Goal: Task Accomplishment & Management: Use online tool/utility

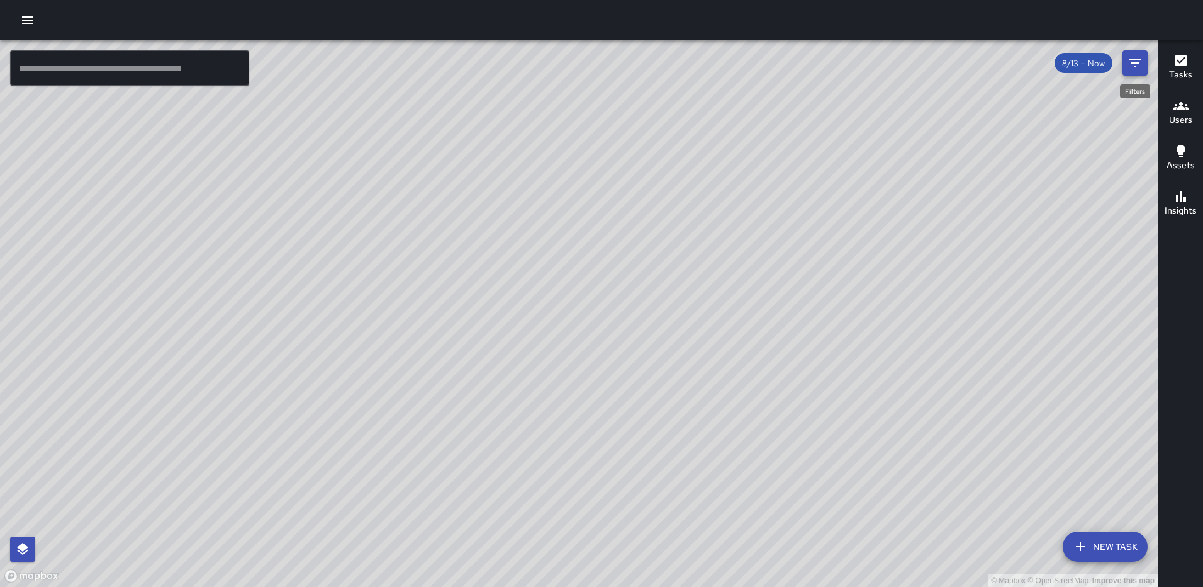
click at [1139, 60] on icon "Filters" at bounding box center [1135, 63] width 11 height 8
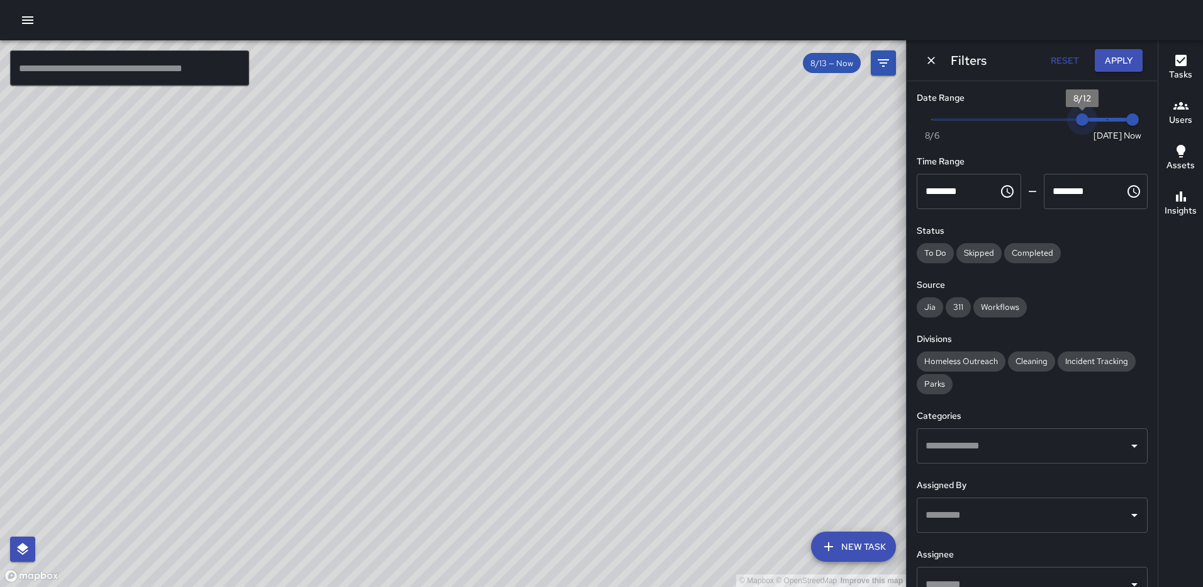
type input "*"
drag, startPoint x: 1090, startPoint y: 115, endPoint x: 1058, endPoint y: 116, distance: 32.2
click at [1058, 116] on span "8/11" at bounding box center [1057, 119] width 13 height 13
click at [983, 449] on input "text" at bounding box center [1023, 446] width 201 height 24
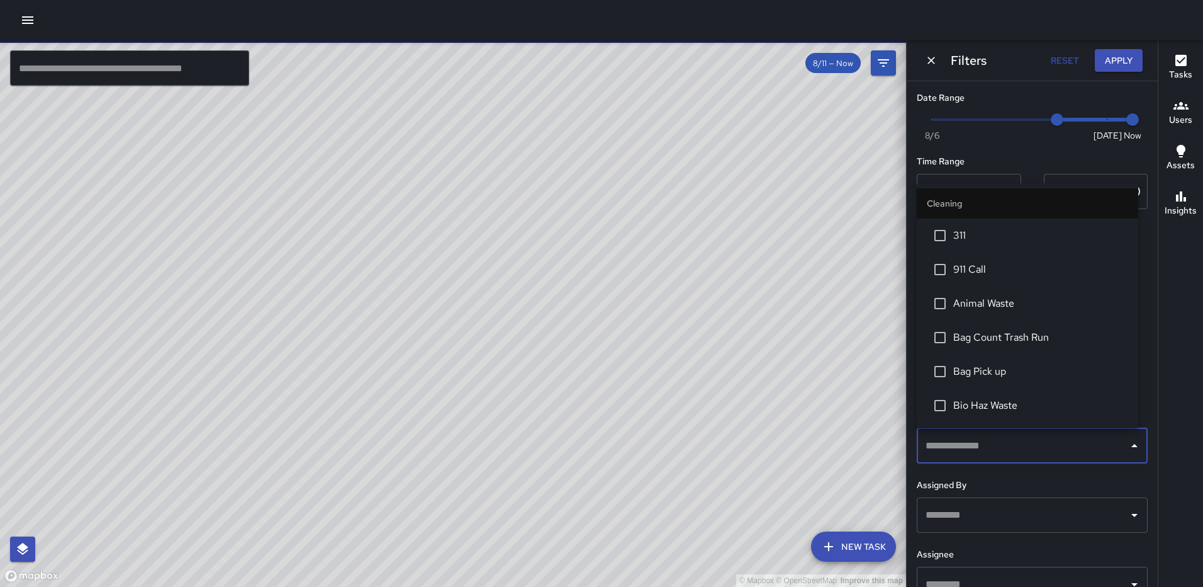
click at [1037, 441] on input "text" at bounding box center [1023, 446] width 201 height 24
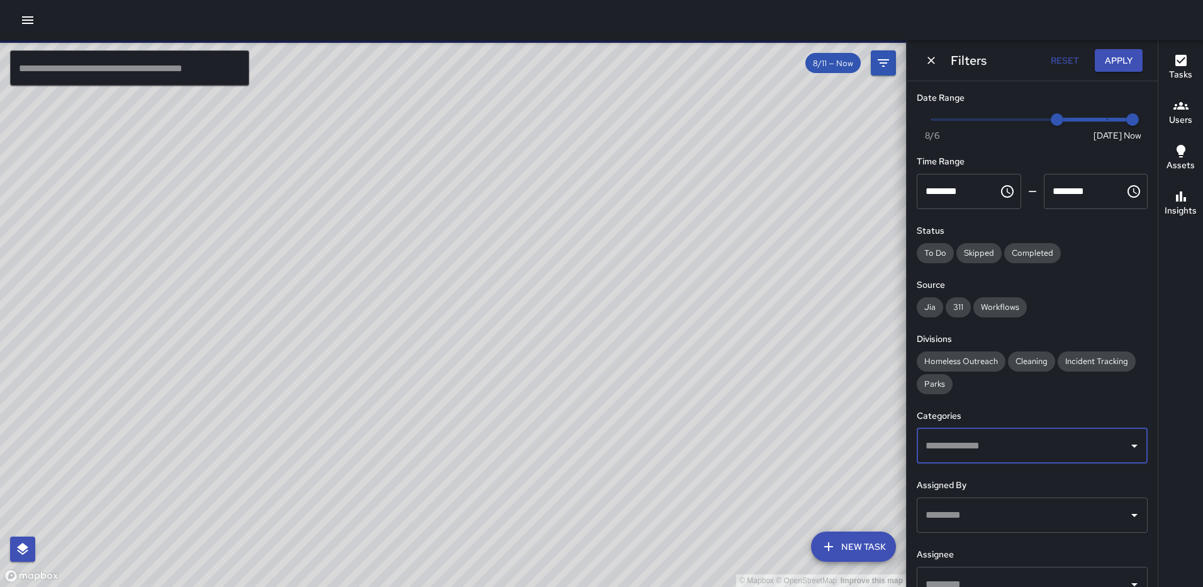
click at [1039, 441] on input "text" at bounding box center [1023, 446] width 201 height 24
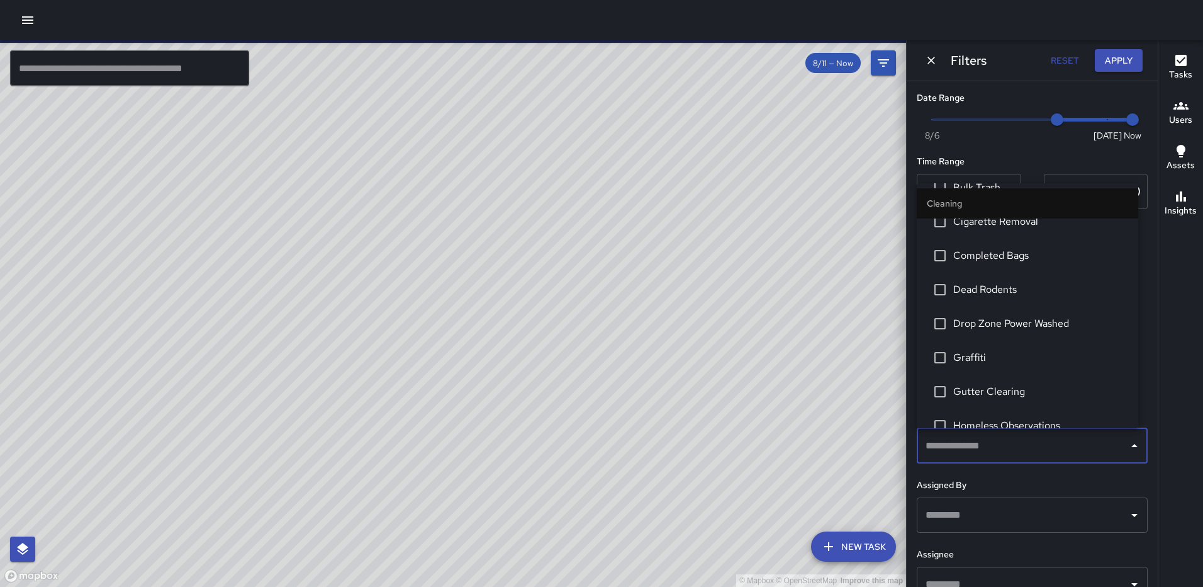
scroll to position [315, 0]
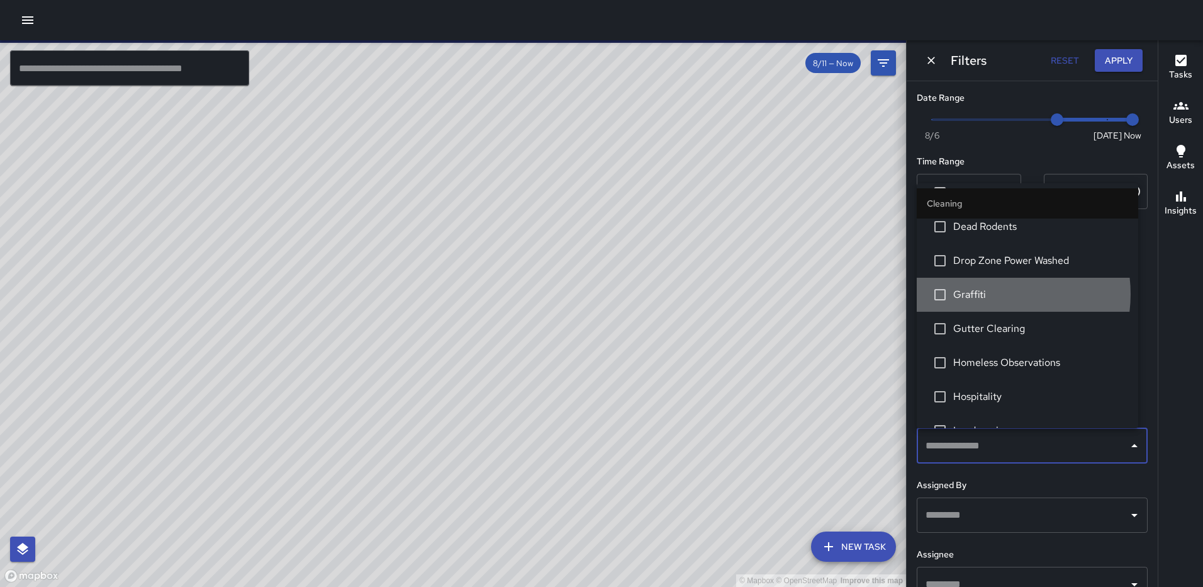
click at [991, 294] on span "Graffiti" at bounding box center [1041, 294] width 175 height 15
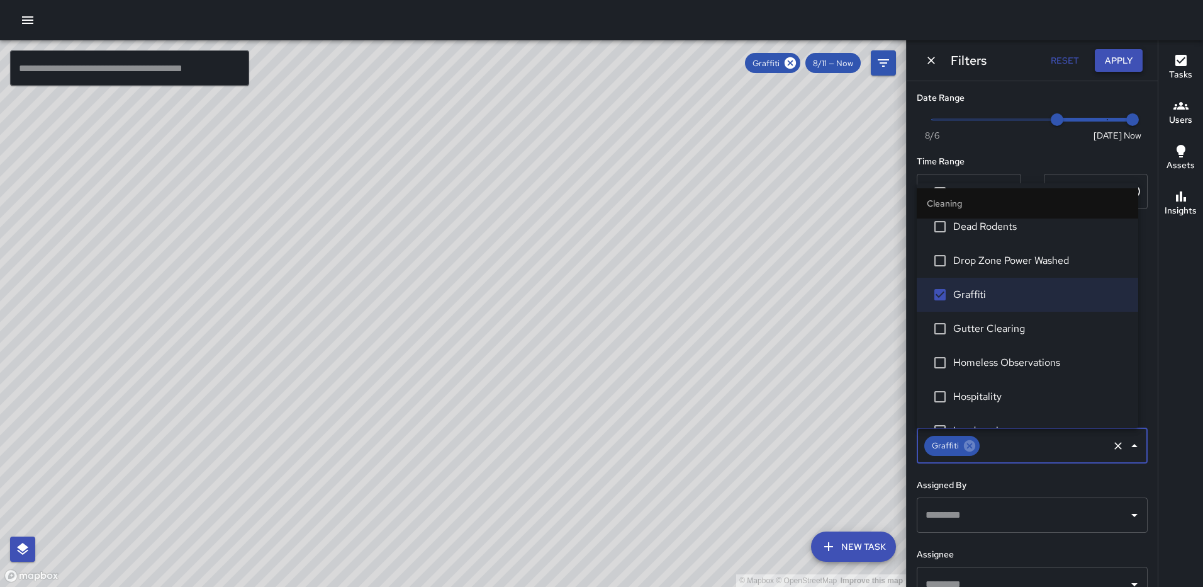
click at [1114, 57] on button "Apply" at bounding box center [1119, 60] width 48 height 23
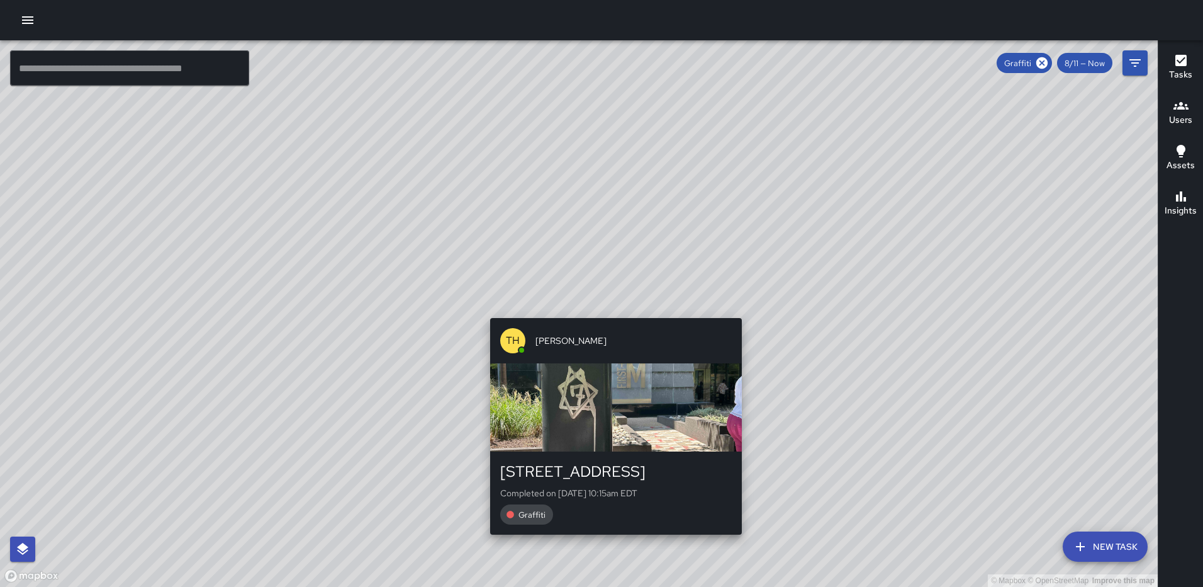
click at [612, 310] on div "© Mapbox © OpenStreetMap Improve this map [GEOGRAPHIC_DATA][PERSON_NAME] [STREE…" at bounding box center [579, 313] width 1158 height 546
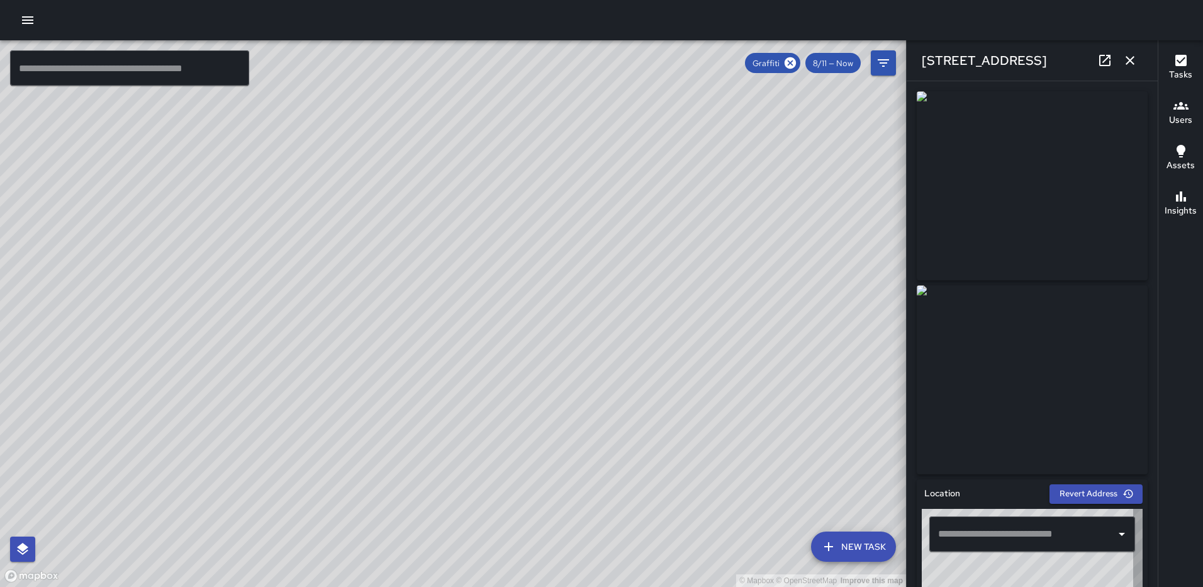
type input "**********"
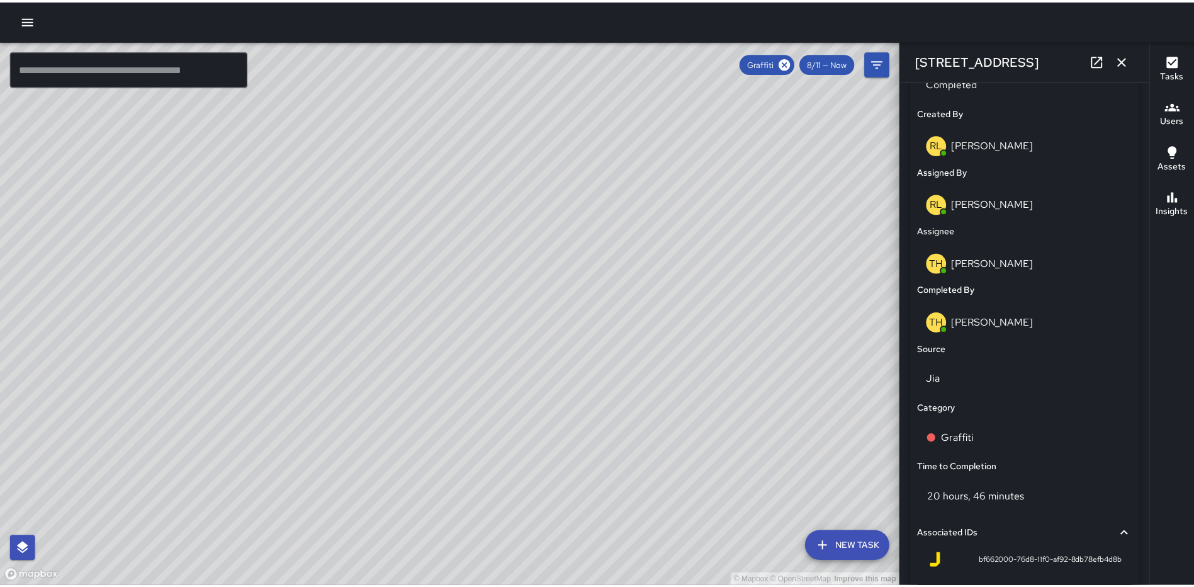
scroll to position [627, 0]
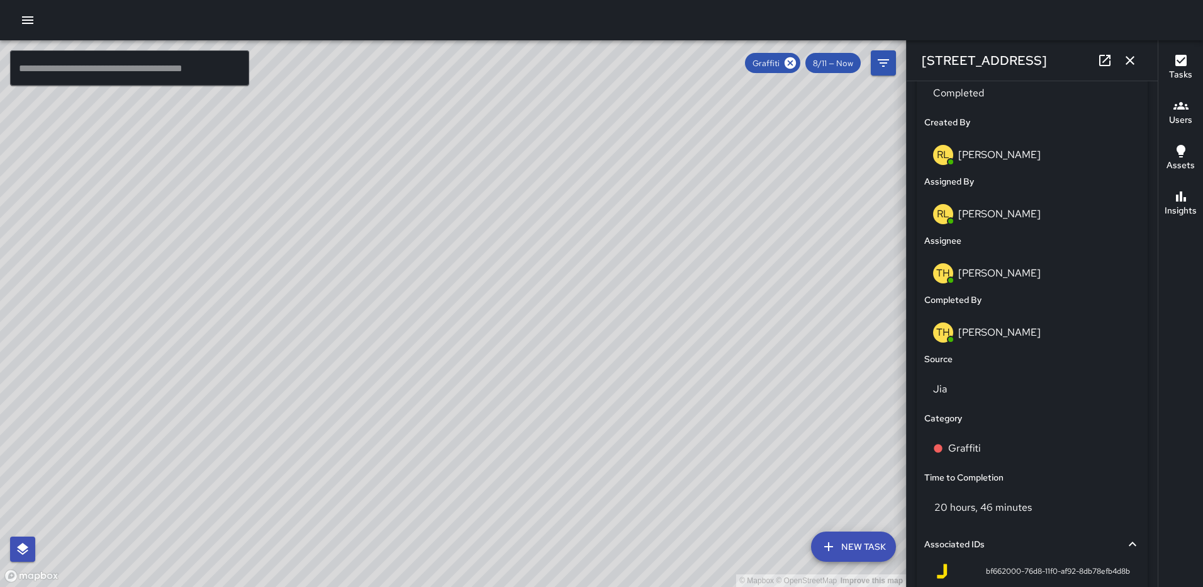
click at [1129, 57] on icon "button" at bounding box center [1130, 60] width 15 height 15
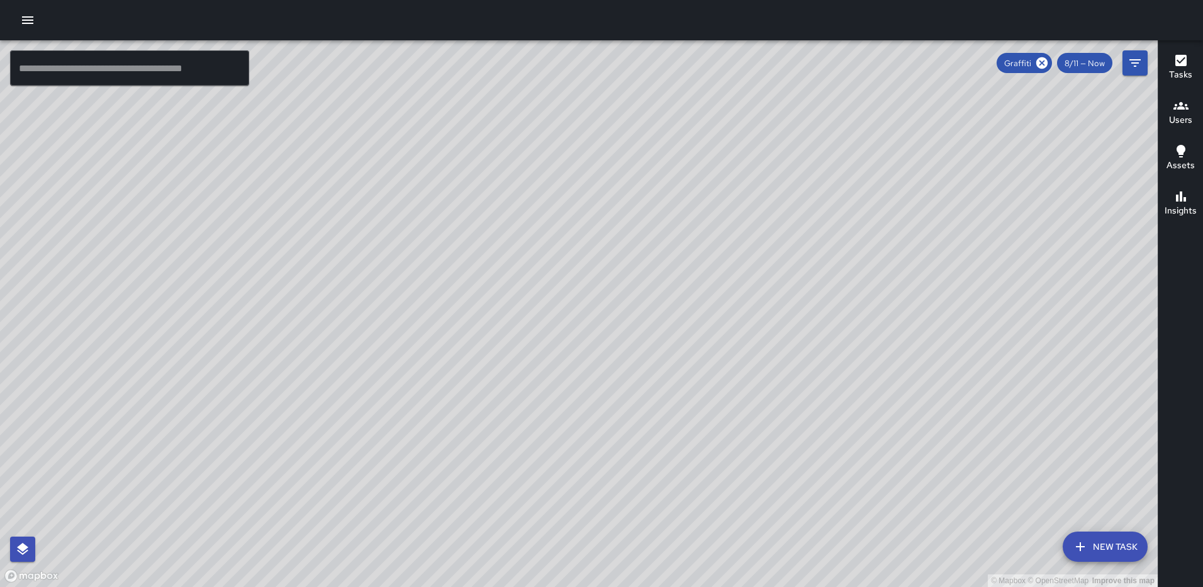
drag, startPoint x: 1044, startPoint y: 62, endPoint x: 830, endPoint y: 271, distance: 298.7
click at [1043, 62] on icon at bounding box center [1042, 63] width 14 height 14
drag, startPoint x: 427, startPoint y: 237, endPoint x: 414, endPoint y: 273, distance: 38.5
click at [414, 273] on div "© Mapbox © OpenStreetMap Improve this map" at bounding box center [579, 313] width 1158 height 546
click at [24, 16] on icon "button" at bounding box center [27, 20] width 15 height 15
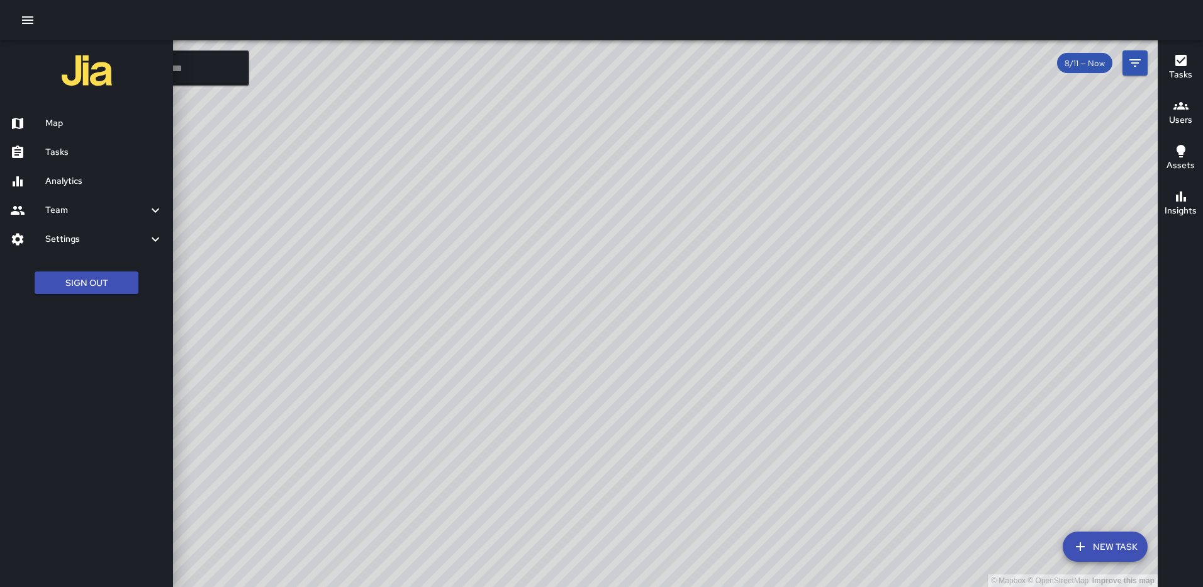
click at [97, 175] on h6 "Analytics" at bounding box center [104, 181] width 118 height 14
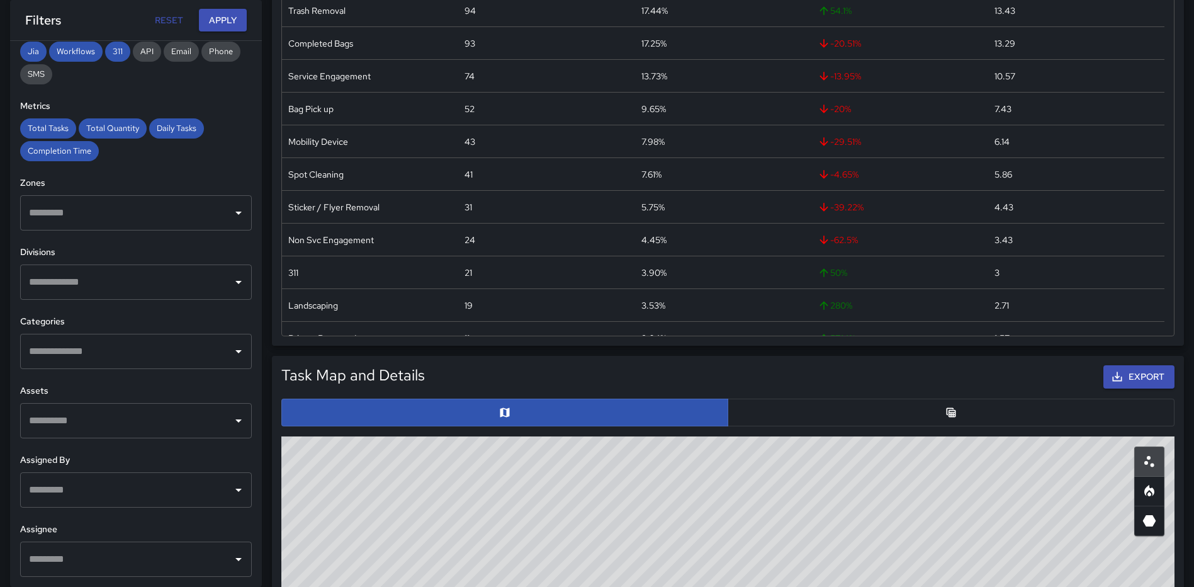
scroll to position [441, 0]
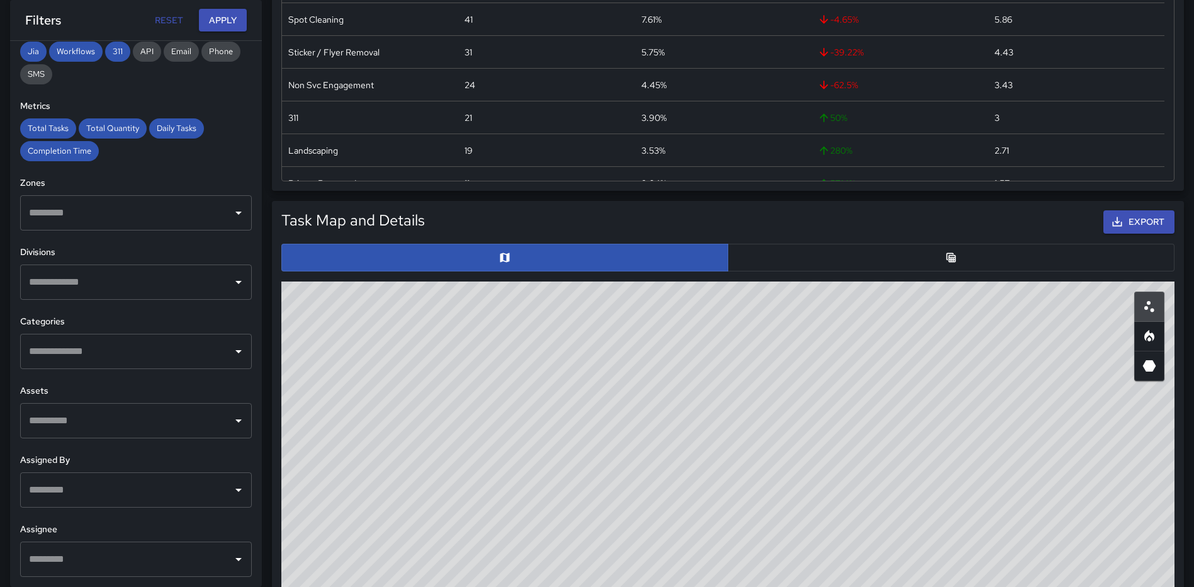
click at [163, 568] on input "text" at bounding box center [126, 559] width 201 height 24
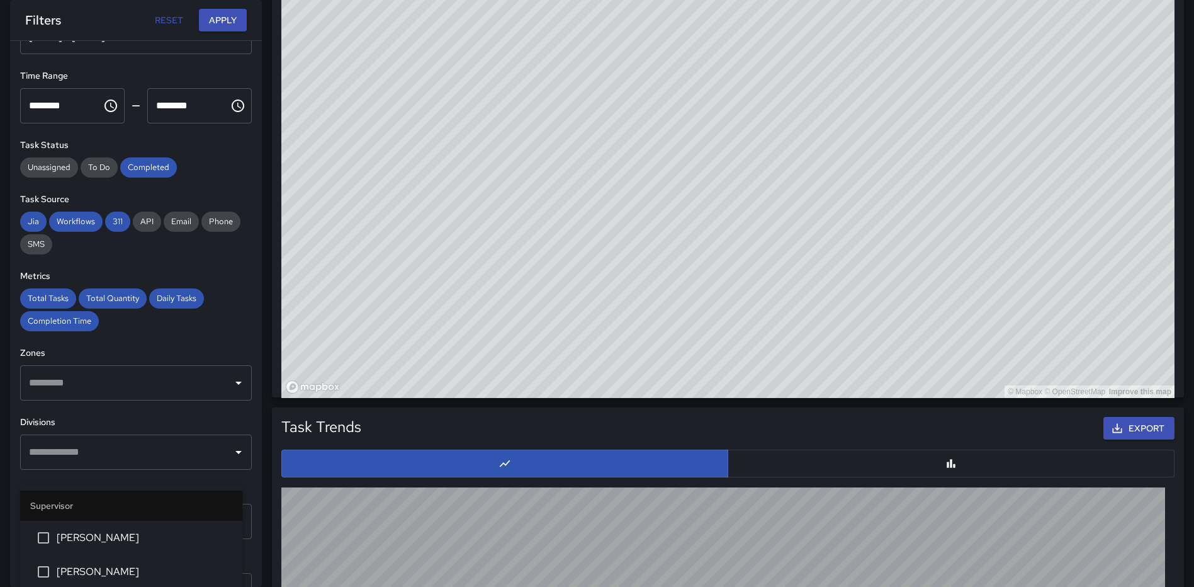
scroll to position [32, 0]
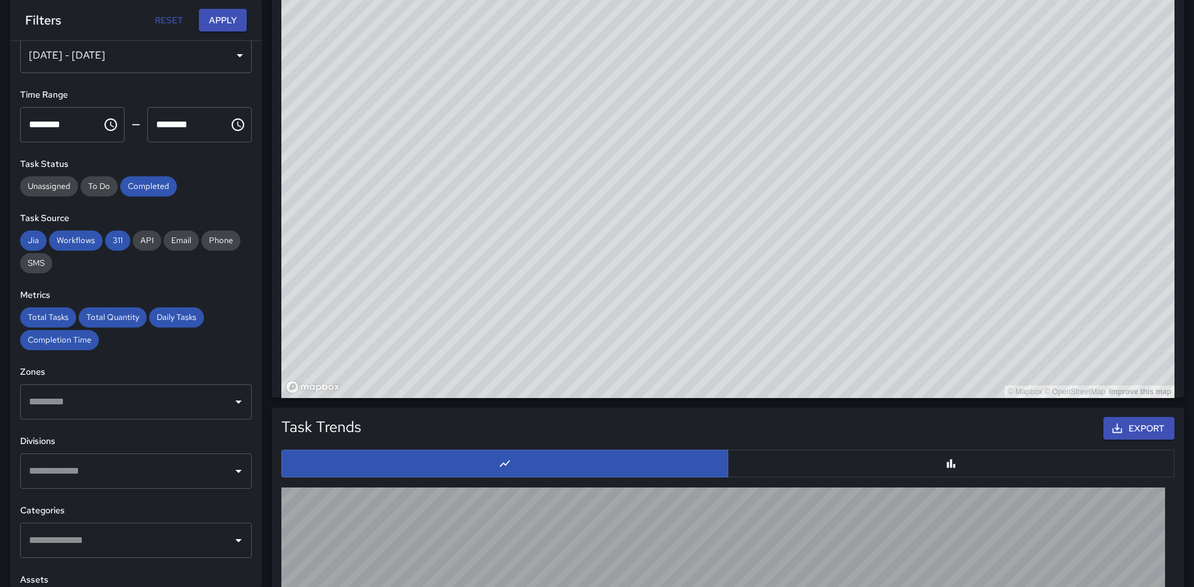
click at [224, 357] on div "**********" at bounding box center [136, 314] width 252 height 546
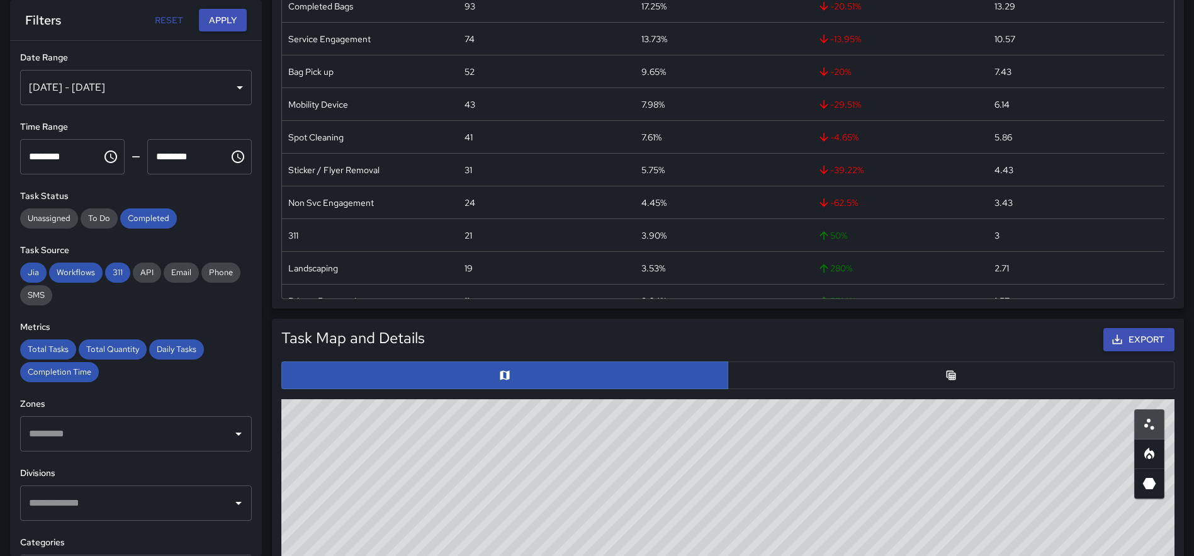
scroll to position [320, 0]
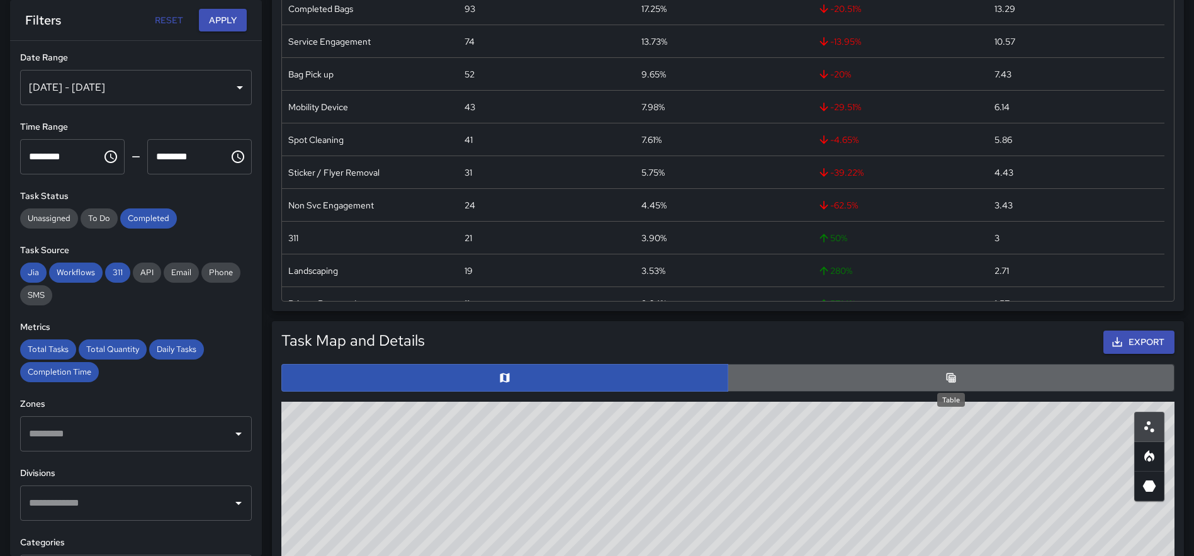
click at [948, 382] on icon "Table" at bounding box center [951, 377] width 13 height 13
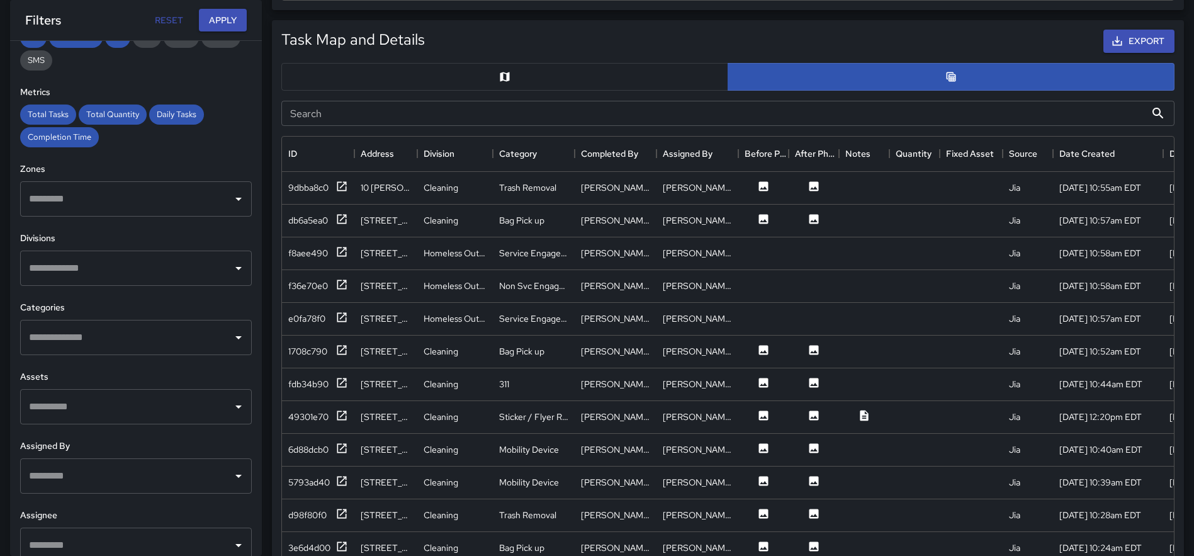
scroll to position [252, 0]
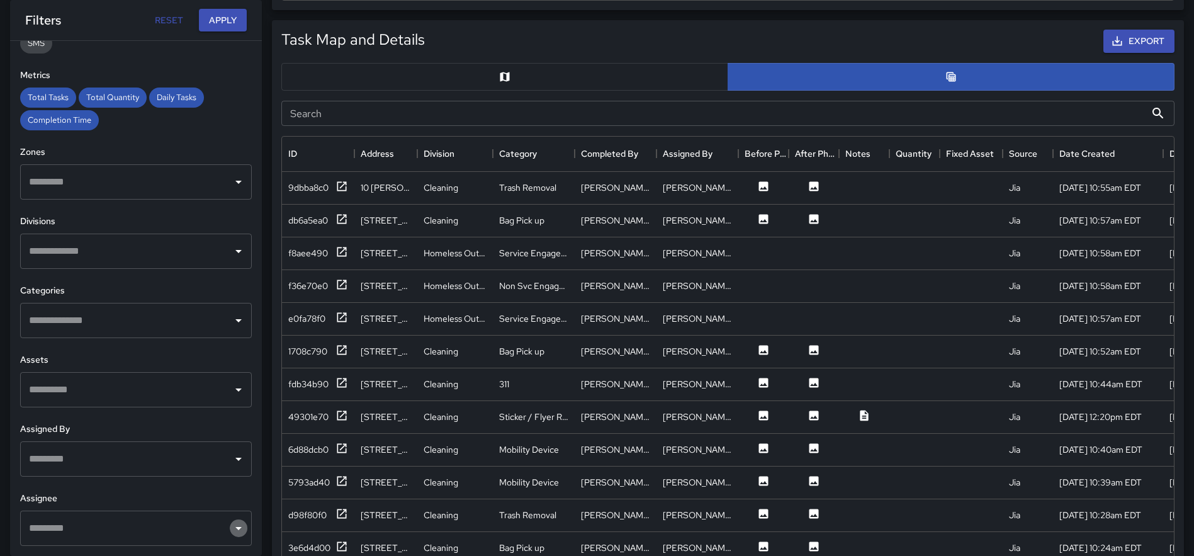
click at [231, 527] on icon "Open" at bounding box center [238, 528] width 15 height 15
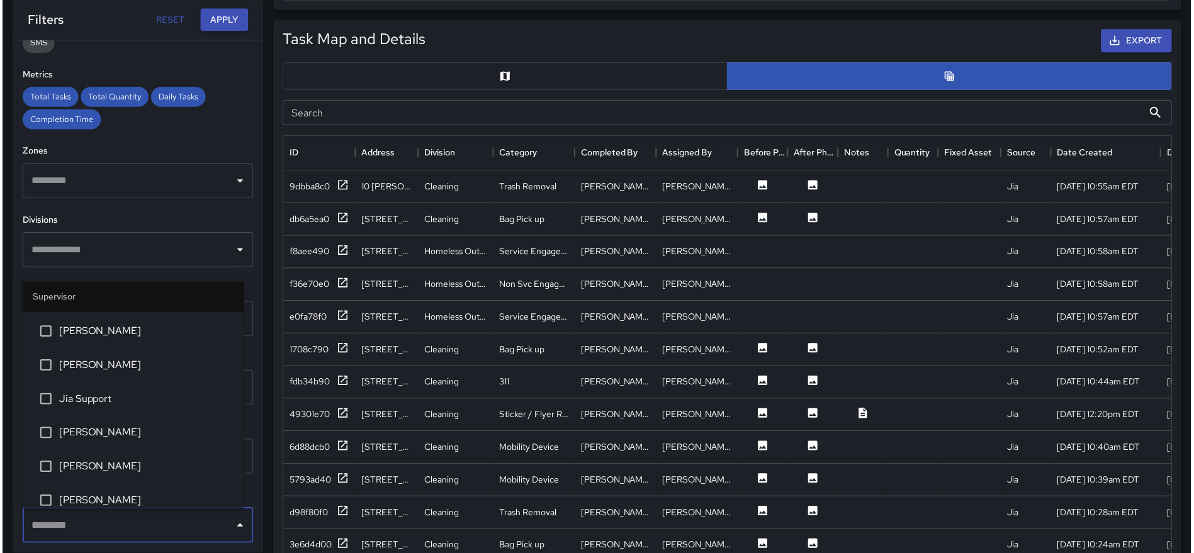
scroll to position [0, 0]
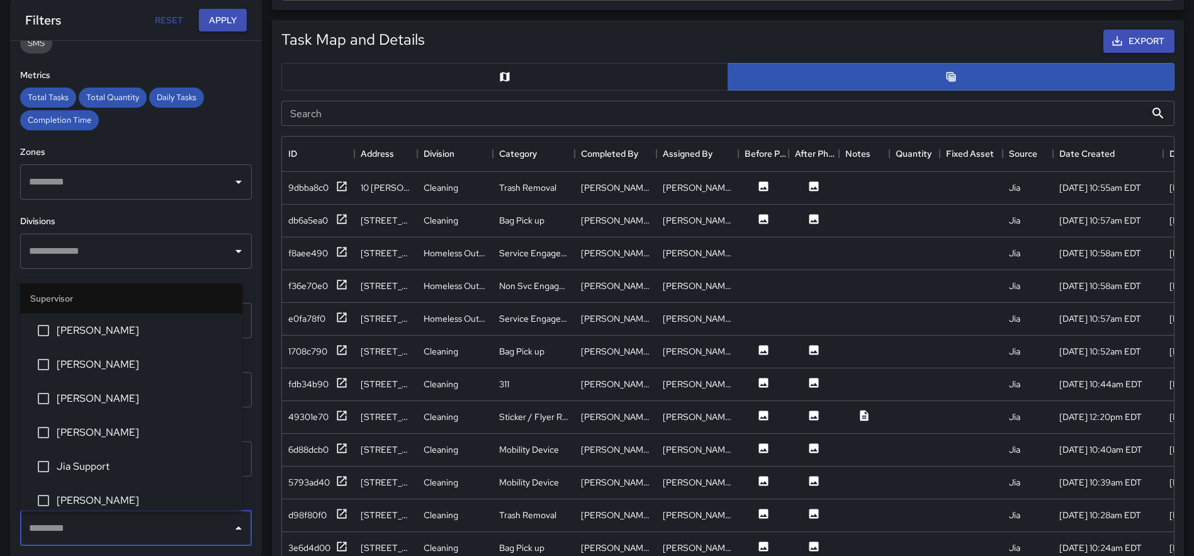
click at [223, 278] on ul "Supervisor [PERSON_NAME] [PERSON_NAME] [PERSON_NAME] [PERSON_NAME] Support [PER…" at bounding box center [131, 394] width 222 height 232
click at [341, 183] on icon at bounding box center [341, 186] width 13 height 13
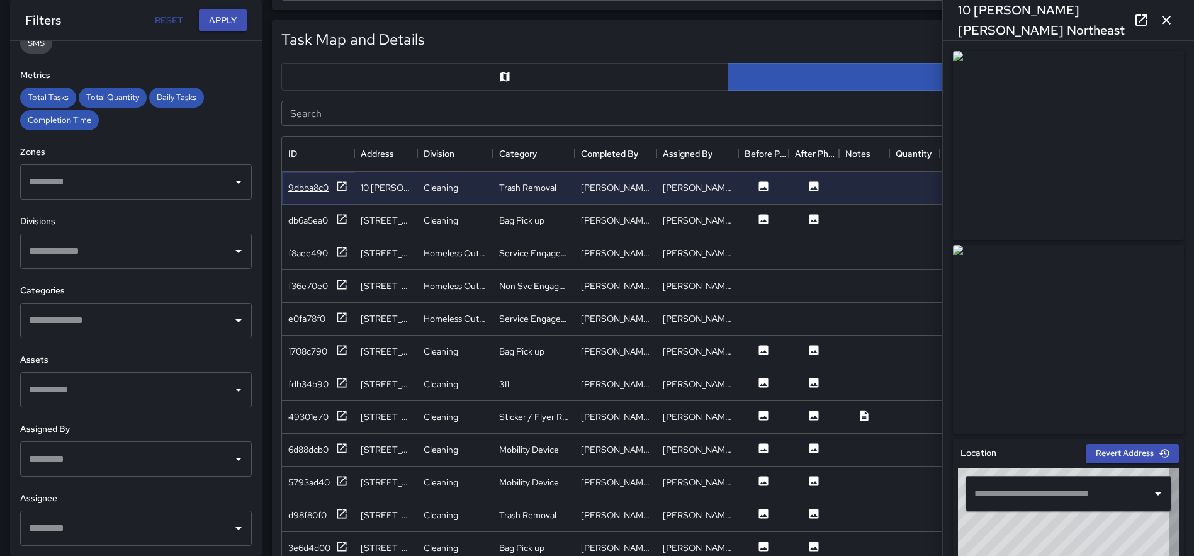
type input "**********"
click at [1139, 19] on icon at bounding box center [1141, 20] width 15 height 15
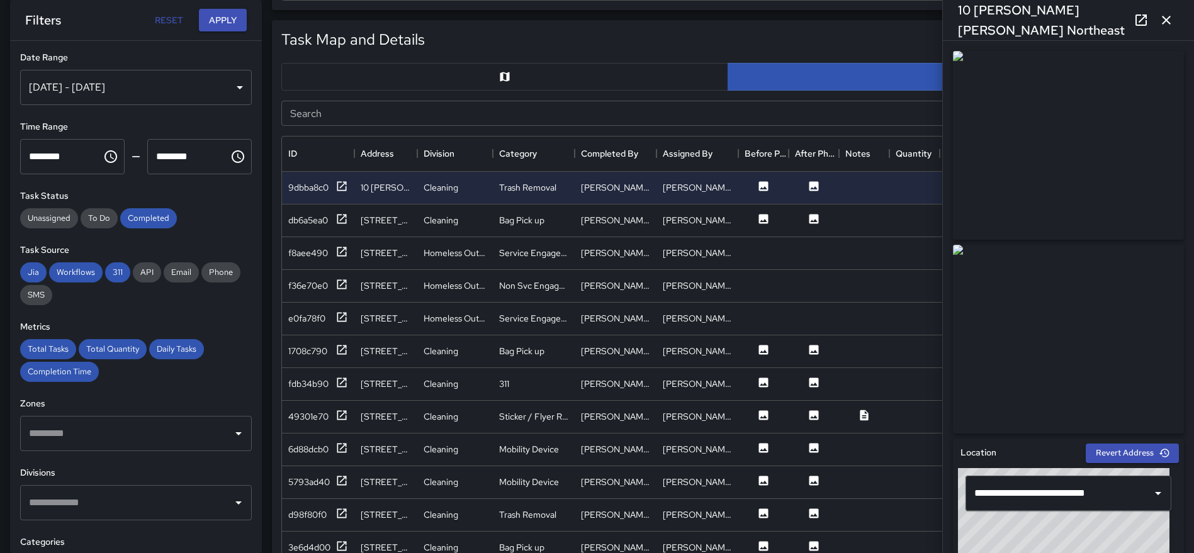
click at [227, 85] on div "[DATE] - [DATE]" at bounding box center [136, 87] width 232 height 35
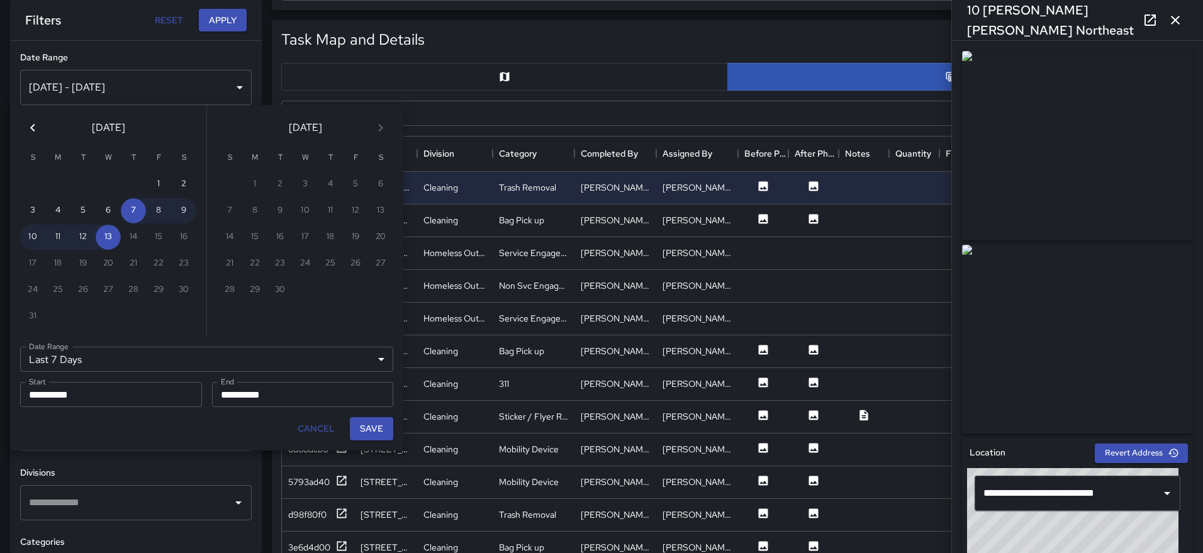
click at [37, 125] on icon "Previous month" at bounding box center [32, 127] width 15 height 15
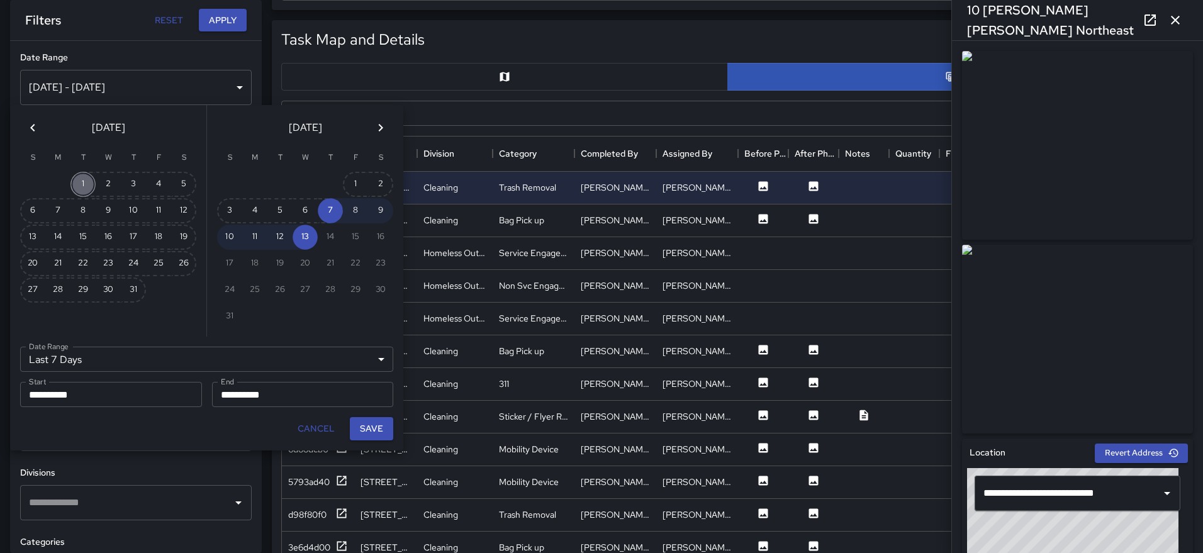
click at [80, 180] on button "1" at bounding box center [82, 184] width 25 height 25
type input "******"
type input "**********"
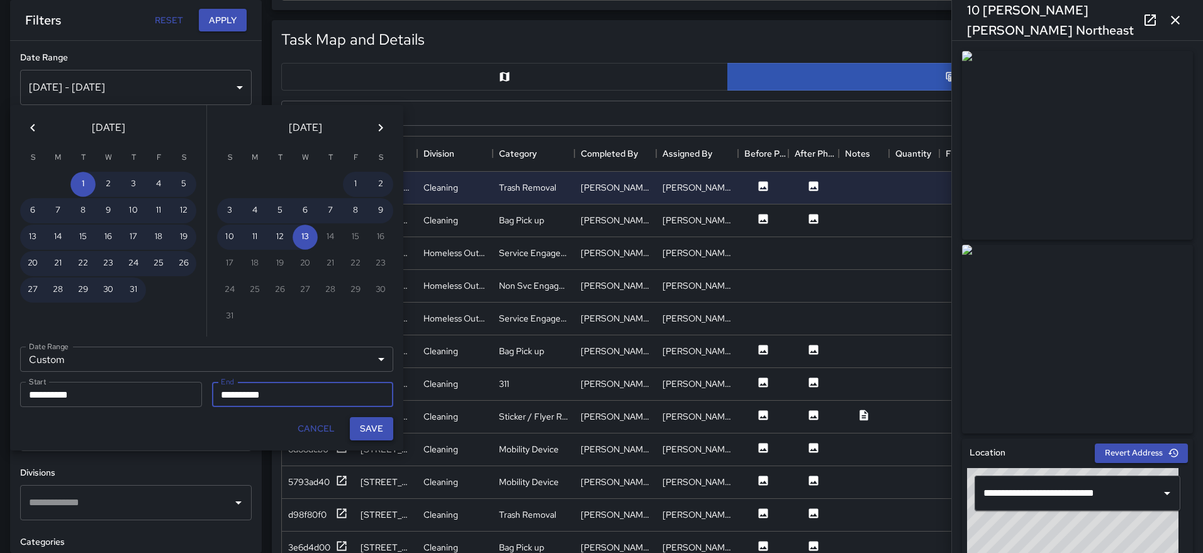
click at [366, 429] on button "Save" at bounding box center [371, 428] width 43 height 23
type input "**********"
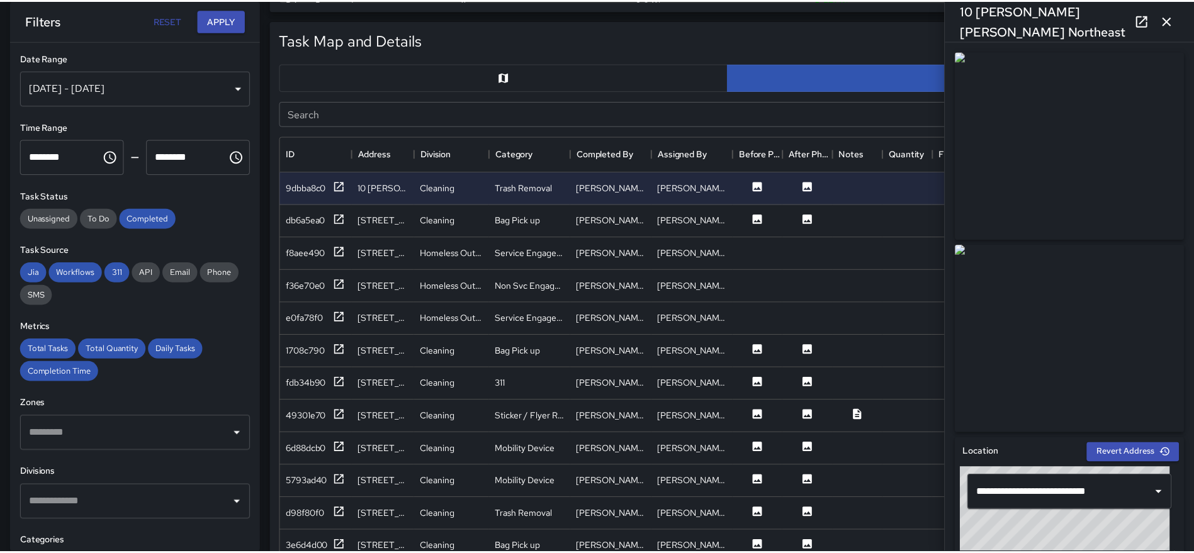
scroll to position [10, 10]
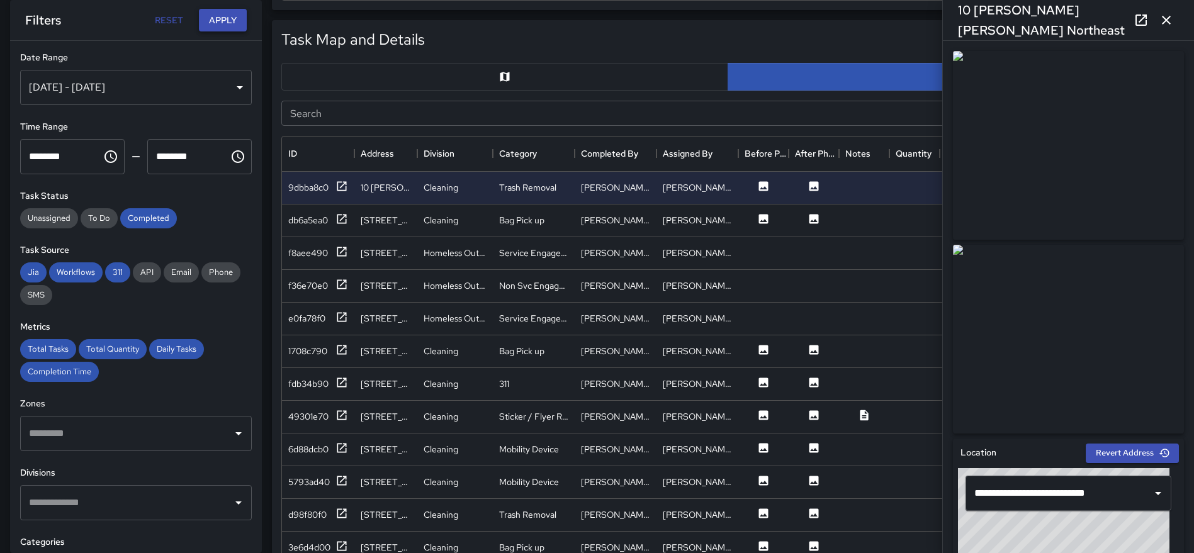
click at [222, 26] on button "Apply" at bounding box center [223, 20] width 48 height 23
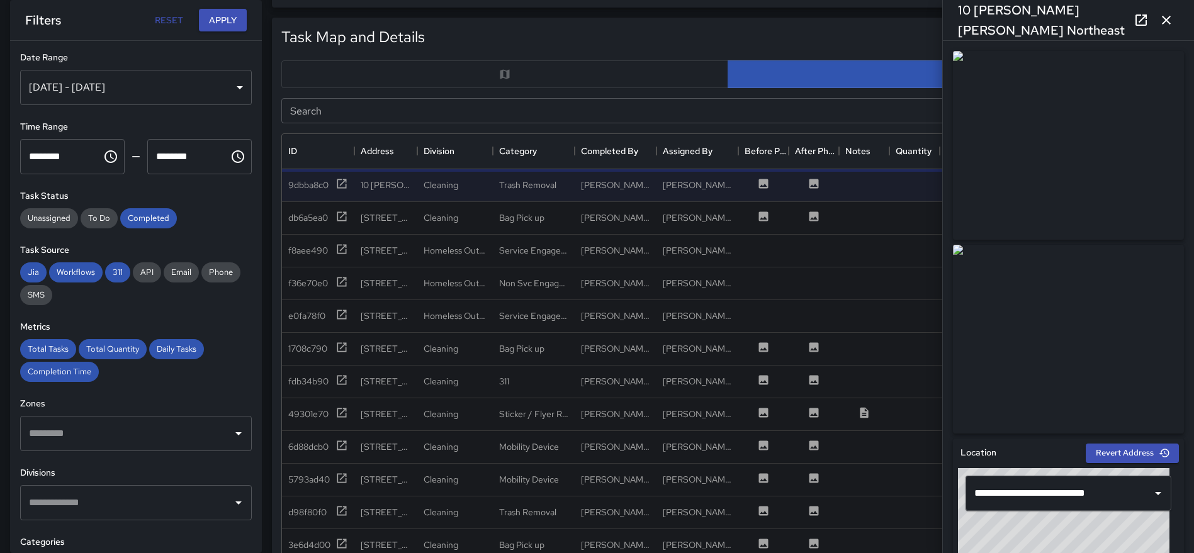
click at [1163, 16] on icon "button" at bounding box center [1166, 20] width 15 height 15
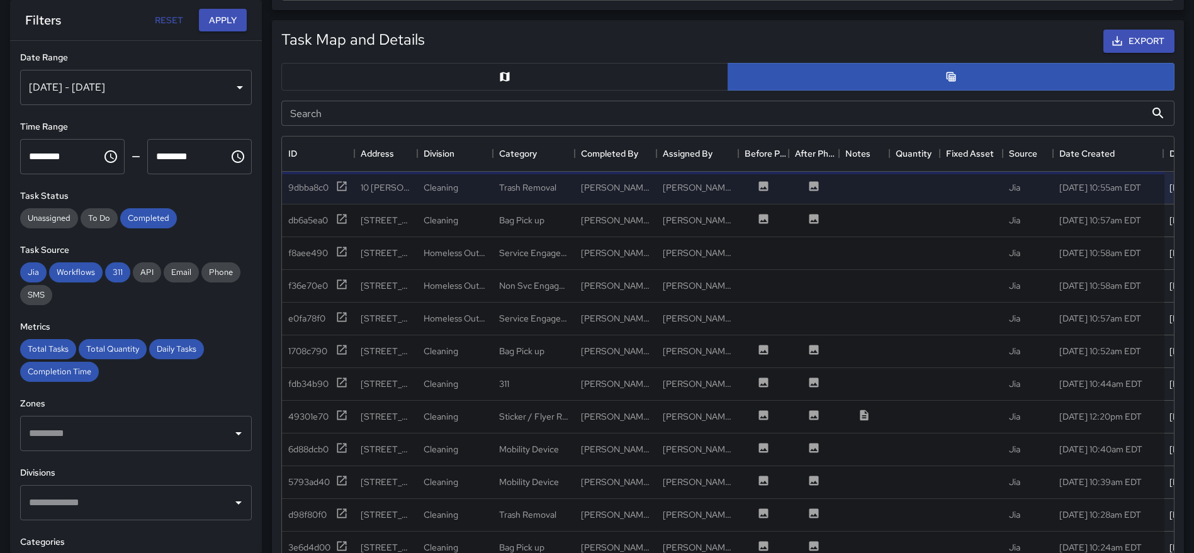
scroll to position [254, 0]
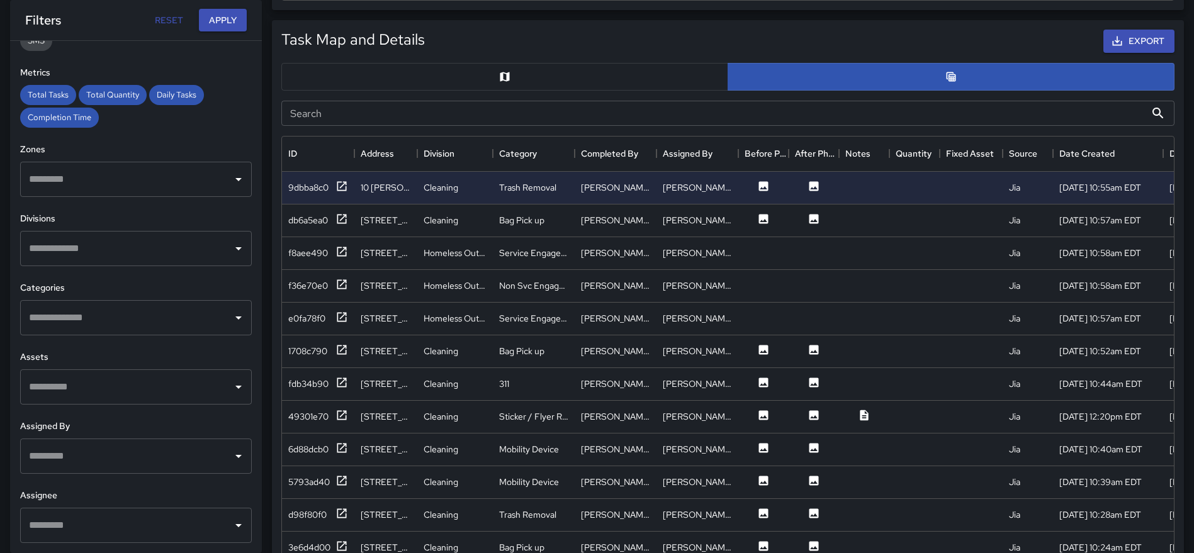
click at [126, 520] on input "text" at bounding box center [126, 526] width 201 height 24
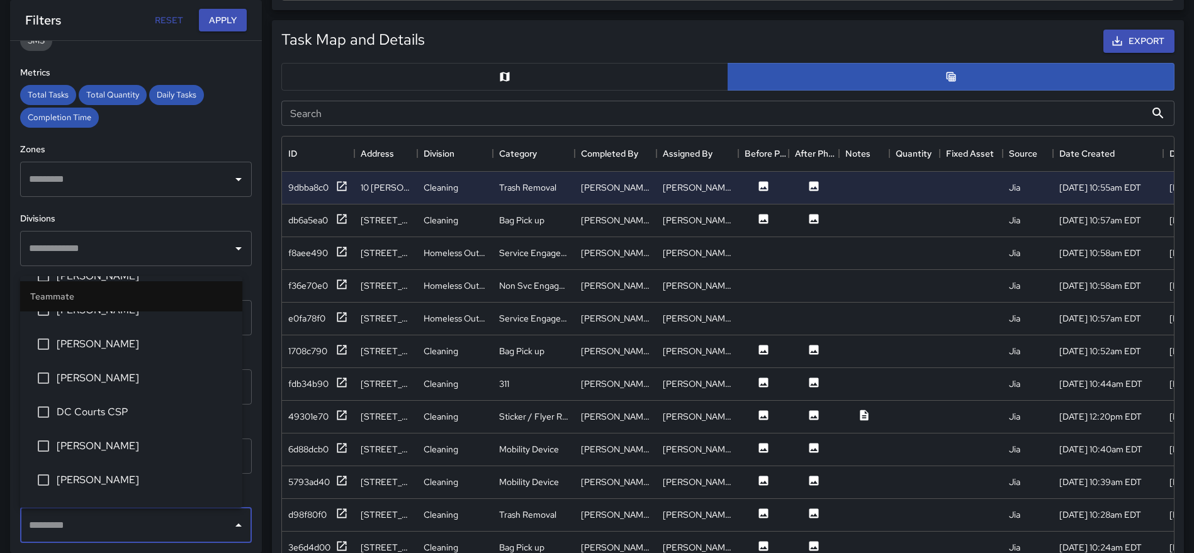
scroll to position [463, 0]
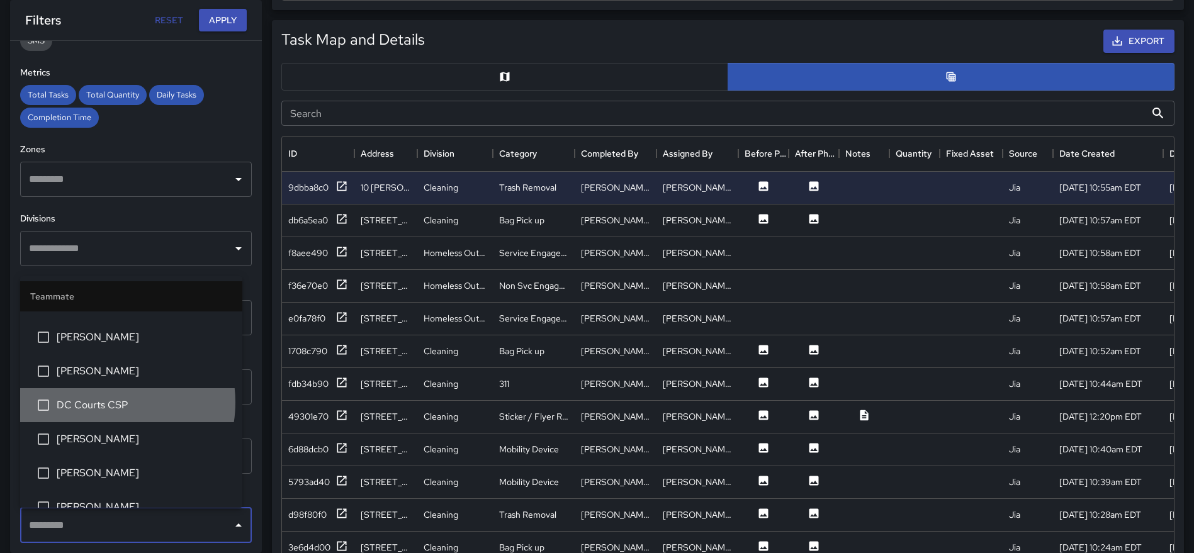
click at [103, 402] on span "DC Courts CSP" at bounding box center [145, 405] width 176 height 15
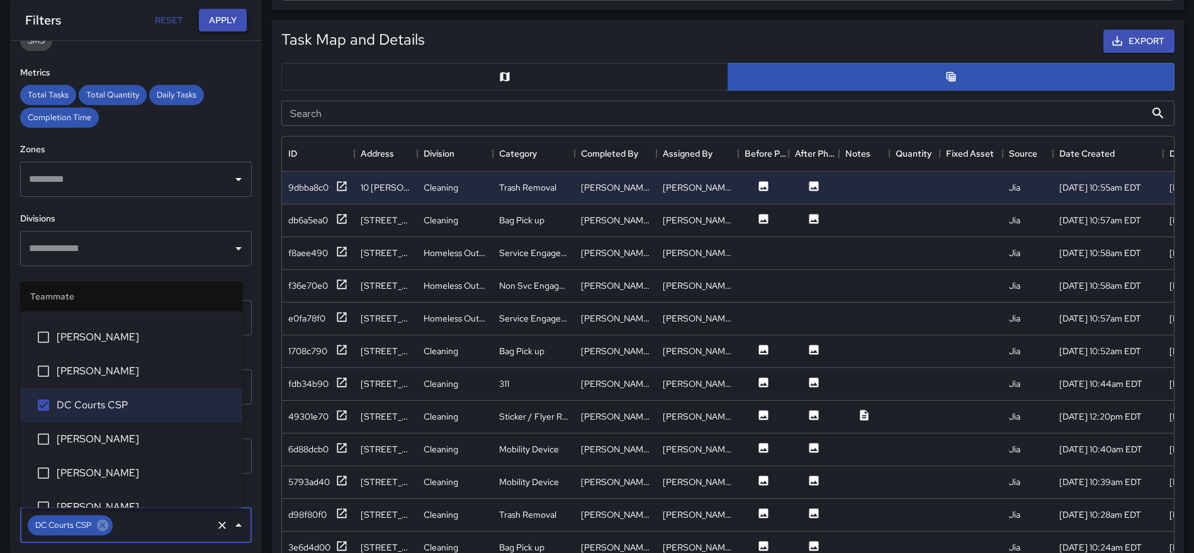
click at [221, 18] on button "Apply" at bounding box center [223, 20] width 48 height 23
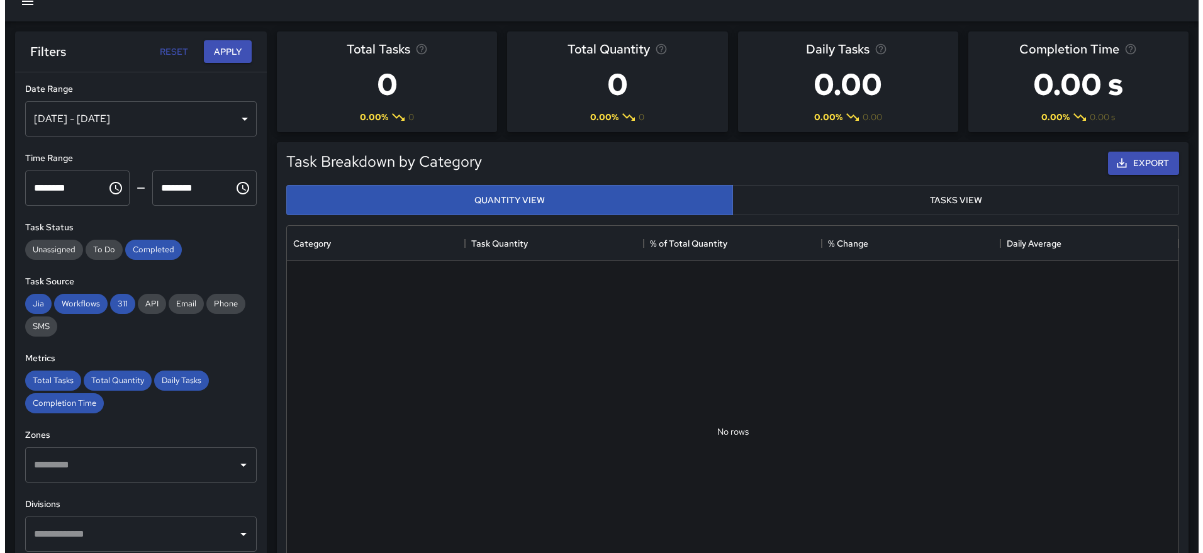
scroll to position [0, 0]
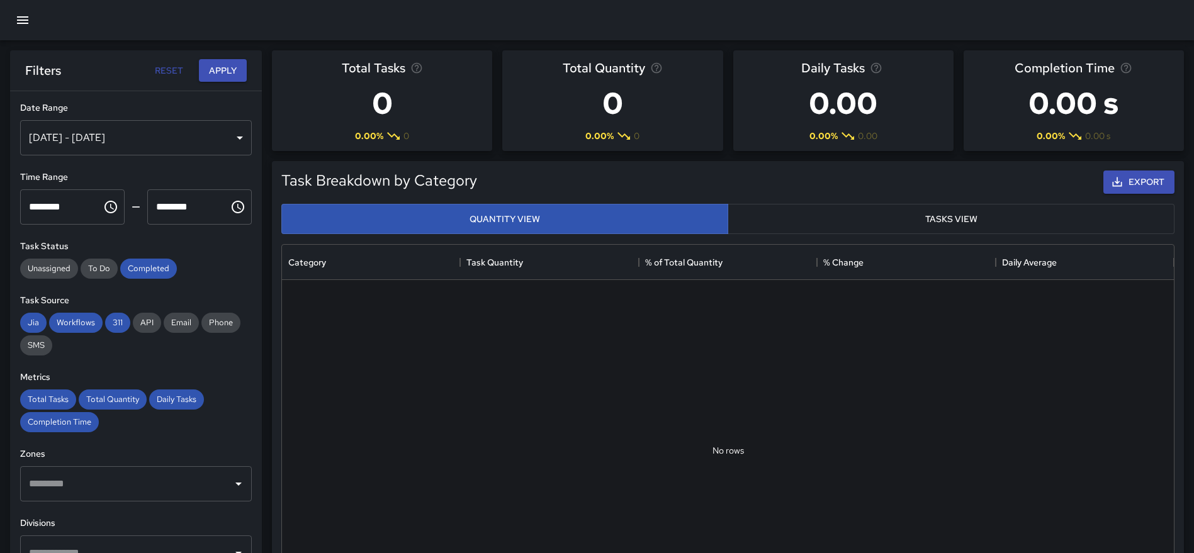
click at [23, 13] on icon "button" at bounding box center [22, 20] width 15 height 15
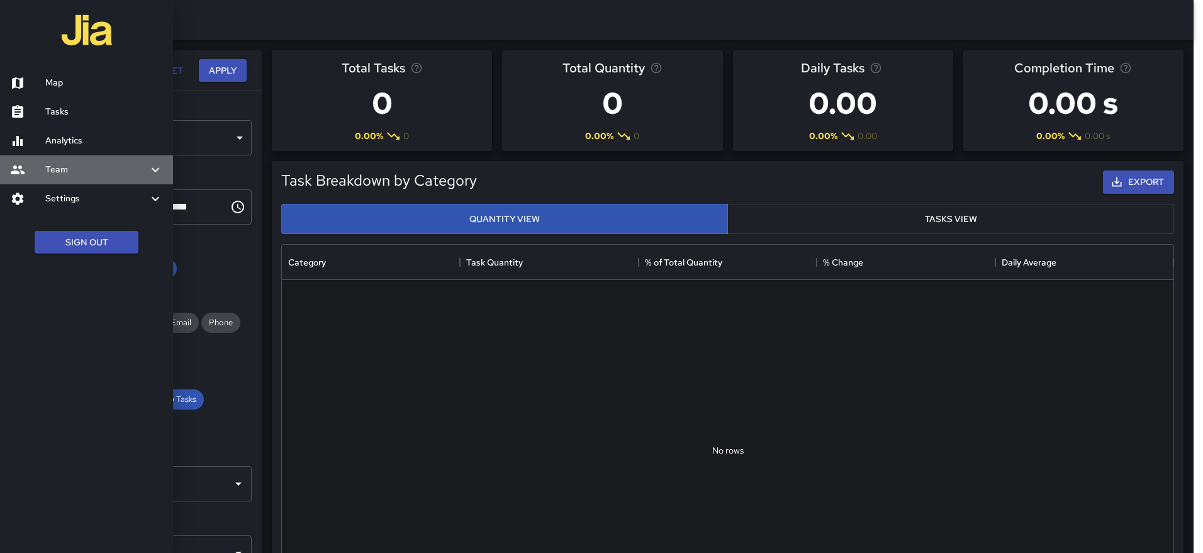
click at [81, 166] on h6 "Team" at bounding box center [96, 170] width 103 height 14
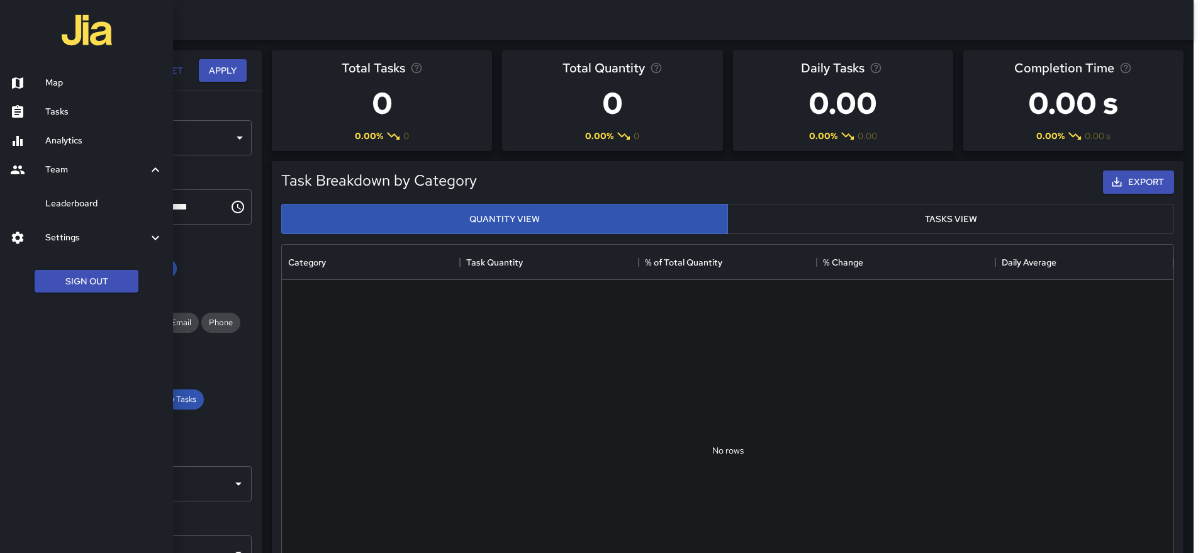
click at [82, 208] on h6 "Leaderboard" at bounding box center [104, 204] width 118 height 14
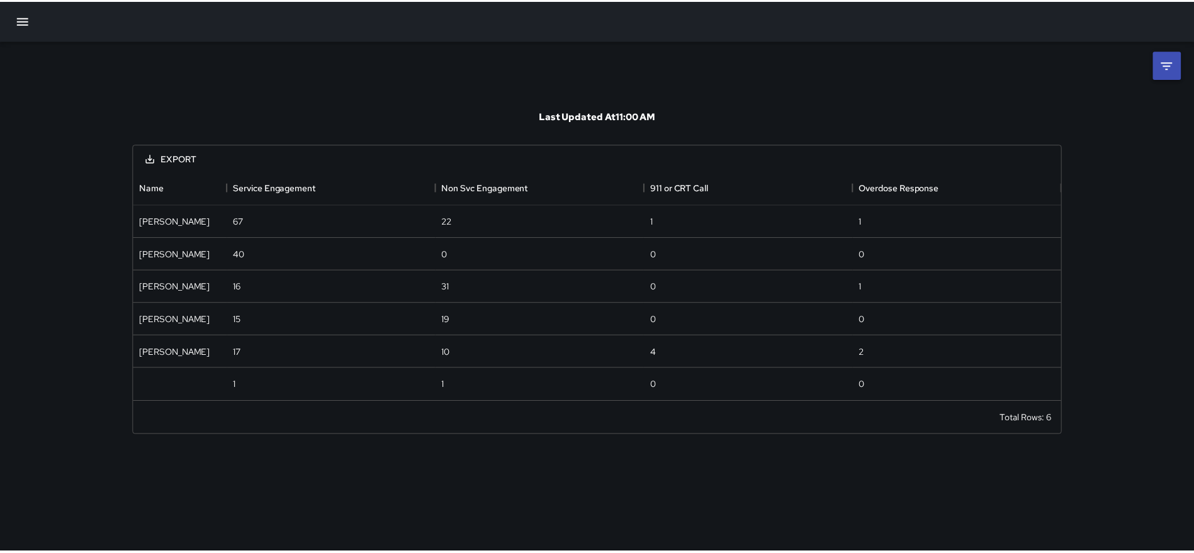
scroll to position [222, 926]
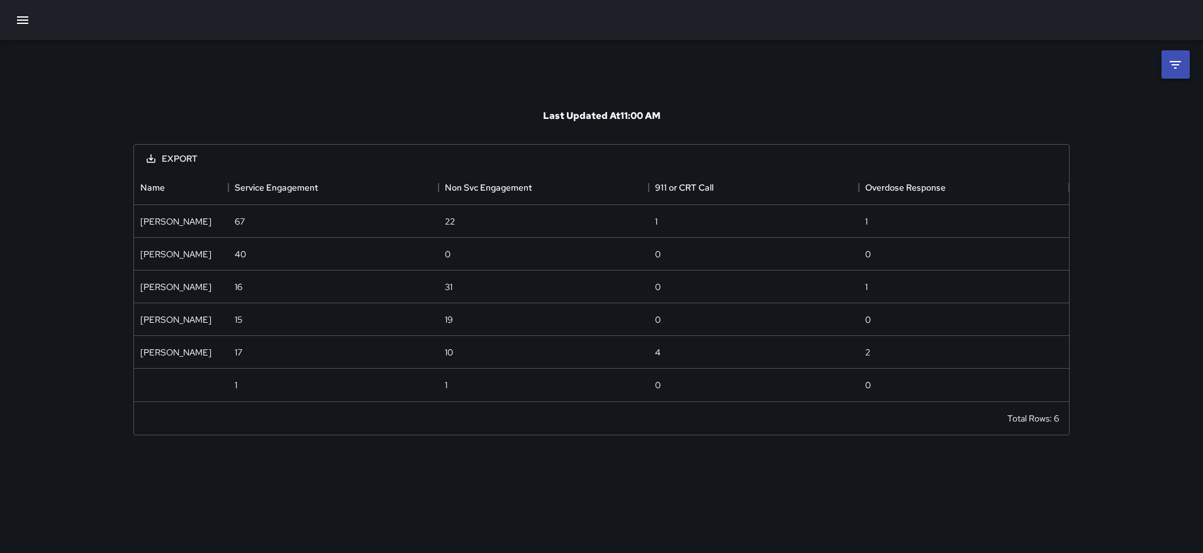
click at [1183, 57] on icon at bounding box center [1175, 64] width 15 height 15
click at [1124, 109] on body "**********" at bounding box center [601, 276] width 1203 height 553
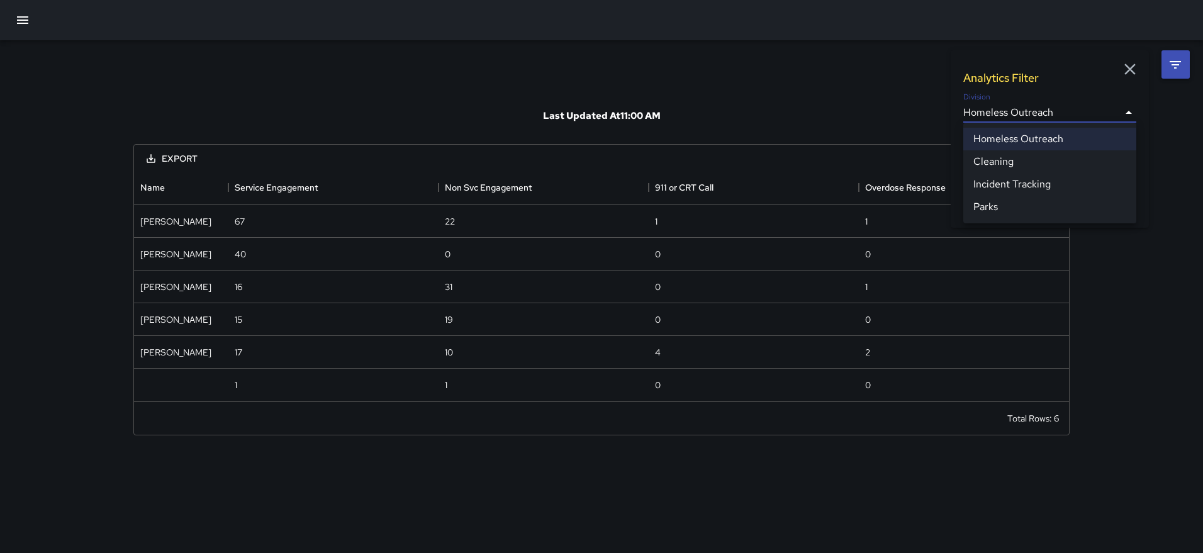
click at [1034, 161] on li "Cleaning" at bounding box center [1050, 161] width 173 height 23
type input "**********"
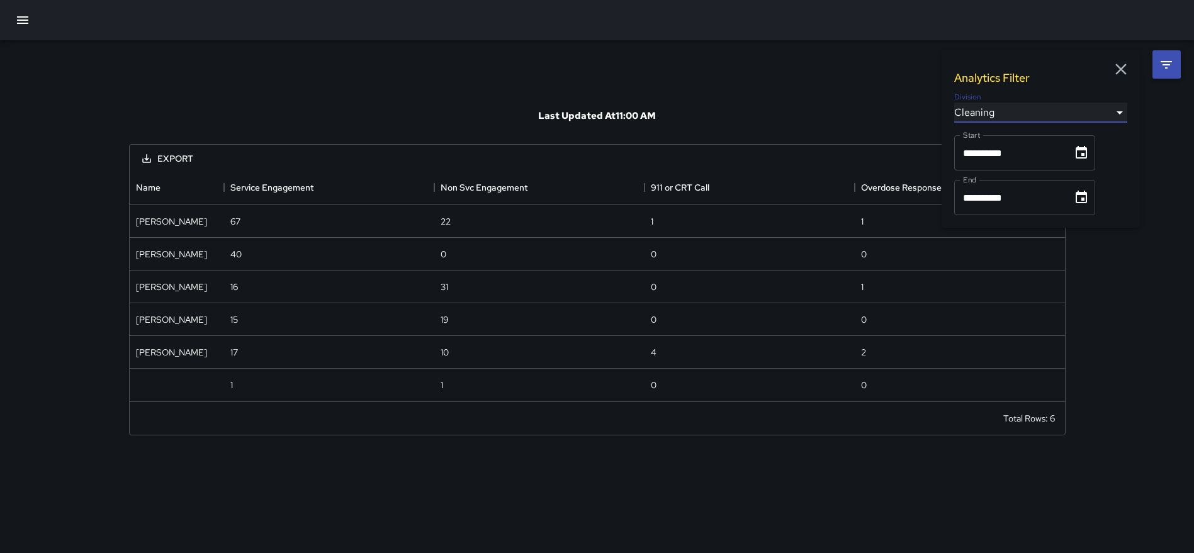
scroll to position [526, 926]
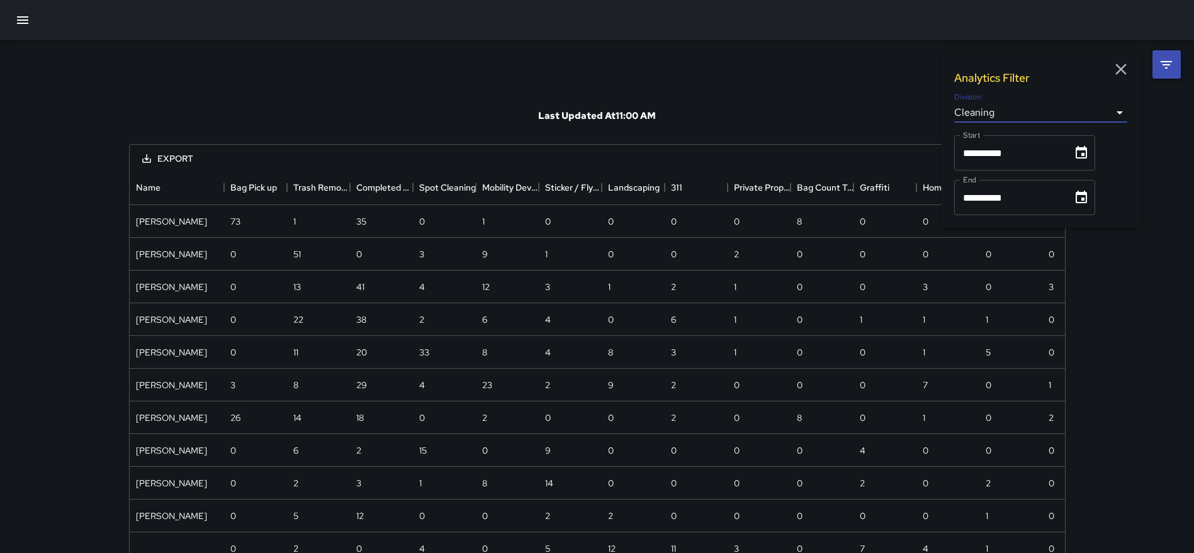
click at [1086, 150] on icon "Choose date, selected date is Aug 1, 2025" at bounding box center [1081, 152] width 11 height 13
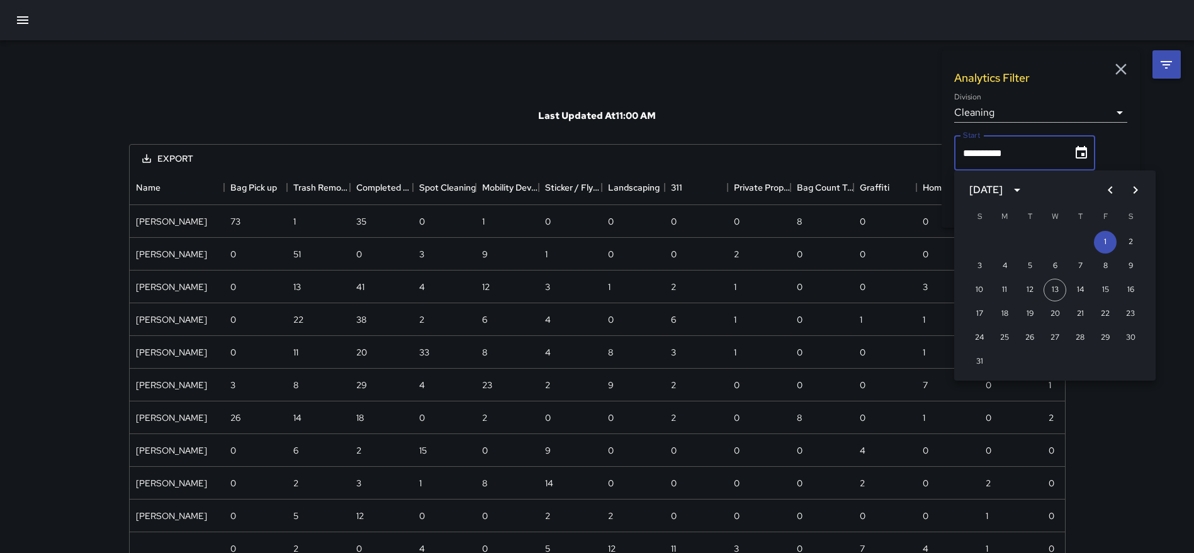
click at [1106, 186] on icon "Previous month" at bounding box center [1110, 190] width 15 height 15
click at [1034, 237] on button "1" at bounding box center [1029, 242] width 23 height 23
type input "**********"
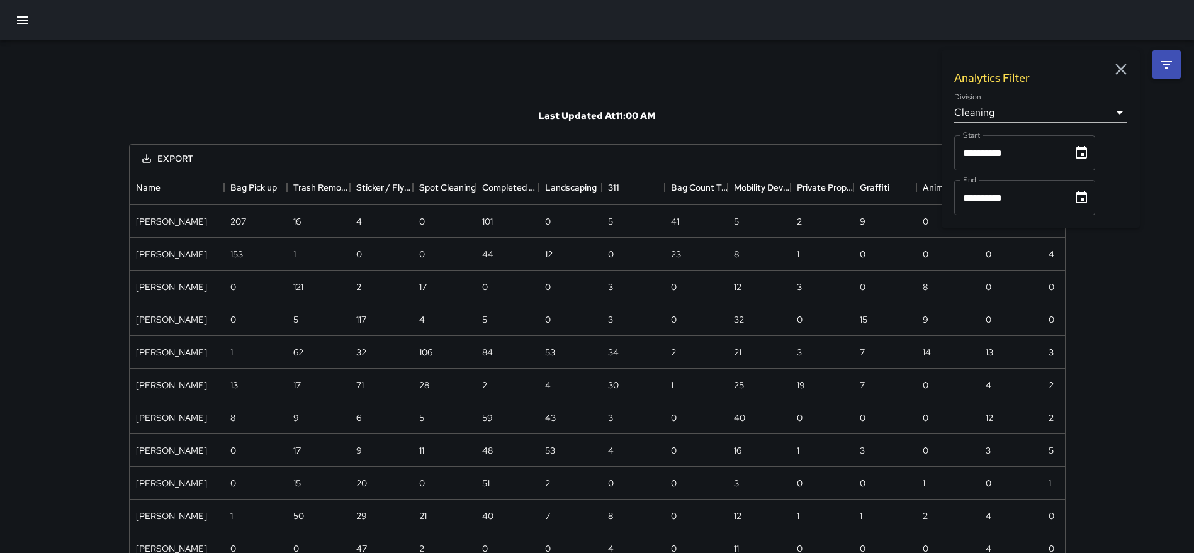
click at [823, 77] on div "**********" at bounding box center [597, 392] width 967 height 705
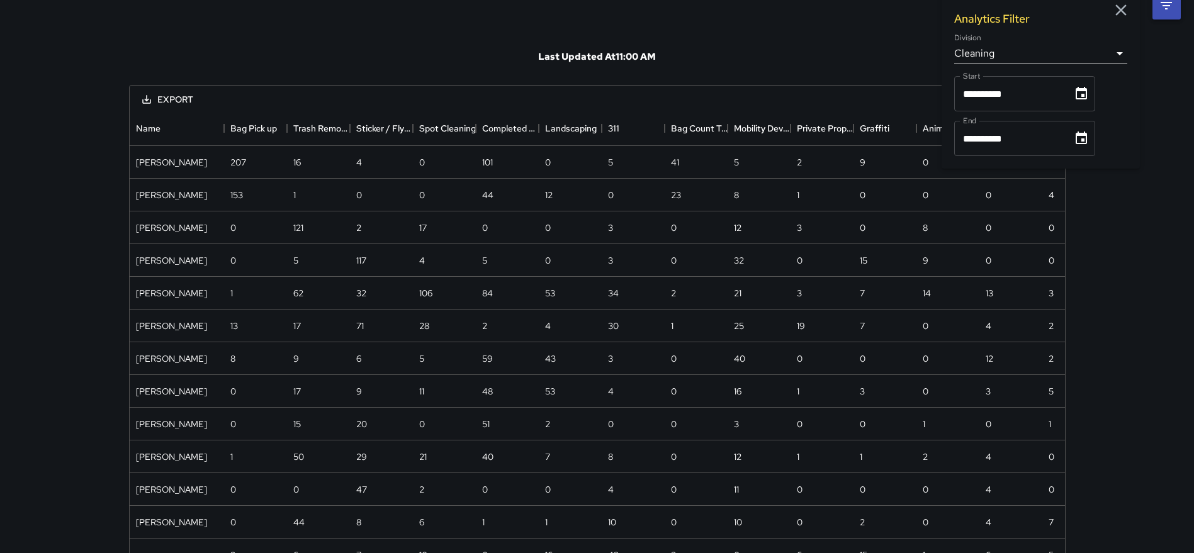
scroll to position [0, 0]
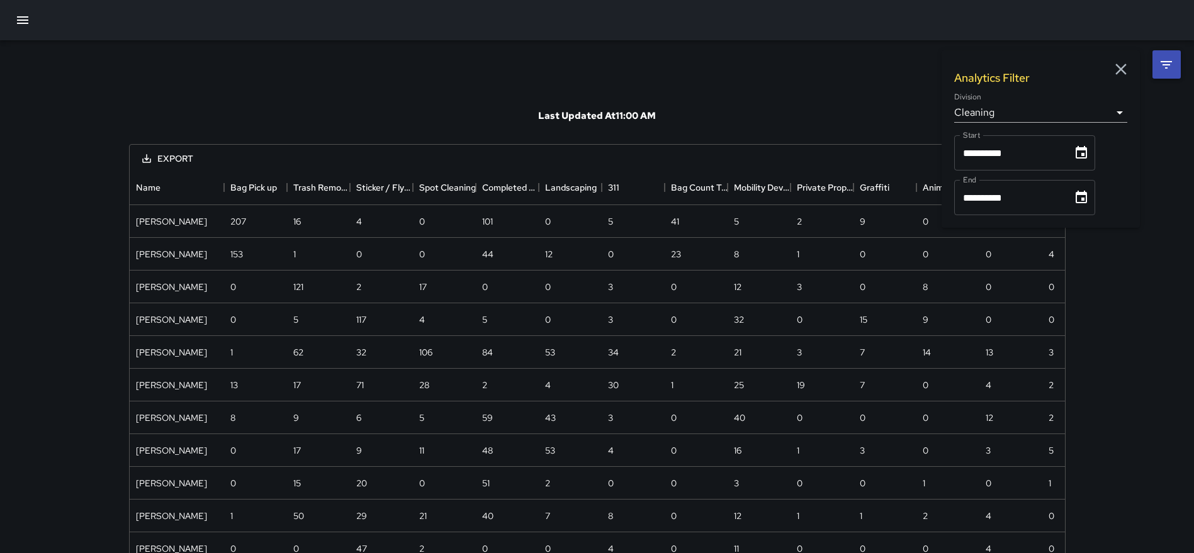
click at [1118, 109] on body "**********" at bounding box center [597, 372] width 1194 height 745
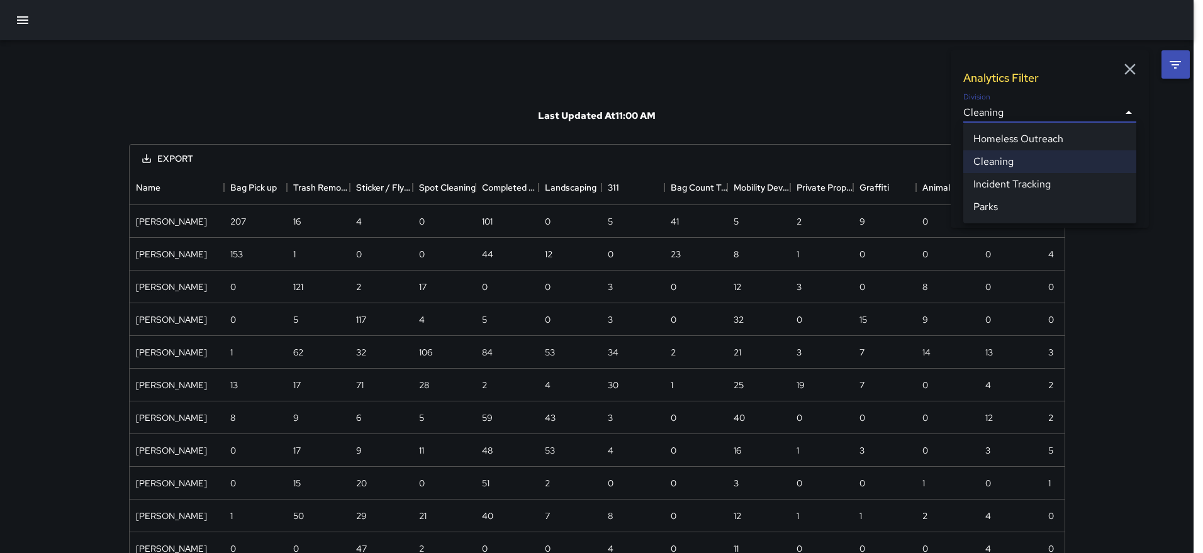
click at [1118, 109] on div at bounding box center [601, 276] width 1203 height 553
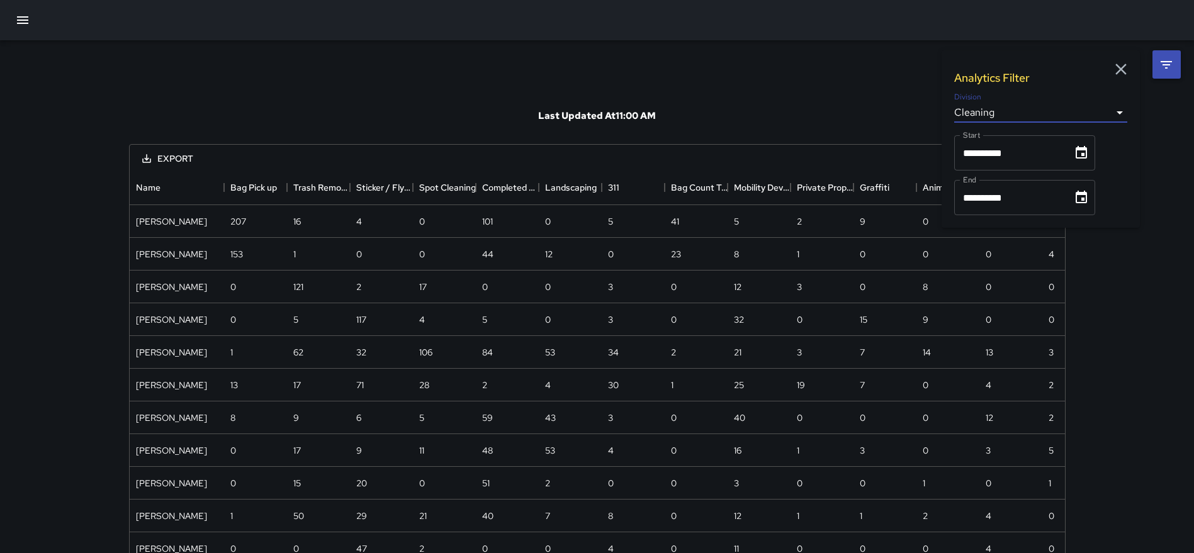
click at [1117, 65] on icon "button" at bounding box center [1120, 69] width 11 height 11
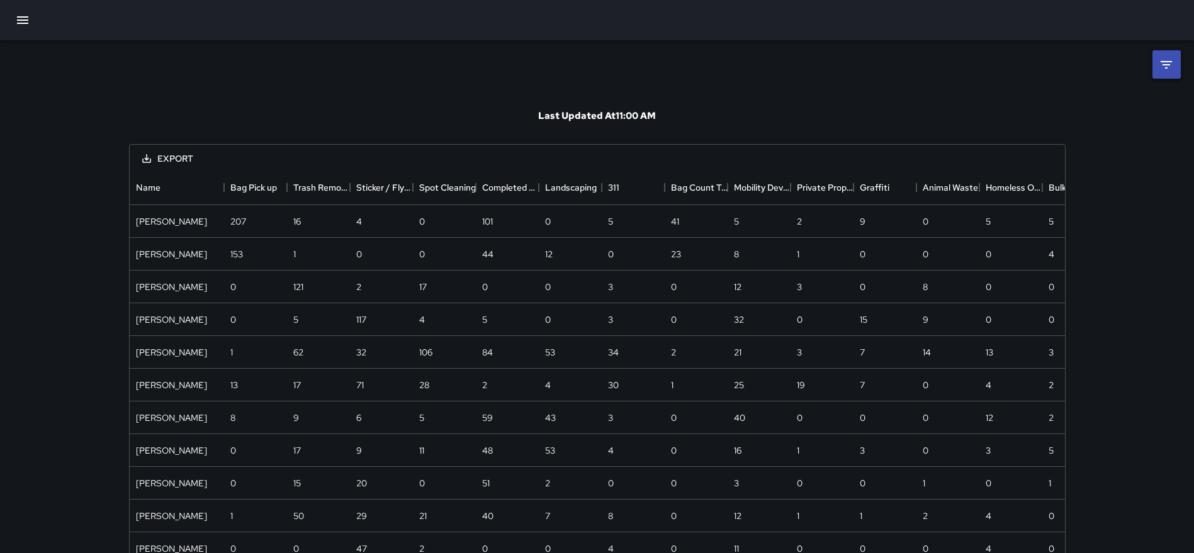
click at [23, 16] on icon "button" at bounding box center [22, 20] width 11 height 8
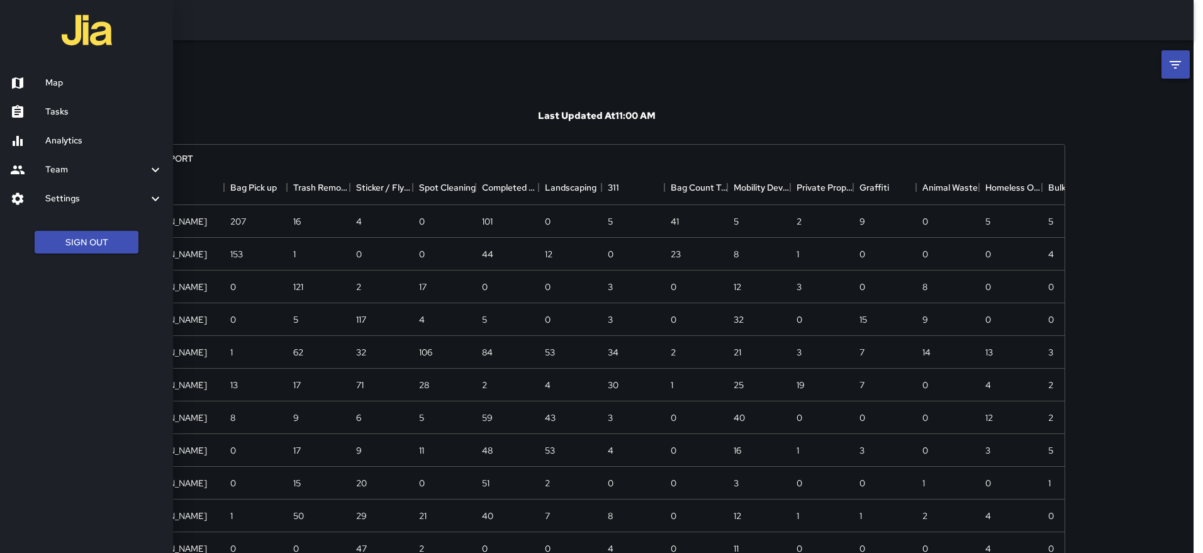
click at [1178, 62] on div at bounding box center [601, 276] width 1203 height 553
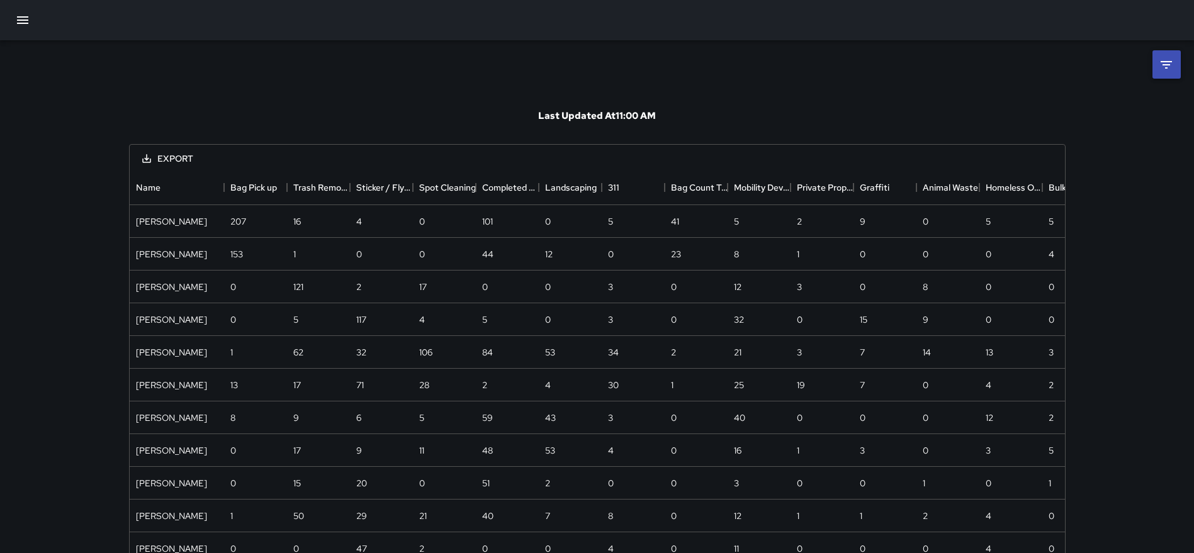
click at [1171, 64] on icon at bounding box center [1166, 64] width 15 height 15
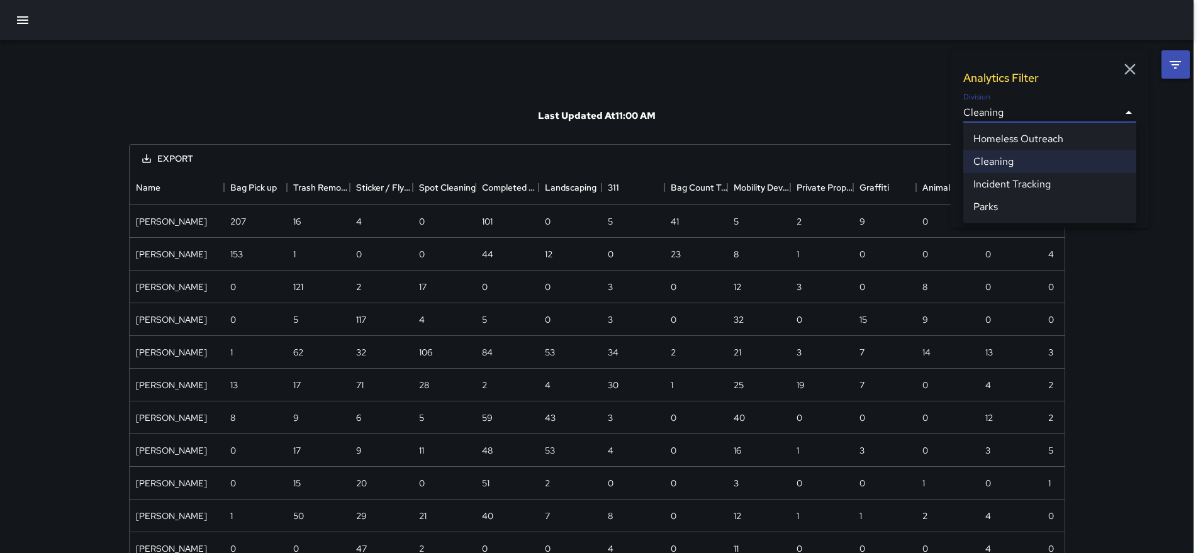
click at [1026, 110] on body "**********" at bounding box center [601, 372] width 1203 height 745
click at [1018, 157] on li "Cleaning" at bounding box center [1050, 161] width 173 height 23
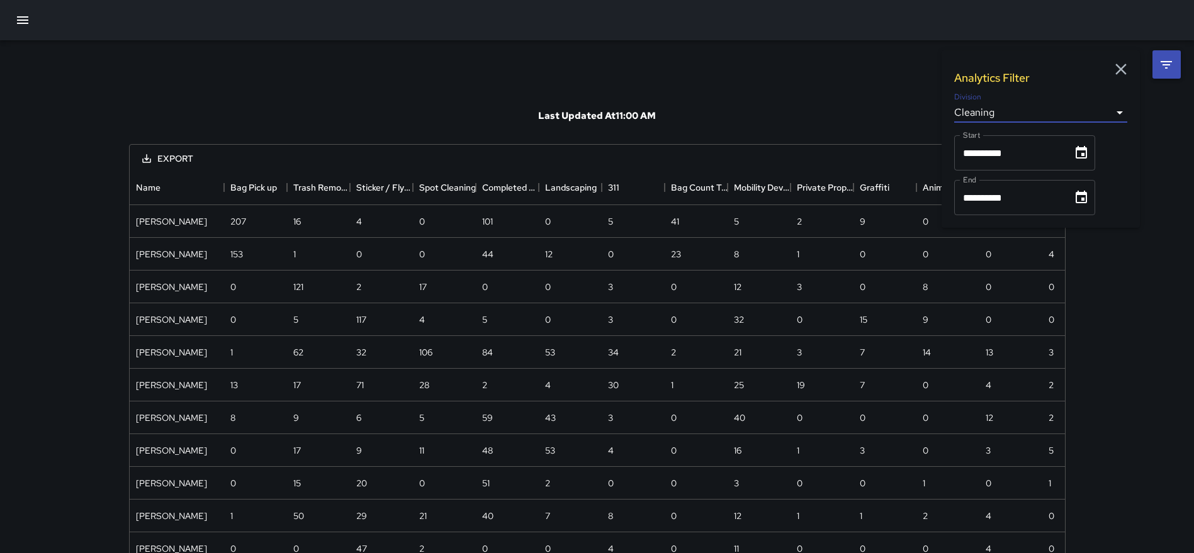
click at [864, 104] on div "Last Updated At 11:00 AM" at bounding box center [597, 115] width 937 height 57
click at [1124, 64] on icon "button" at bounding box center [1121, 69] width 19 height 19
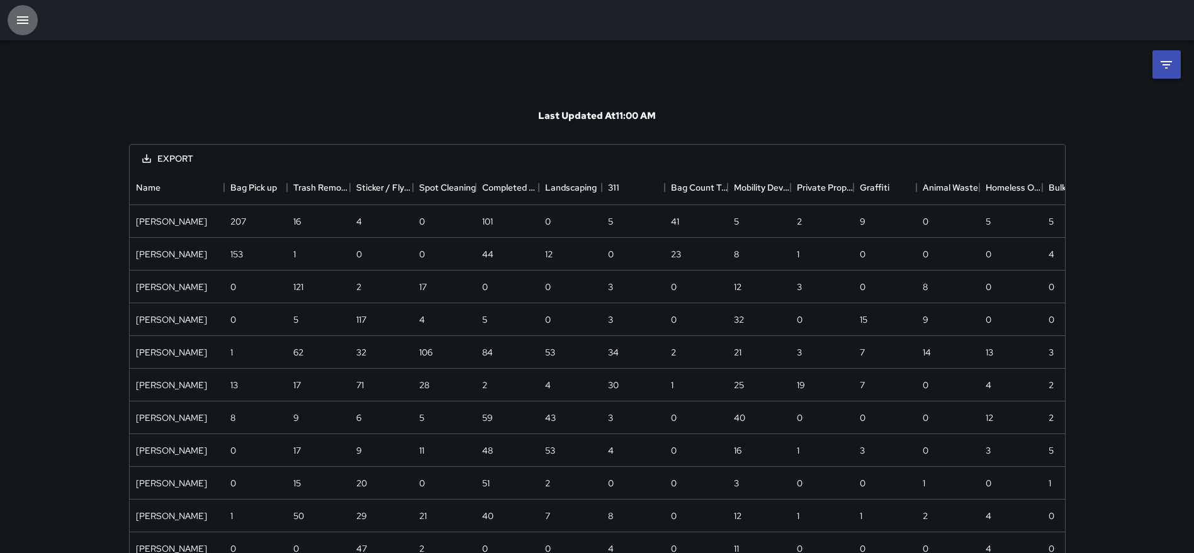
click at [23, 19] on icon "button" at bounding box center [22, 20] width 15 height 15
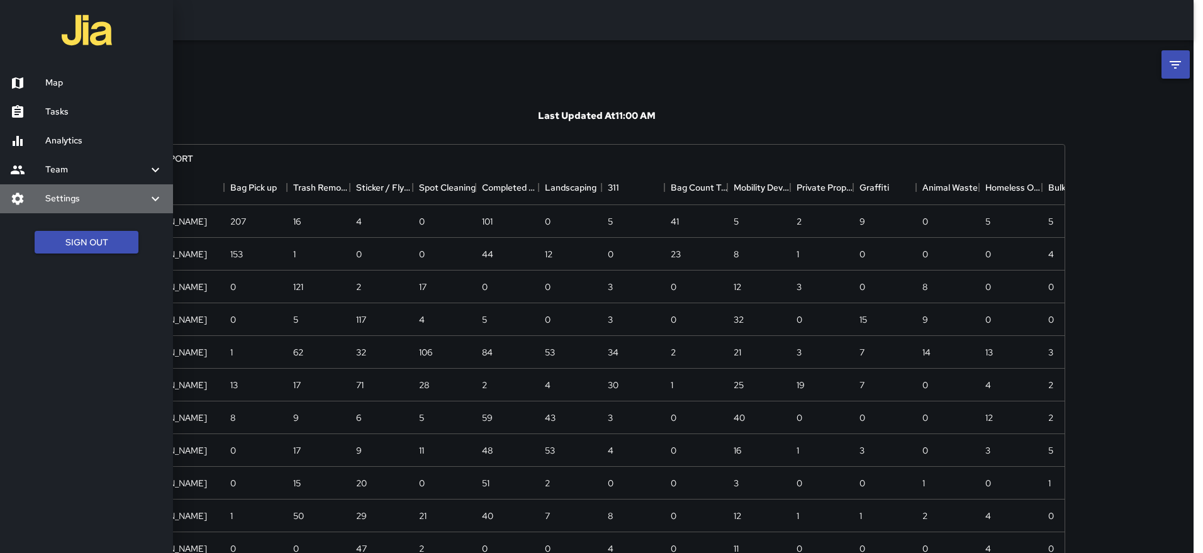
click at [57, 193] on h6 "Settings" at bounding box center [96, 199] width 103 height 14
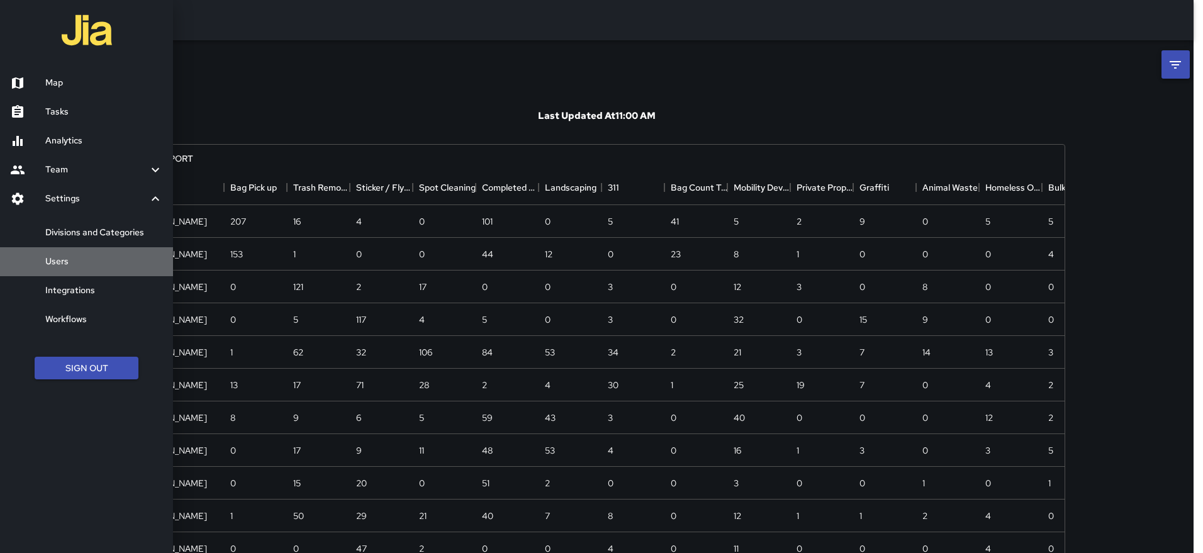
click at [59, 261] on h6 "Users" at bounding box center [104, 262] width 118 height 14
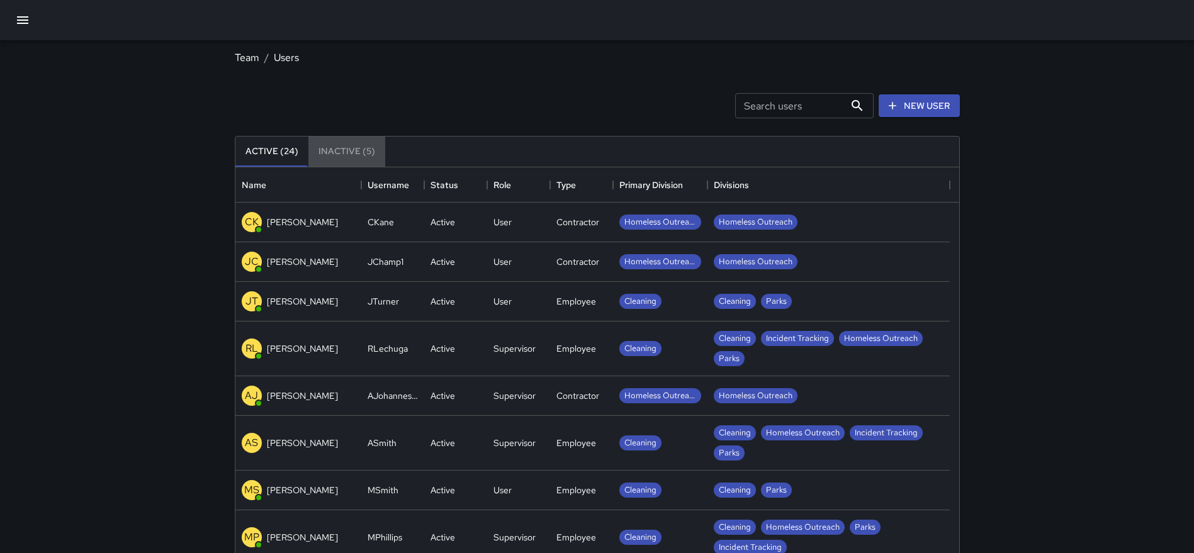
click at [356, 150] on button "Inactive (5)" at bounding box center [346, 152] width 77 height 30
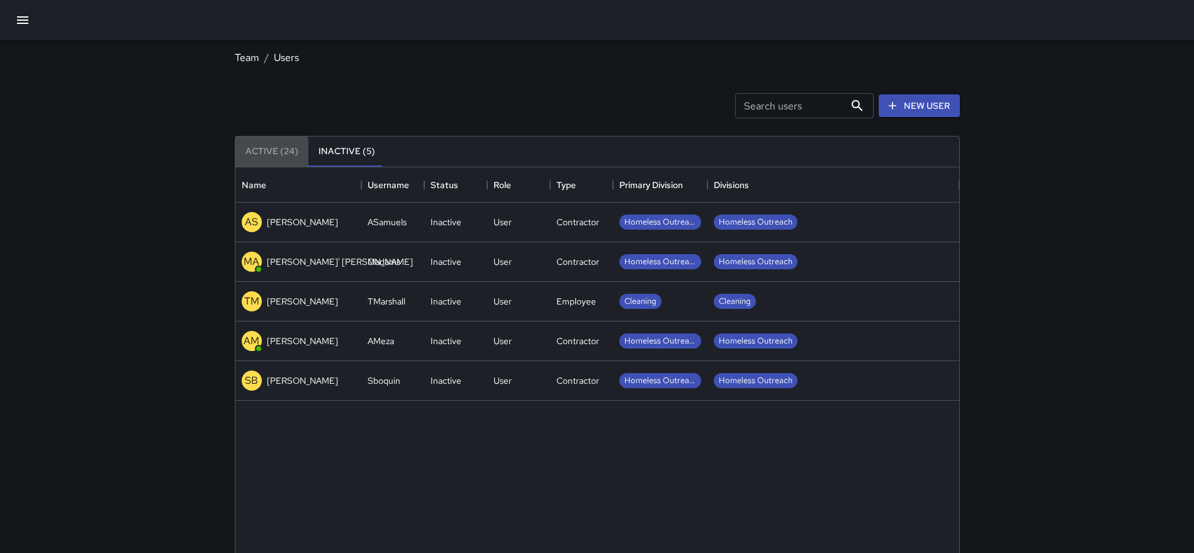
click at [257, 154] on button "Active (24)" at bounding box center [271, 152] width 73 height 30
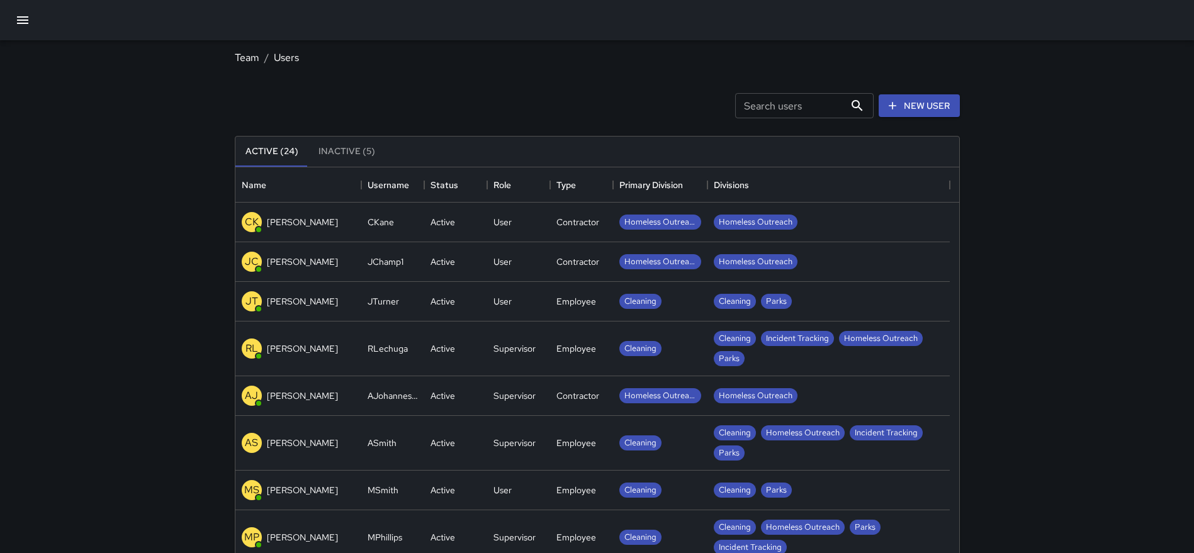
click at [262, 152] on button "Active (24)" at bounding box center [271, 152] width 73 height 30
click at [26, 20] on icon "button" at bounding box center [22, 20] width 11 height 8
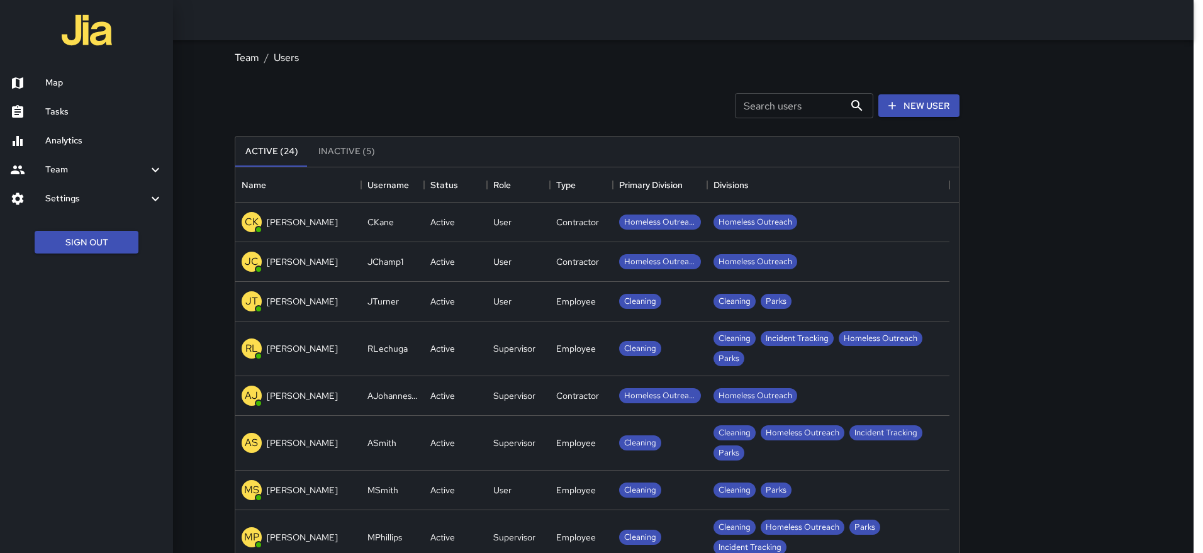
click at [83, 78] on h6 "Map" at bounding box center [104, 83] width 118 height 14
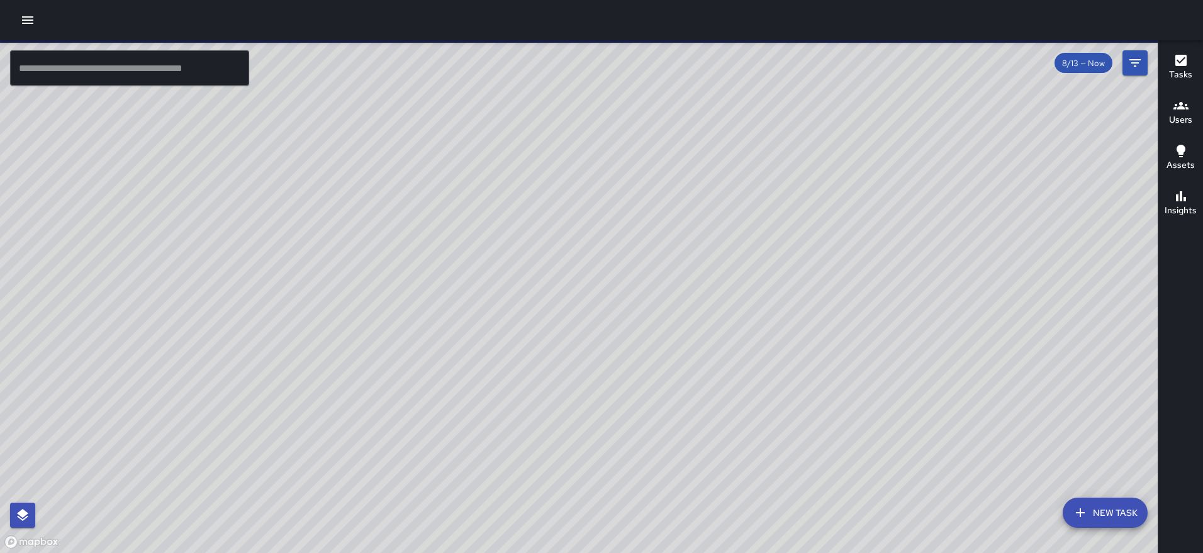
click at [1130, 60] on icon "Filters" at bounding box center [1135, 63] width 11 height 8
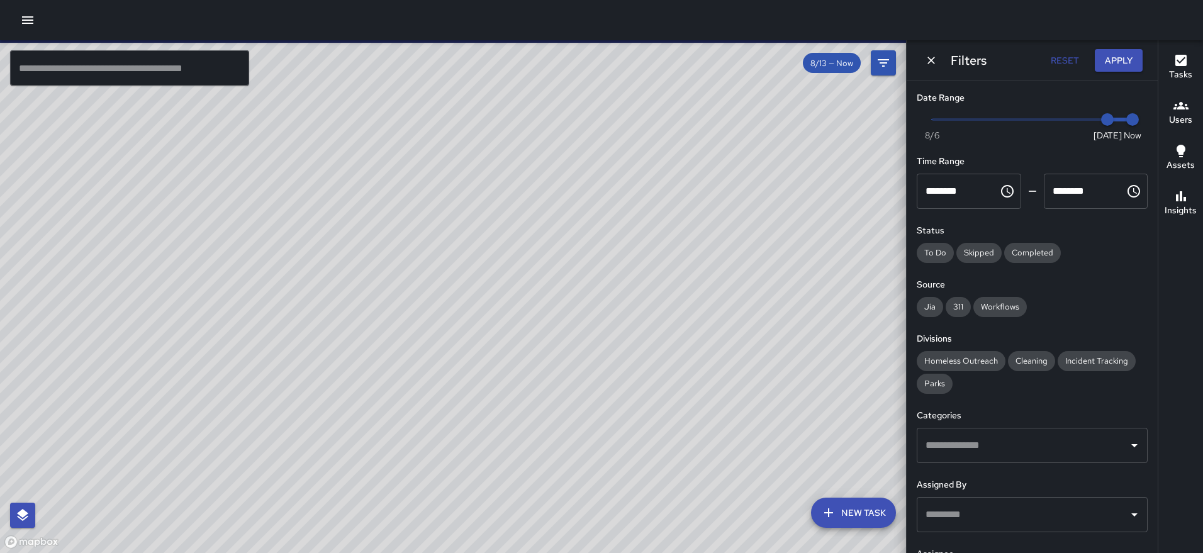
click at [122, 77] on input "text" at bounding box center [129, 67] width 239 height 35
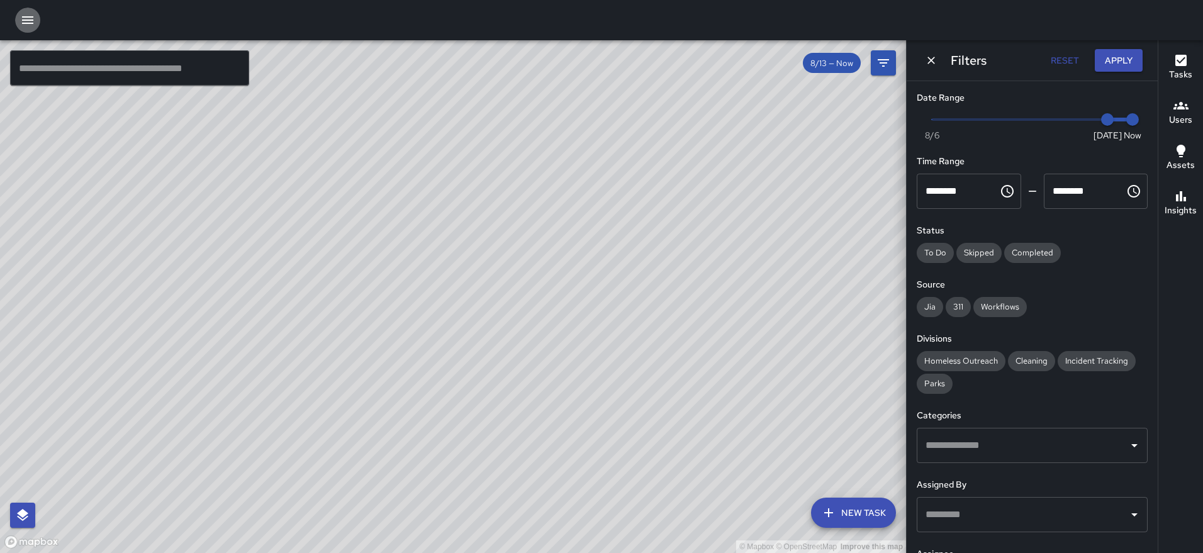
click at [25, 19] on icon "button" at bounding box center [27, 20] width 15 height 15
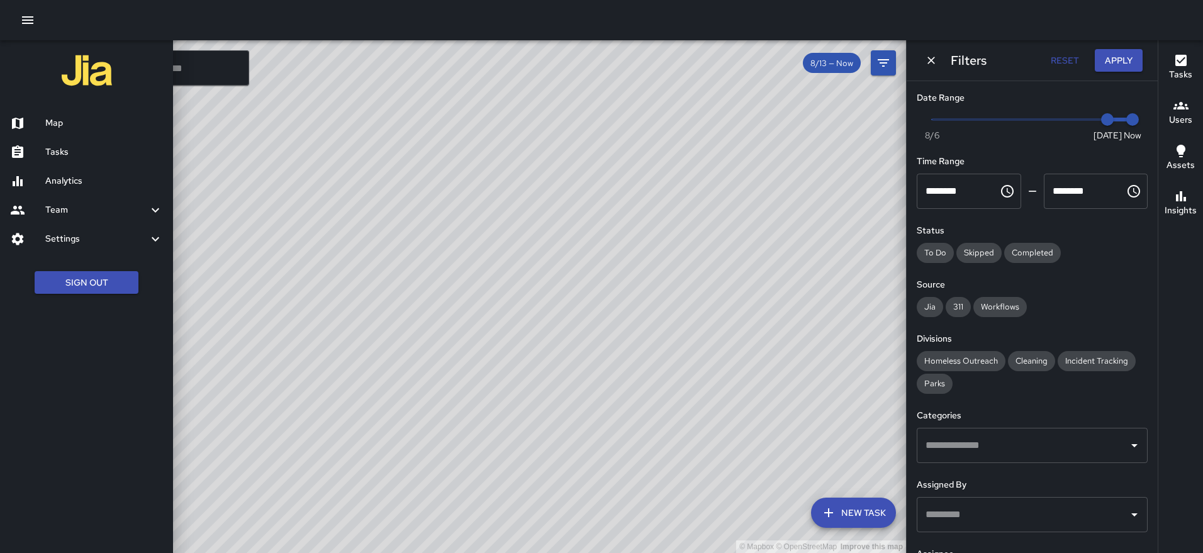
click at [70, 177] on h6 "Analytics" at bounding box center [104, 181] width 118 height 14
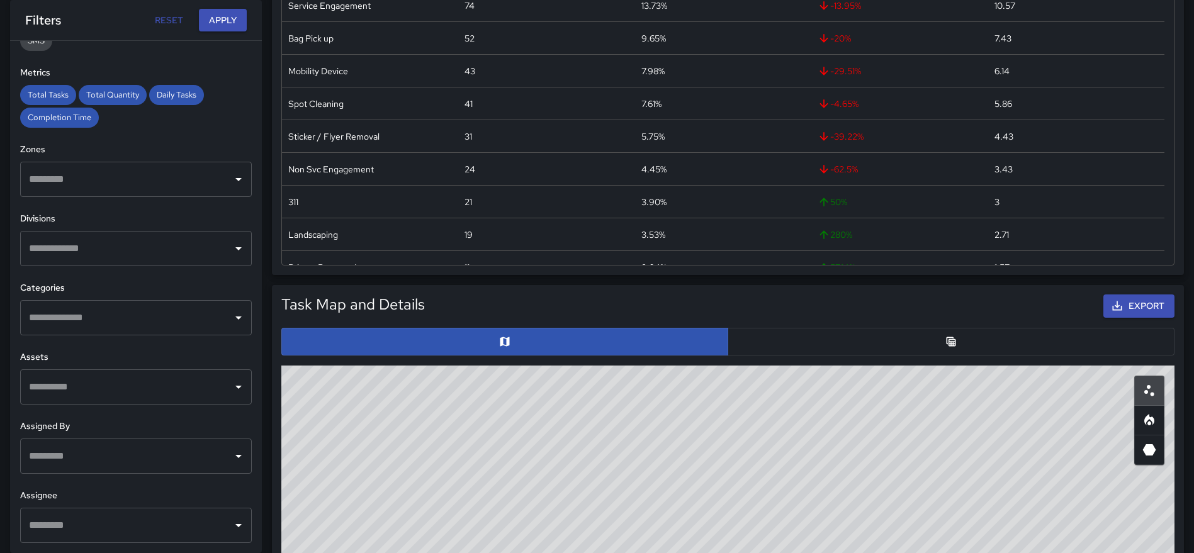
scroll to position [441, 0]
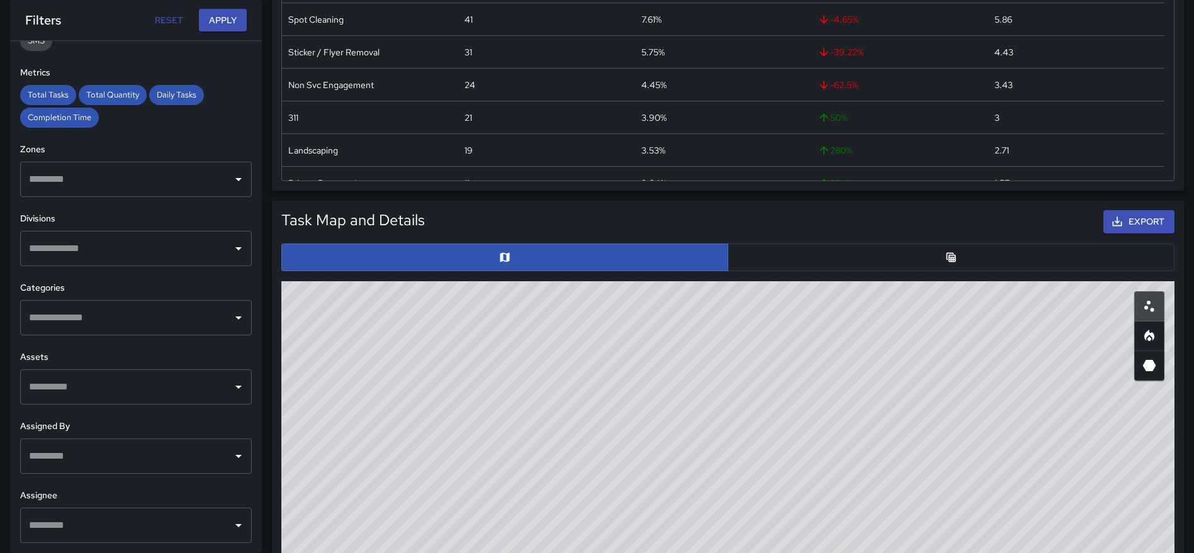
click at [947, 262] on icon "Table" at bounding box center [951, 257] width 13 height 13
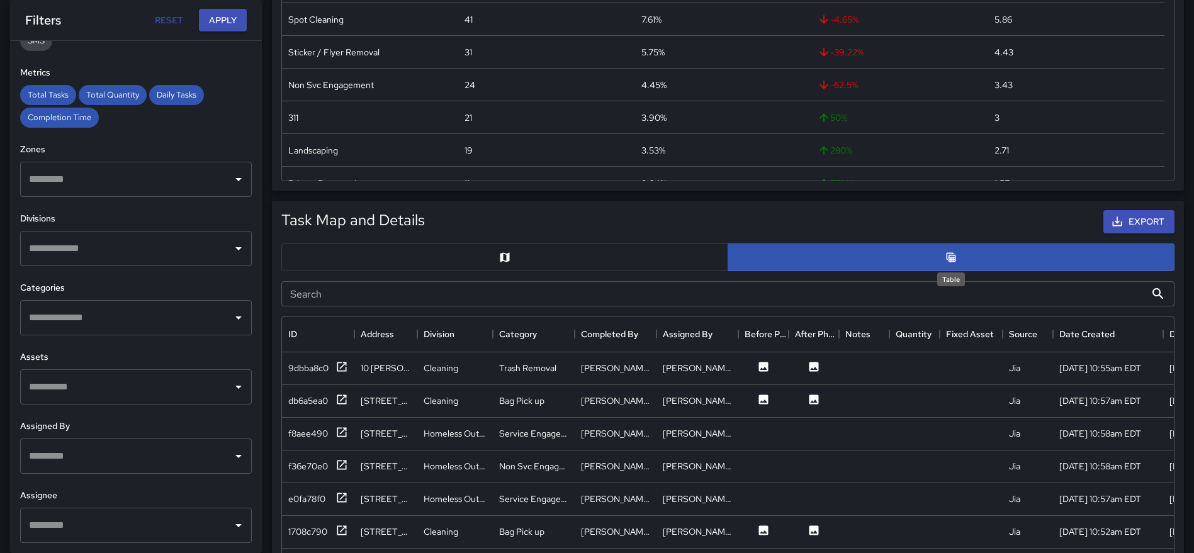
scroll to position [10, 10]
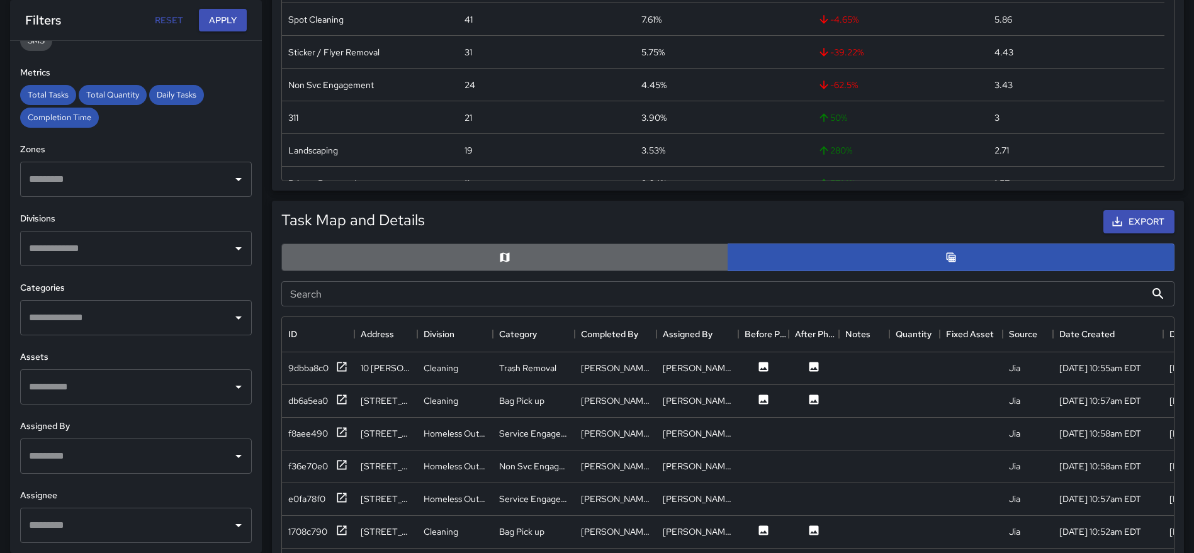
click at [521, 260] on button "button" at bounding box center [504, 258] width 447 height 28
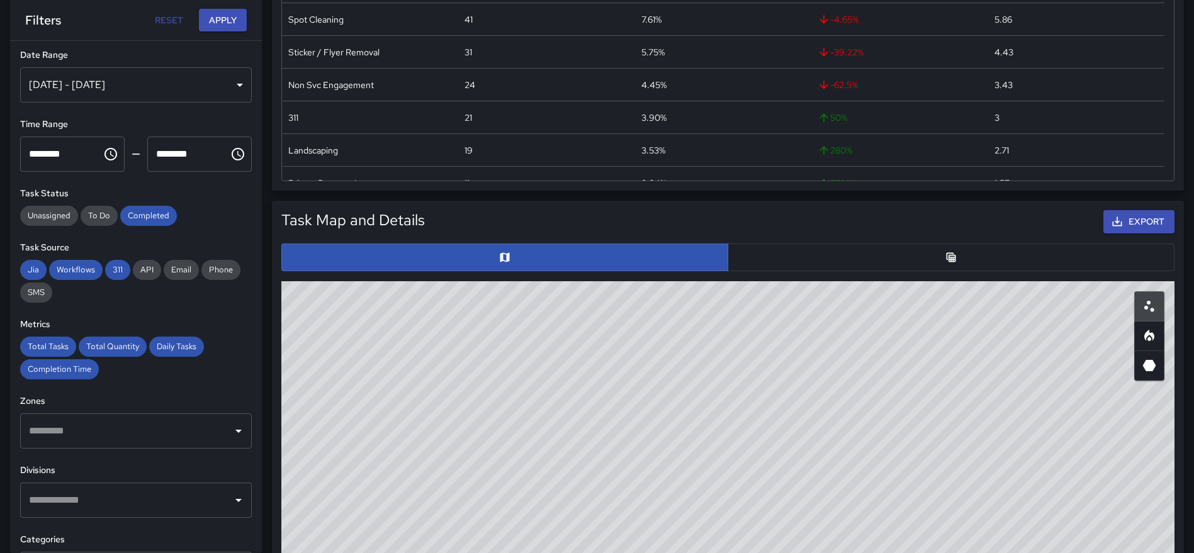
scroll to position [0, 0]
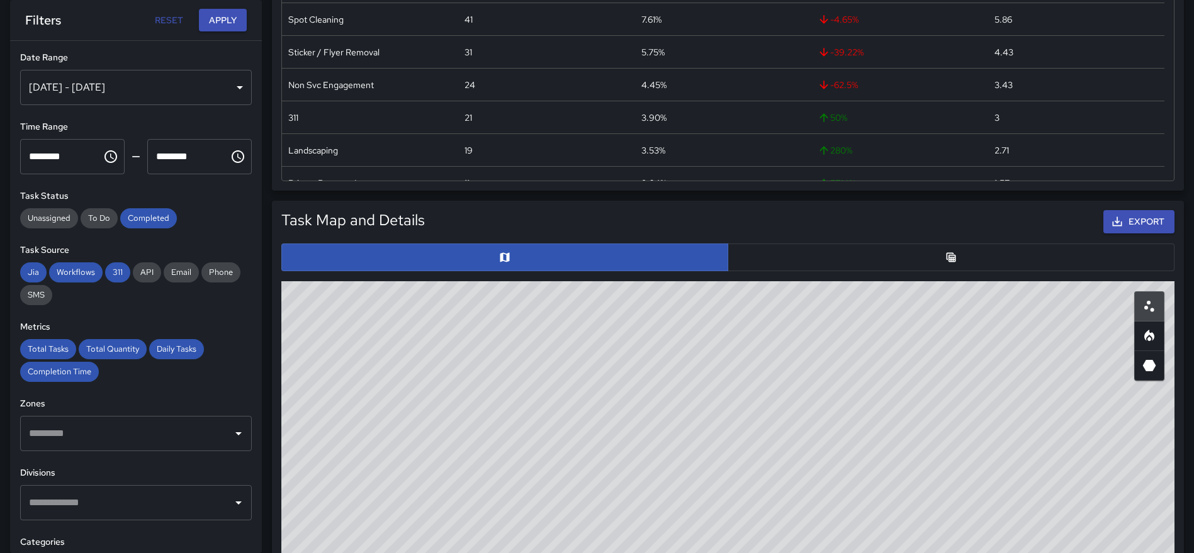
click at [904, 257] on button "button" at bounding box center [951, 258] width 447 height 28
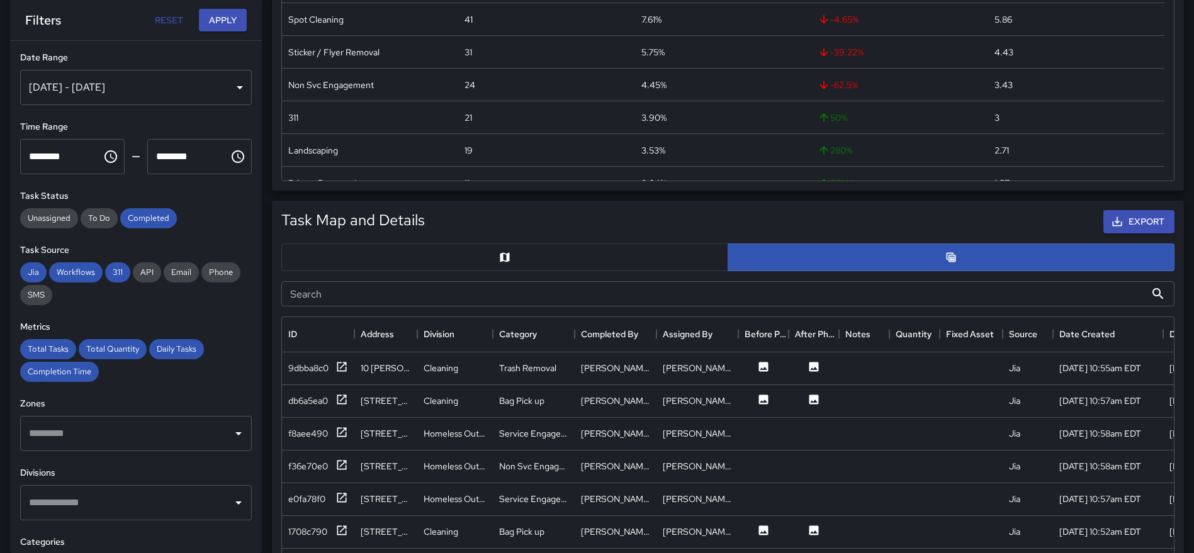
click at [222, 84] on div "[DATE] - [DATE]" at bounding box center [136, 87] width 232 height 35
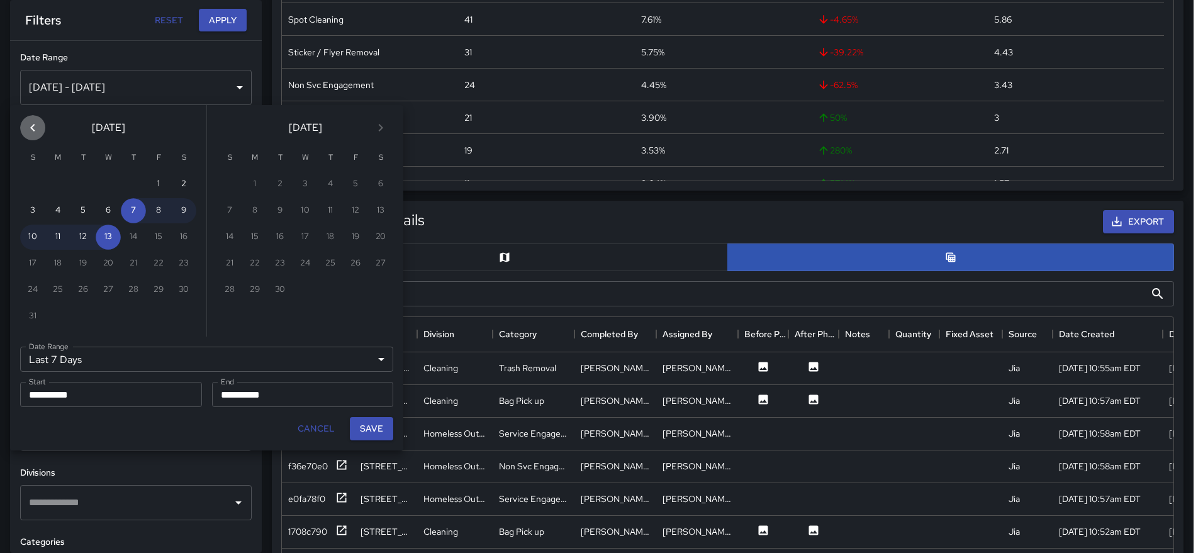
click at [41, 130] on button "Previous month" at bounding box center [32, 127] width 25 height 25
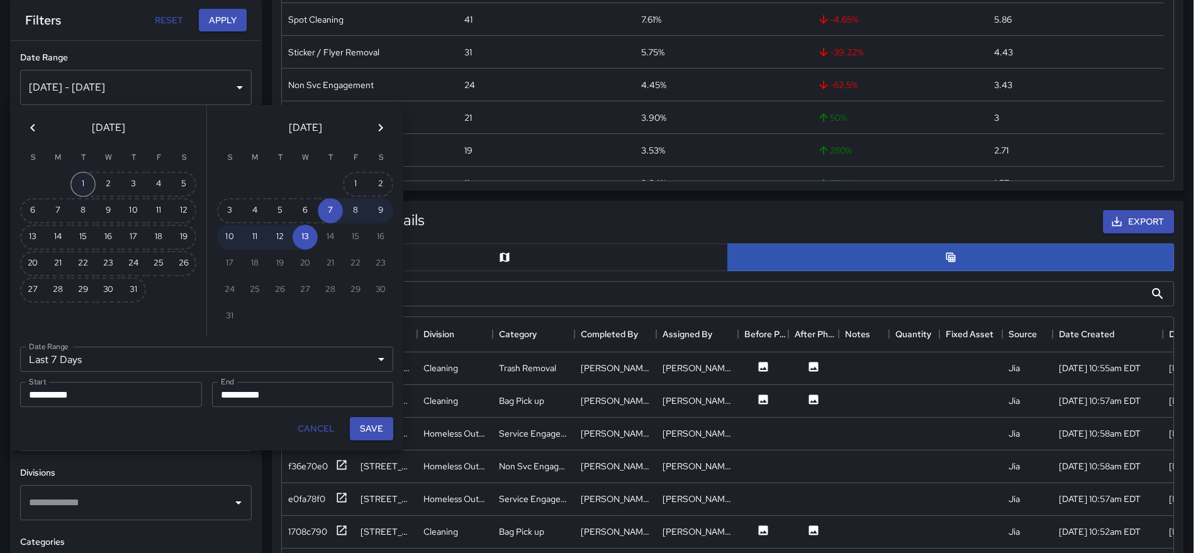
click at [77, 183] on button "1" at bounding box center [82, 184] width 25 height 25
type input "******"
type input "**********"
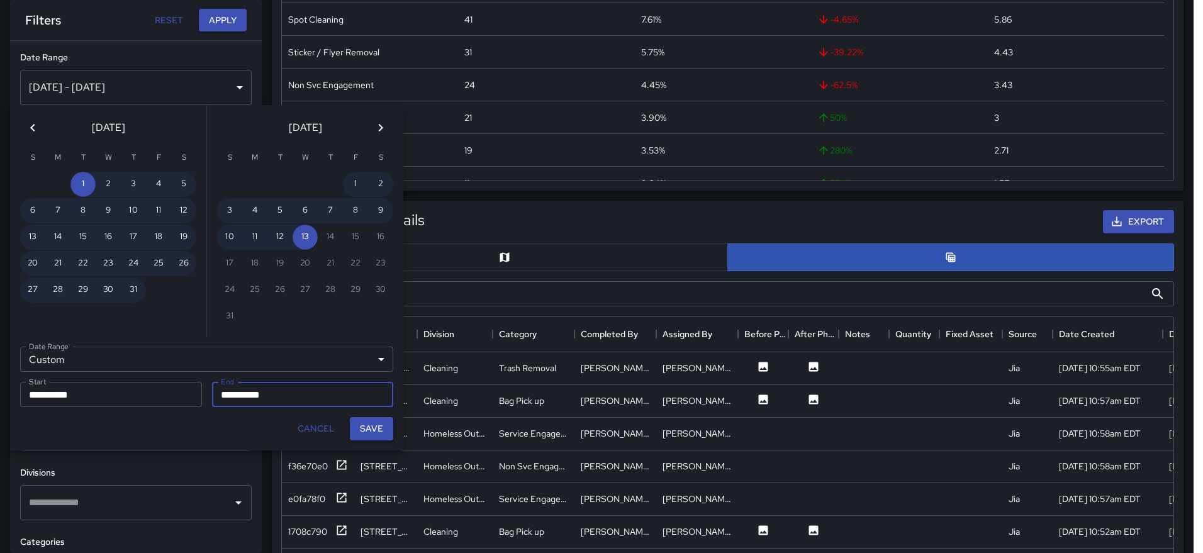
click at [379, 431] on button "Save" at bounding box center [371, 428] width 43 height 23
type input "**********"
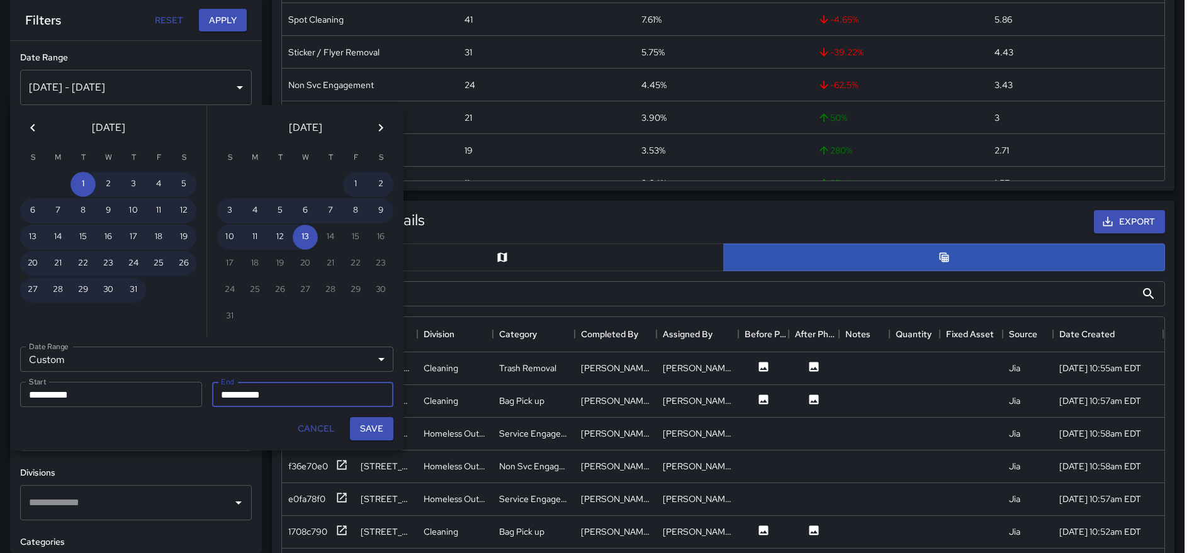
scroll to position [10, 10]
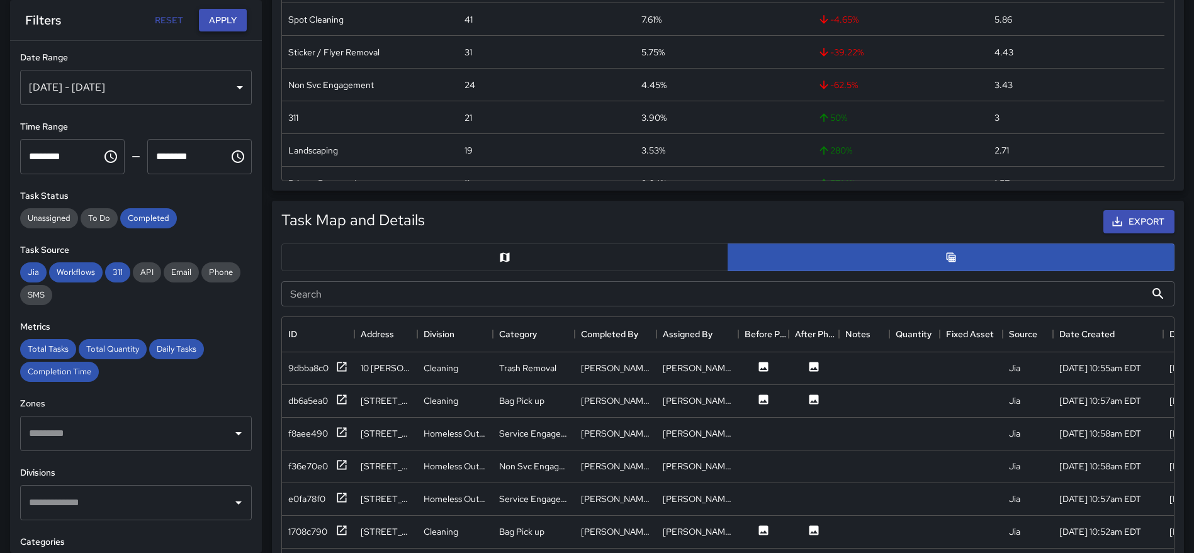
drag, startPoint x: 224, startPoint y: 20, endPoint x: 774, endPoint y: 223, distance: 585.9
click at [223, 20] on button "Apply" at bounding box center [223, 20] width 48 height 23
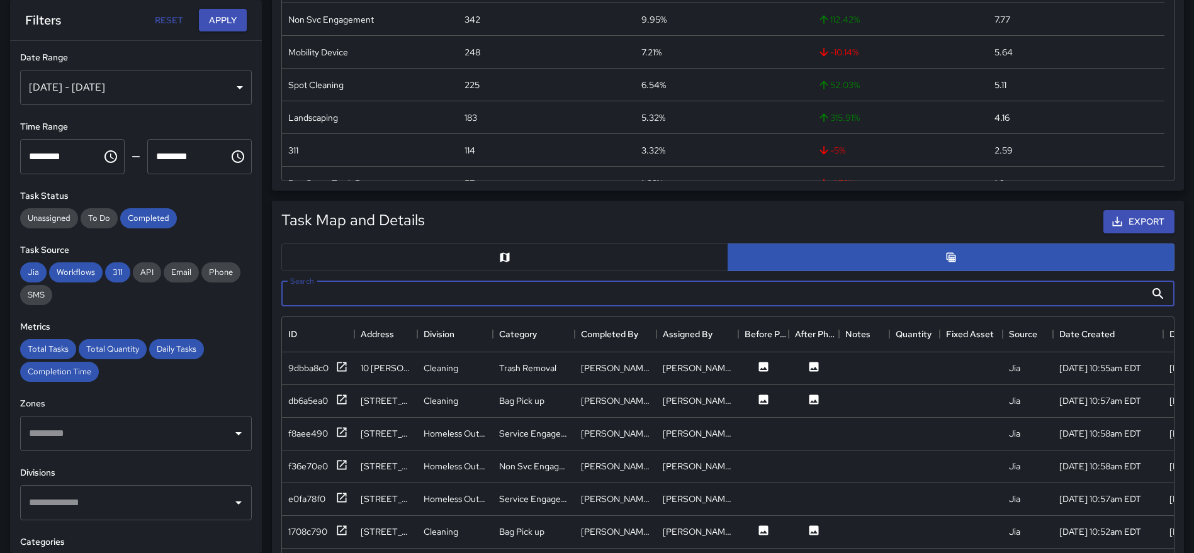
click at [701, 296] on input "Search" at bounding box center [713, 293] width 864 height 25
click at [530, 293] on input "**" at bounding box center [713, 293] width 864 height 25
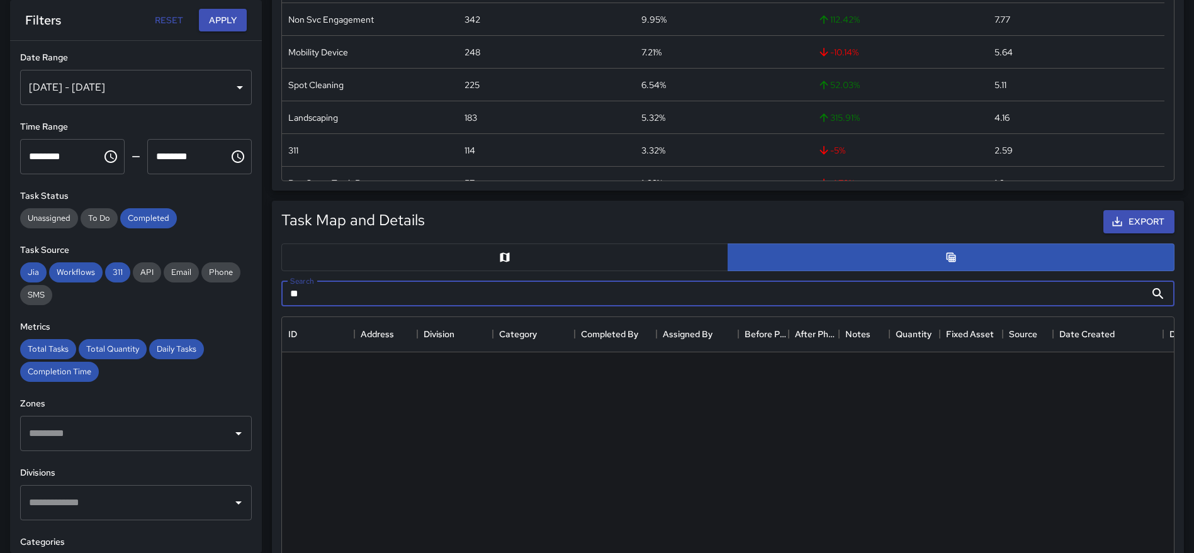
type input "*"
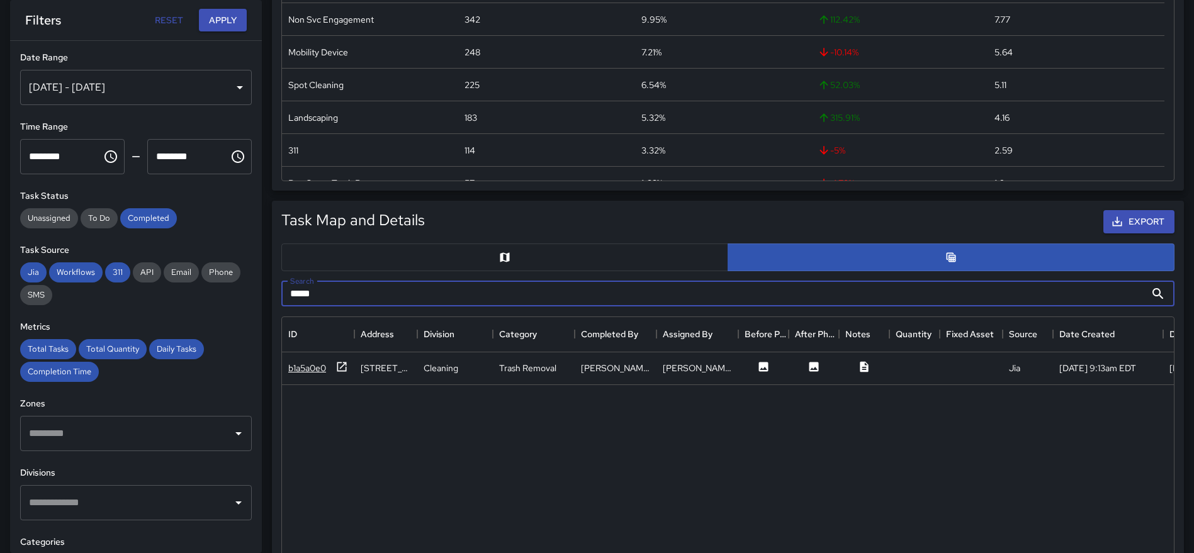
type input "*****"
click at [340, 367] on icon at bounding box center [341, 367] width 13 height 13
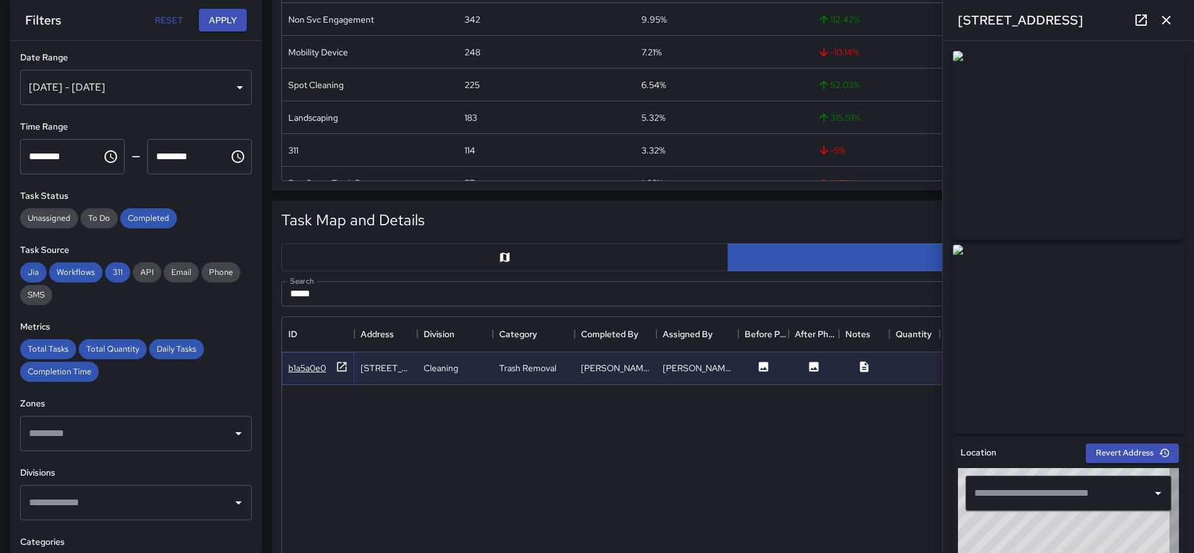
type input "**********"
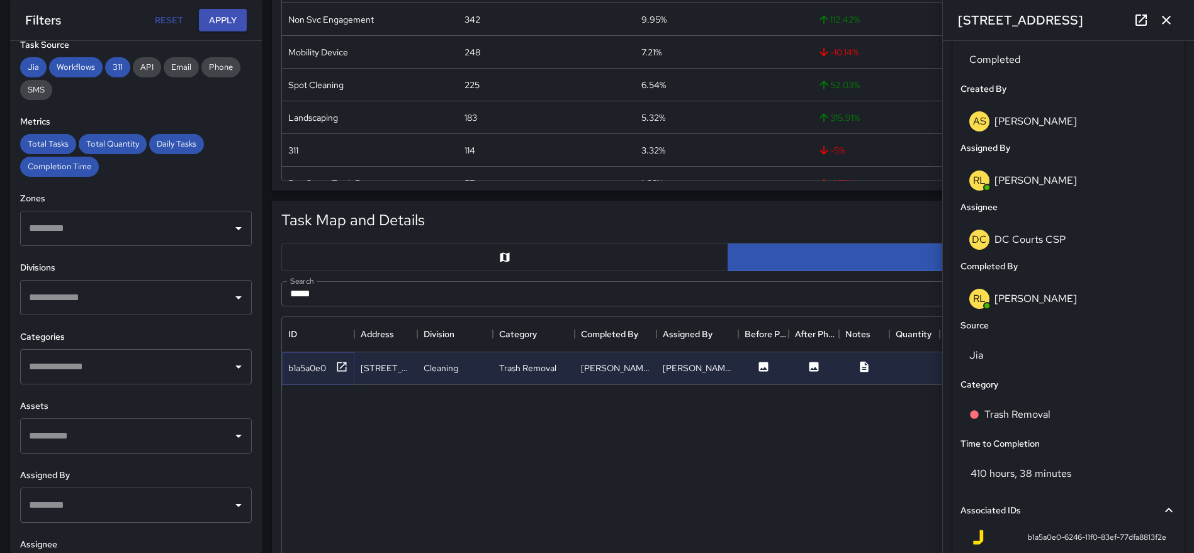
scroll to position [254, 0]
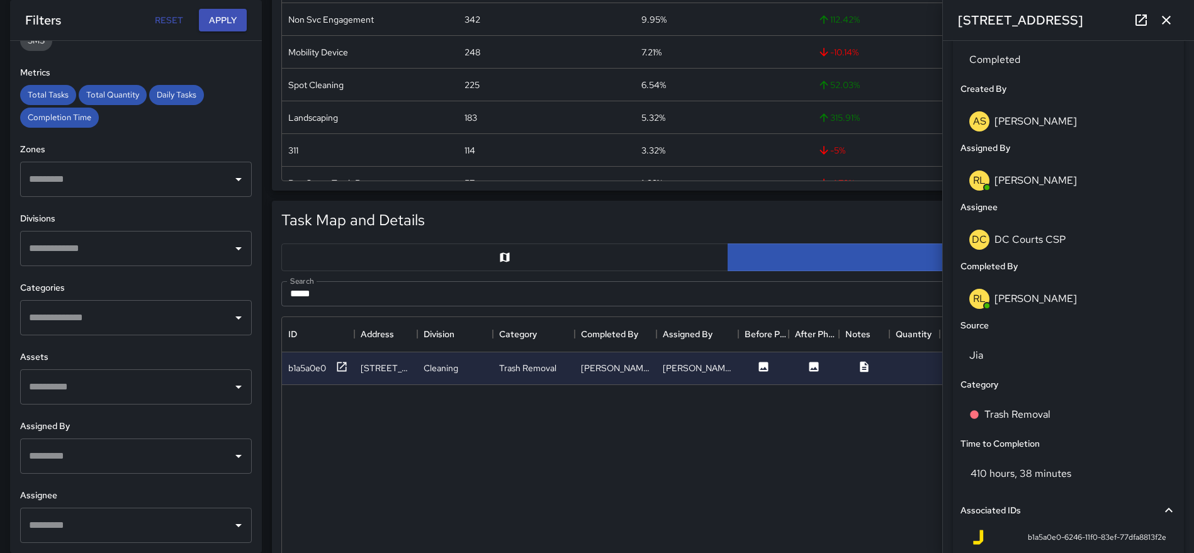
click at [116, 521] on input "text" at bounding box center [126, 526] width 201 height 24
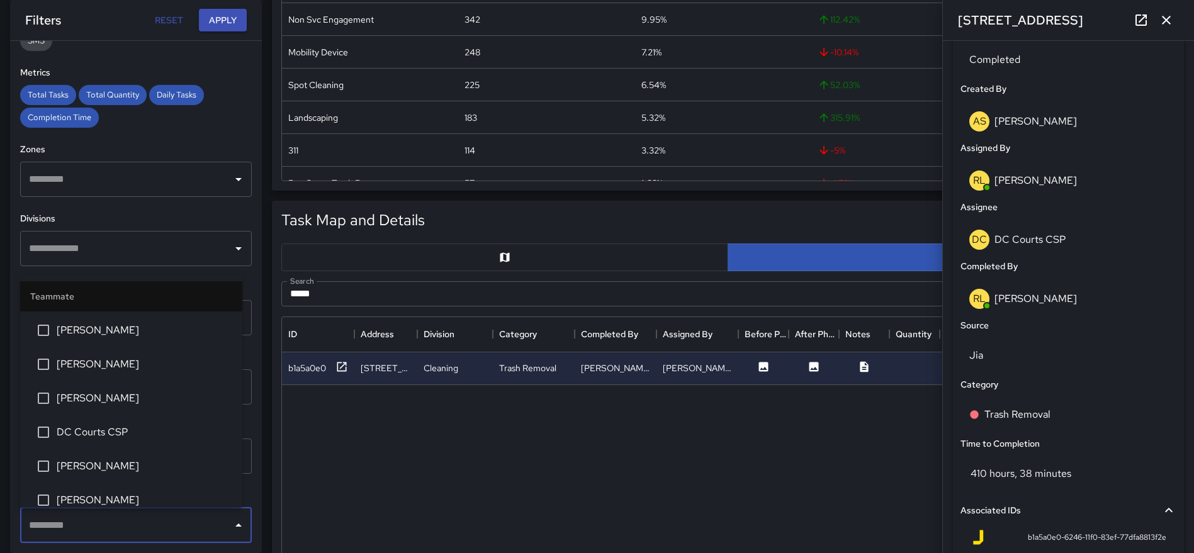
scroll to position [441, 0]
click at [132, 420] on span "DC Courts CSP" at bounding box center [145, 427] width 176 height 15
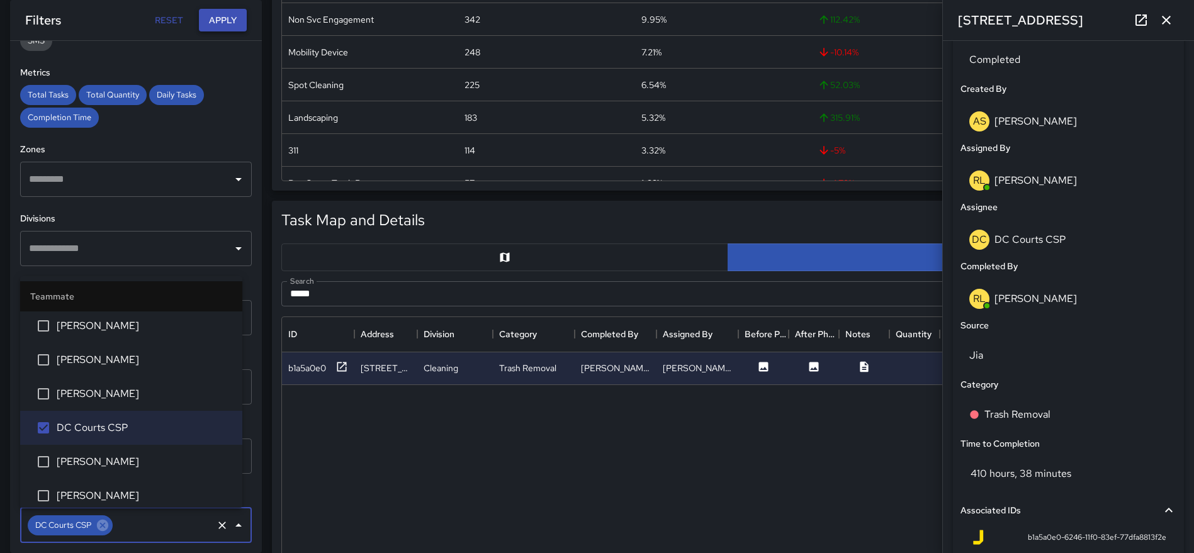
click at [229, 15] on button "Apply" at bounding box center [223, 20] width 48 height 23
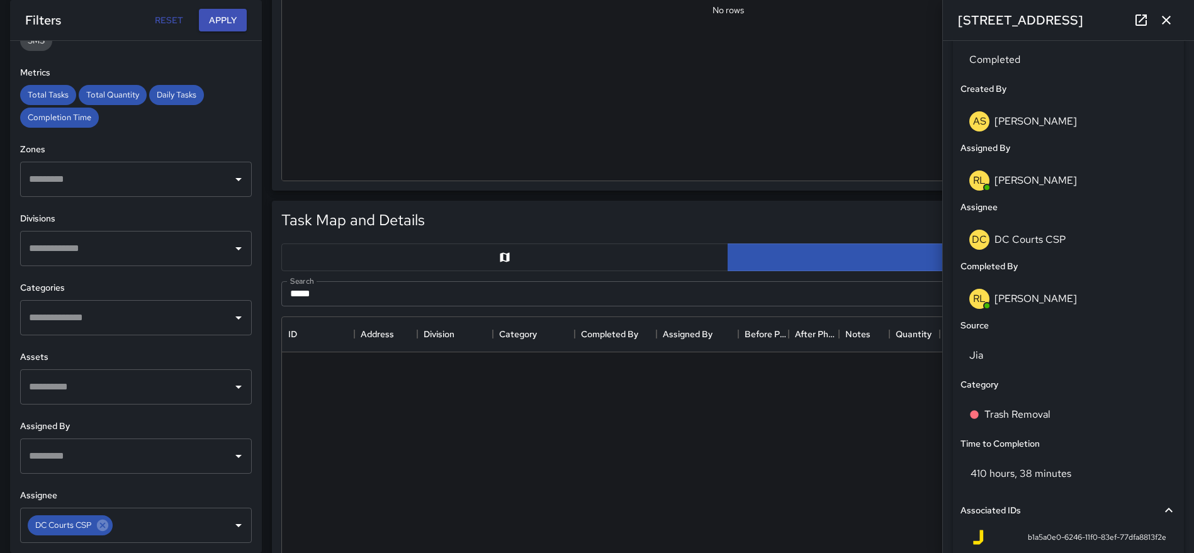
click at [1169, 16] on icon "button" at bounding box center [1166, 20] width 9 height 9
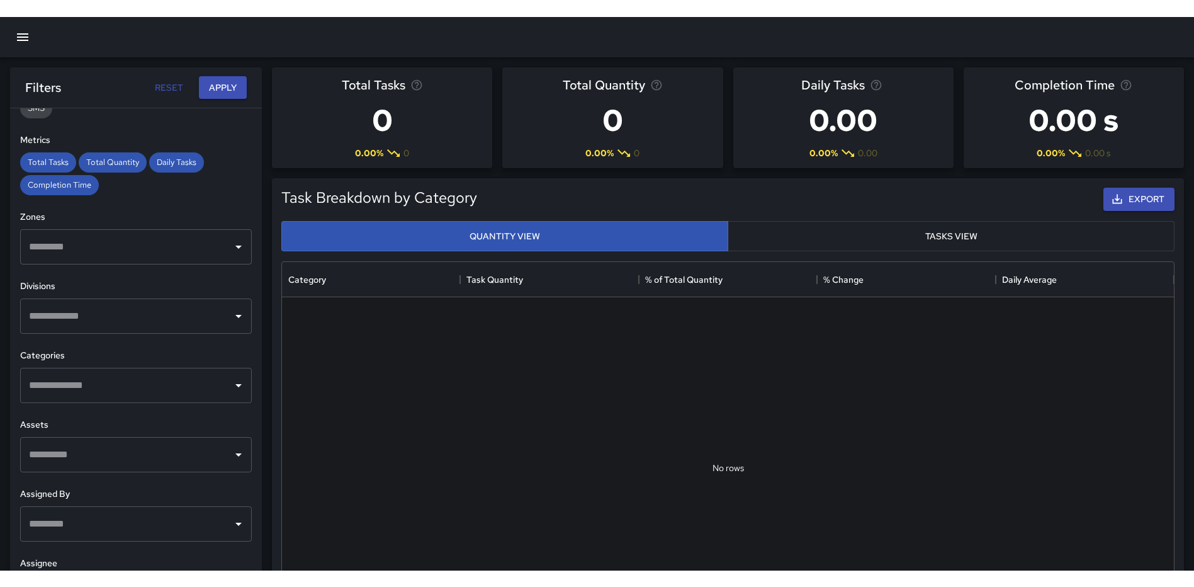
scroll to position [221, 0]
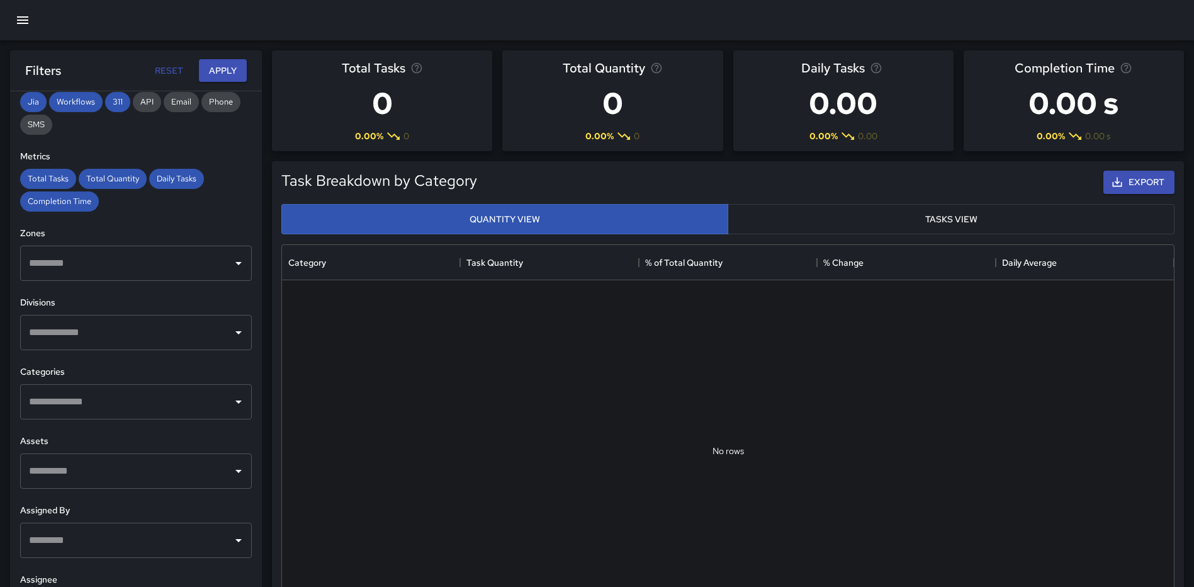
click at [24, 23] on icon "button" at bounding box center [22, 20] width 11 height 8
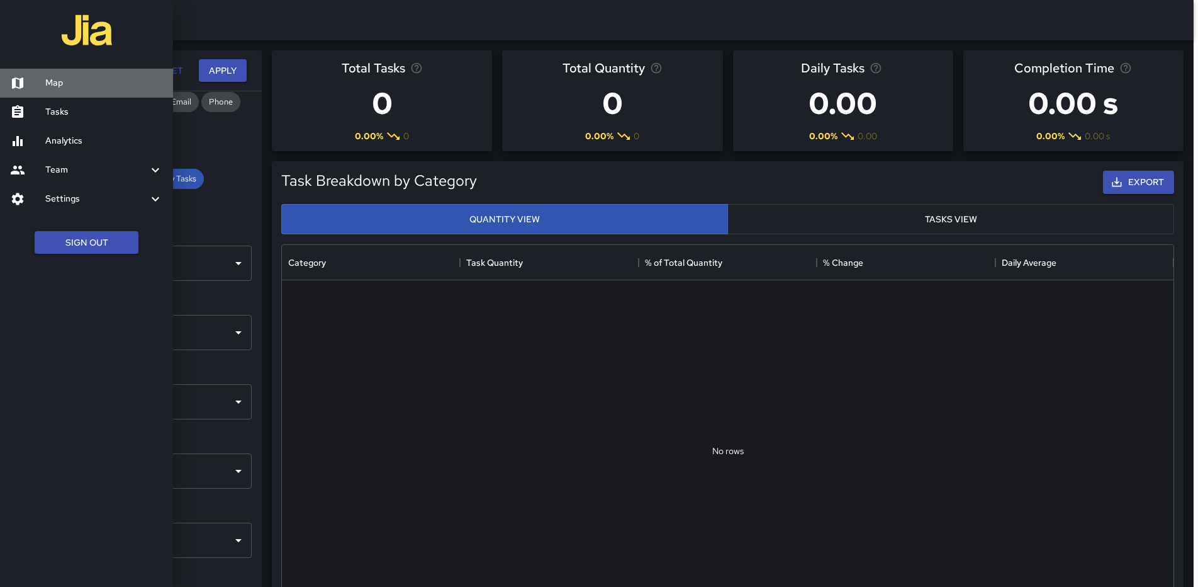
click at [69, 87] on h6 "Map" at bounding box center [104, 83] width 118 height 14
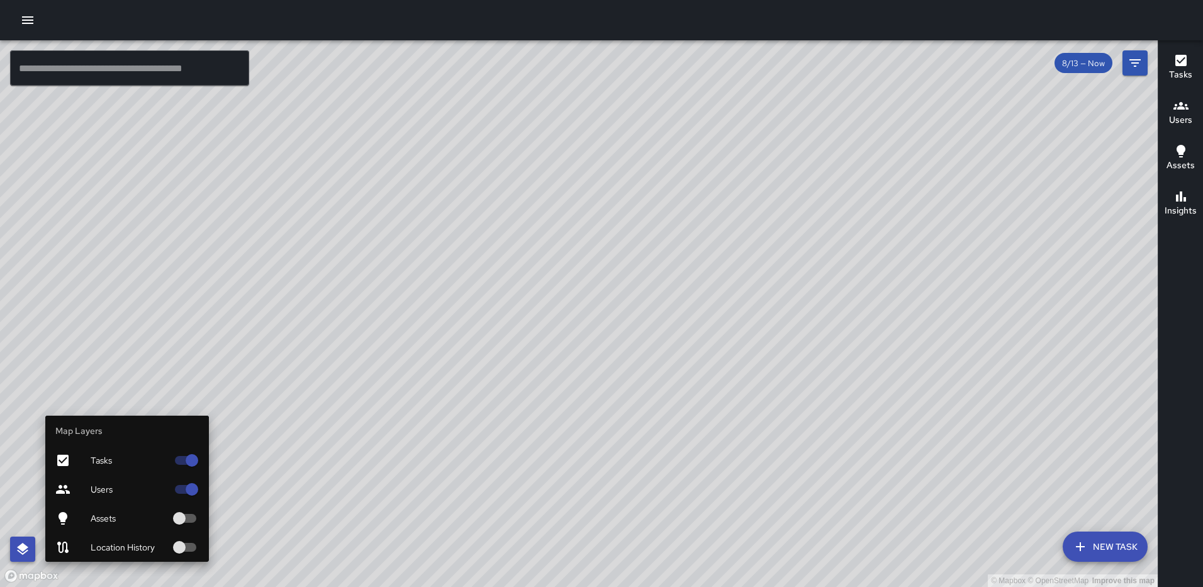
click at [29, 548] on icon "button" at bounding box center [22, 548] width 15 height 15
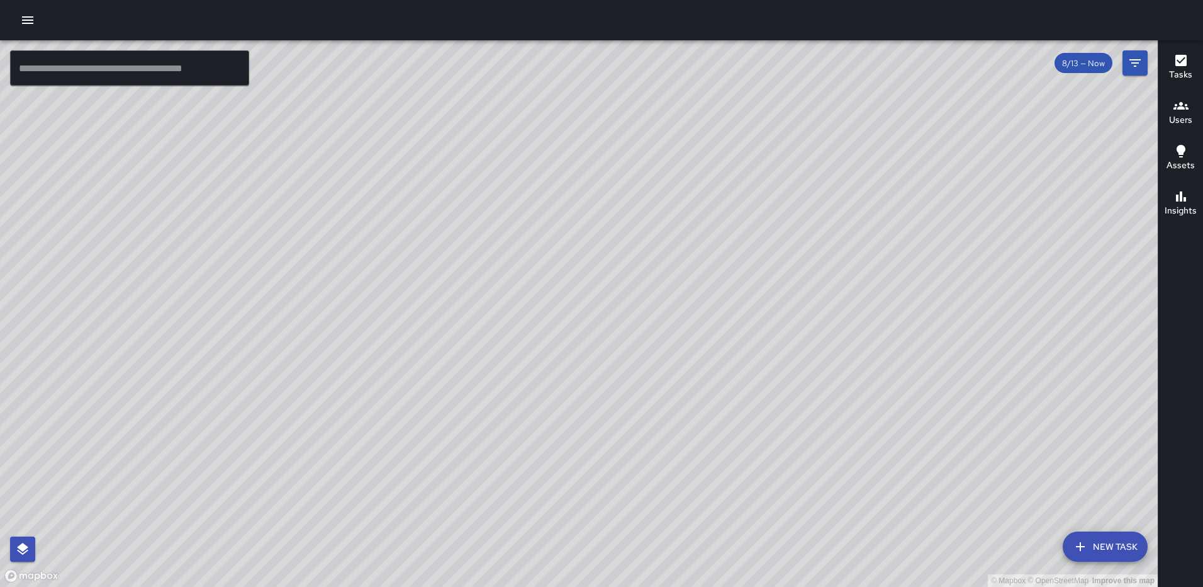
drag, startPoint x: 701, startPoint y: 415, endPoint x: 778, endPoint y: 367, distance: 91.3
click at [778, 367] on div "© Mapbox © OpenStreetMap Improve this map" at bounding box center [579, 313] width 1158 height 546
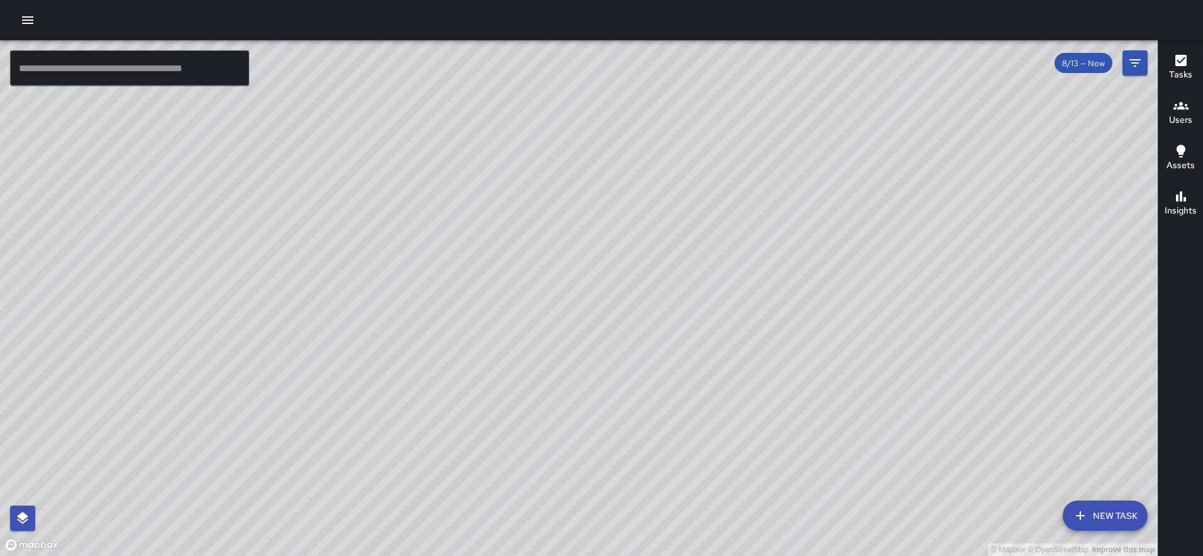
drag, startPoint x: 445, startPoint y: 261, endPoint x: 412, endPoint y: 254, distance: 34.1
click at [403, 271] on div "© Mapbox © OpenStreetMap Improve this map" at bounding box center [579, 297] width 1158 height 515
drag, startPoint x: 682, startPoint y: 255, endPoint x: 960, endPoint y: 91, distance: 323.1
click at [962, 89] on div "© Mapbox © OpenStreetMap Improve this map" at bounding box center [579, 297] width 1158 height 515
drag, startPoint x: 247, startPoint y: 335, endPoint x: 313, endPoint y: 138, distance: 208.2
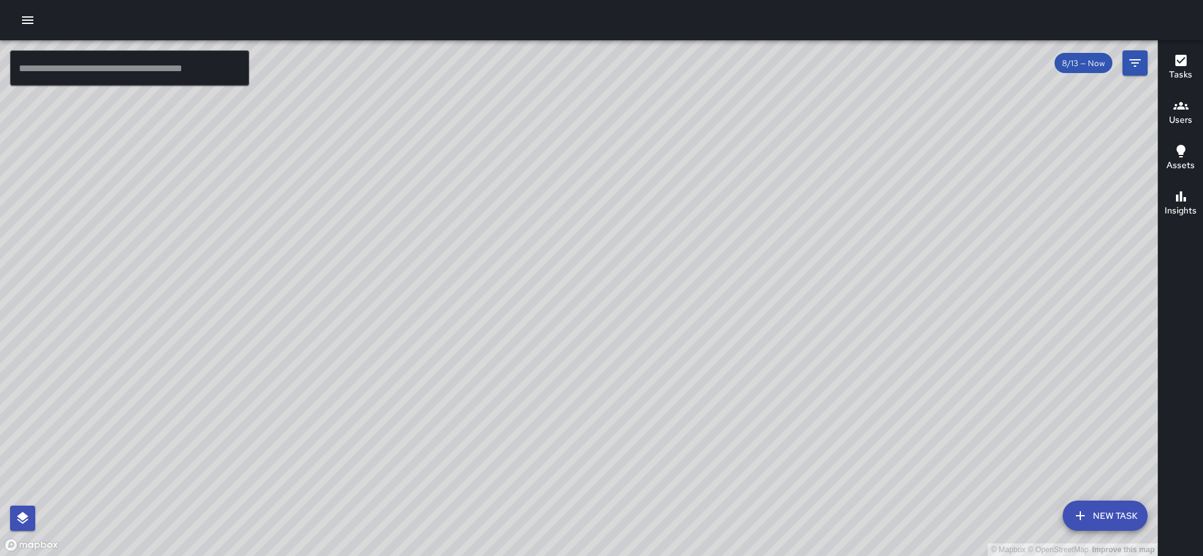
click at [317, 77] on div "© Mapbox © OpenStreetMap Improve this map" at bounding box center [579, 297] width 1158 height 515
drag, startPoint x: 311, startPoint y: 228, endPoint x: 347, endPoint y: 69, distance: 163.2
click at [352, 55] on div "© Mapbox © OpenStreetMap Improve this map" at bounding box center [579, 297] width 1158 height 515
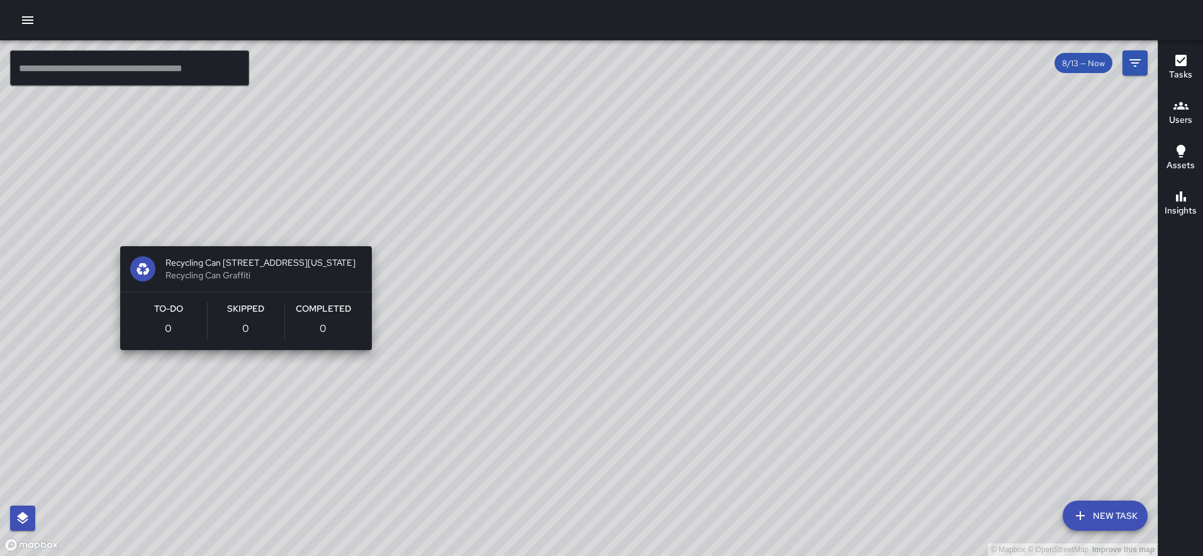
drag, startPoint x: 230, startPoint y: 363, endPoint x: 205, endPoint y: 271, distance: 95.3
click at [229, 223] on div "© Mapbox © OpenStreetMap Improve this map Recycling Can [STREET_ADDRESS][GEOGRA…" at bounding box center [579, 297] width 1158 height 515
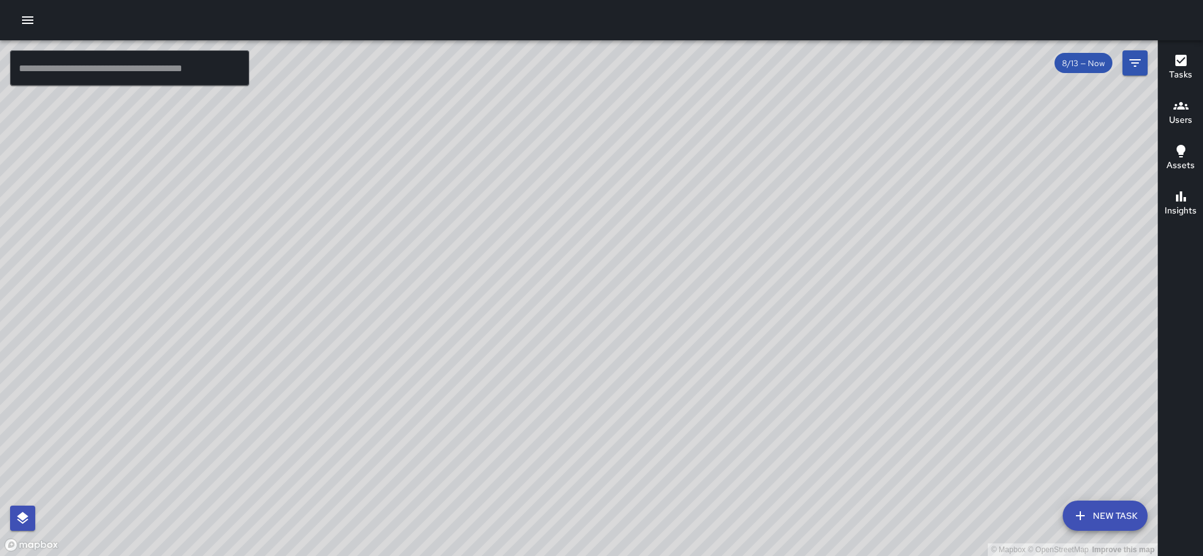
click at [201, 434] on div "© Mapbox © OpenStreetMap Improve this map" at bounding box center [579, 297] width 1158 height 515
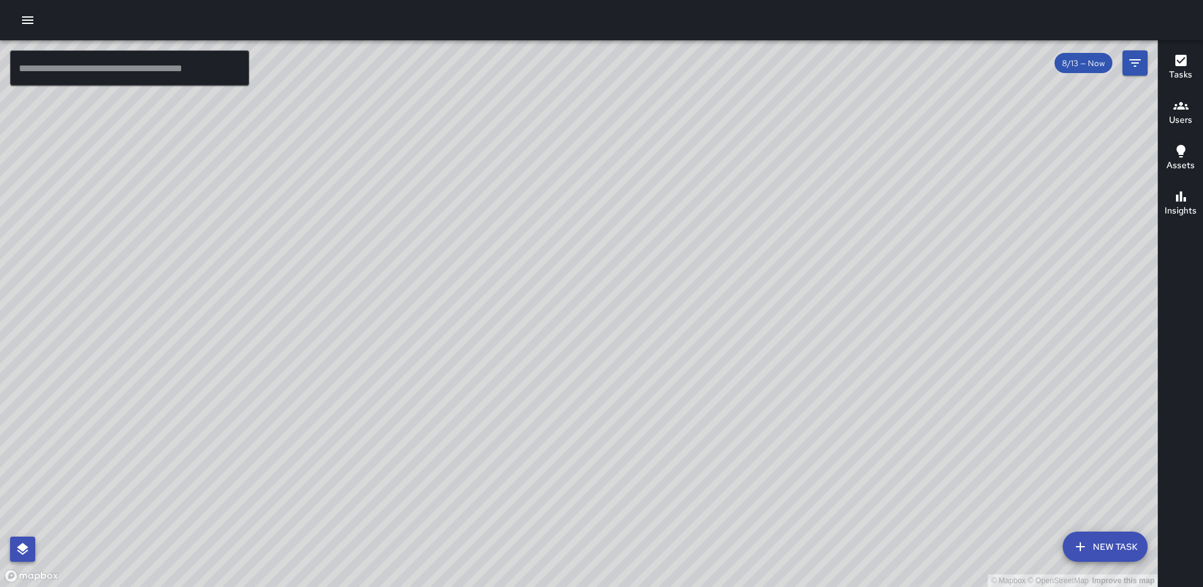
click at [21, 537] on button "button" at bounding box center [22, 548] width 25 height 25
drag, startPoint x: 454, startPoint y: 341, endPoint x: 301, endPoint y: 459, distance: 192.9
click at [290, 543] on div "© Mapbox © OpenStreetMap Improve this map" at bounding box center [579, 313] width 1158 height 546
click at [1130, 63] on icon "Filters" at bounding box center [1135, 62] width 15 height 15
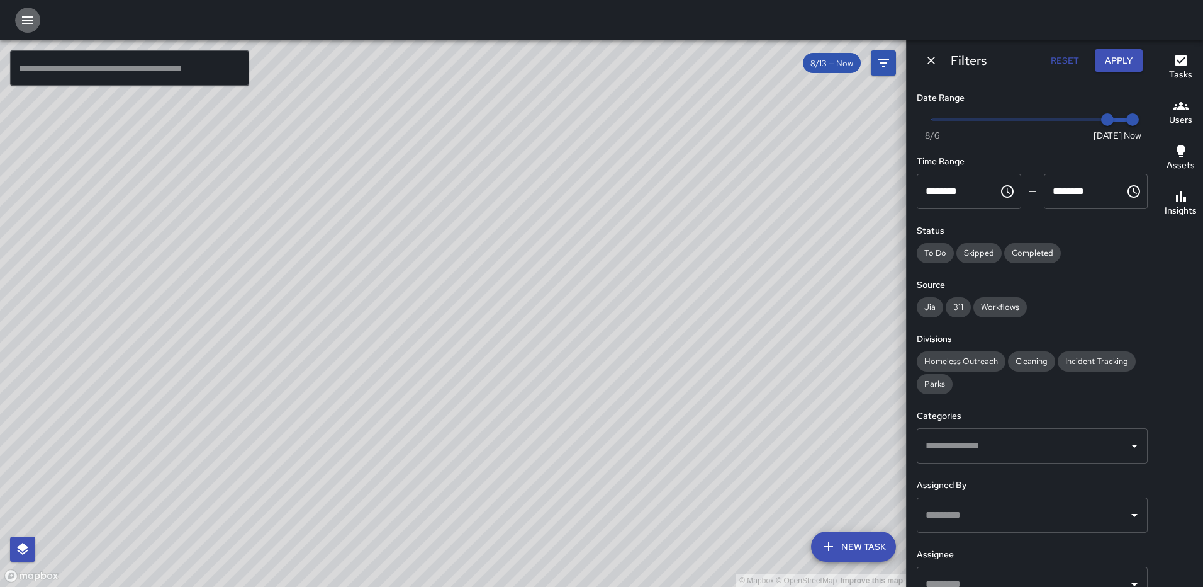
click at [27, 19] on icon "button" at bounding box center [27, 20] width 15 height 15
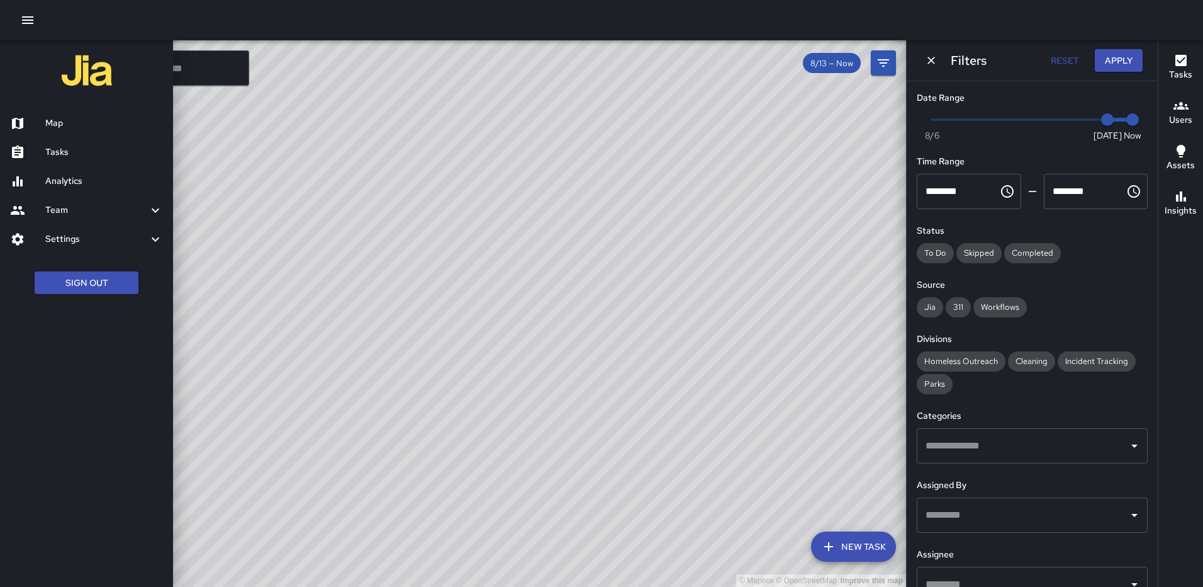
click at [62, 173] on link "Analytics" at bounding box center [86, 181] width 173 height 29
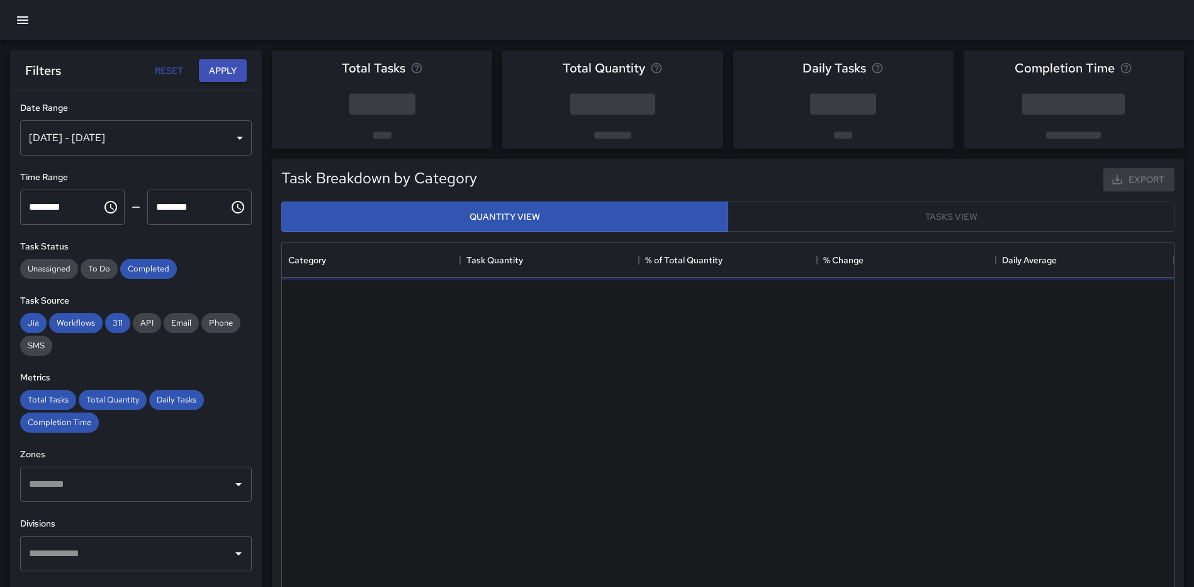
scroll to position [367, 882]
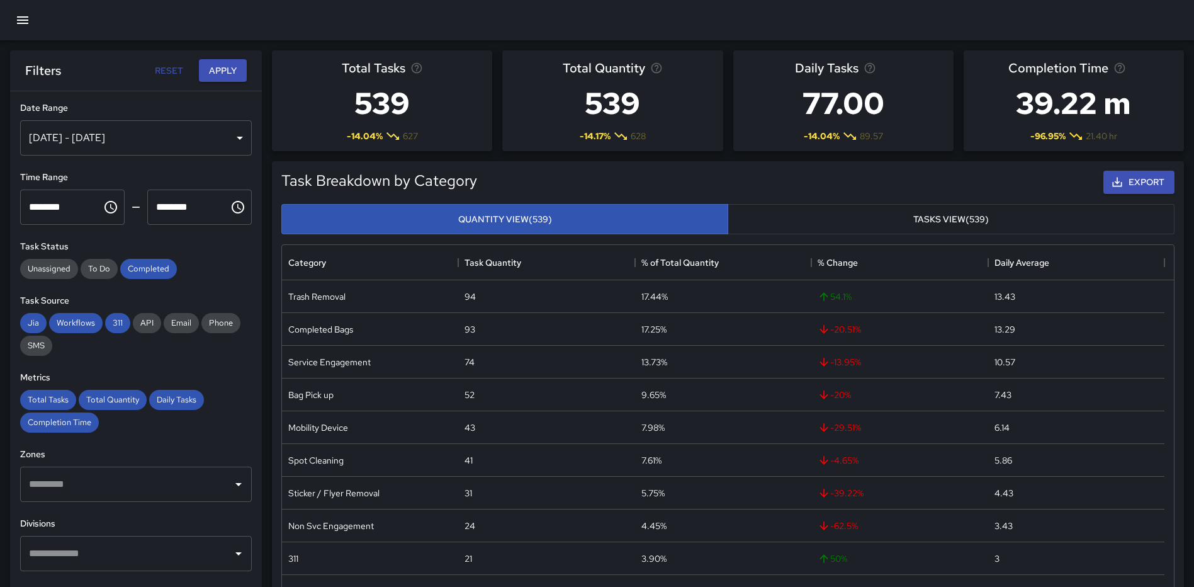
click at [219, 133] on div "[DATE] - [DATE]" at bounding box center [136, 137] width 232 height 35
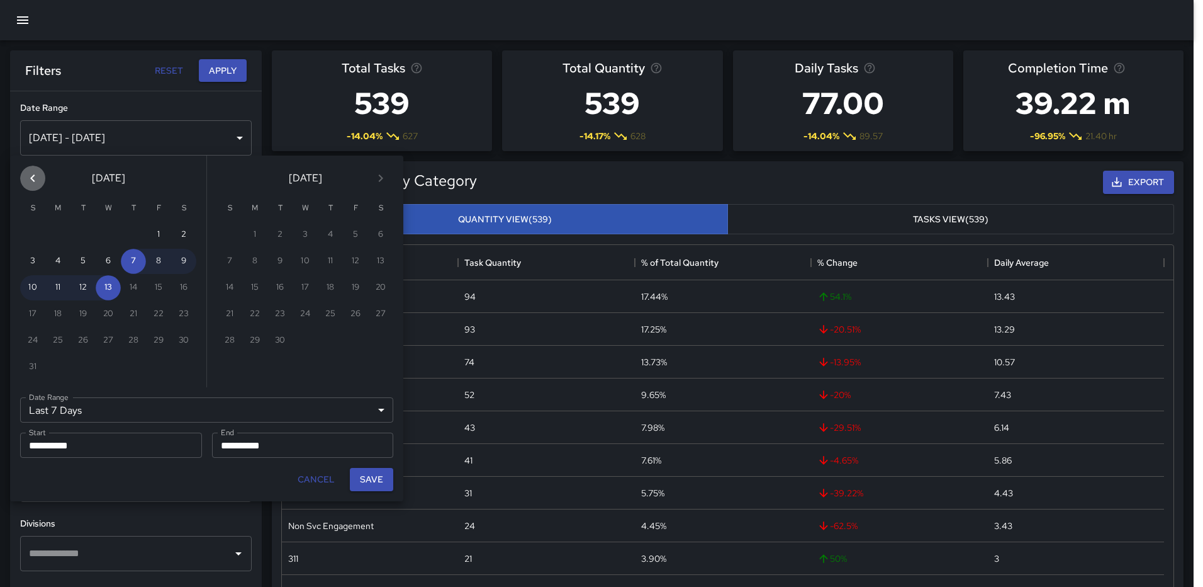
click at [38, 179] on icon "Previous month" at bounding box center [32, 178] width 15 height 15
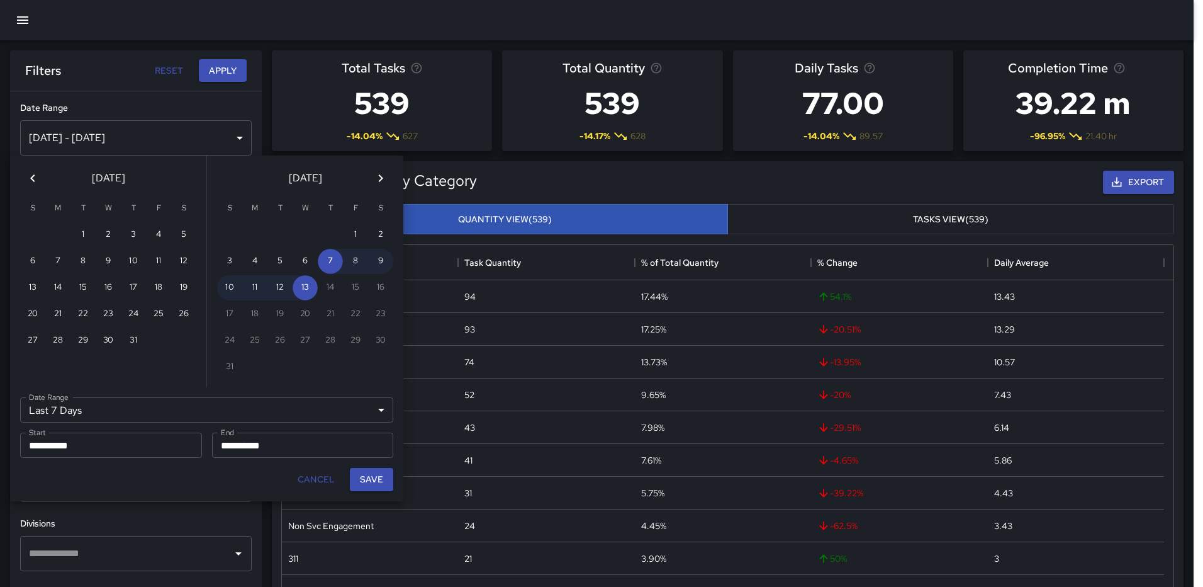
click at [33, 177] on icon "Previous month" at bounding box center [32, 178] width 15 height 15
click at [34, 176] on icon "Previous month" at bounding box center [32, 178] width 15 height 15
click at [35, 176] on icon "Previous month" at bounding box center [32, 178] width 15 height 15
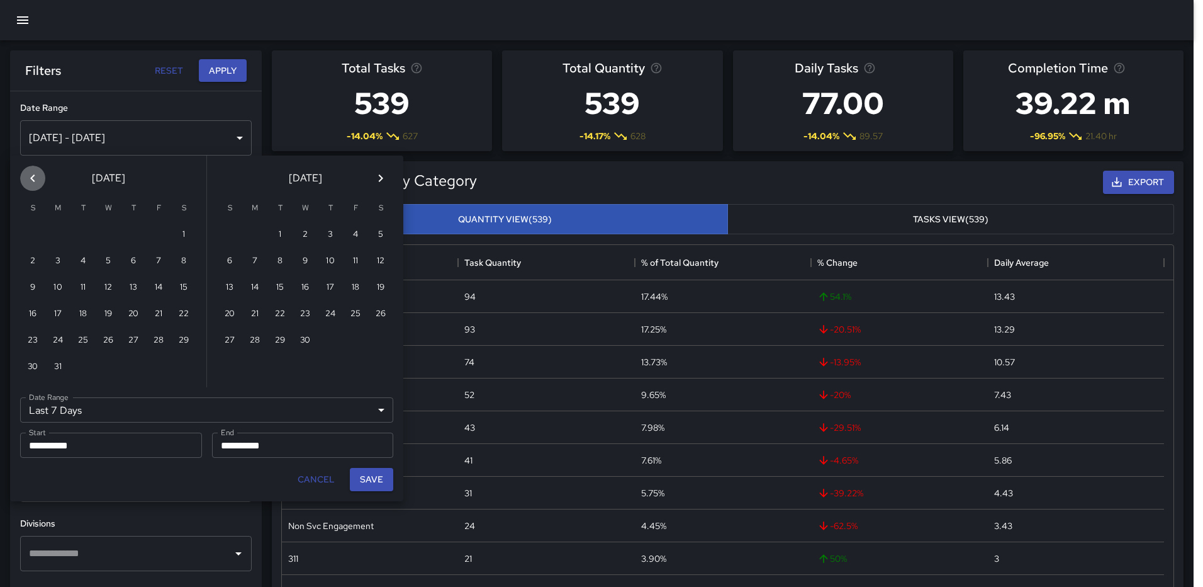
click at [35, 176] on icon "Previous month" at bounding box center [32, 178] width 15 height 15
click at [303, 232] on button "1" at bounding box center [305, 234] width 25 height 25
type input "******"
type input "**********"
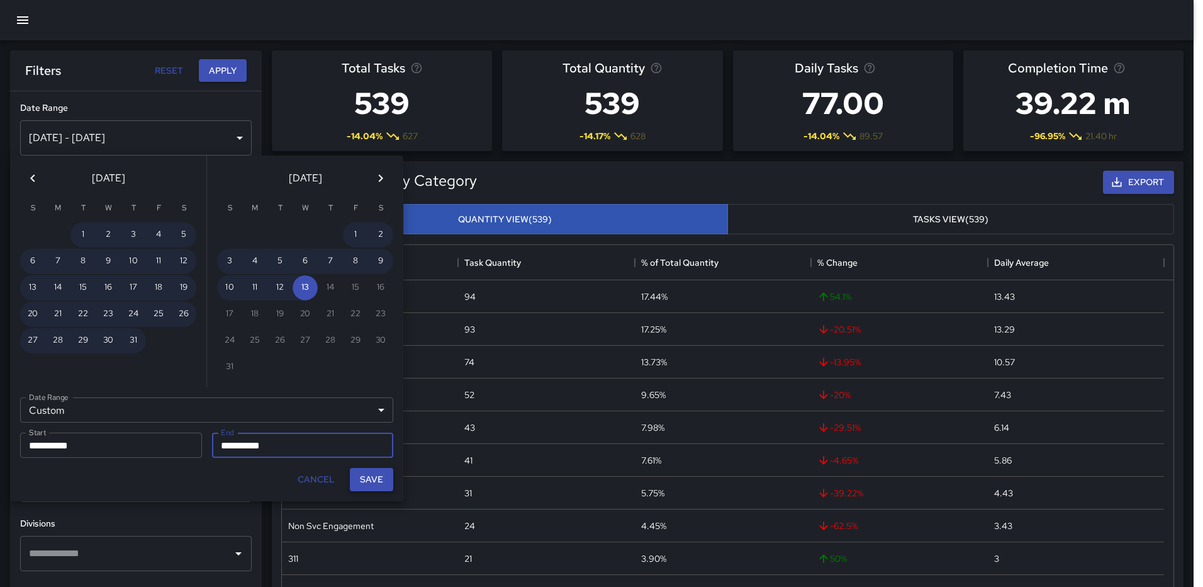
click at [372, 478] on button "Save" at bounding box center [371, 479] width 43 height 23
type input "**********"
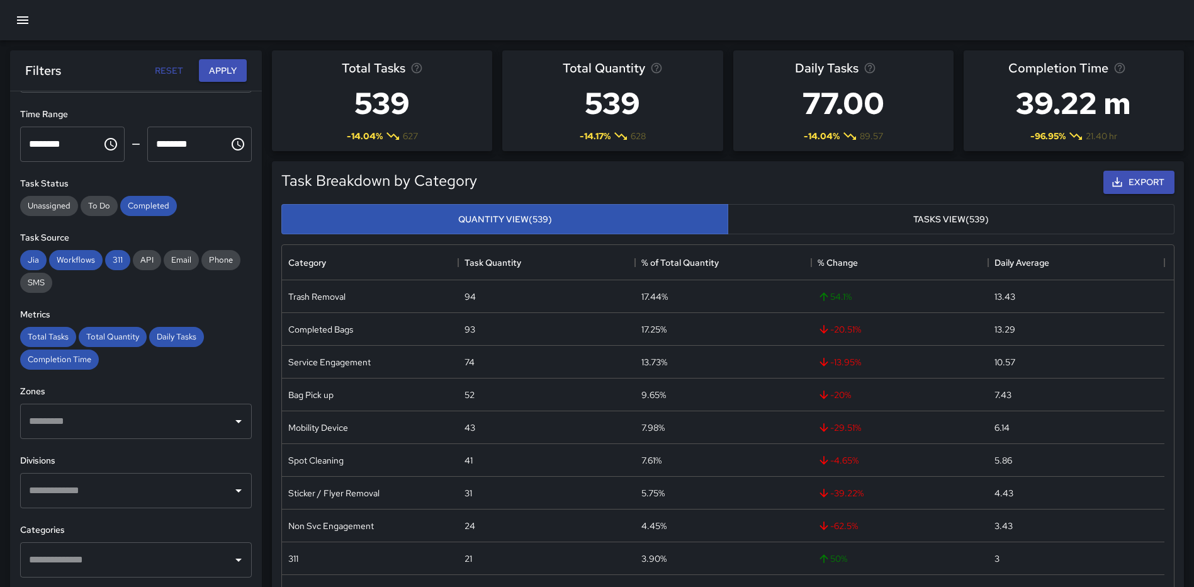
scroll to position [126, 0]
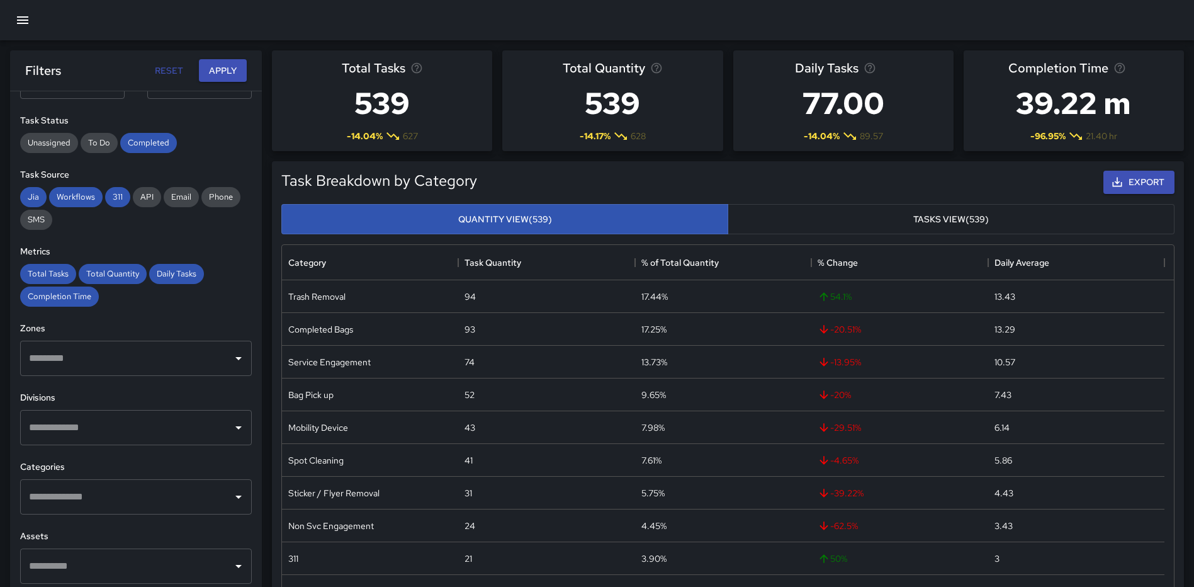
click at [115, 493] on input "text" at bounding box center [126, 497] width 201 height 24
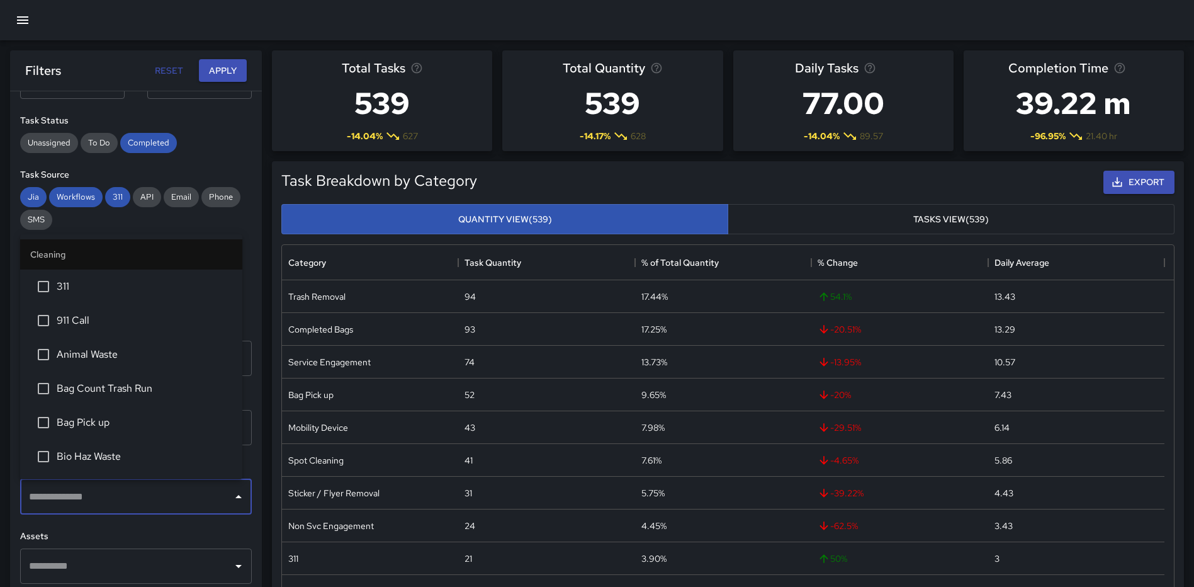
click at [76, 290] on span "311" at bounding box center [145, 286] width 176 height 15
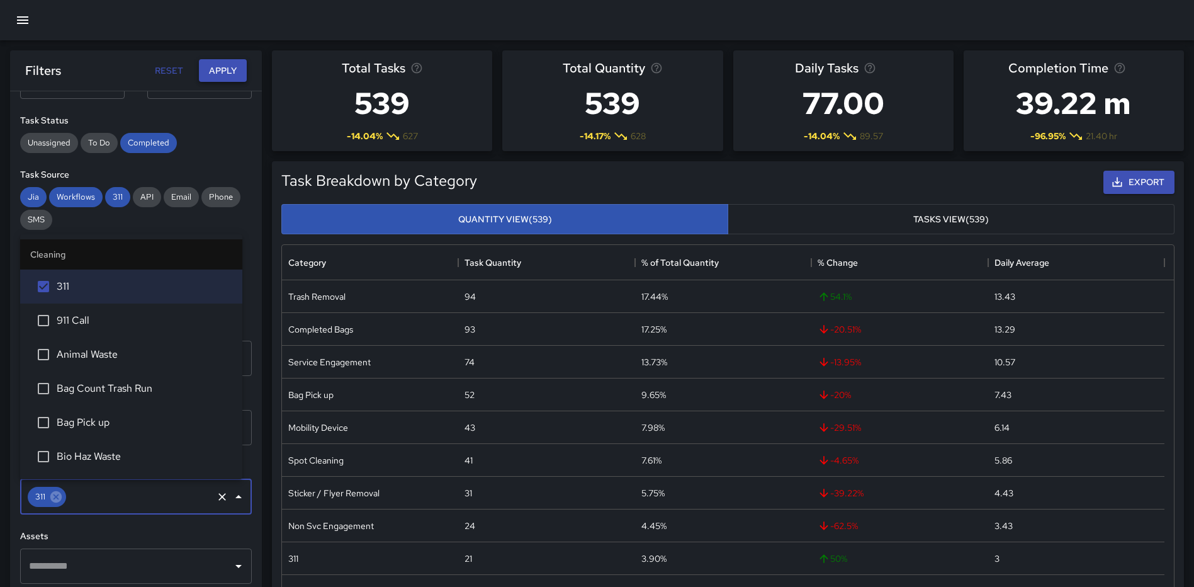
click at [222, 69] on button "Apply" at bounding box center [223, 70] width 48 height 23
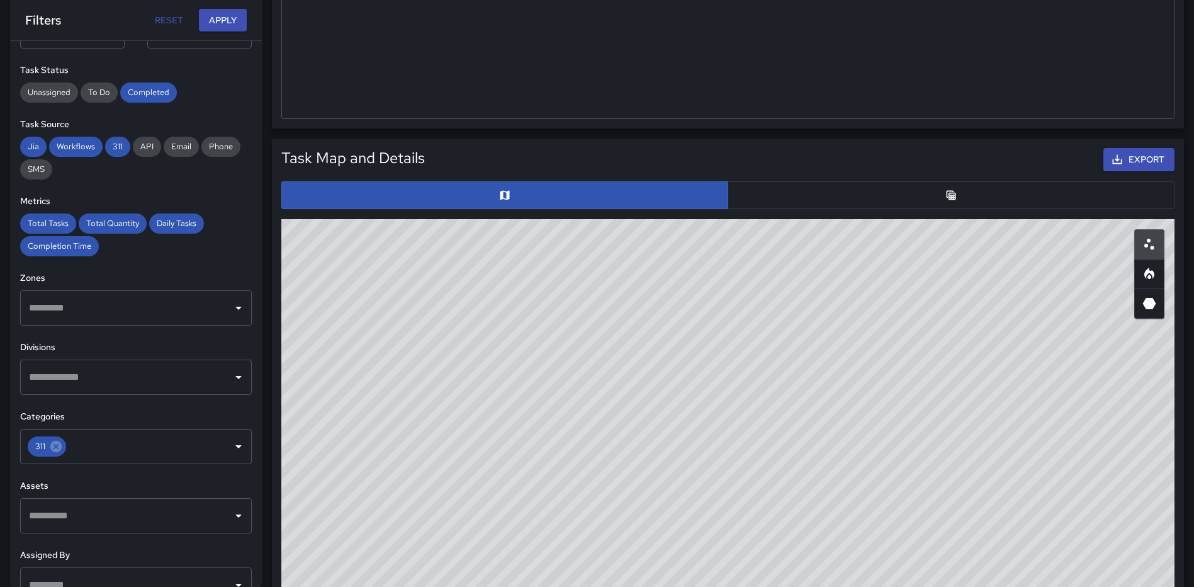
scroll to position [504, 0]
drag, startPoint x: 874, startPoint y: 405, endPoint x: 860, endPoint y: 281, distance: 124.8
click at [860, 281] on div "© Mapbox © OpenStreetMap Improve this map" at bounding box center [727, 470] width 893 height 504
drag, startPoint x: 862, startPoint y: 424, endPoint x: 728, endPoint y: 448, distance: 136.2
click at [728, 448] on div "© Mapbox © OpenStreetMap Improve this map" at bounding box center [727, 470] width 893 height 504
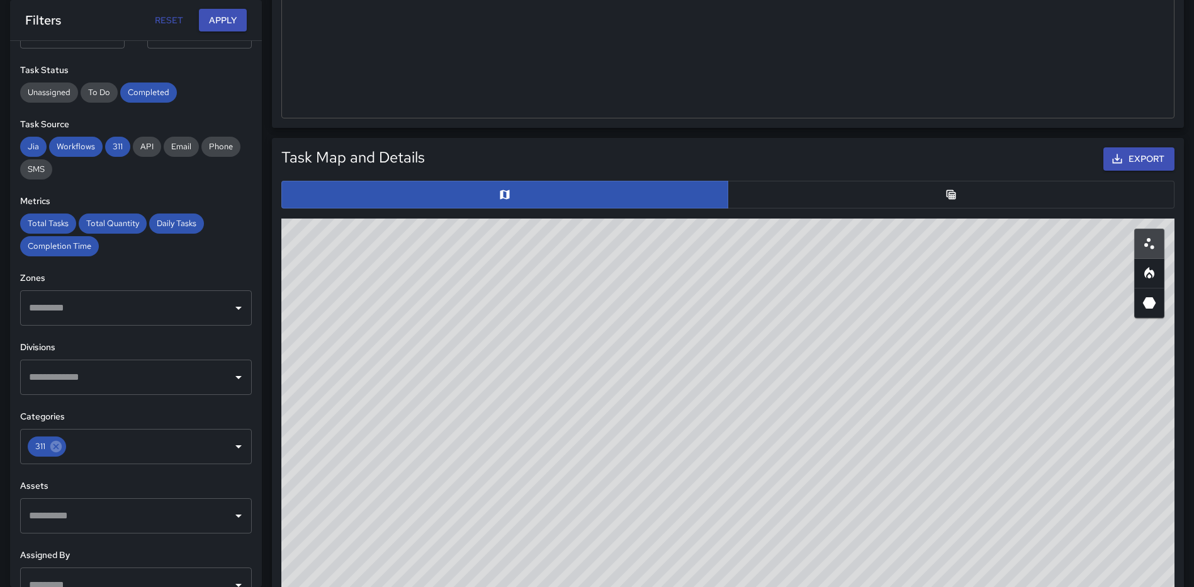
drag, startPoint x: 557, startPoint y: 446, endPoint x: 721, endPoint y: 412, distance: 167.8
click at [721, 412] on div "© Mapbox © OpenStreetMap Improve this map" at bounding box center [727, 470] width 893 height 504
drag, startPoint x: 675, startPoint y: 435, endPoint x: 655, endPoint y: 295, distance: 141.7
click at [655, 295] on div "© Mapbox © OpenStreetMap Improve this map" at bounding box center [727, 470] width 893 height 504
drag, startPoint x: 667, startPoint y: 348, endPoint x: 666, endPoint y: 510, distance: 162.4
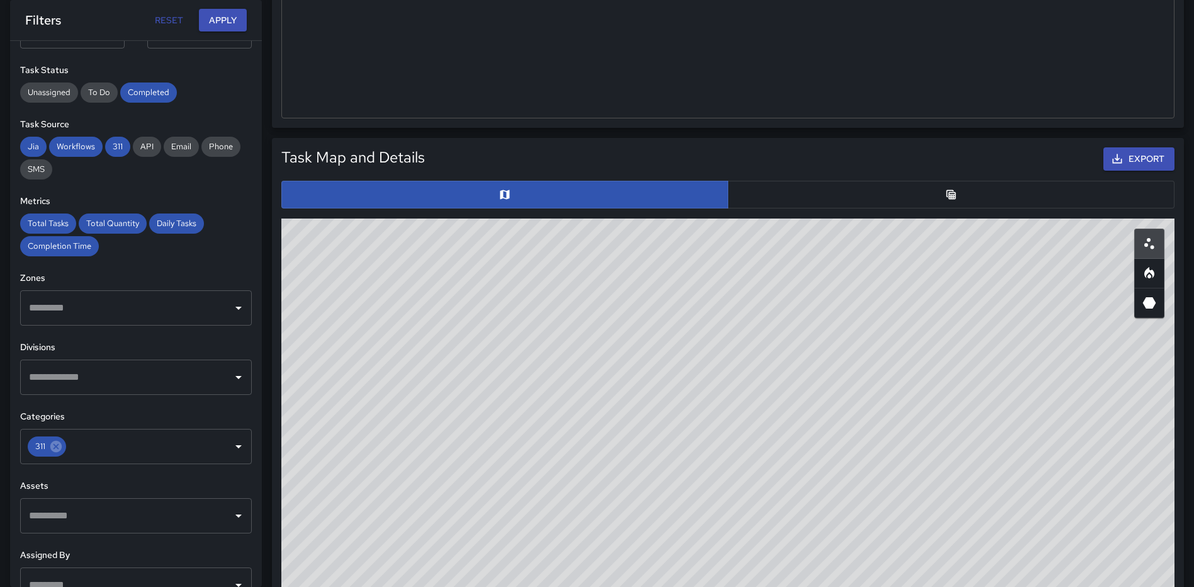
click at [667, 516] on div "© Mapbox © OpenStreetMap Improve this map" at bounding box center [727, 470] width 893 height 504
drag, startPoint x: 693, startPoint y: 367, endPoint x: 710, endPoint y: 515, distance: 149.5
click at [711, 520] on div "© Mapbox © OpenStreetMap Improve this map" at bounding box center [727, 470] width 893 height 504
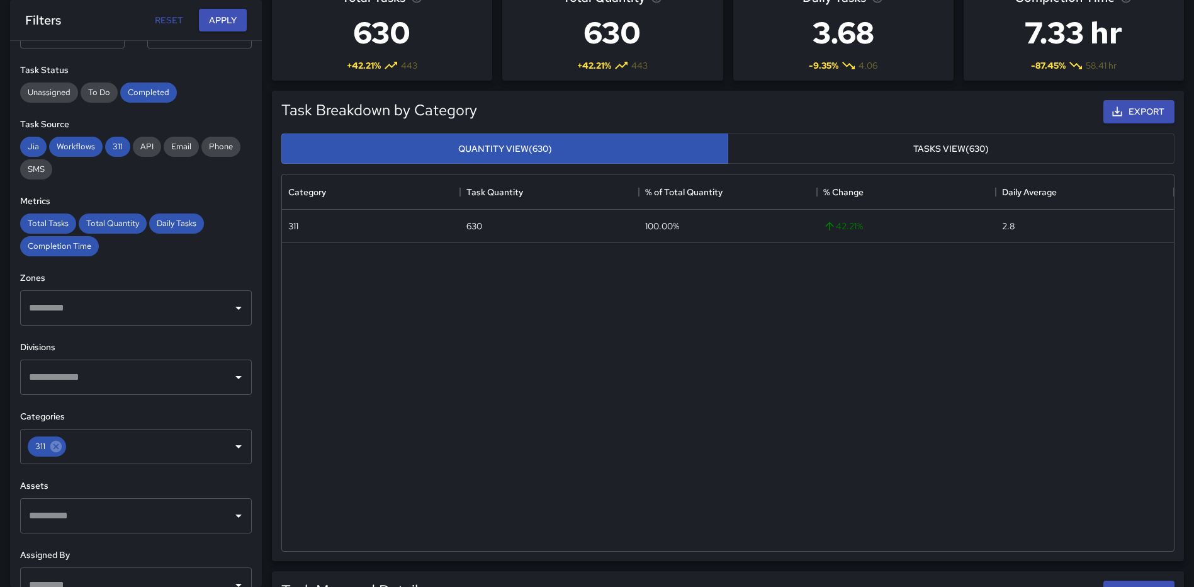
scroll to position [0, 0]
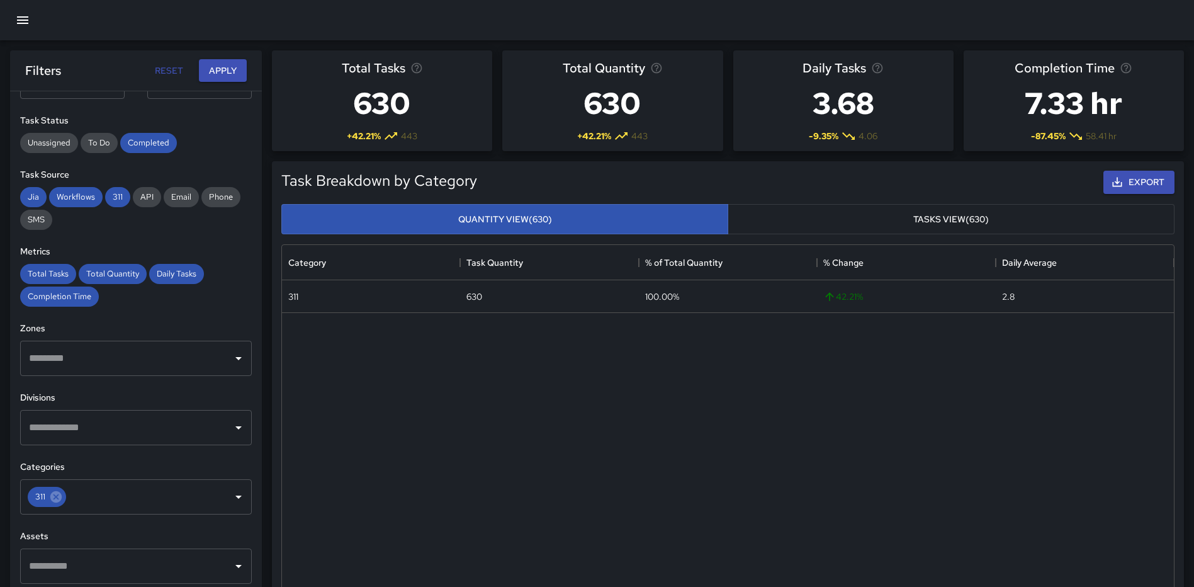
click at [860, 225] on button "Tasks View (630)" at bounding box center [951, 219] width 447 height 31
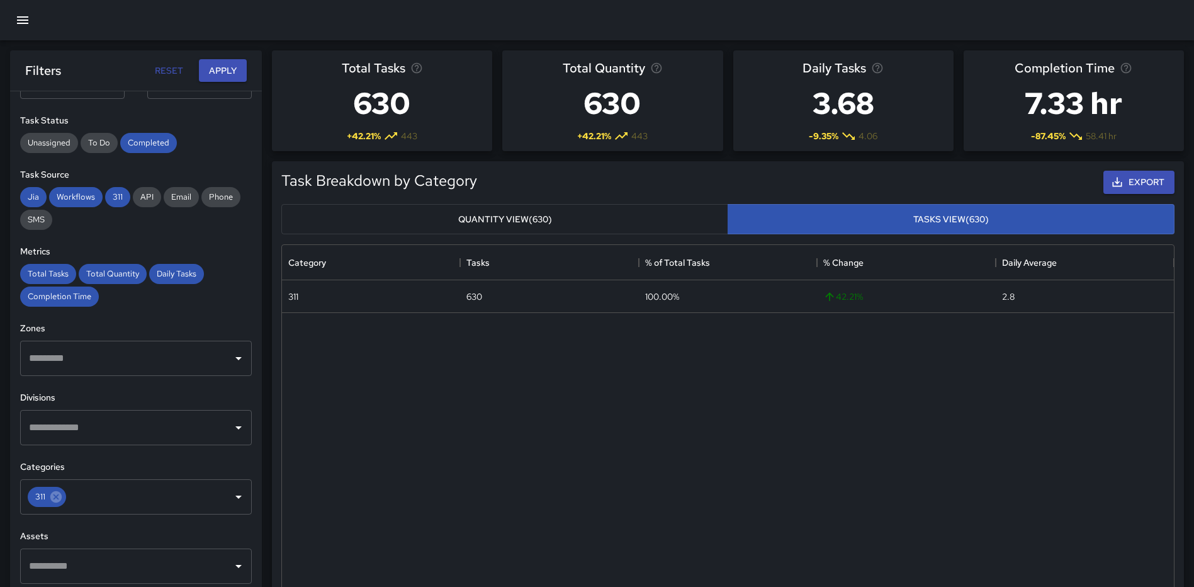
click at [507, 222] on button "Quantity View (630)" at bounding box center [504, 219] width 447 height 31
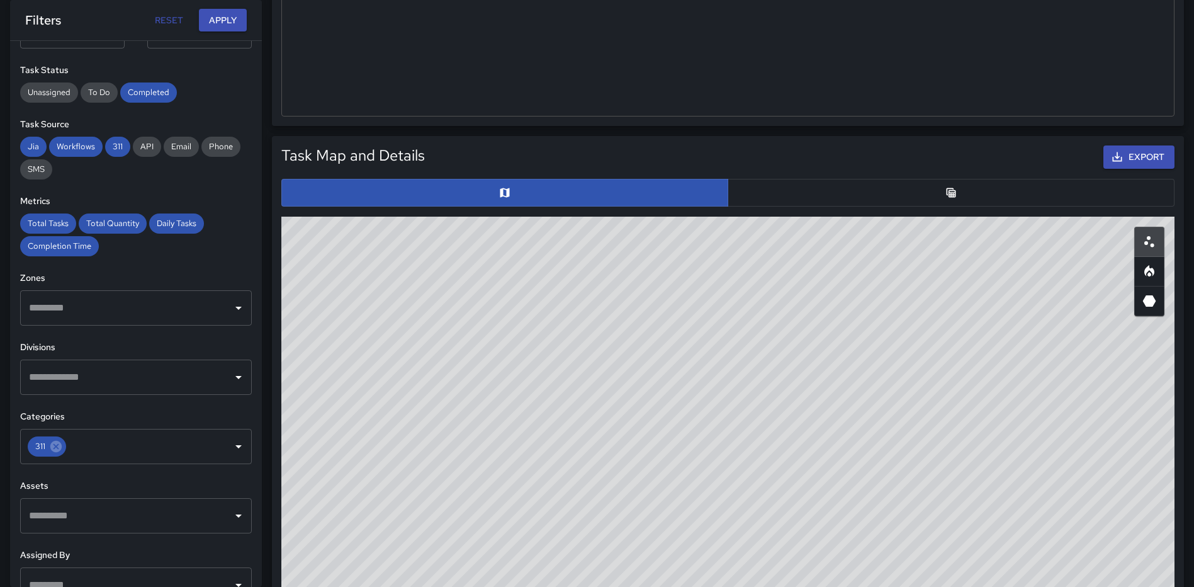
scroll to position [465, 0]
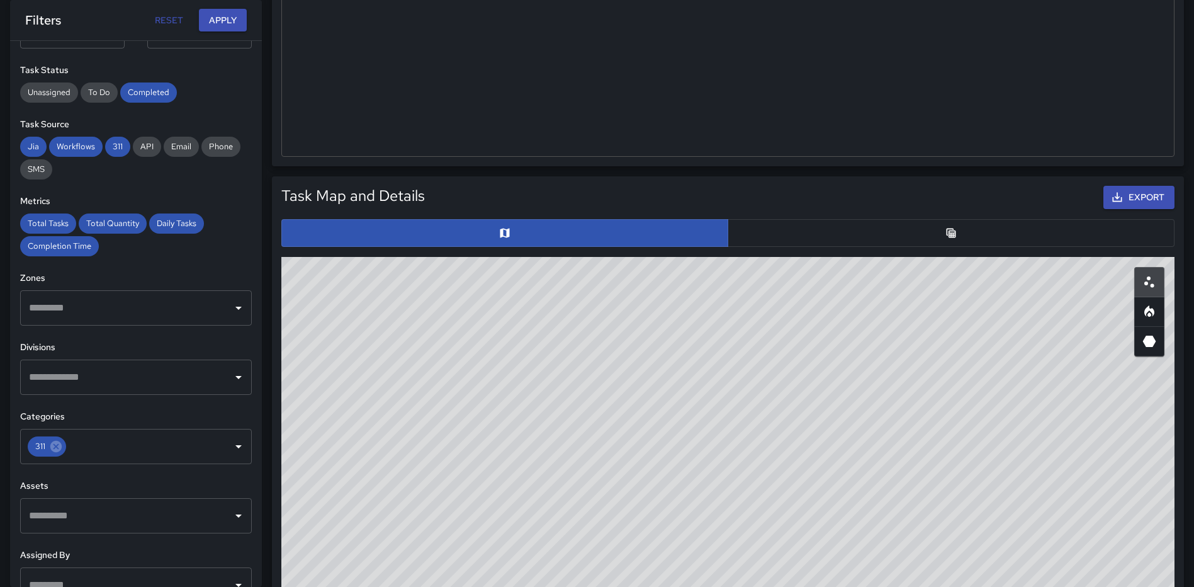
click at [937, 232] on button "button" at bounding box center [951, 233] width 447 height 28
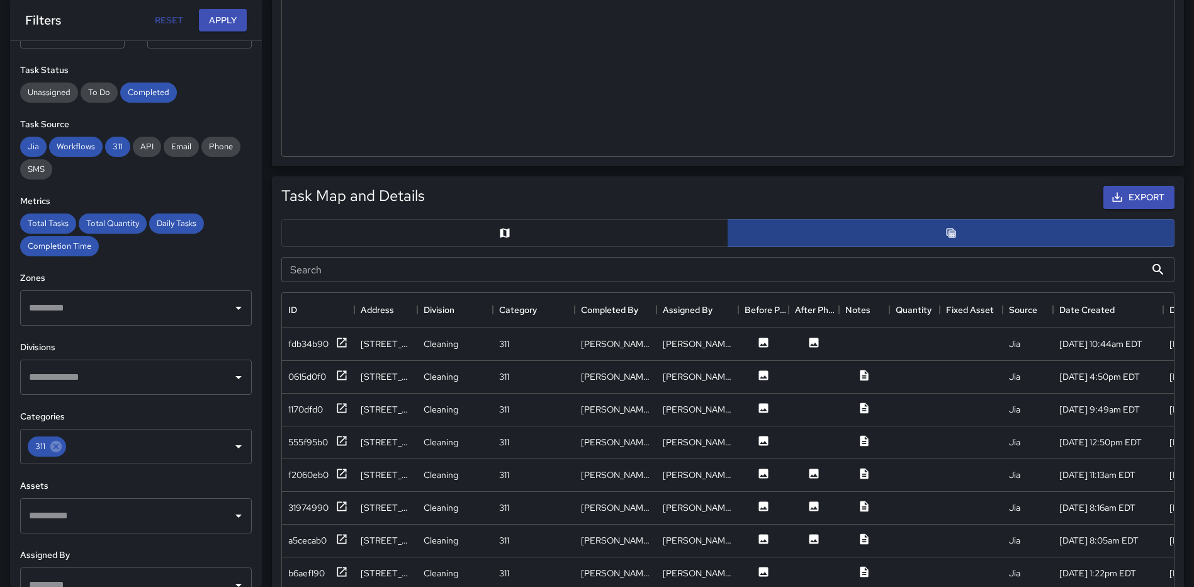
scroll to position [10, 10]
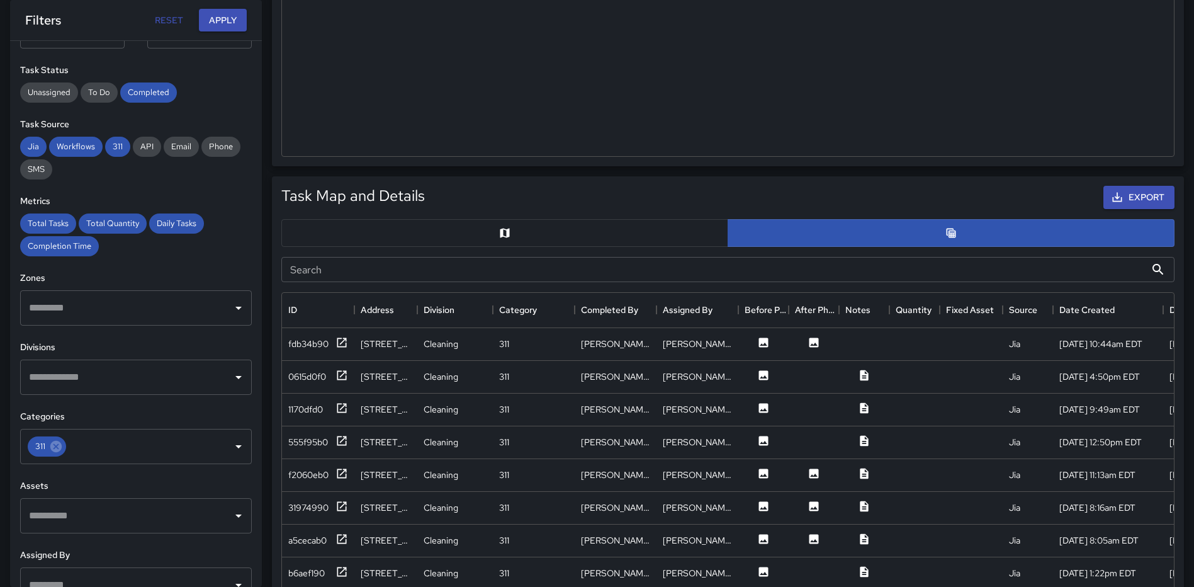
click at [749, 272] on input "Search" at bounding box center [713, 269] width 864 height 25
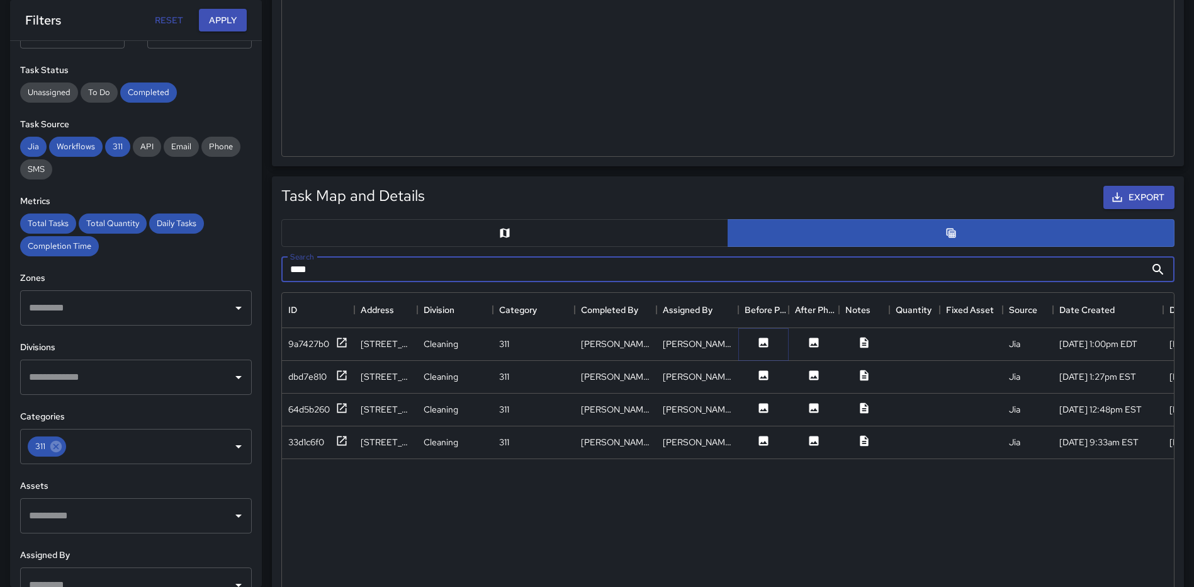
click at [763, 341] on icon at bounding box center [763, 341] width 9 height 9
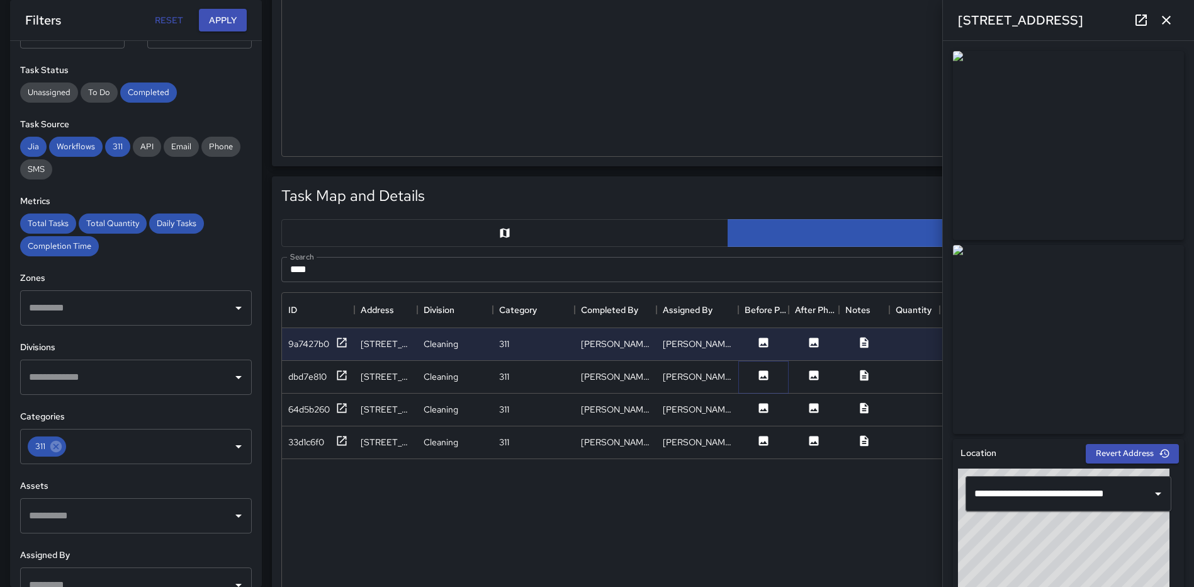
click at [760, 375] on icon at bounding box center [763, 374] width 9 height 9
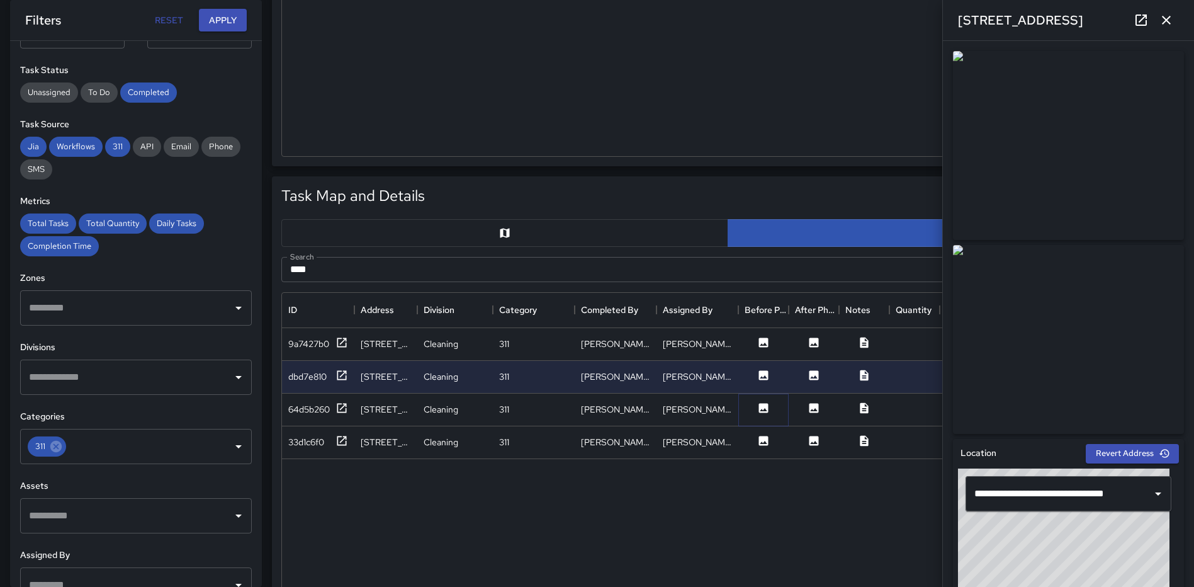
click at [760, 408] on icon at bounding box center [763, 407] width 9 height 9
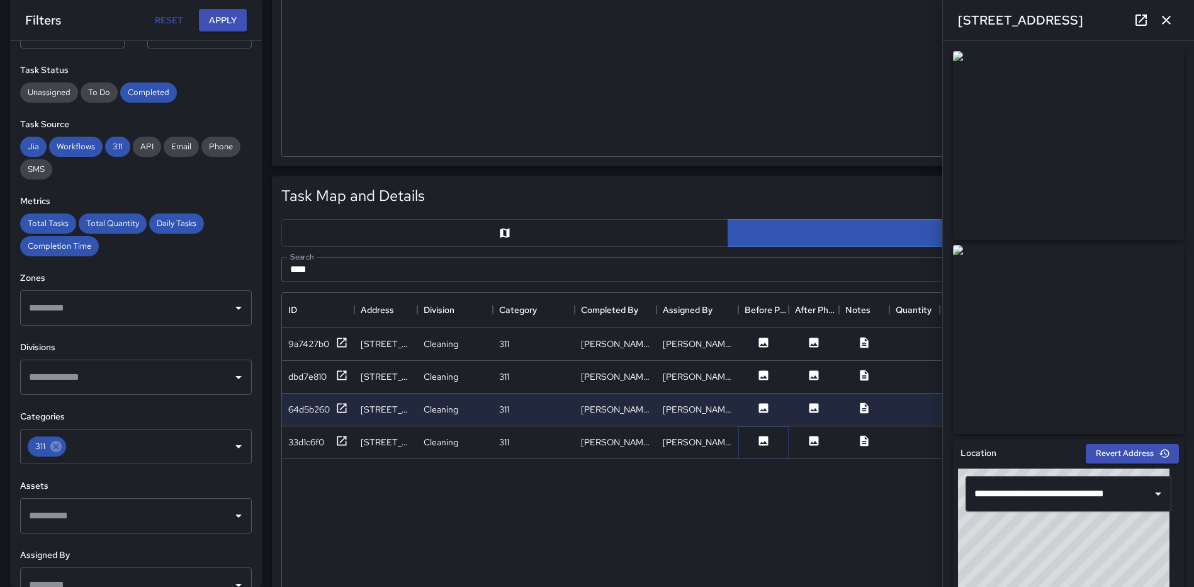
click at [763, 439] on icon at bounding box center [763, 440] width 9 height 9
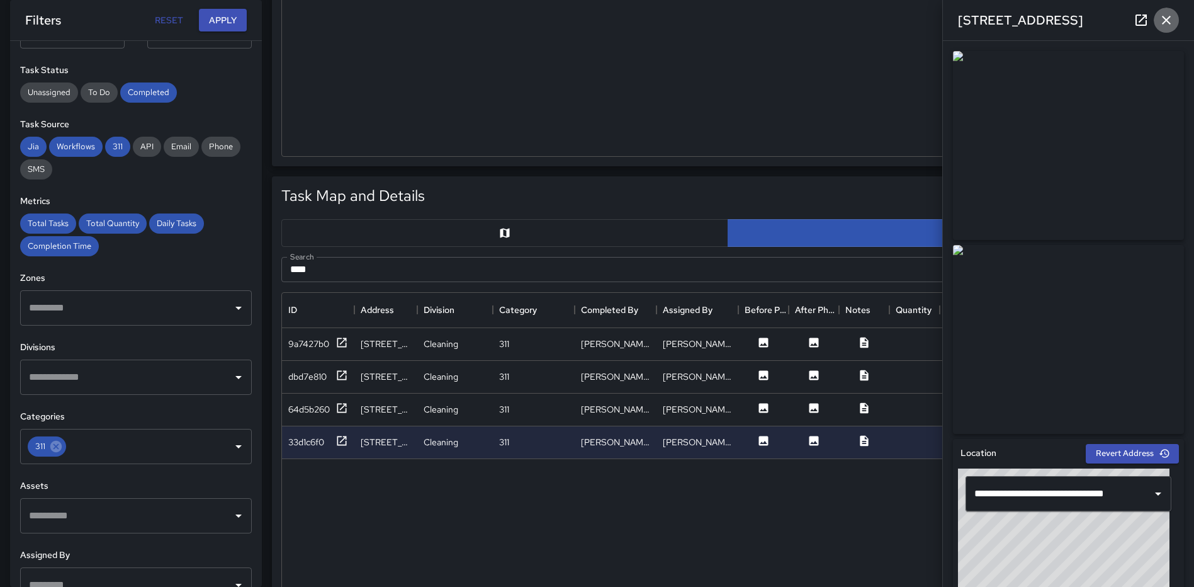
click at [1165, 18] on icon "button" at bounding box center [1166, 20] width 9 height 9
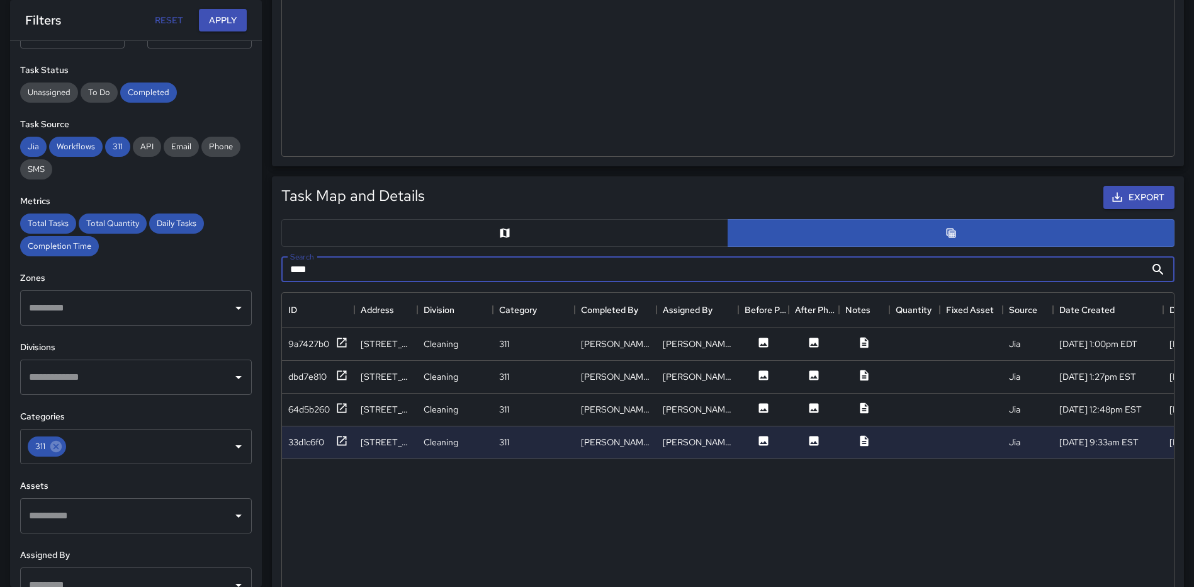
click at [398, 273] on input "***" at bounding box center [713, 269] width 864 height 25
type input "*"
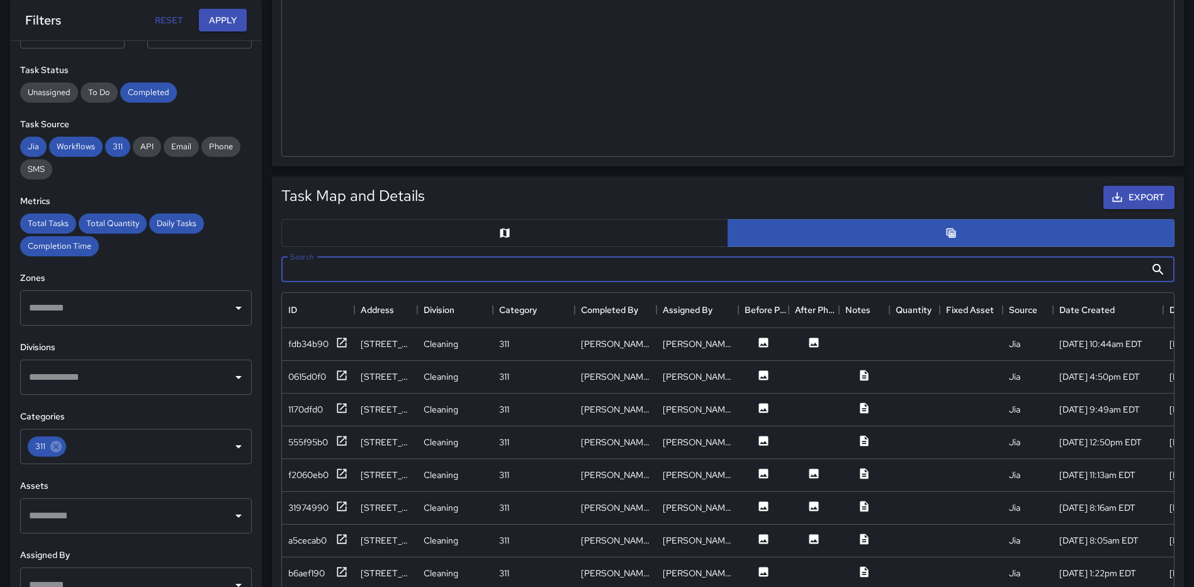
click at [424, 277] on input "Search" at bounding box center [713, 269] width 864 height 25
type input "**********"
click at [765, 404] on icon at bounding box center [763, 407] width 9 height 9
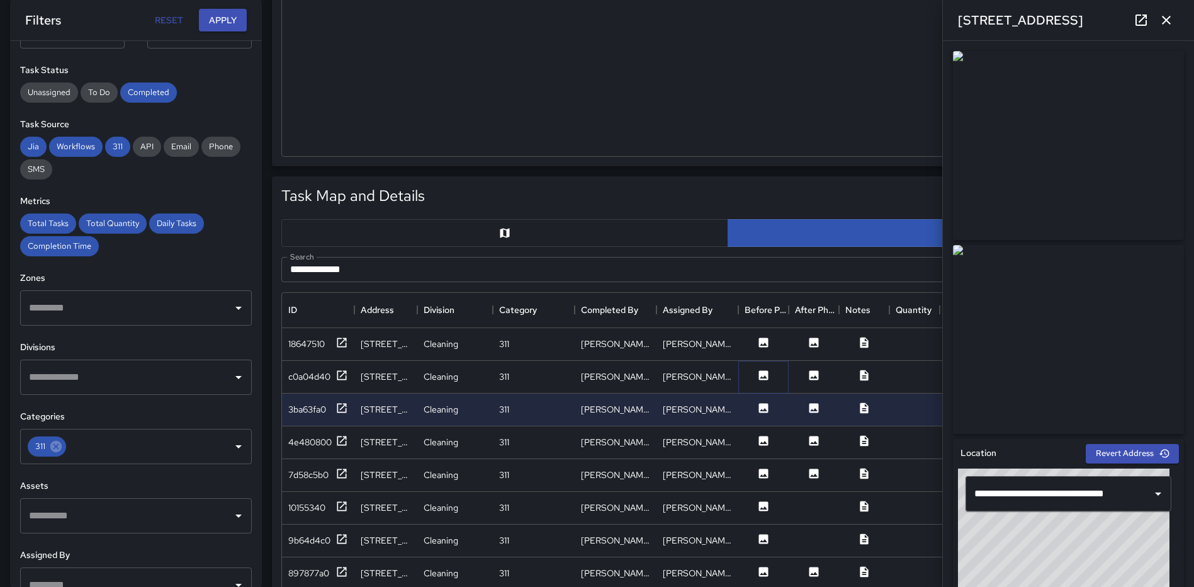
click at [760, 376] on icon at bounding box center [763, 374] width 9 height 9
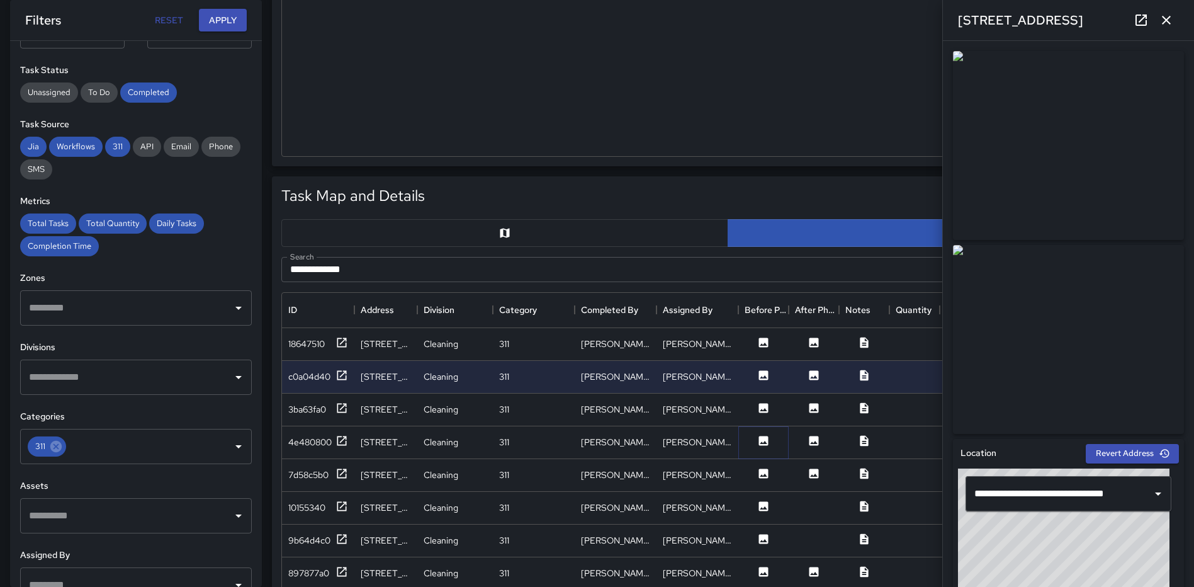
click at [761, 439] on icon at bounding box center [763, 440] width 9 height 9
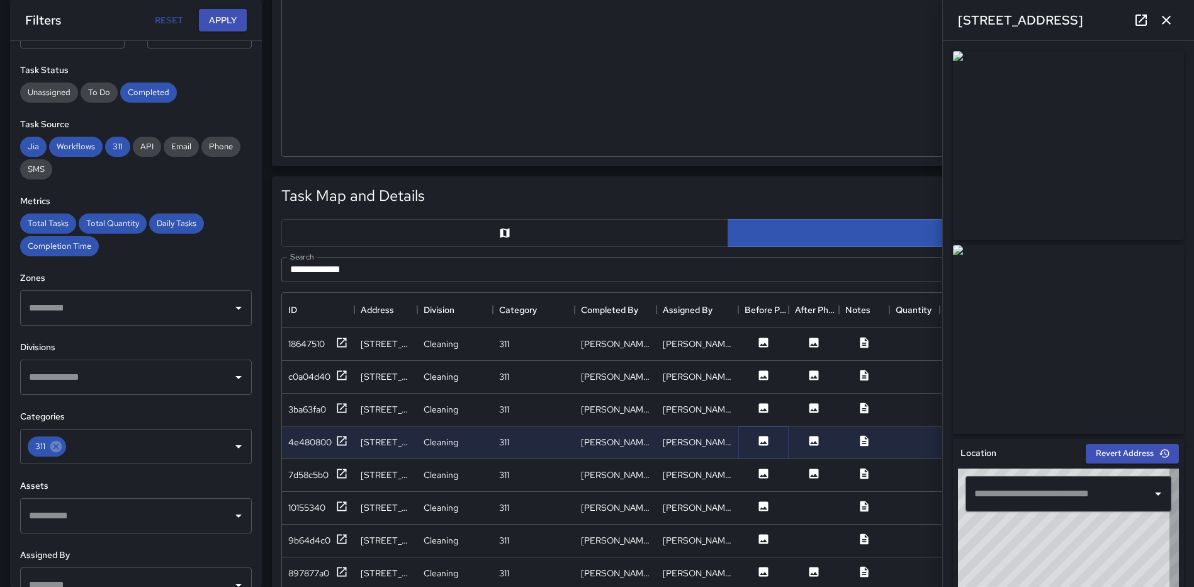
type input "**********"
click at [760, 473] on icon at bounding box center [763, 472] width 9 height 9
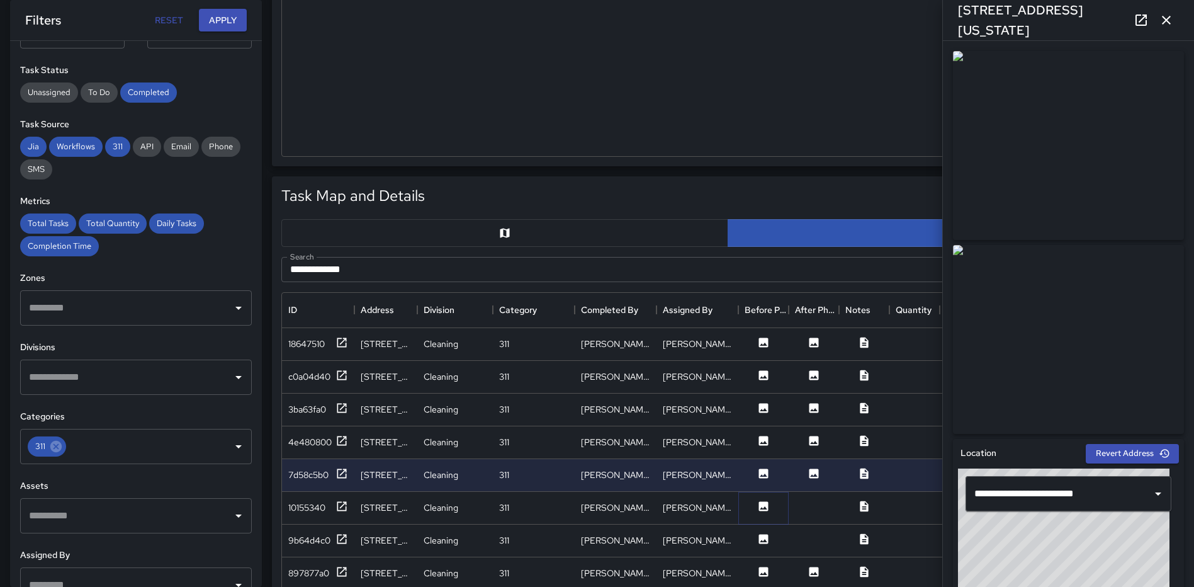
click at [759, 504] on icon at bounding box center [763, 505] width 9 height 9
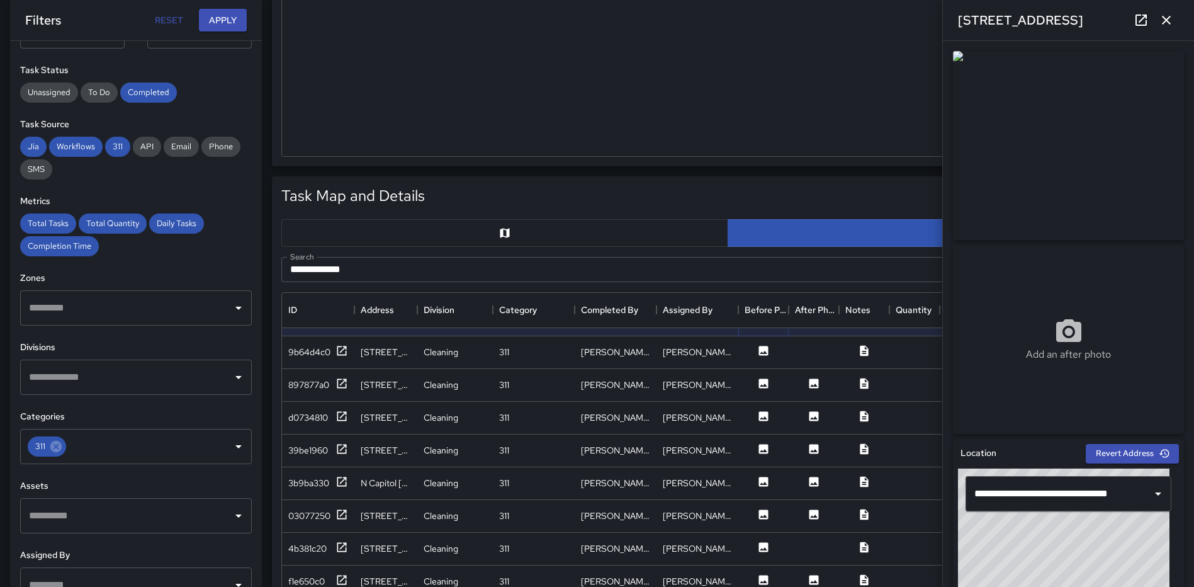
scroll to position [189, 0]
click at [760, 346] on icon at bounding box center [763, 349] width 9 height 9
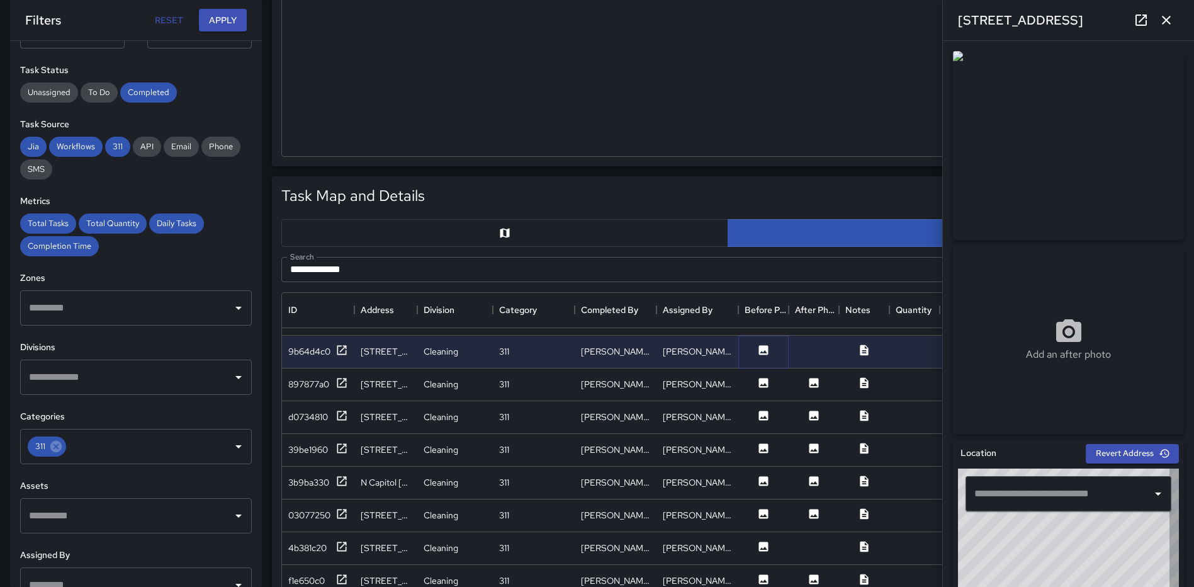
type input "**********"
click at [763, 388] on icon at bounding box center [763, 382] width 13 height 13
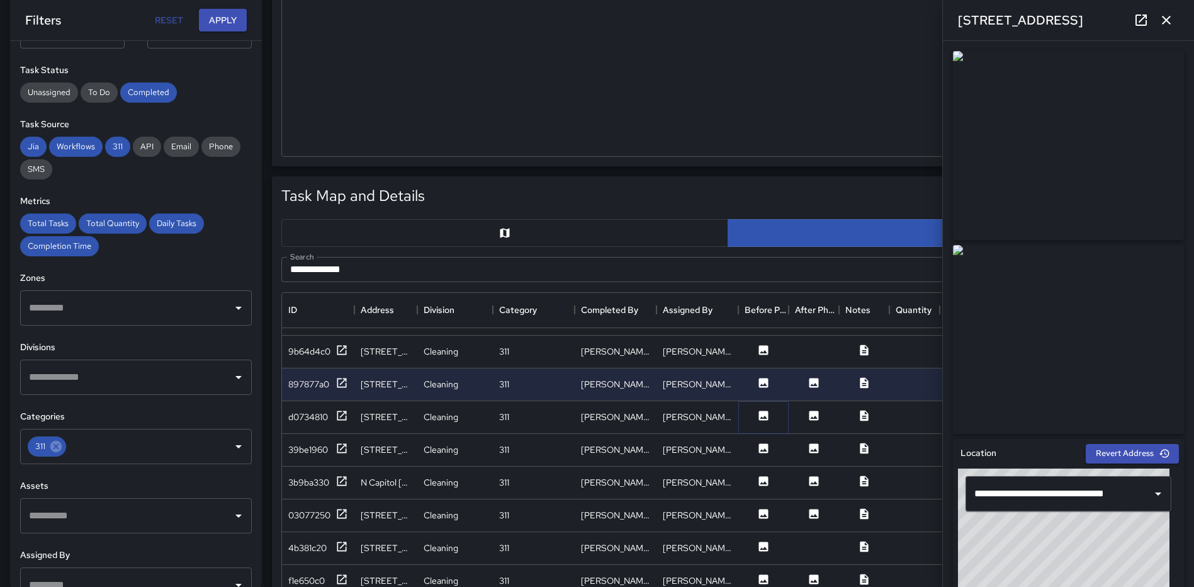
click at [763, 417] on icon at bounding box center [763, 414] width 9 height 9
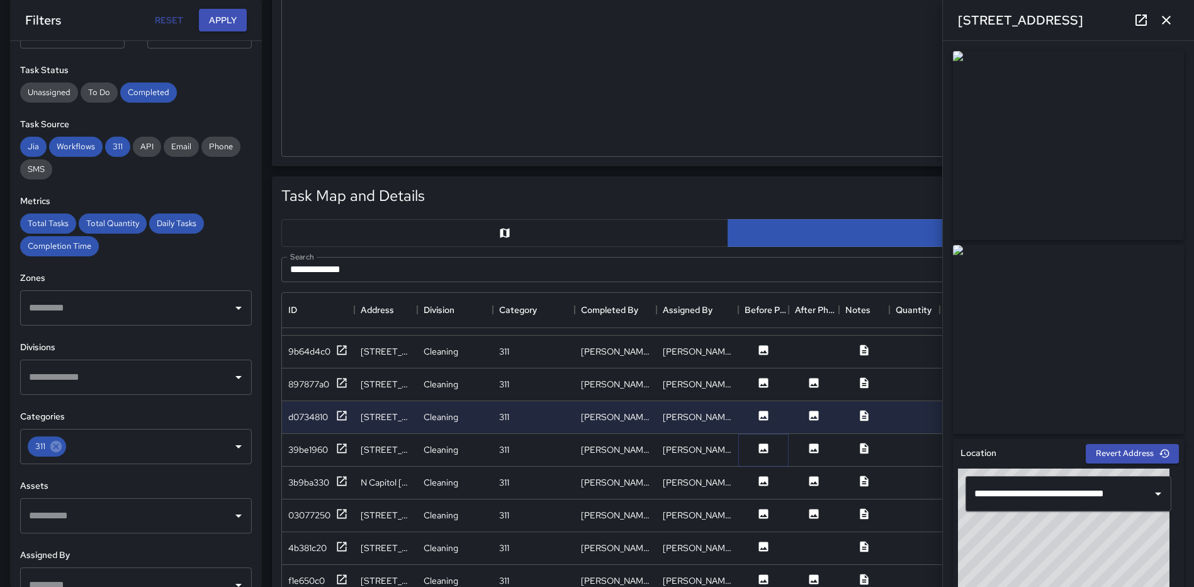
click at [763, 446] on icon at bounding box center [763, 447] width 9 height 9
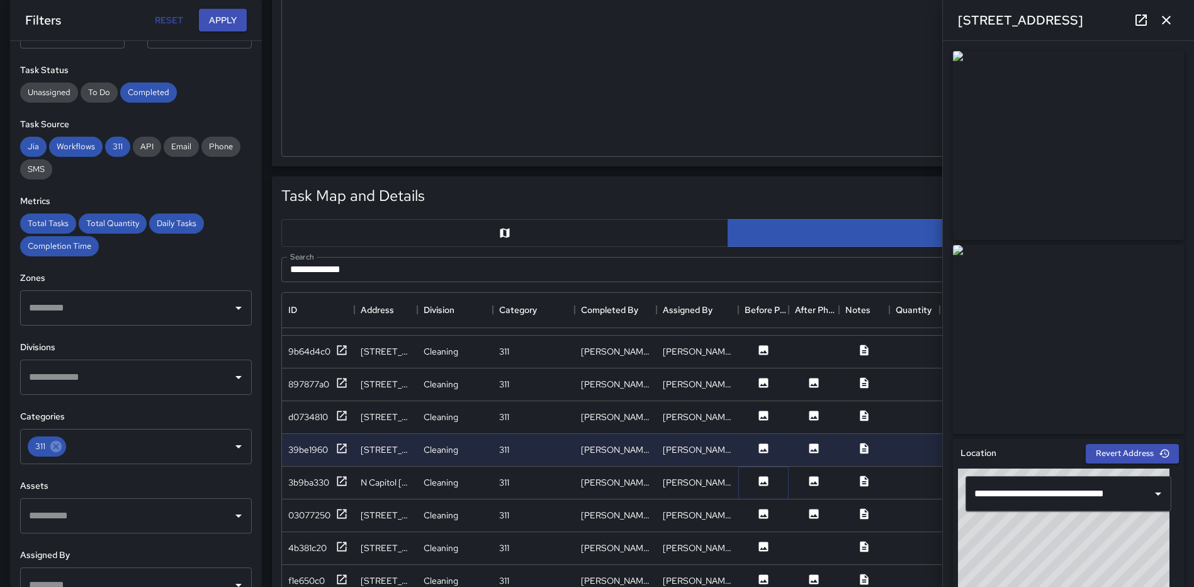
click at [762, 482] on icon at bounding box center [763, 481] width 13 height 13
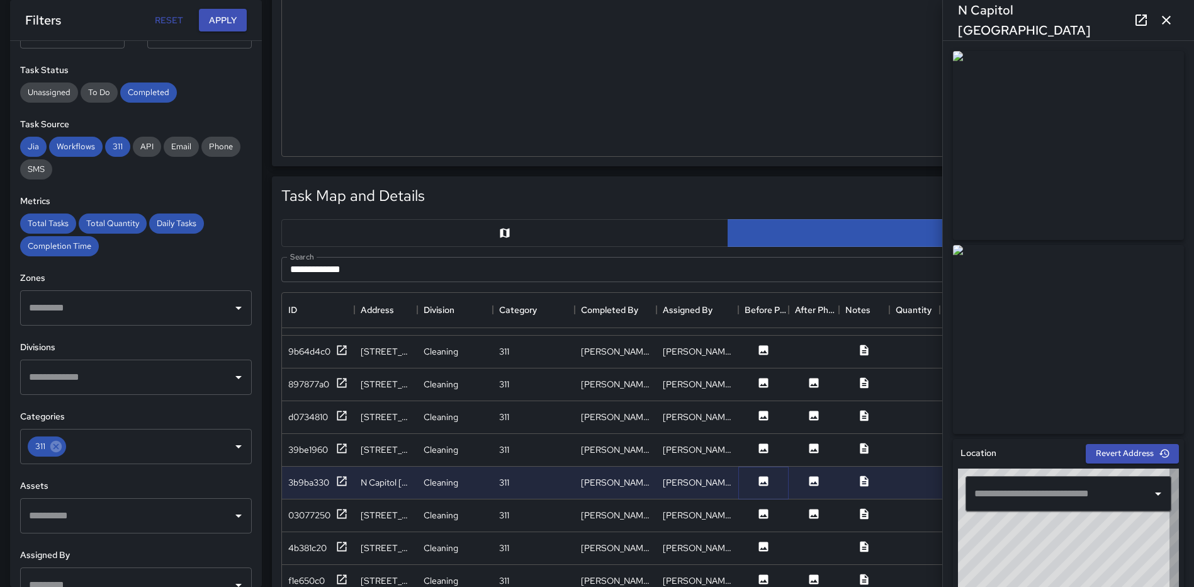
type input "**********"
click at [760, 510] on icon at bounding box center [763, 513] width 9 height 9
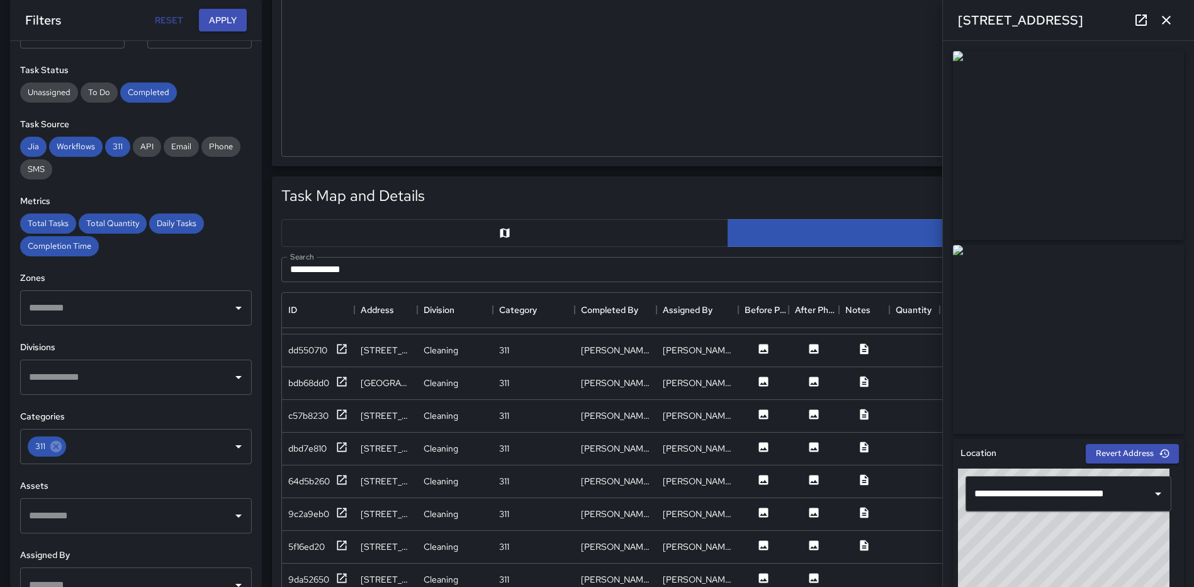
scroll to position [723, 0]
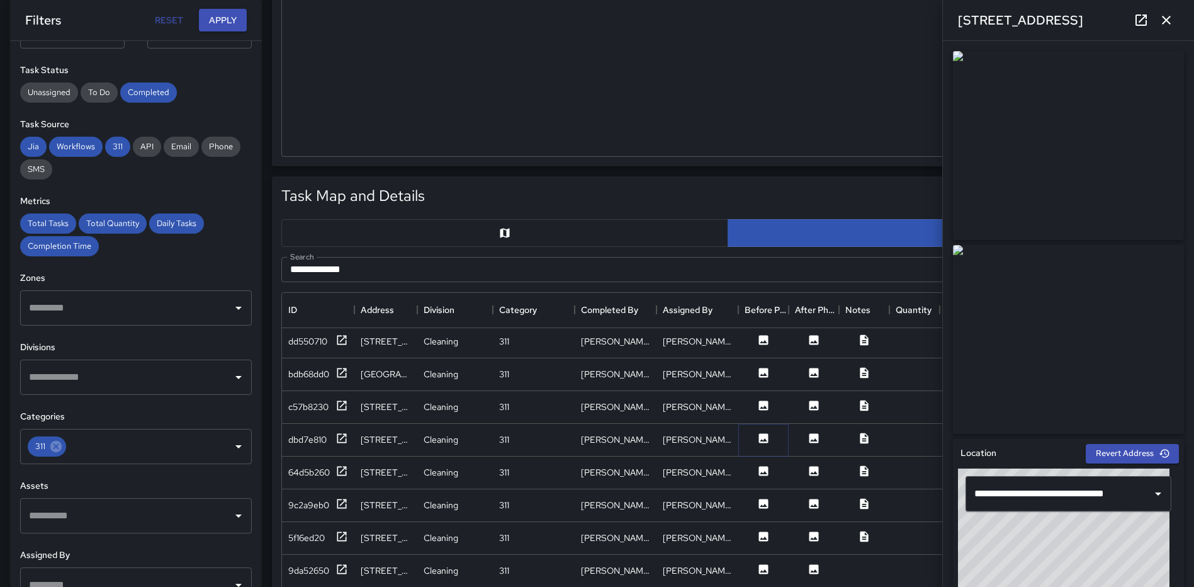
click at [765, 435] on icon at bounding box center [763, 437] width 9 height 9
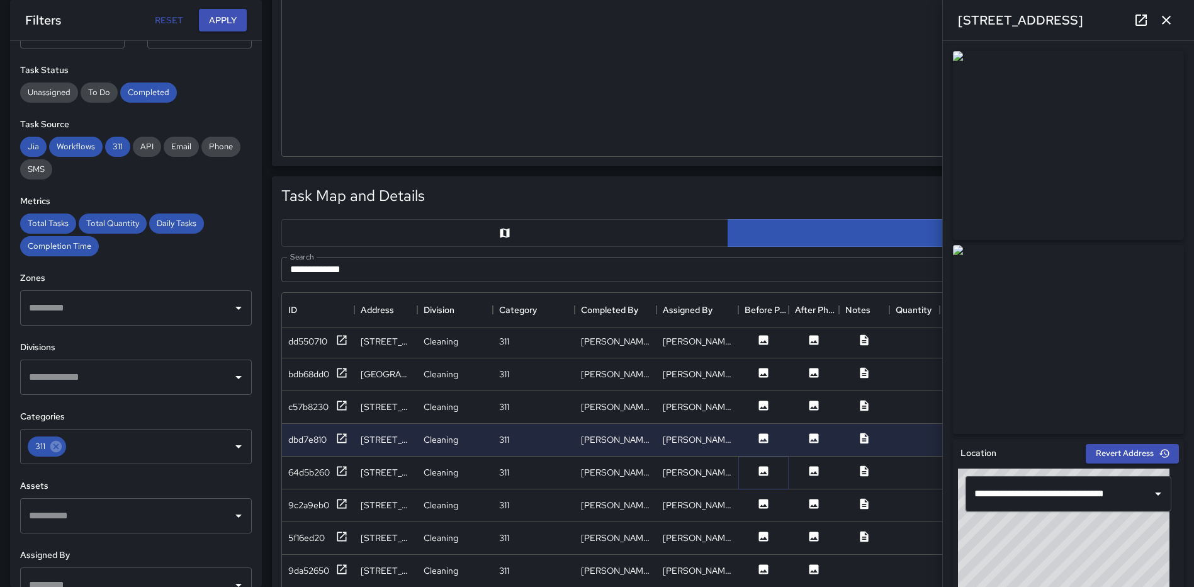
click at [763, 472] on icon at bounding box center [763, 470] width 9 height 9
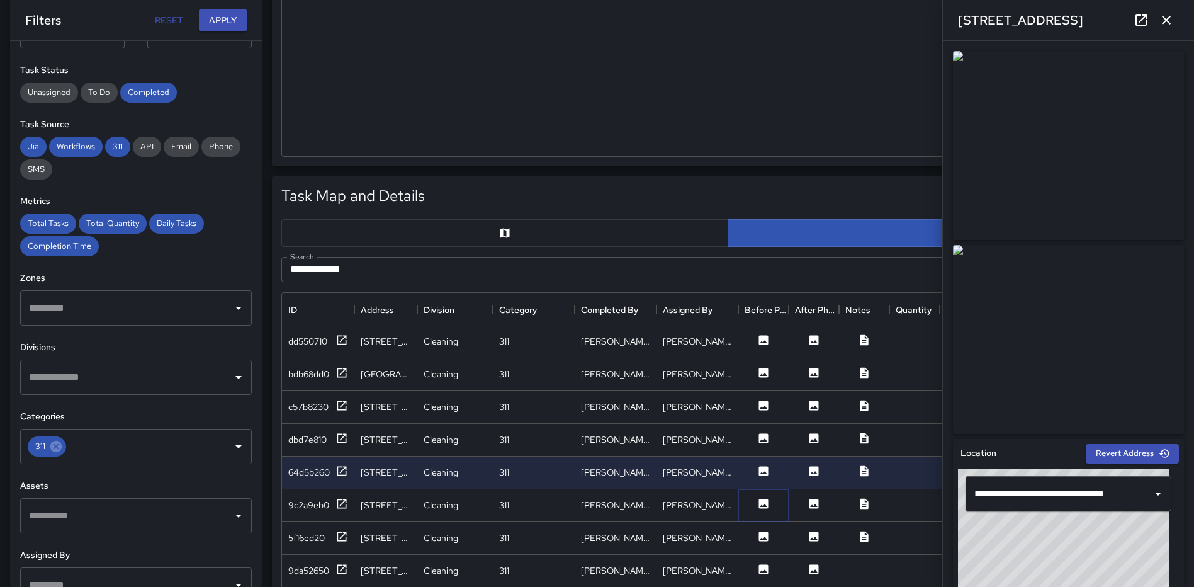
click at [764, 499] on icon at bounding box center [763, 502] width 9 height 9
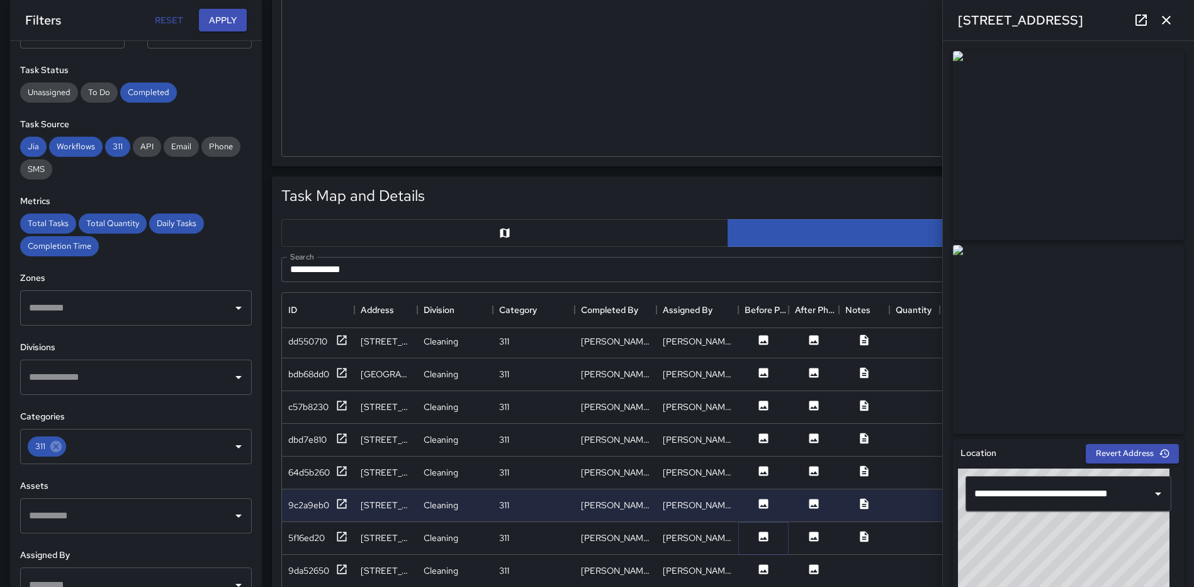
click at [763, 531] on icon at bounding box center [763, 535] width 9 height 9
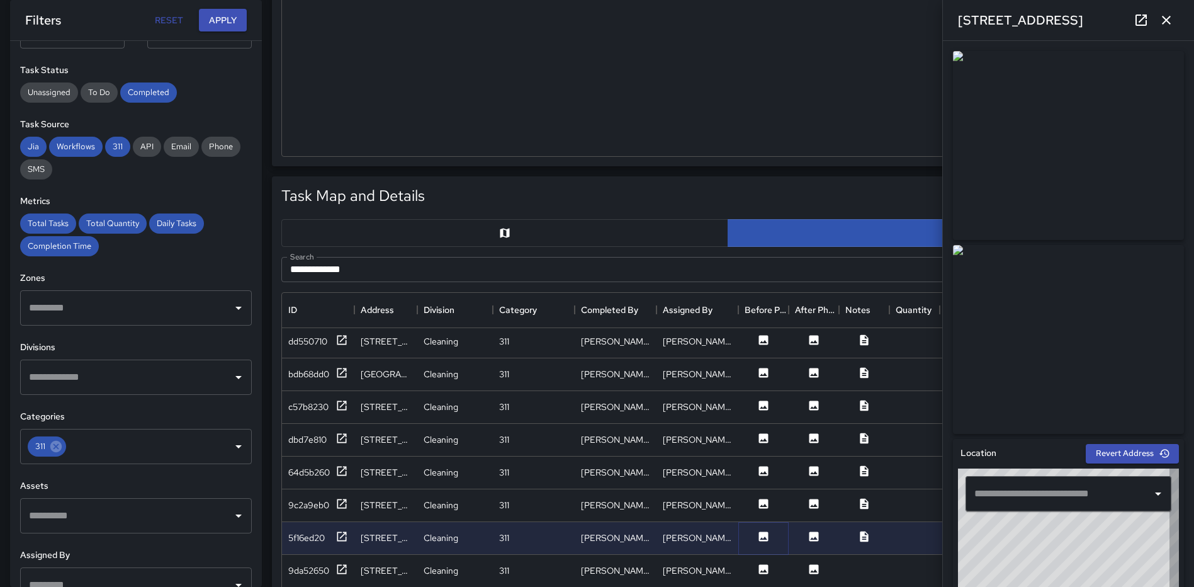
type input "**********"
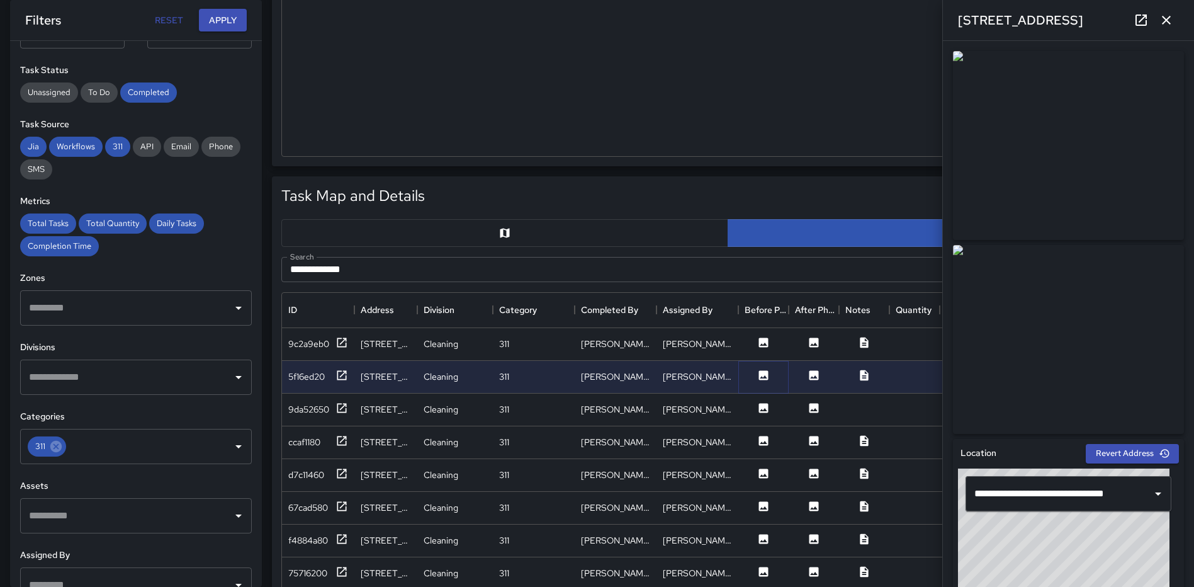
scroll to position [911, 0]
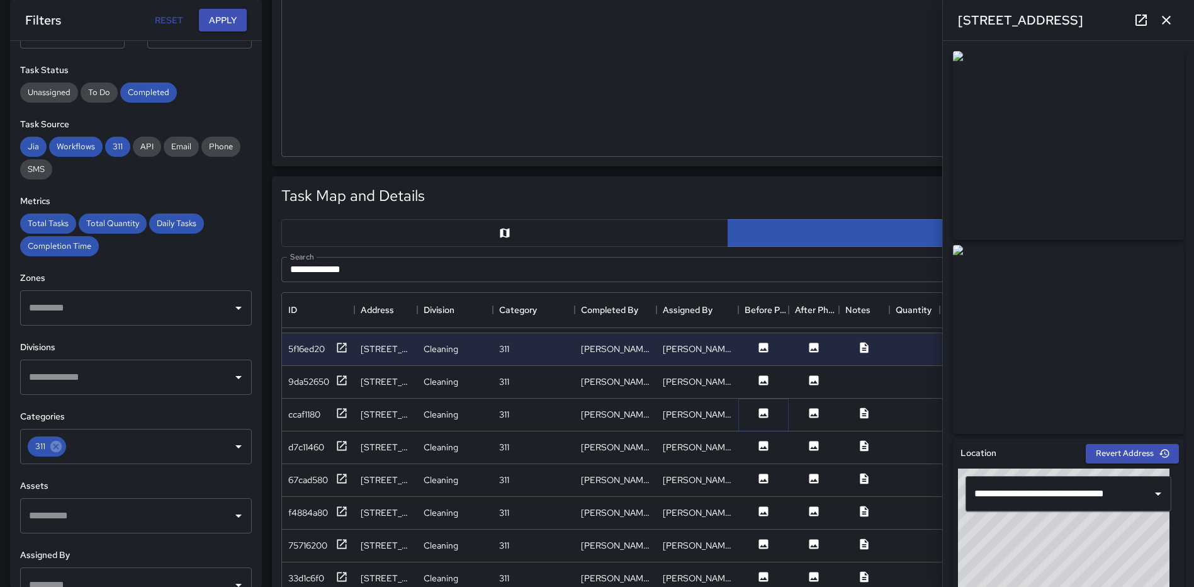
click at [757, 412] on button at bounding box center [764, 415] width 38 height 16
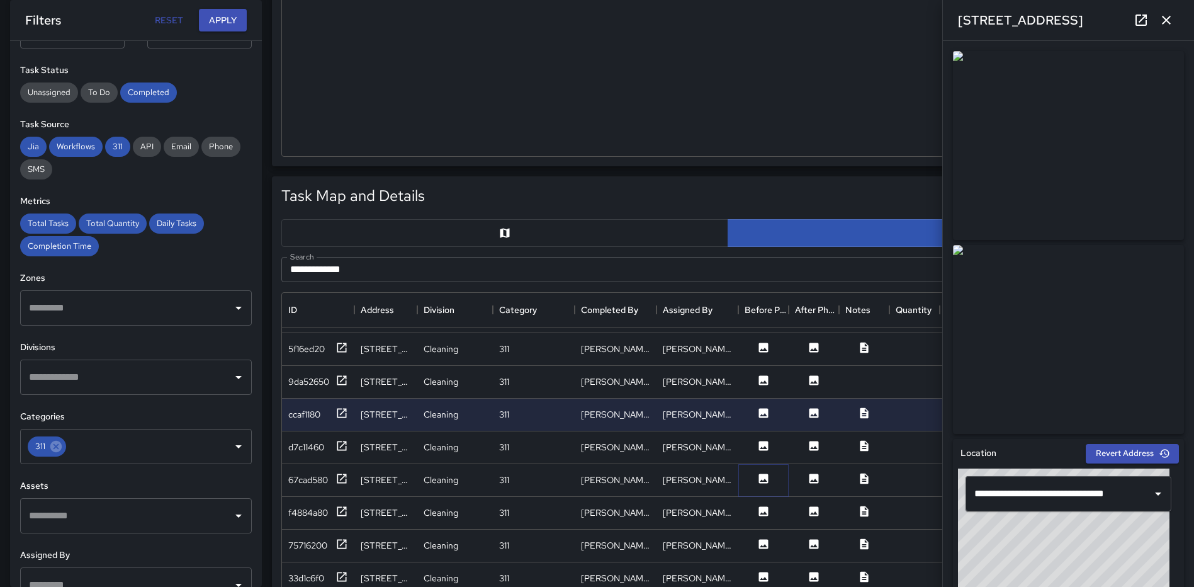
click at [757, 485] on button at bounding box center [764, 480] width 38 height 16
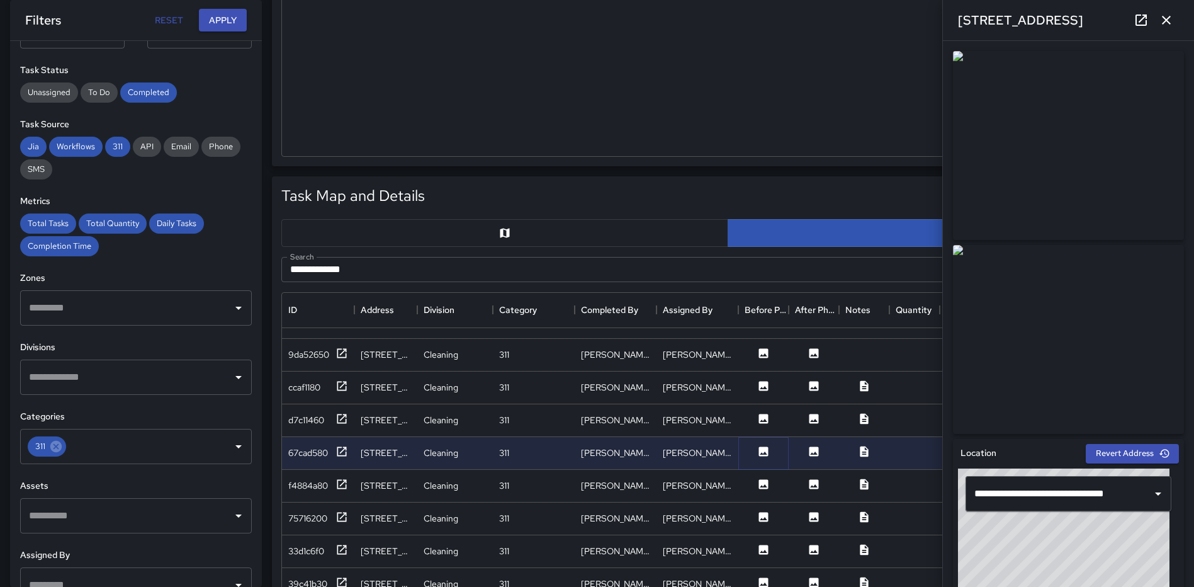
scroll to position [950, 0]
click at [760, 541] on icon at bounding box center [763, 547] width 13 height 13
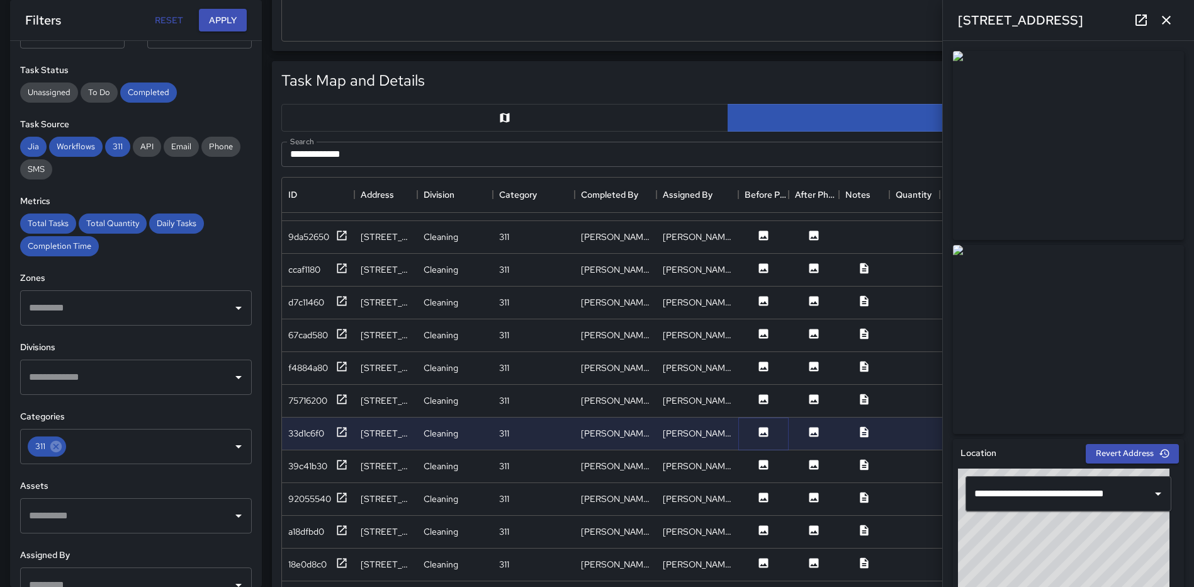
scroll to position [591, 0]
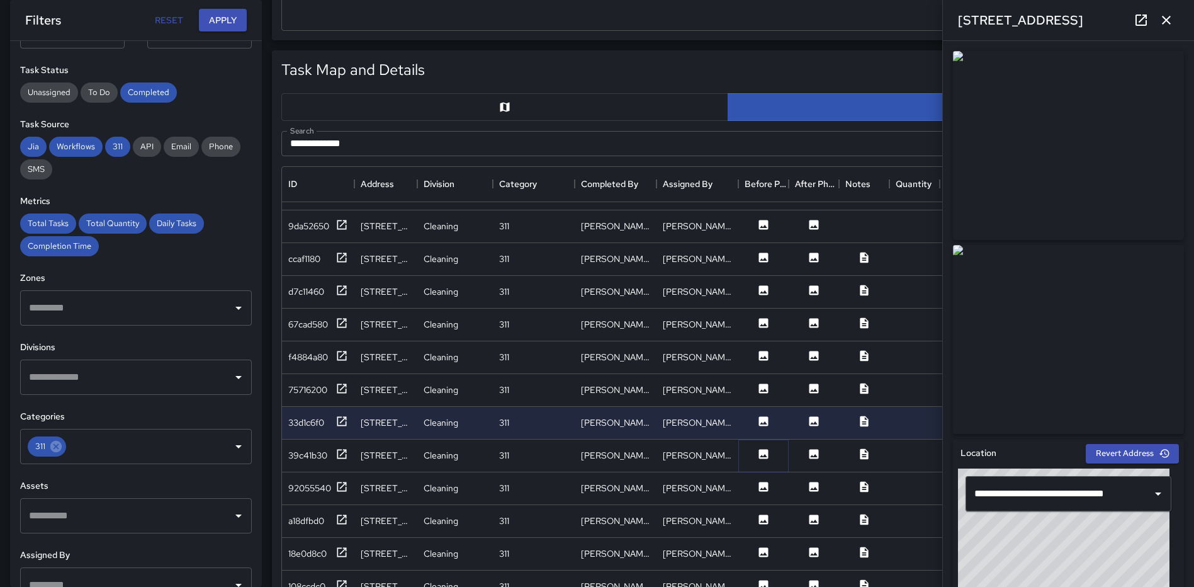
click at [764, 449] on icon at bounding box center [763, 453] width 9 height 9
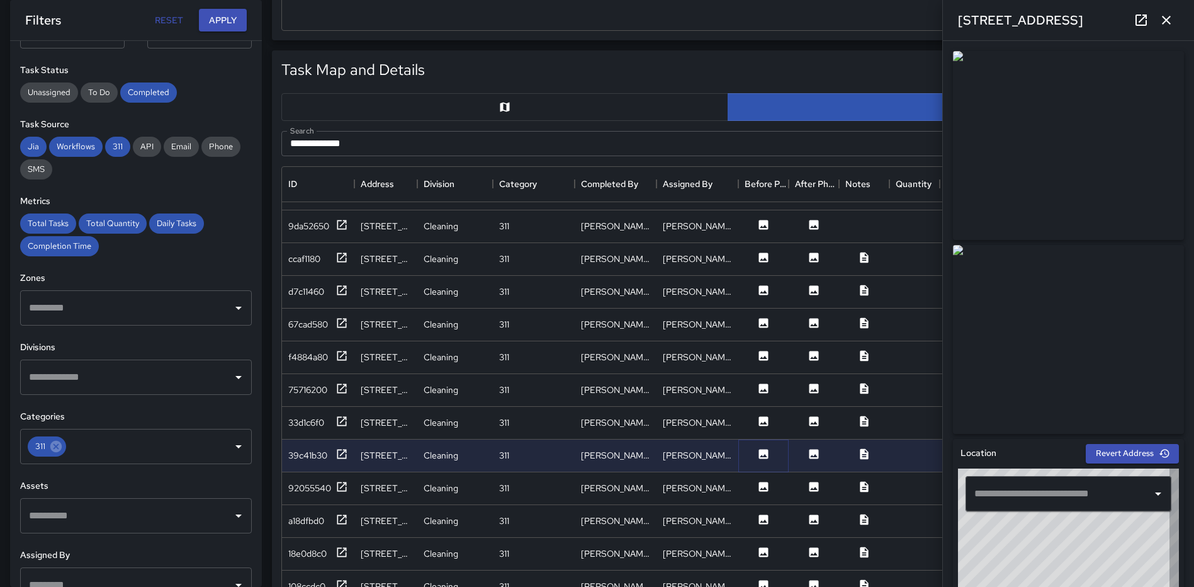
type input "**********"
click at [765, 482] on icon at bounding box center [763, 486] width 9 height 9
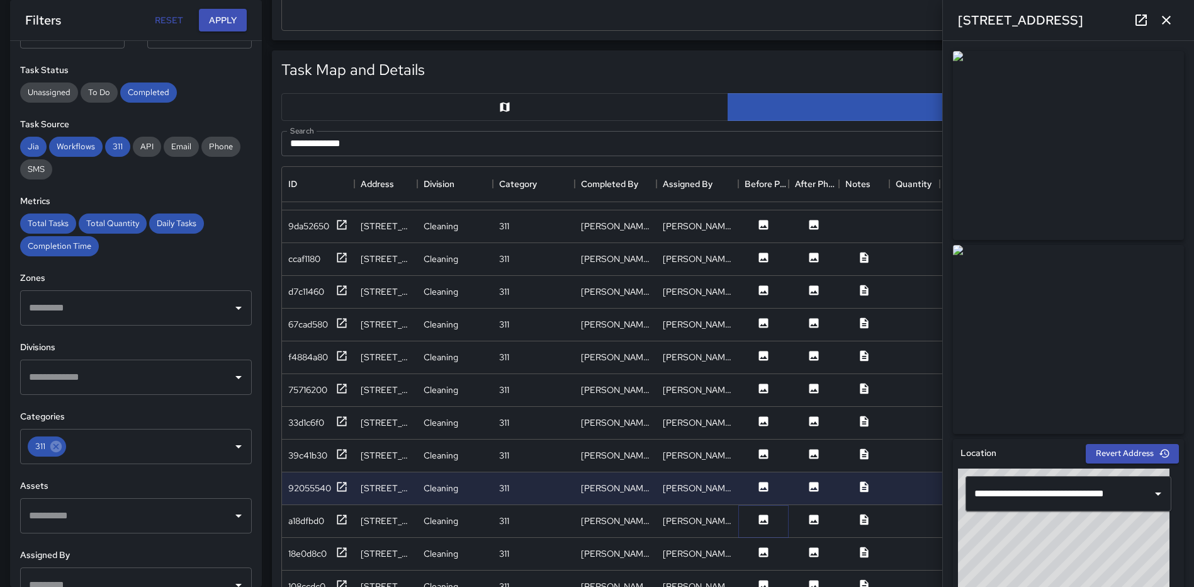
click at [763, 513] on icon at bounding box center [763, 519] width 13 height 13
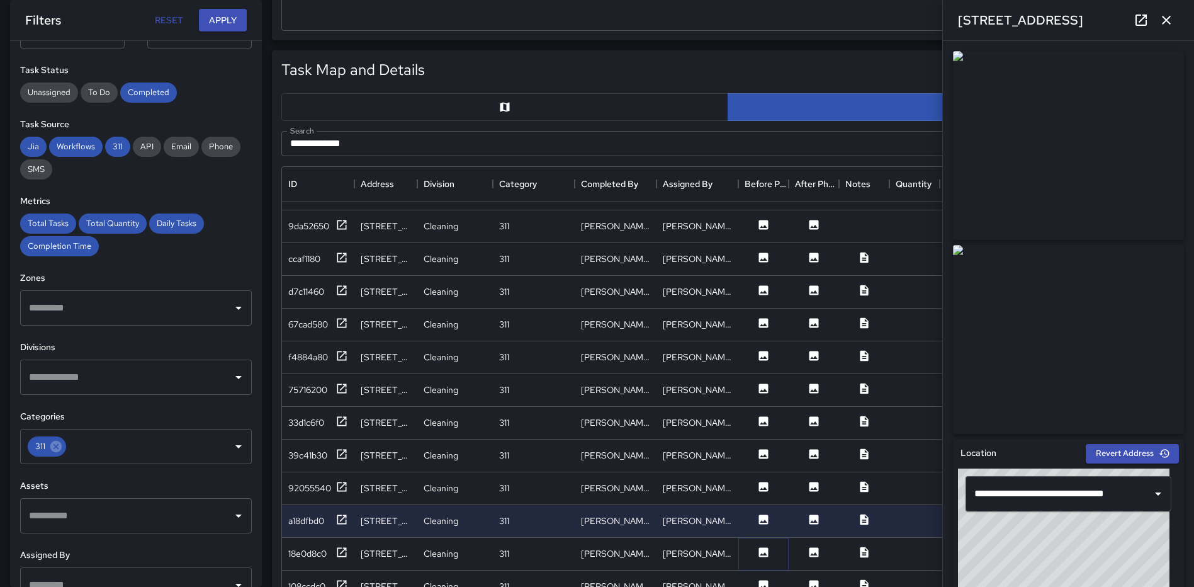
click at [763, 547] on icon at bounding box center [763, 551] width 9 height 9
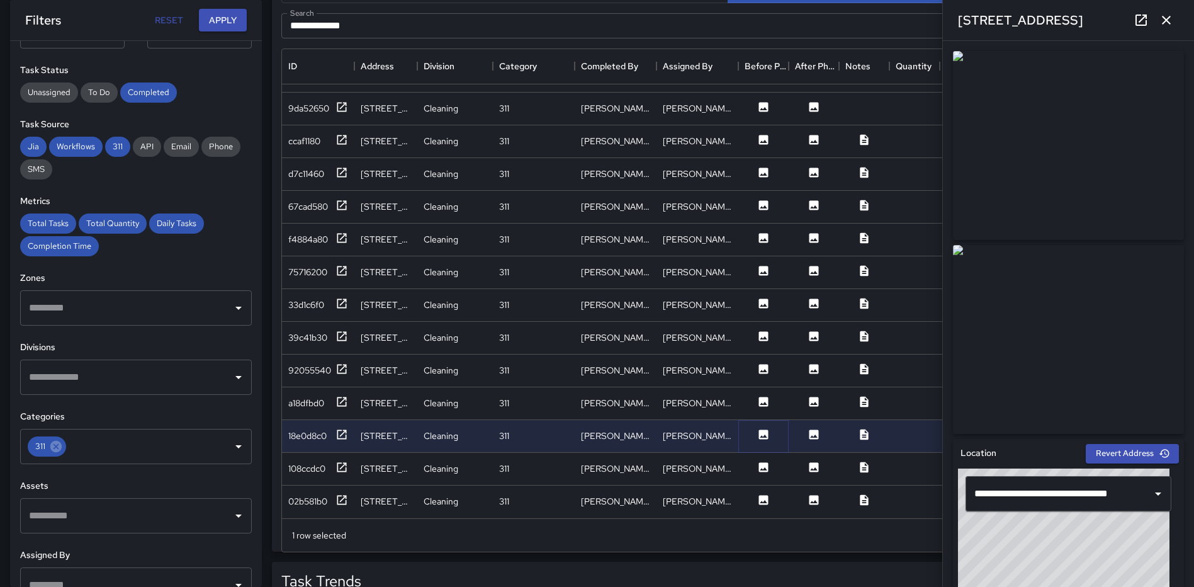
scroll to position [780, 0]
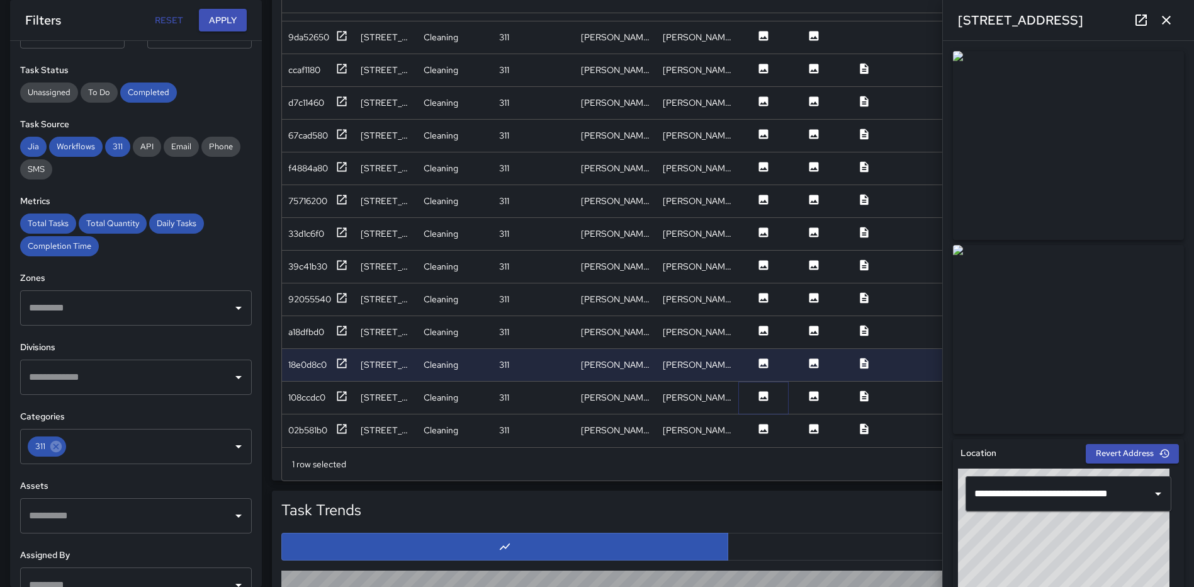
click at [764, 391] on icon at bounding box center [763, 395] width 9 height 9
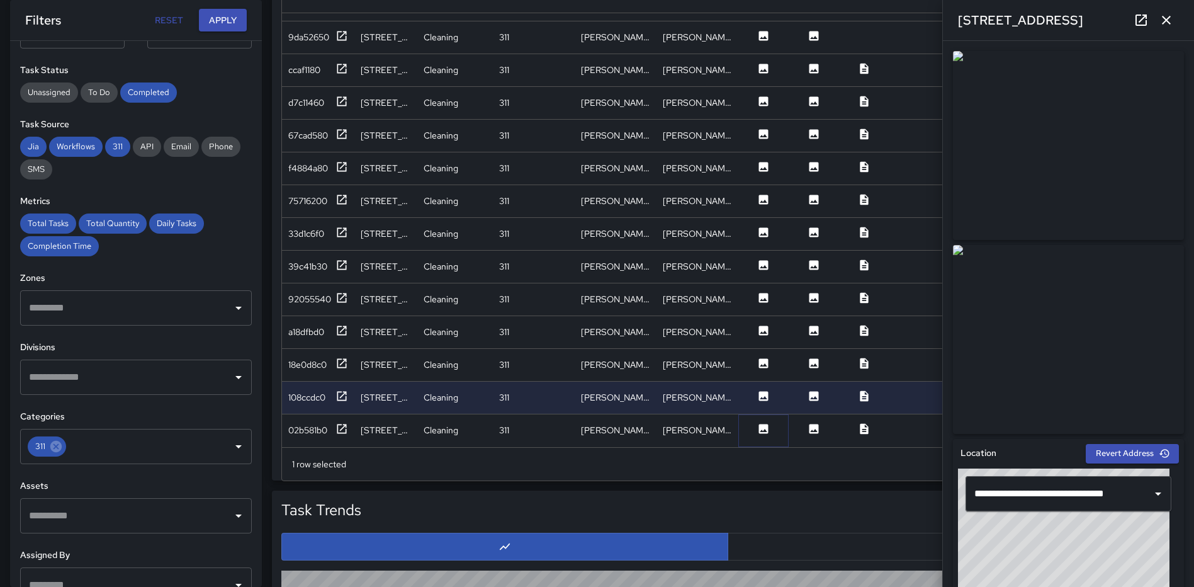
click at [761, 424] on icon at bounding box center [763, 428] width 9 height 9
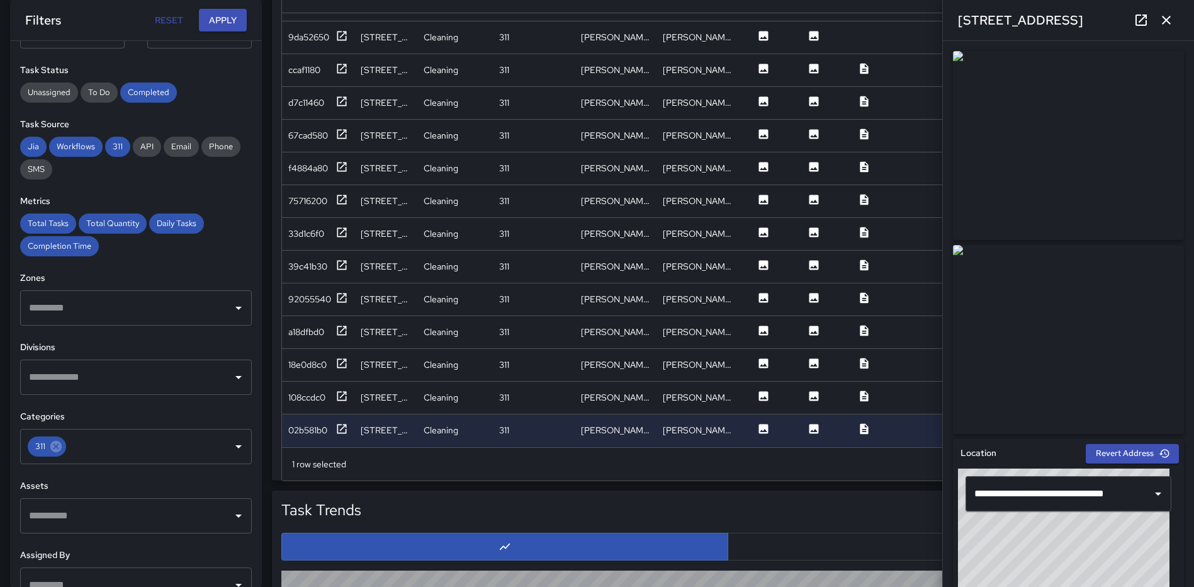
click at [1169, 13] on icon "button" at bounding box center [1166, 20] width 15 height 15
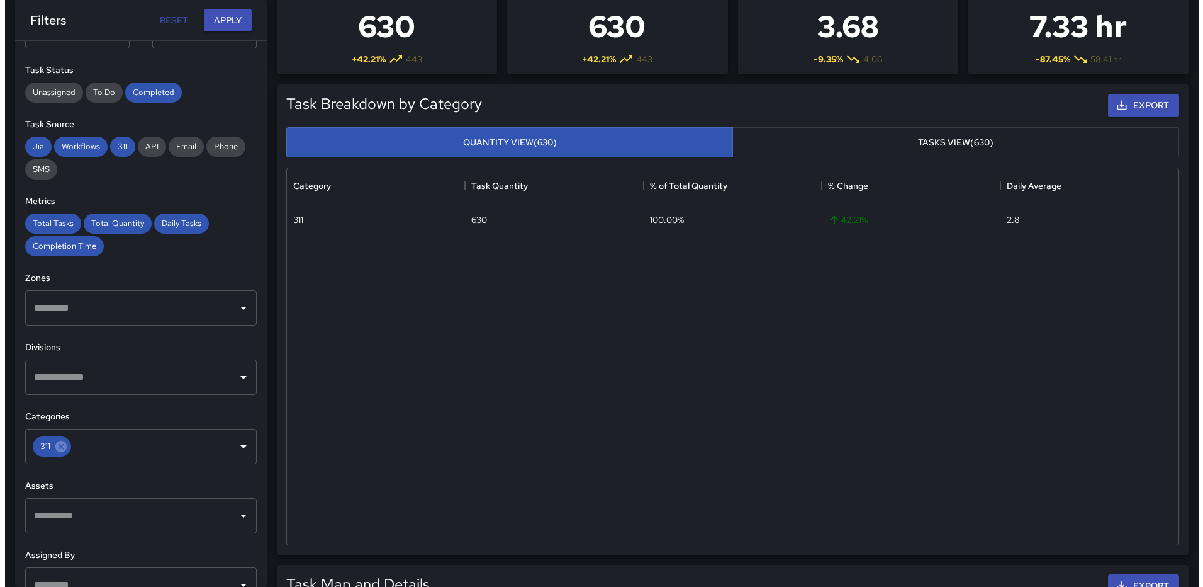
scroll to position [0, 0]
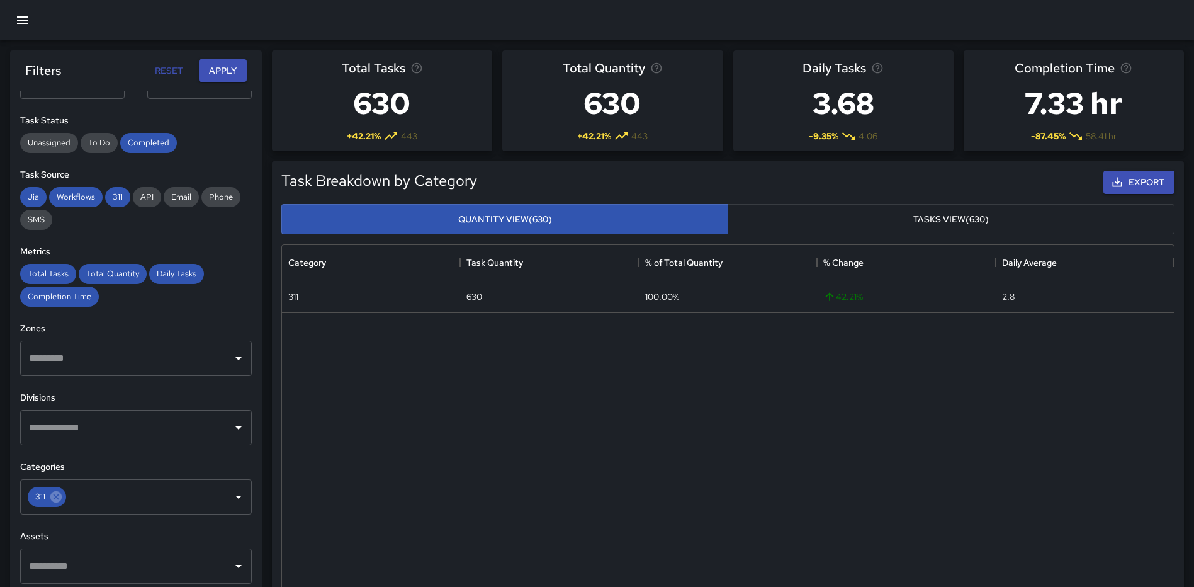
click at [22, 29] on button "button" at bounding box center [23, 20] width 30 height 30
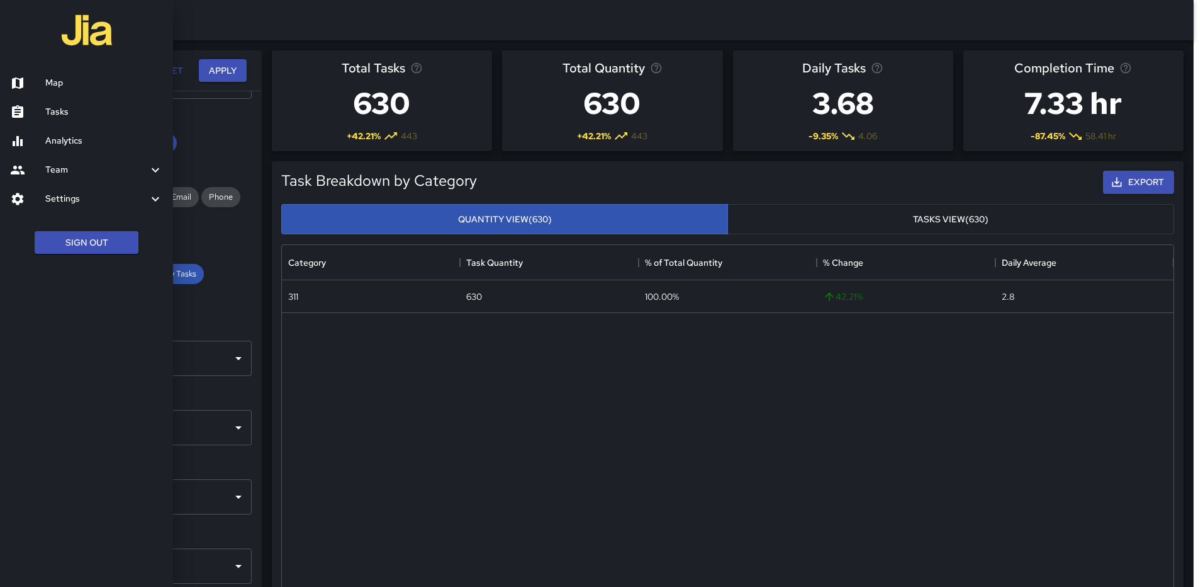
click at [57, 105] on link "Tasks" at bounding box center [86, 112] width 173 height 29
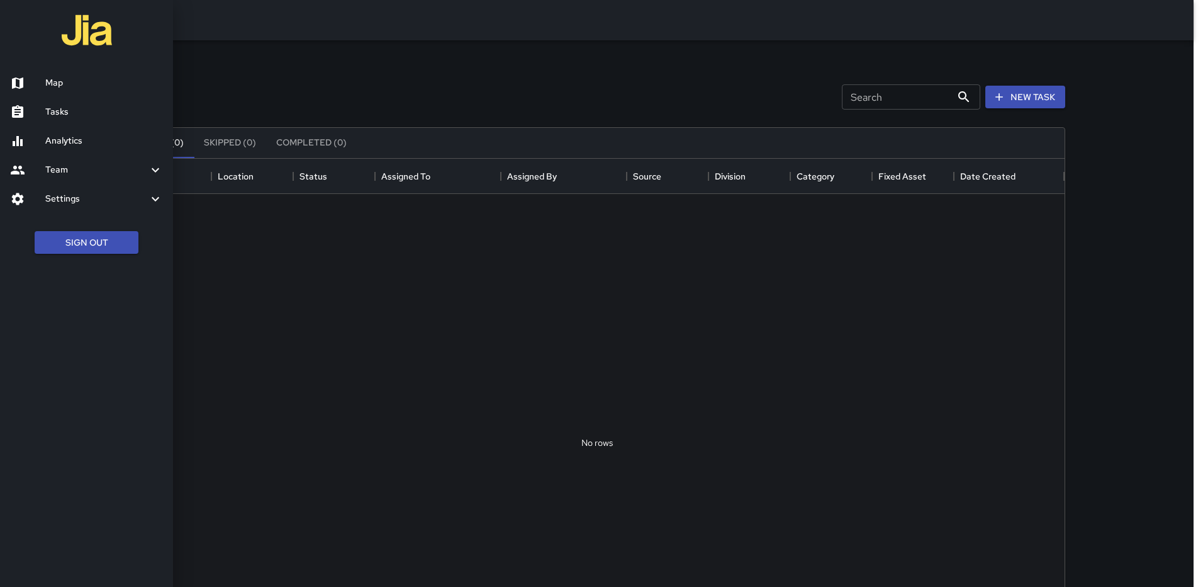
scroll to position [524, 926]
click at [203, 249] on div at bounding box center [601, 293] width 1203 height 587
click at [235, 69] on div at bounding box center [601, 293] width 1203 height 587
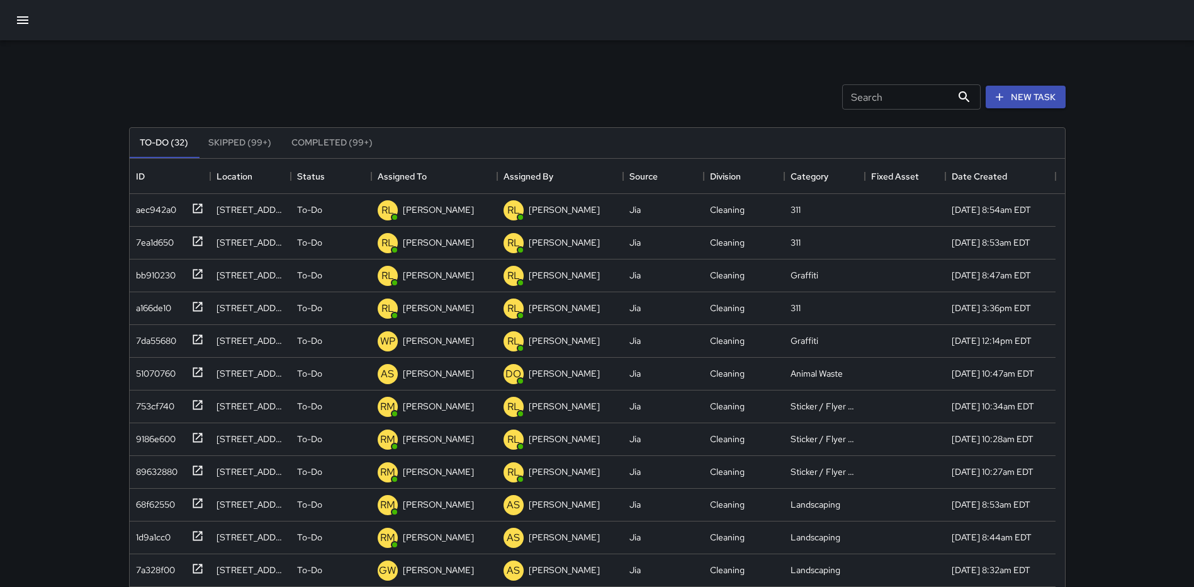
click at [171, 142] on button "To-Do (32)" at bounding box center [164, 143] width 69 height 30
click at [197, 208] on icon at bounding box center [197, 207] width 9 height 9
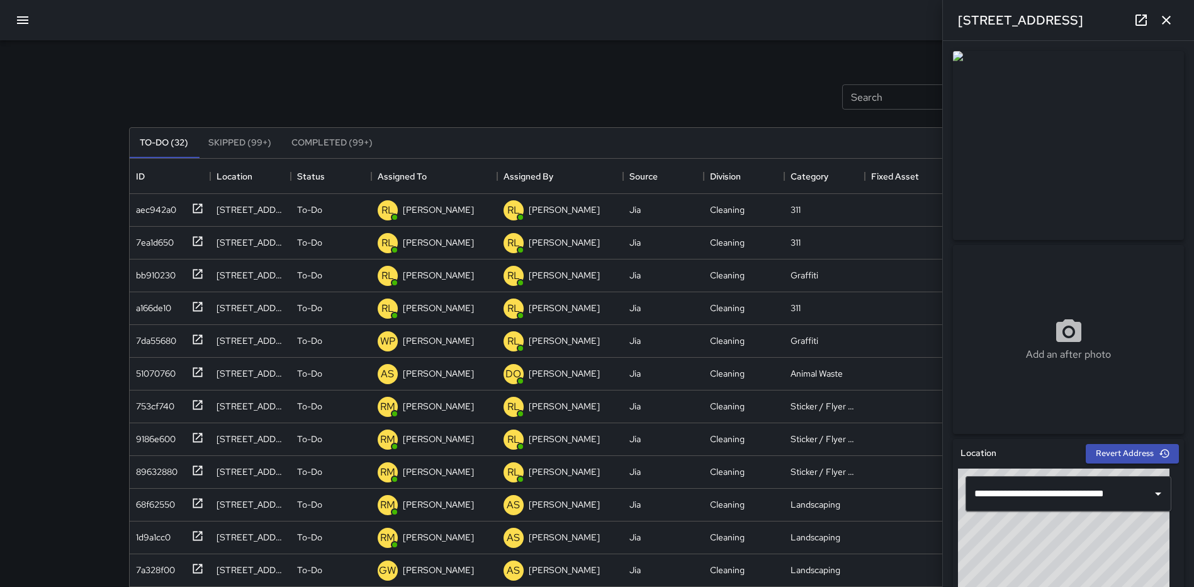
click at [1140, 19] on icon at bounding box center [1141, 20] width 15 height 15
click at [24, 19] on icon "button" at bounding box center [22, 20] width 15 height 15
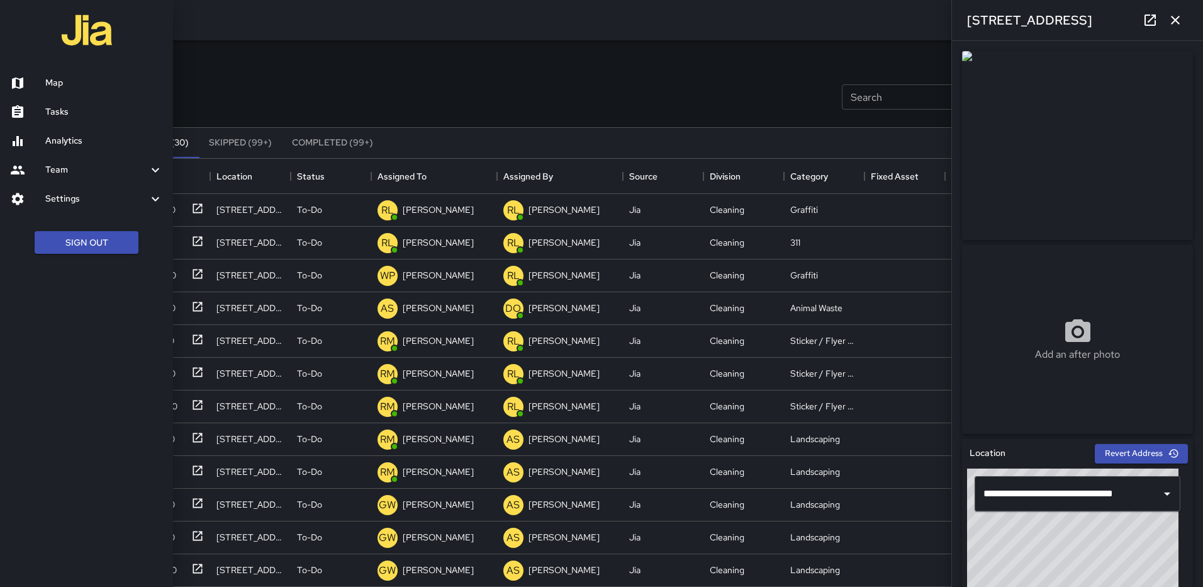
click at [1180, 21] on icon "button" at bounding box center [1175, 20] width 15 height 15
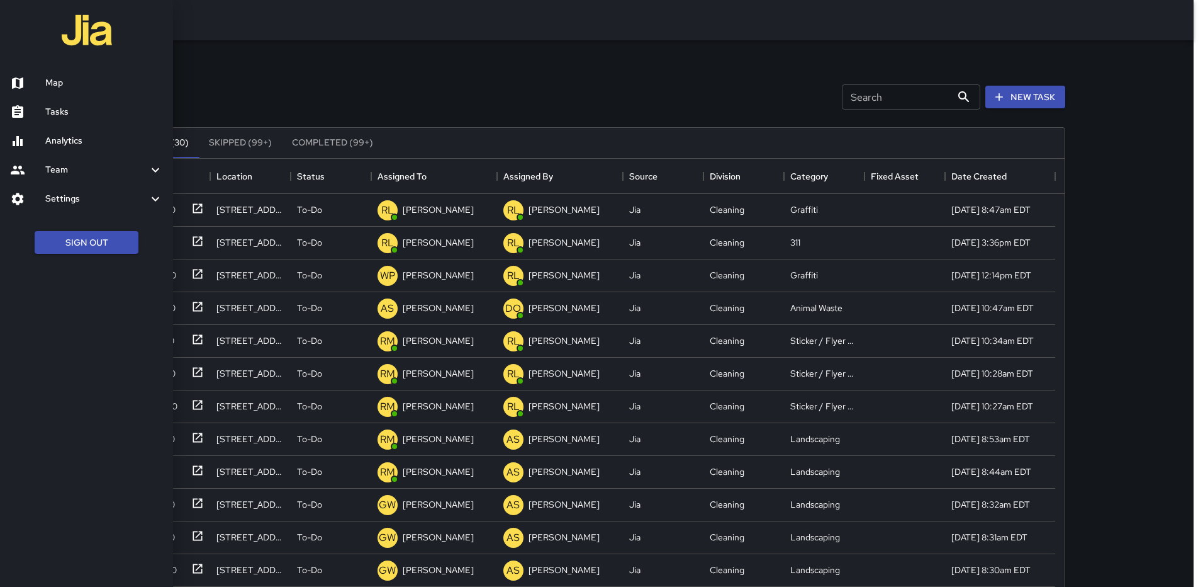
click at [54, 82] on h6 "Map" at bounding box center [104, 83] width 118 height 14
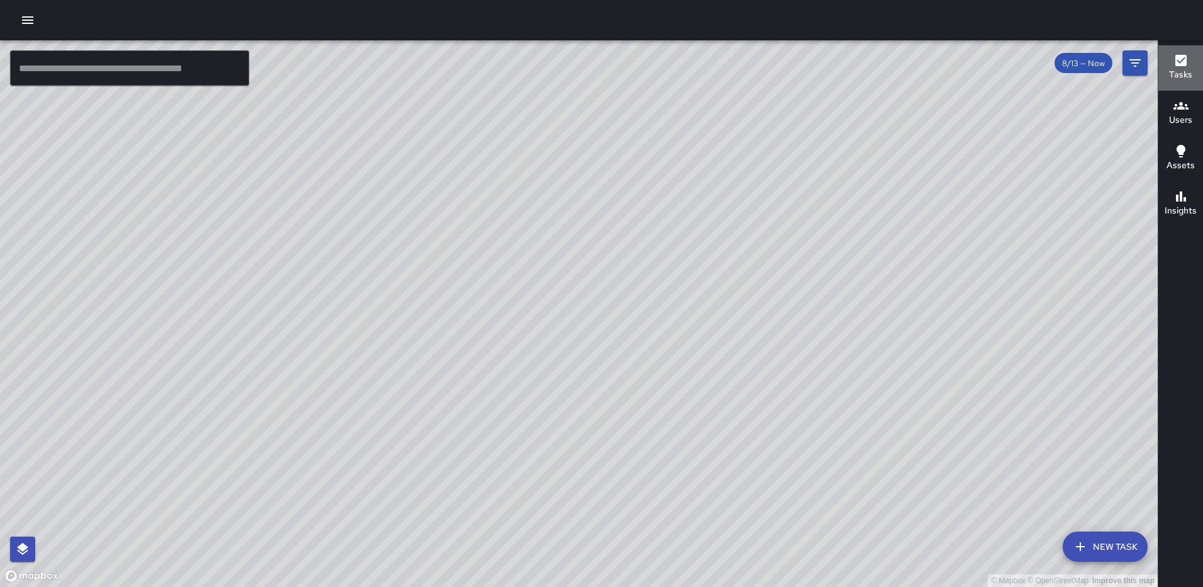
click at [1176, 55] on icon "button" at bounding box center [1181, 60] width 11 height 11
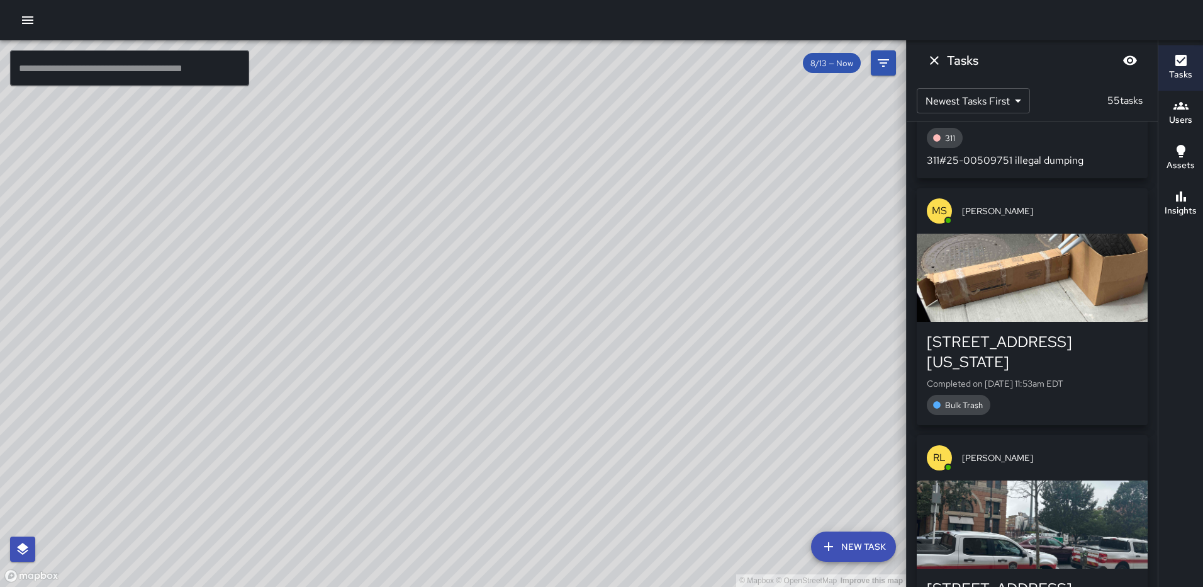
scroll to position [566, 0]
click at [1062, 281] on div "button" at bounding box center [1032, 276] width 231 height 88
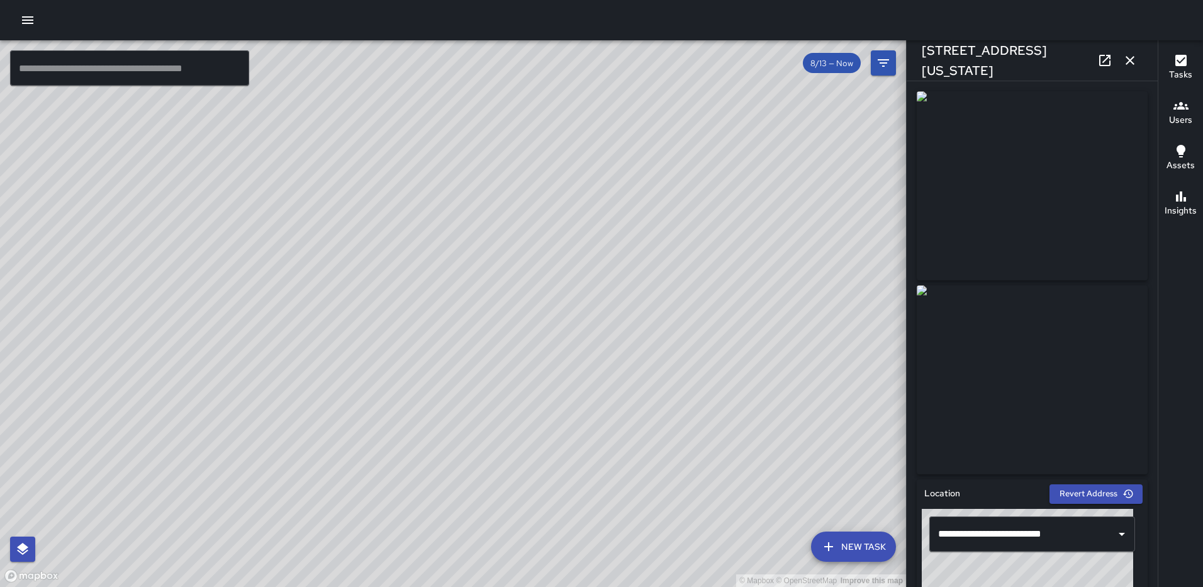
type input "**********"
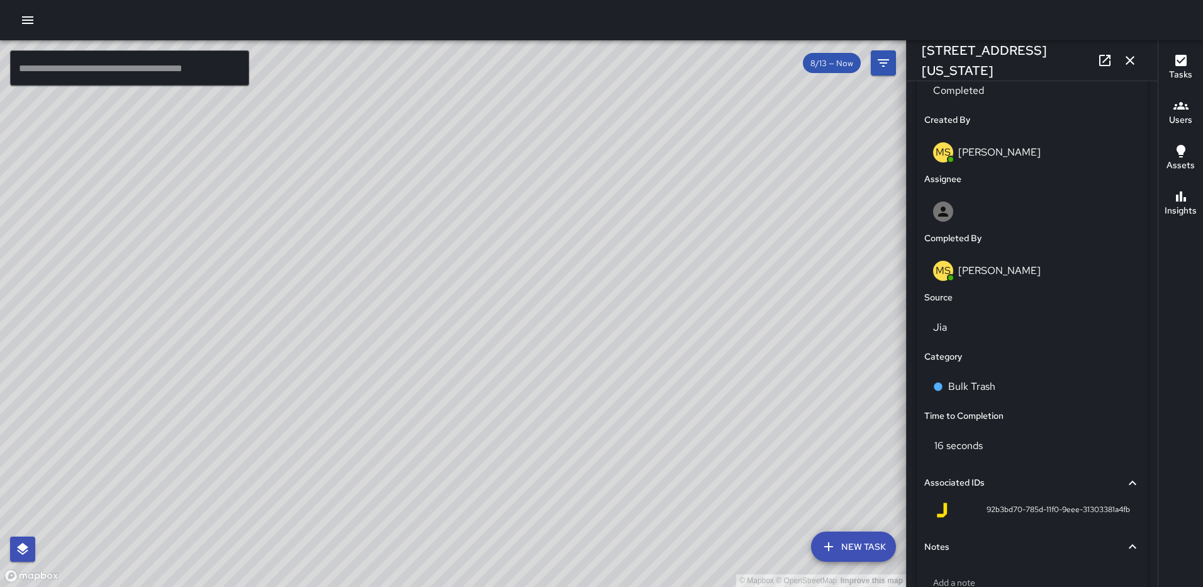
scroll to position [641, 0]
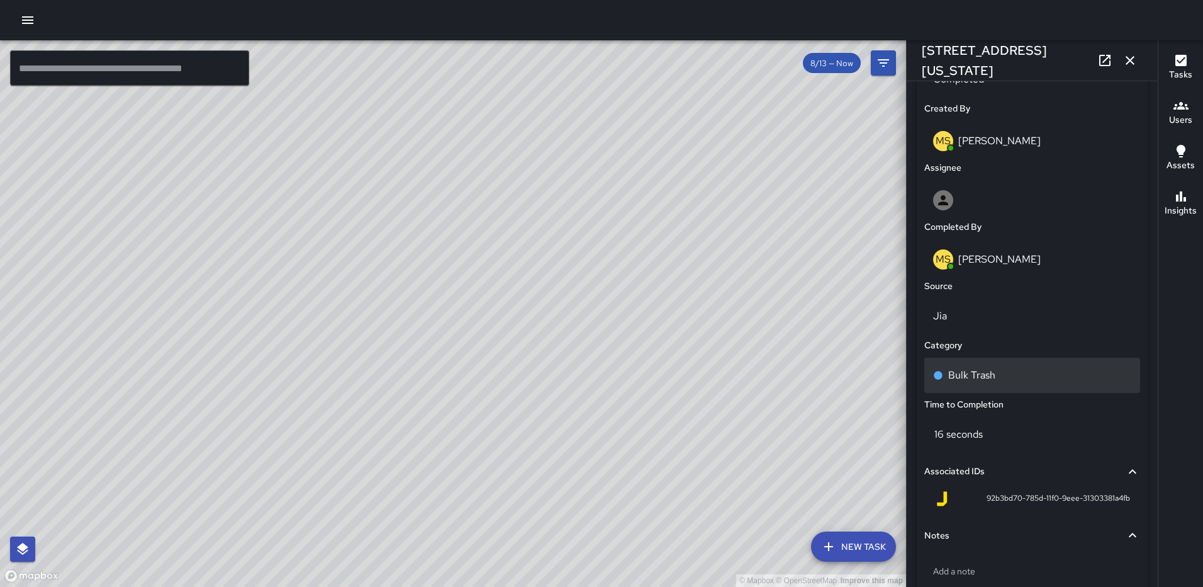
click at [1012, 376] on div "Bulk Trash" at bounding box center [1032, 375] width 198 height 15
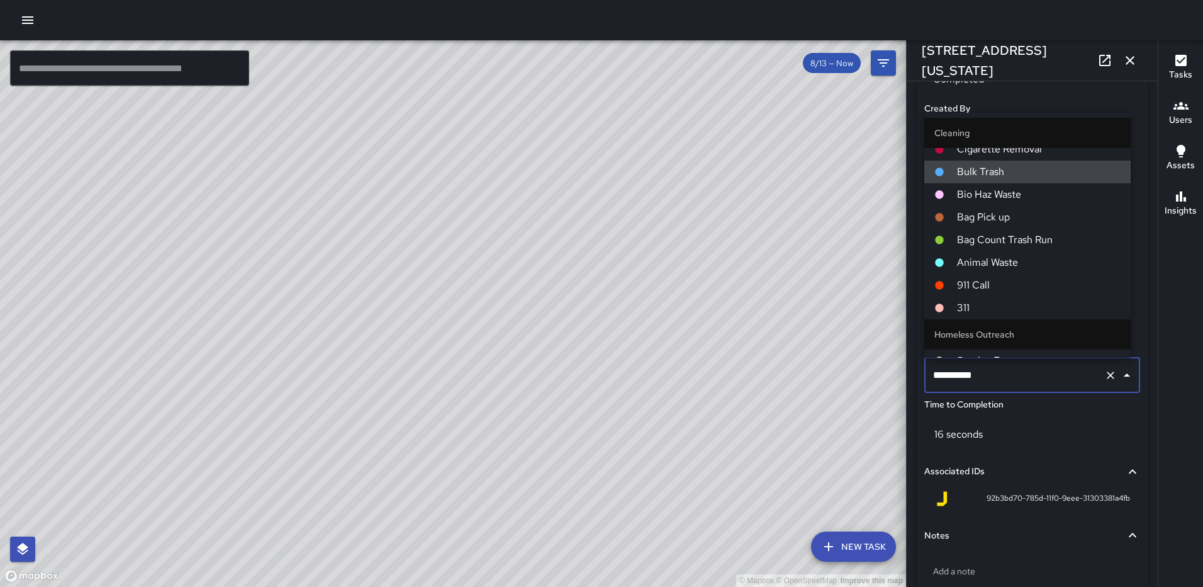
scroll to position [629, 0]
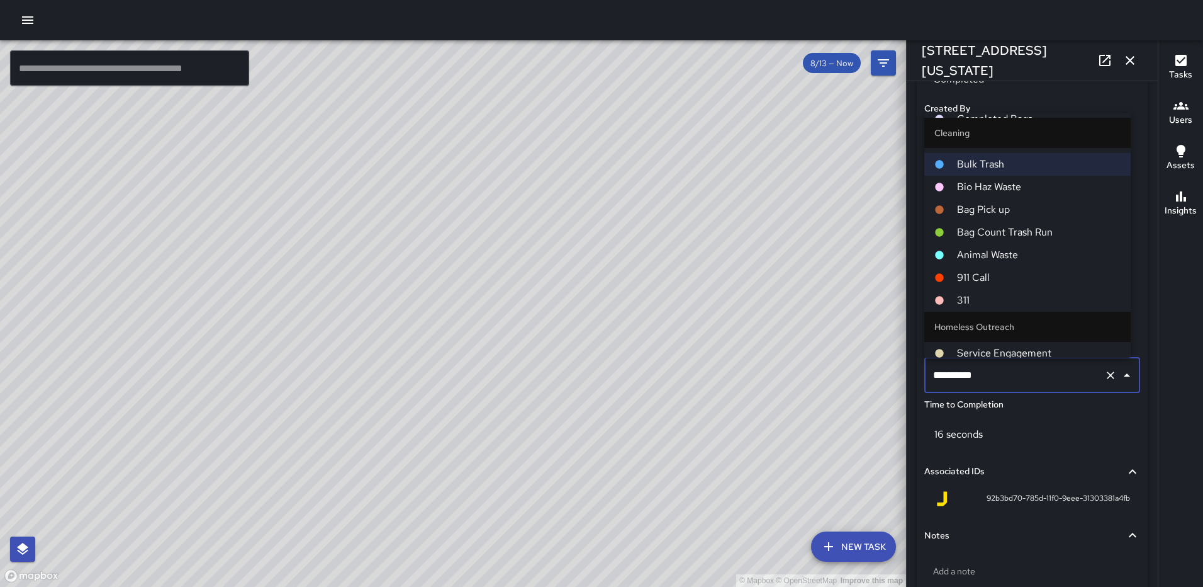
click at [985, 296] on span "311" at bounding box center [1039, 300] width 164 height 15
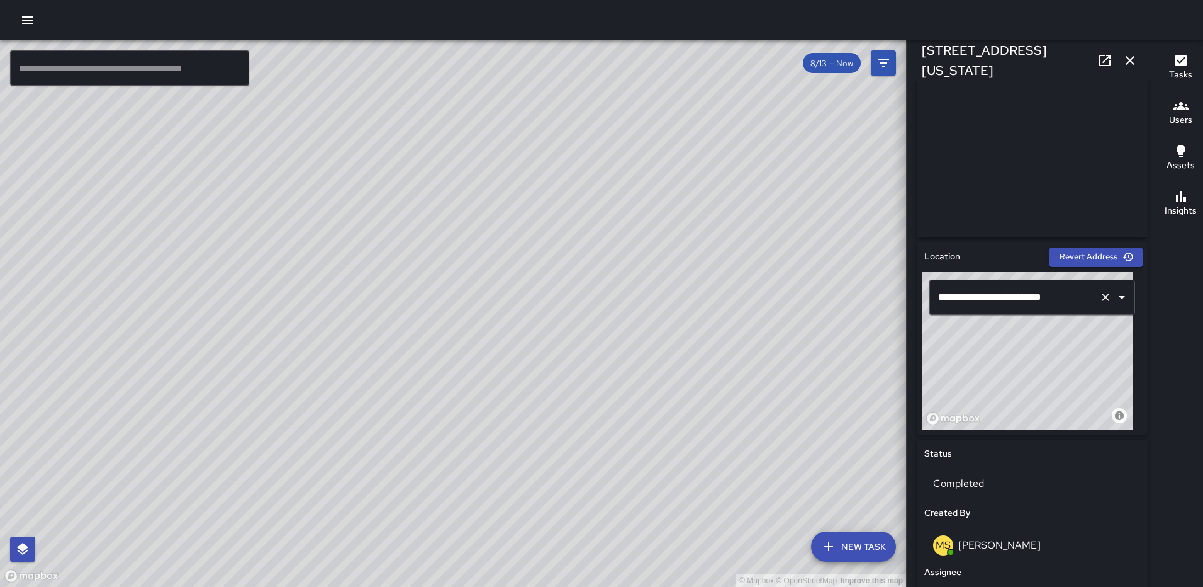
scroll to position [235, 0]
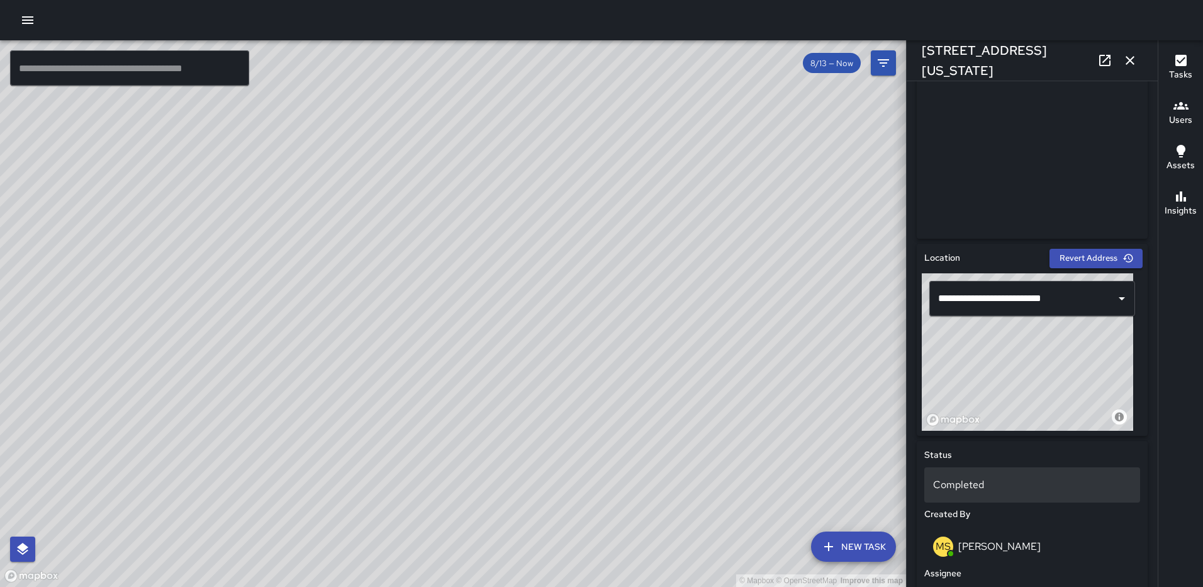
click at [959, 492] on div "Completed" at bounding box center [1033, 484] width 216 height 35
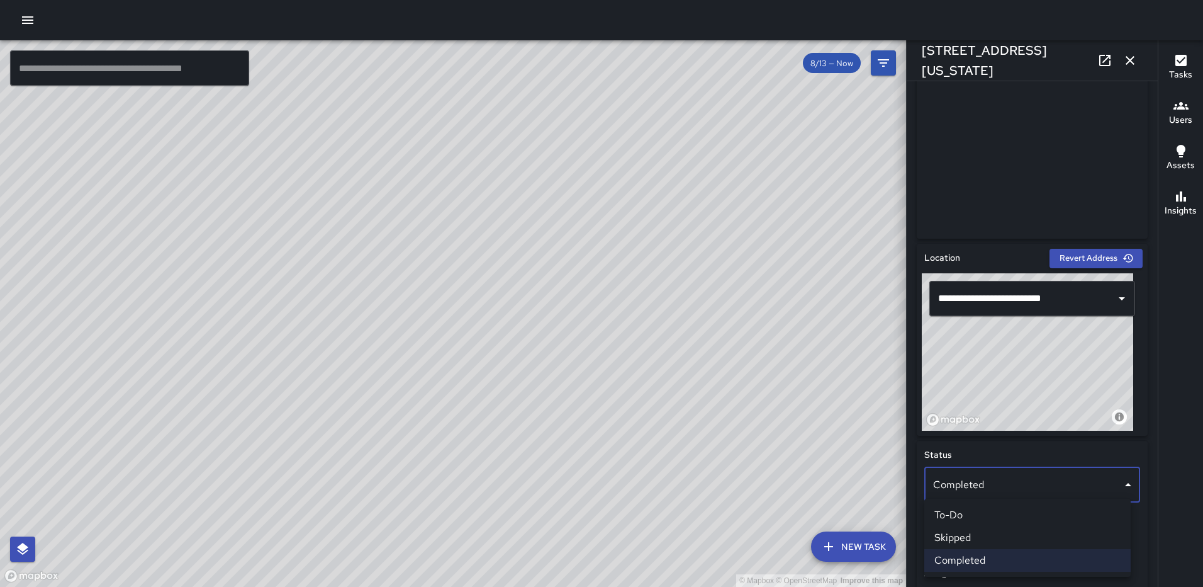
click at [986, 516] on li "To-Do" at bounding box center [1028, 515] width 206 height 23
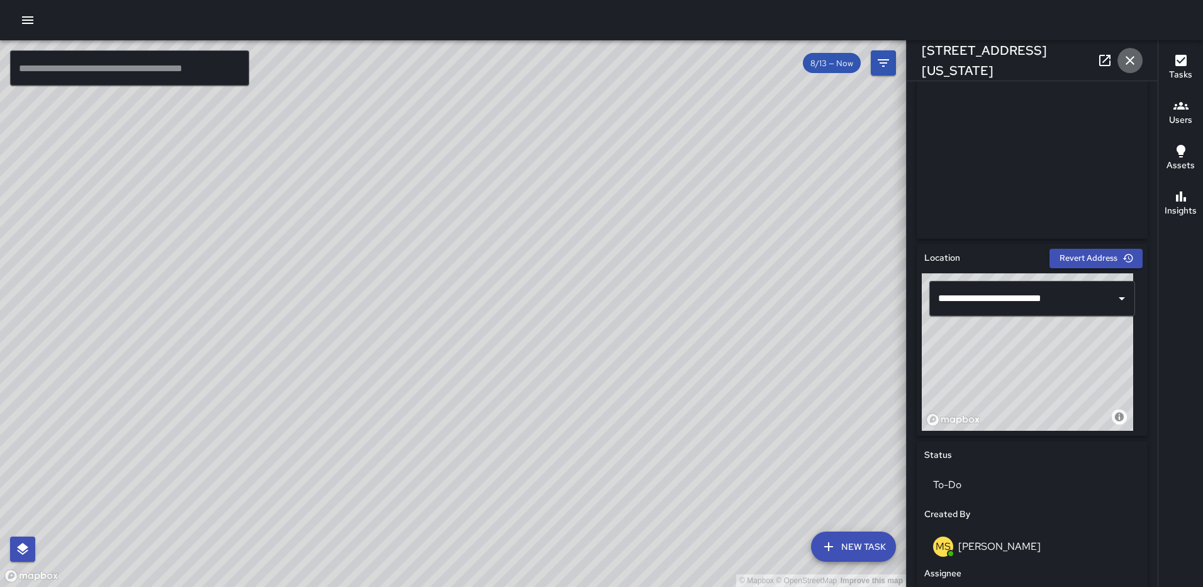
click at [1129, 54] on icon "button" at bounding box center [1130, 60] width 15 height 15
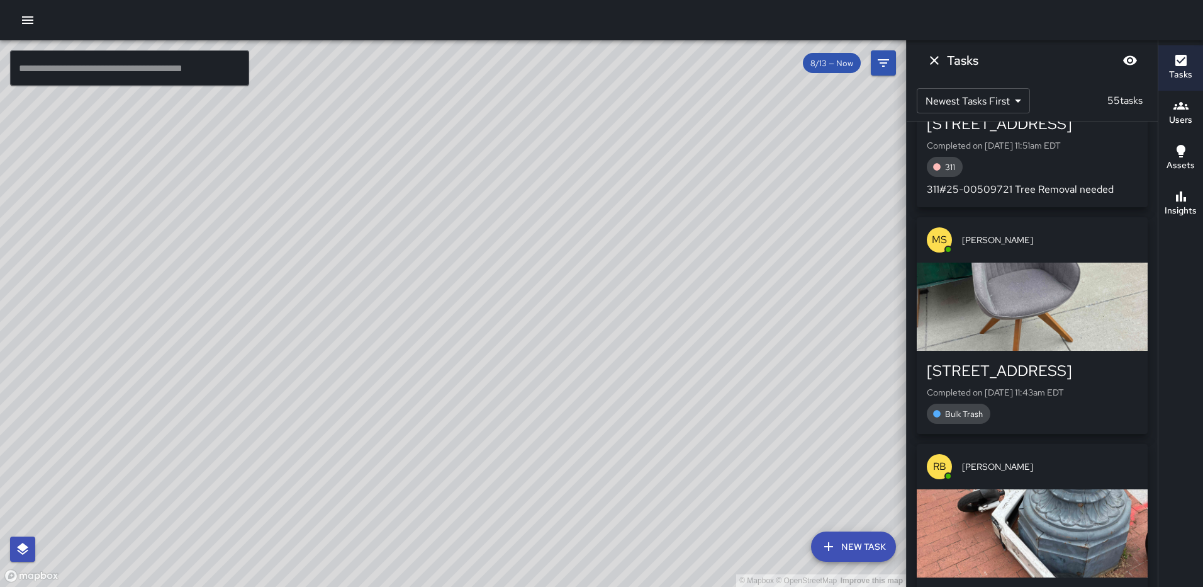
scroll to position [1033, 0]
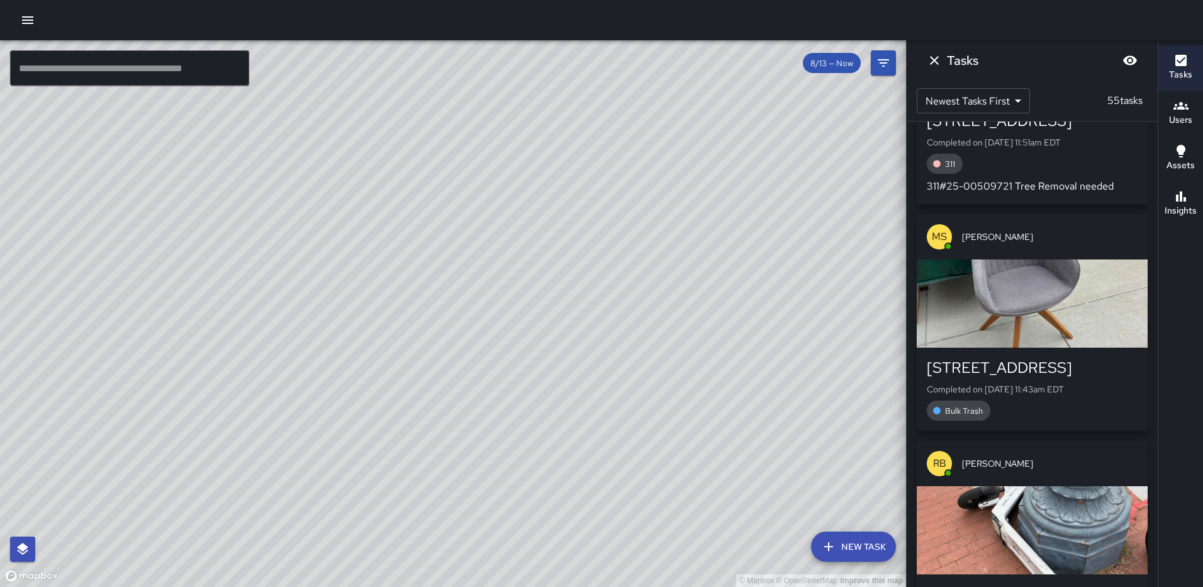
click at [1024, 325] on div "button" at bounding box center [1032, 303] width 231 height 88
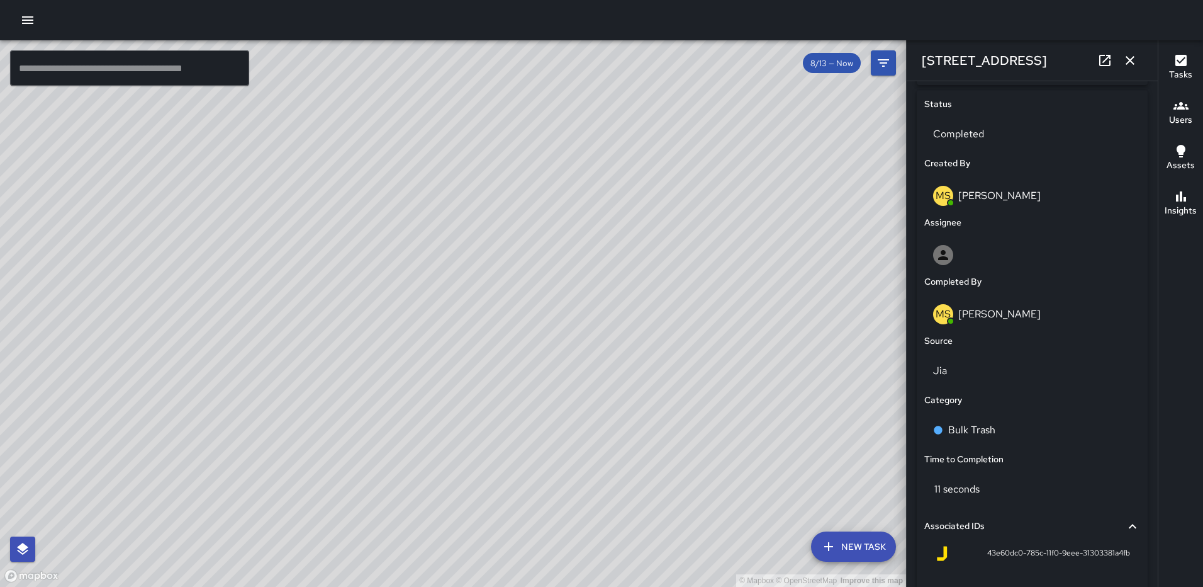
scroll to position [649, 0]
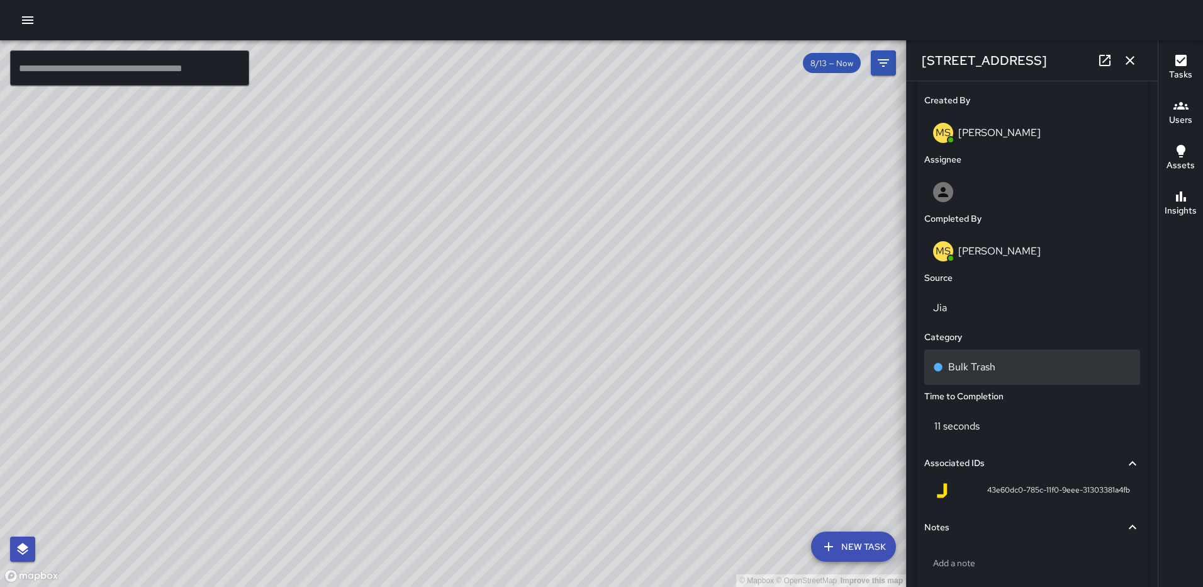
click at [985, 368] on p "Bulk Trash" at bounding box center [972, 366] width 47 height 15
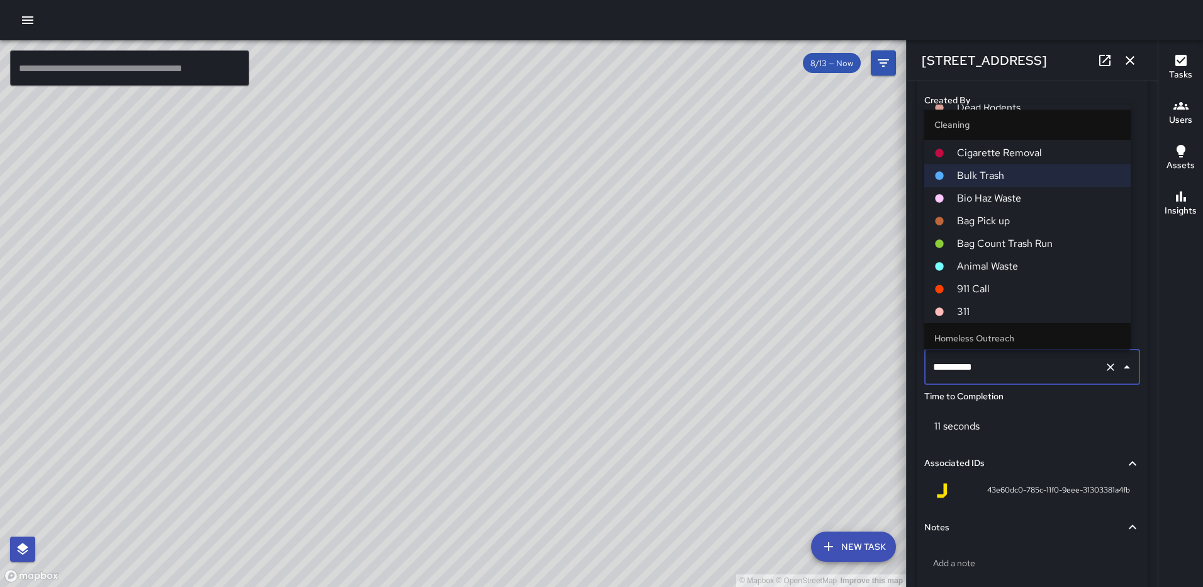
scroll to position [629, 0]
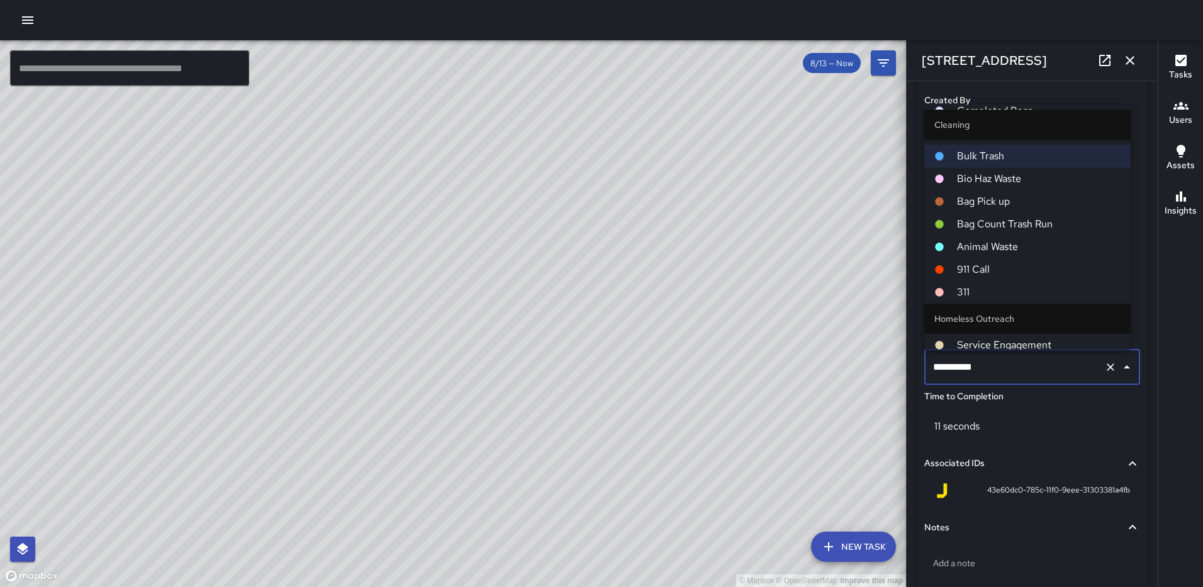
click at [993, 296] on span "311" at bounding box center [1039, 291] width 164 height 15
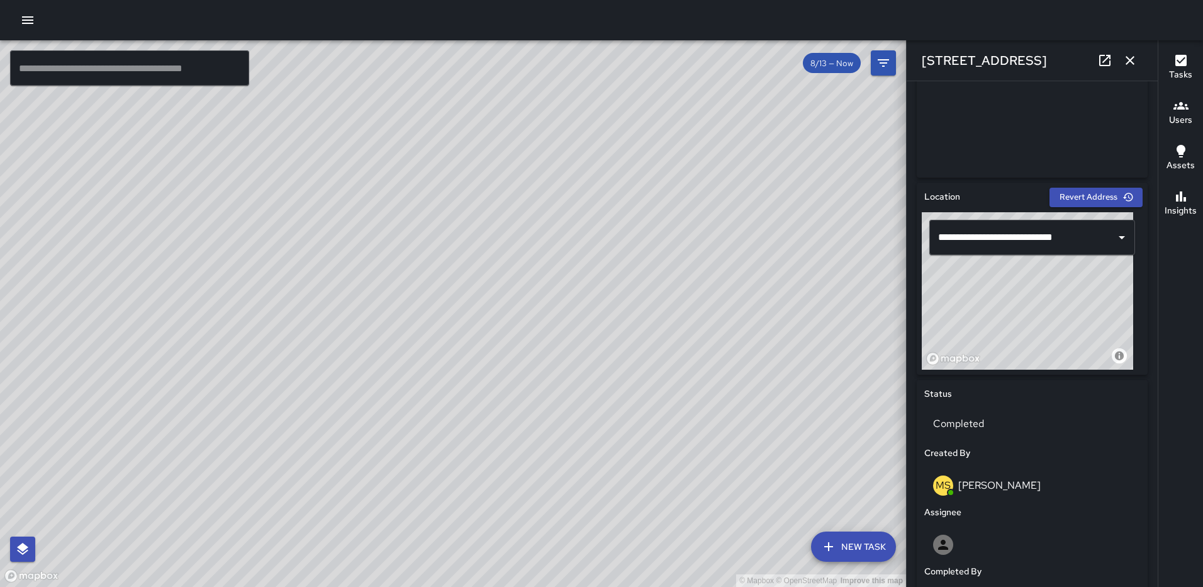
scroll to position [324, 0]
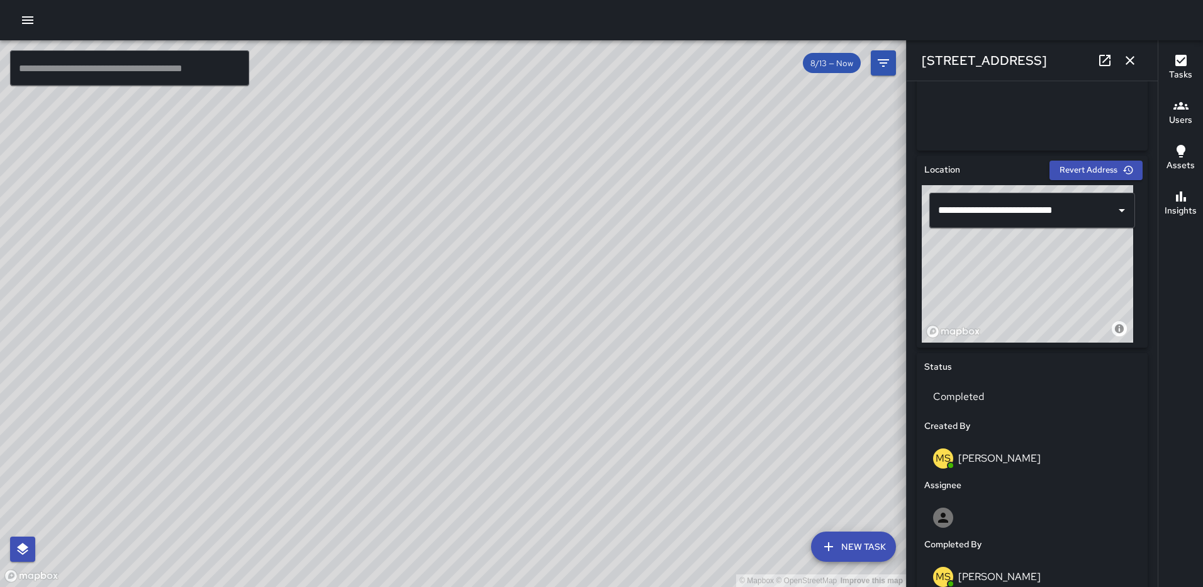
click at [1128, 56] on icon "button" at bounding box center [1130, 60] width 15 height 15
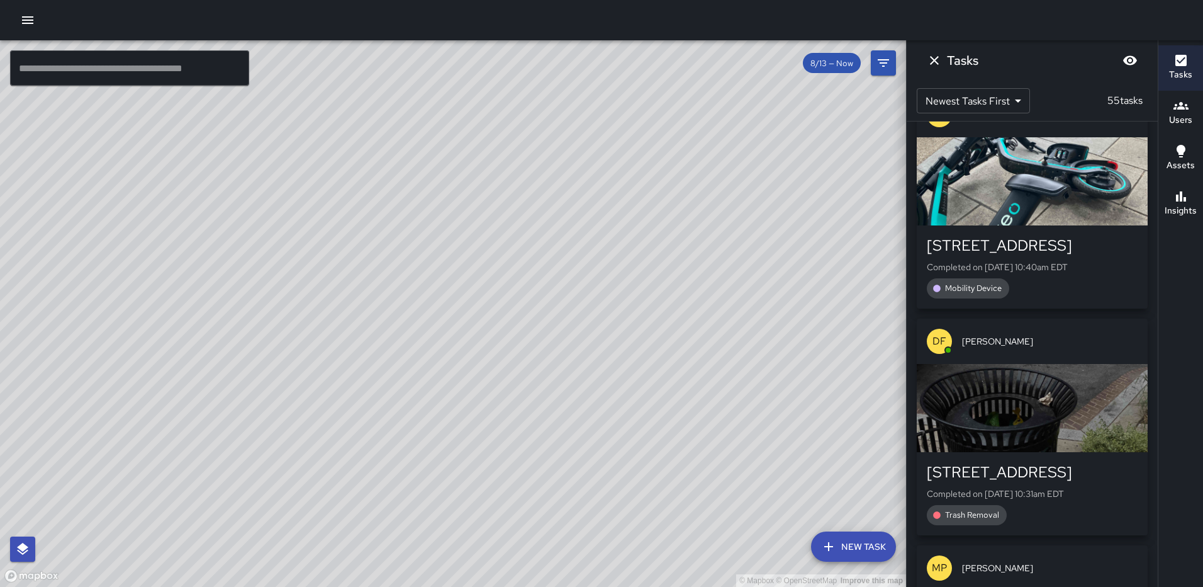
scroll to position [5313, 0]
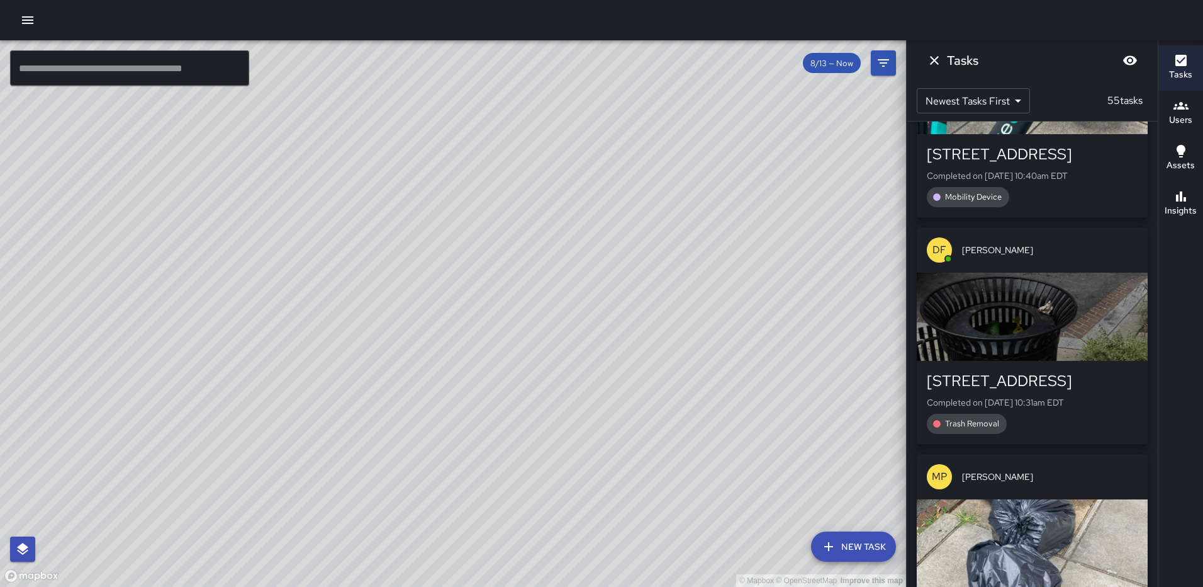
click at [1061, 319] on div "button" at bounding box center [1032, 317] width 231 height 88
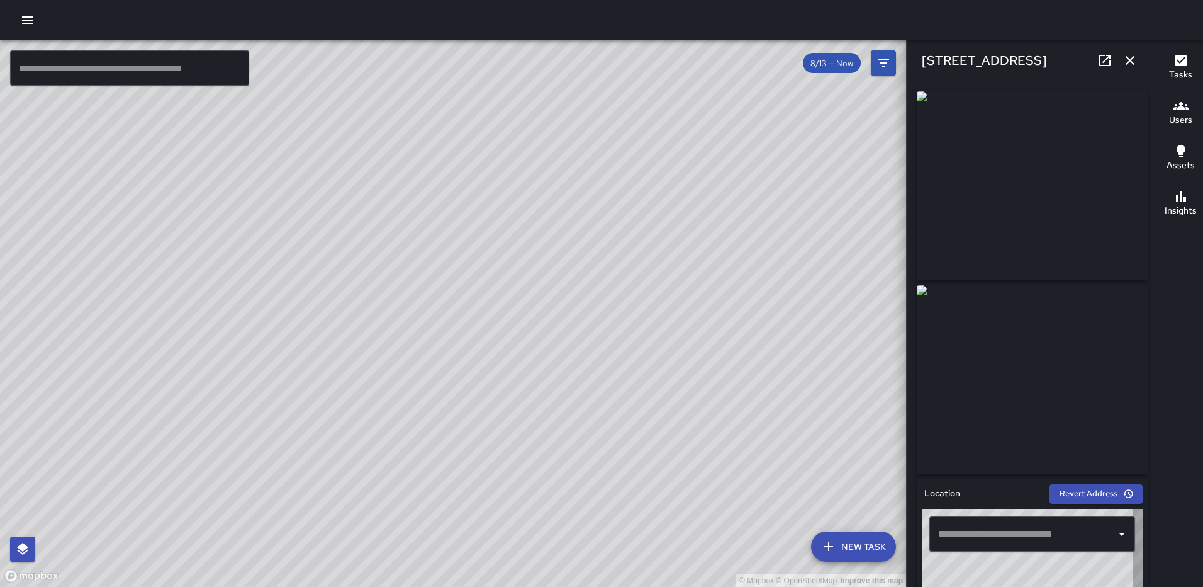
type input "**********"
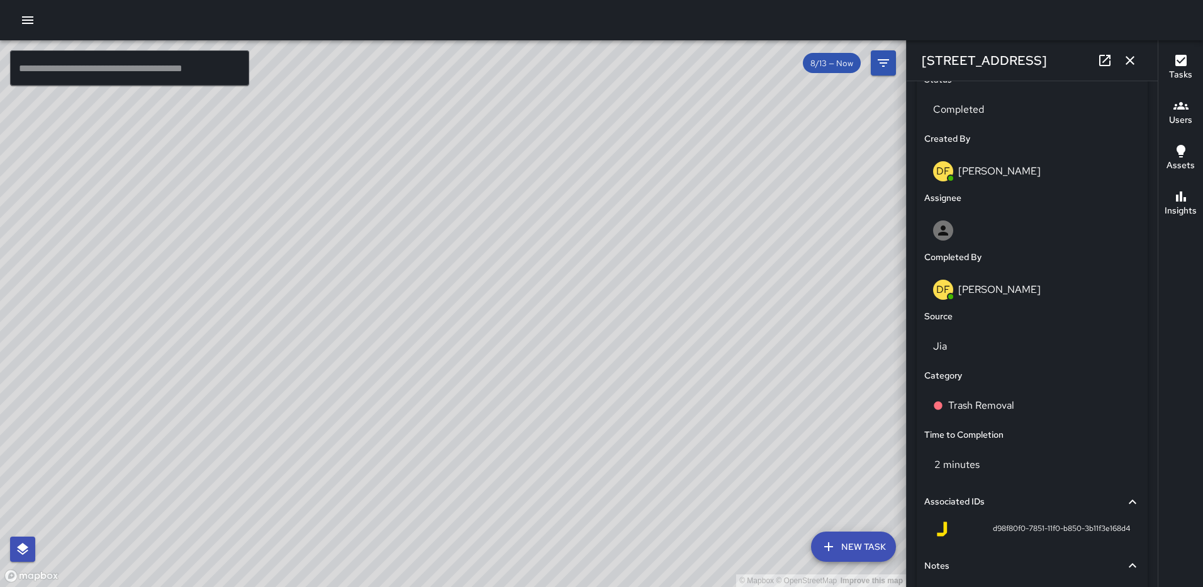
scroll to position [612, 0]
click at [989, 394] on div "Trash Removal" at bounding box center [1033, 403] width 216 height 35
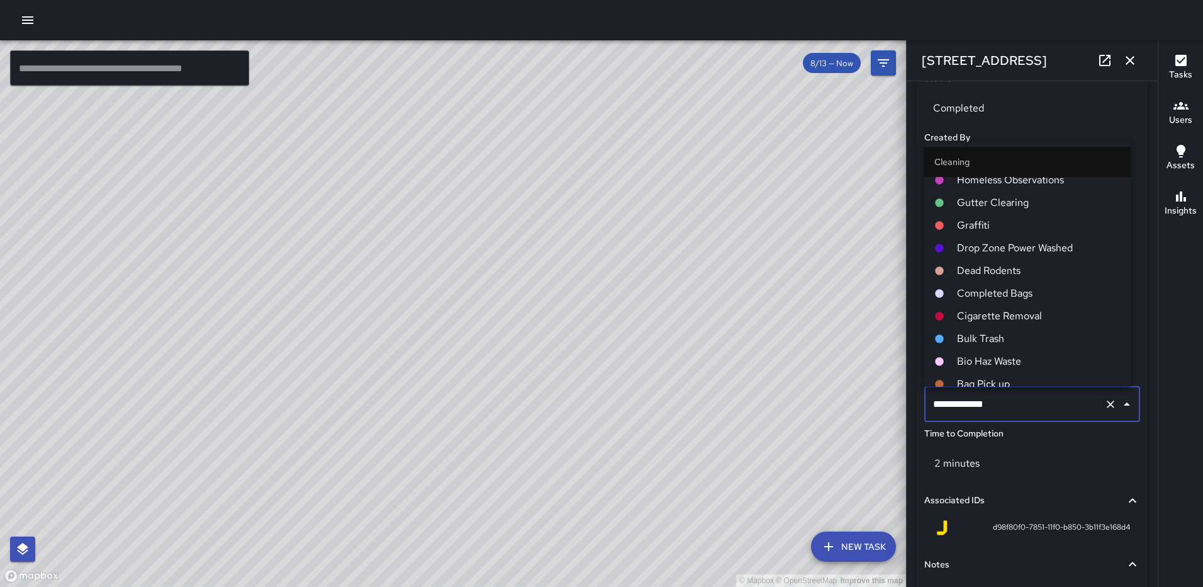
scroll to position [504, 0]
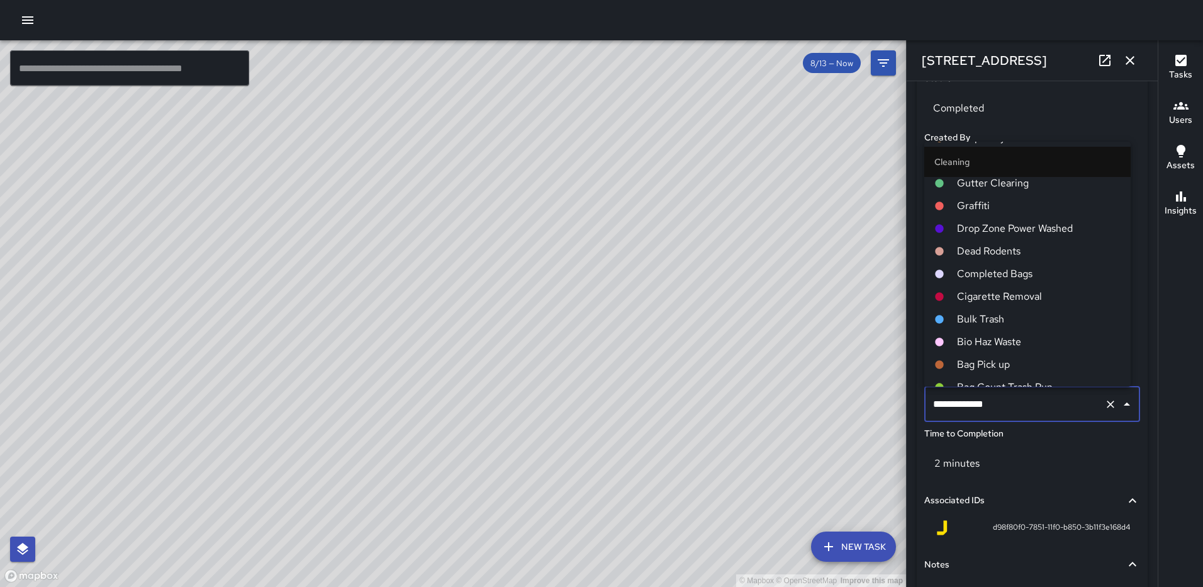
click at [1018, 273] on span "Completed Bags" at bounding box center [1039, 273] width 164 height 15
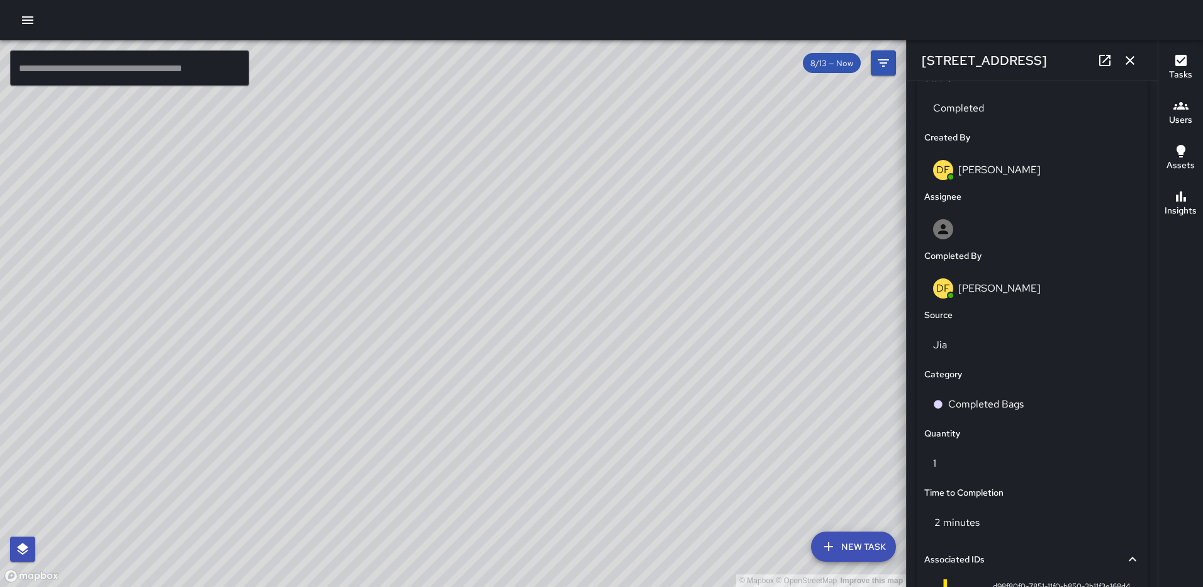
click at [1127, 52] on button "button" at bounding box center [1130, 60] width 25 height 25
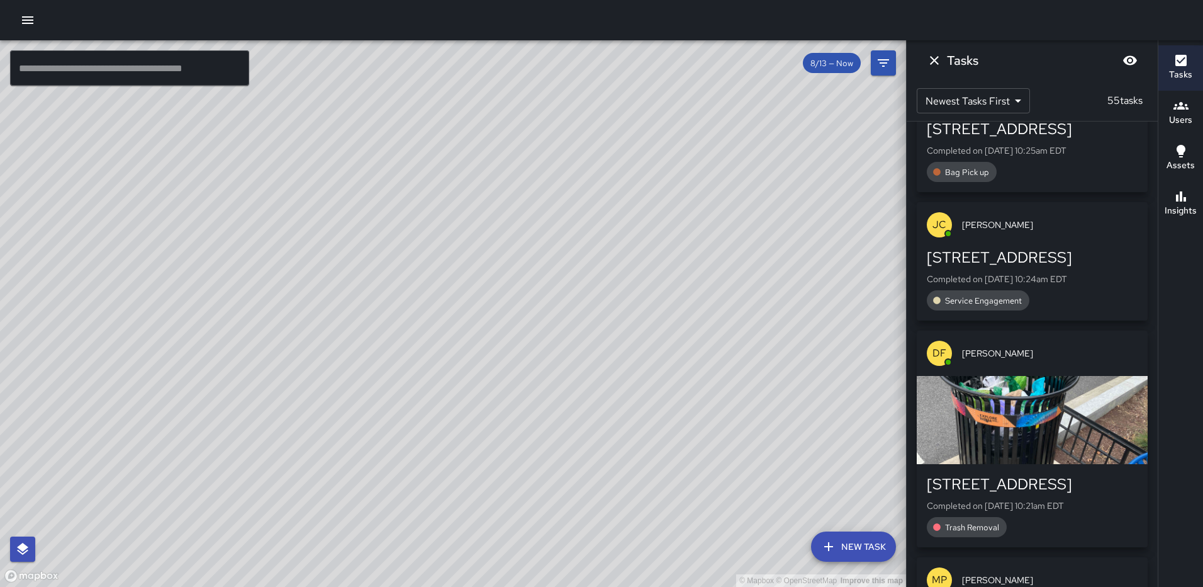
scroll to position [5879, 0]
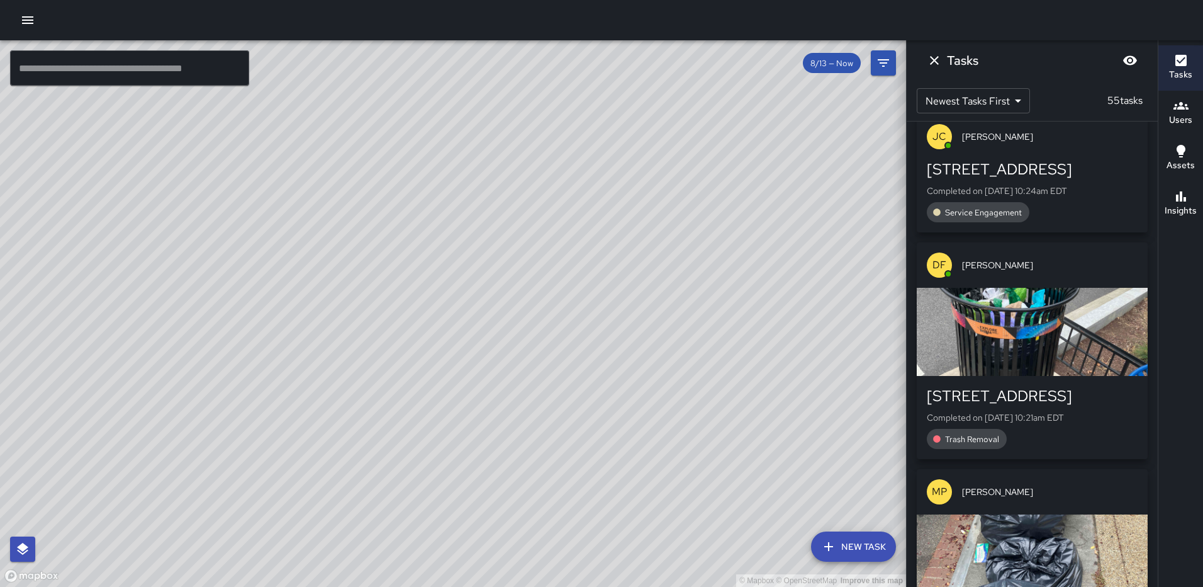
click at [1045, 351] on div "button" at bounding box center [1032, 332] width 231 height 88
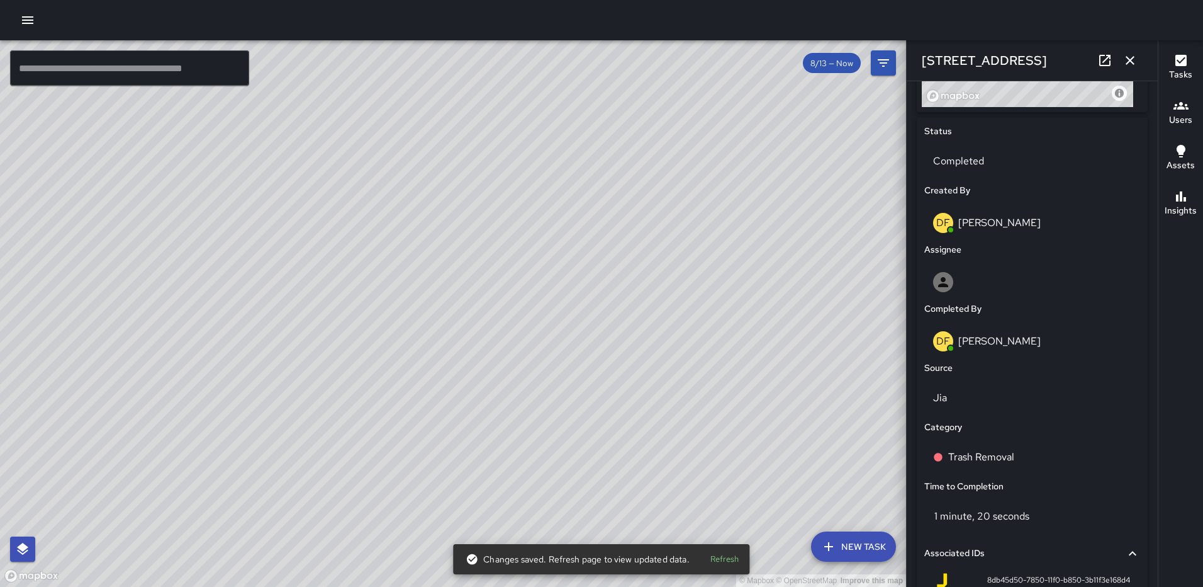
scroll to position [568, 0]
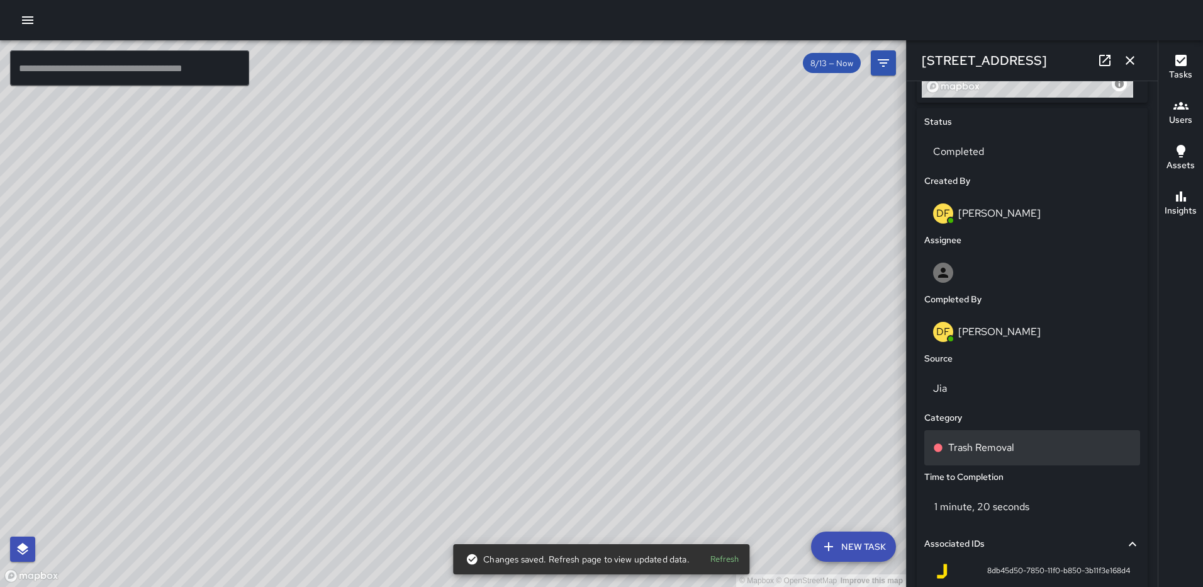
click at [995, 440] on p "Trash Removal" at bounding box center [982, 447] width 66 height 15
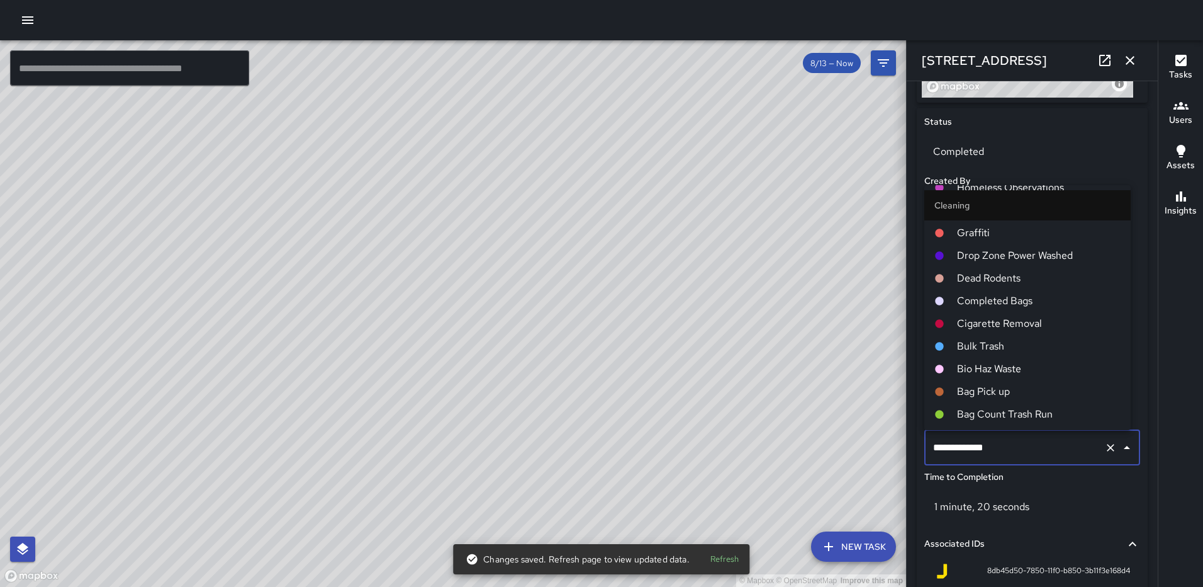
scroll to position [504, 0]
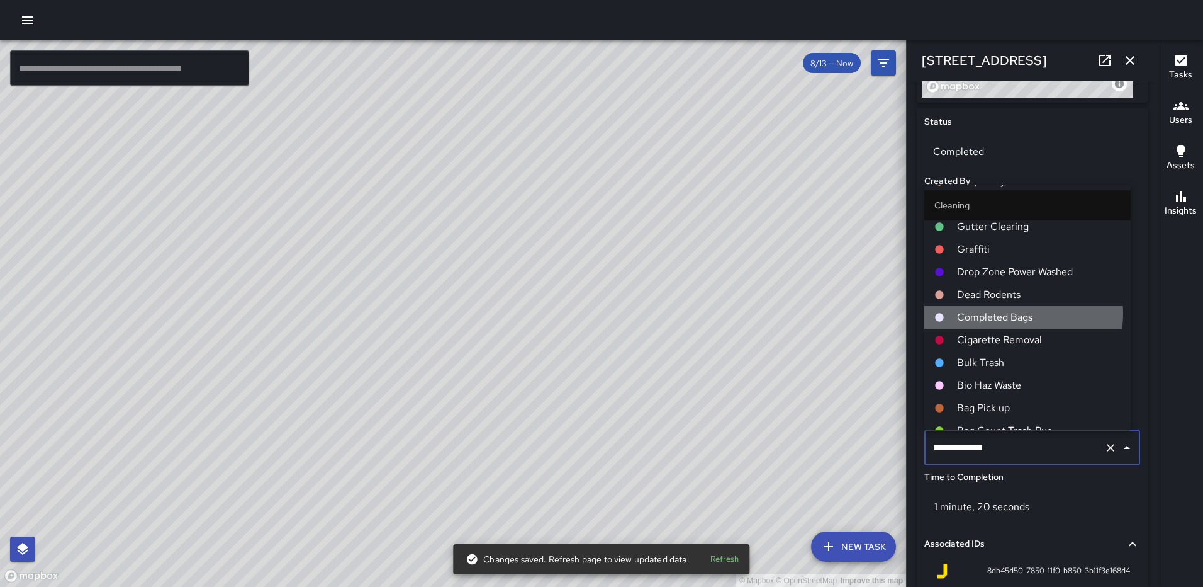
click at [1003, 313] on span "Completed Bags" at bounding box center [1039, 317] width 164 height 15
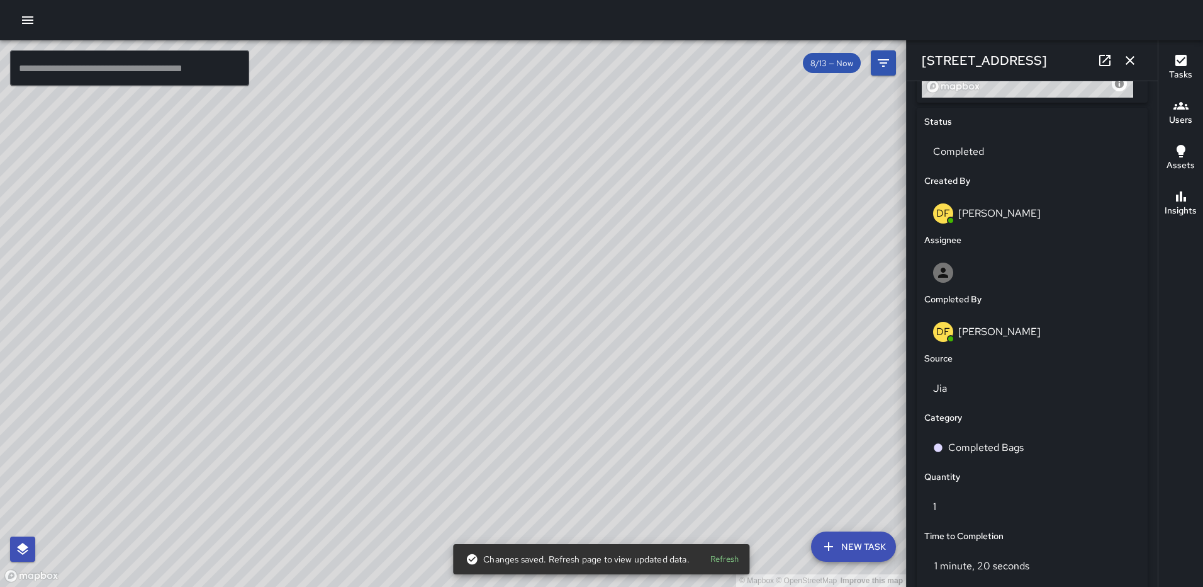
click at [1126, 57] on icon "button" at bounding box center [1130, 60] width 15 height 15
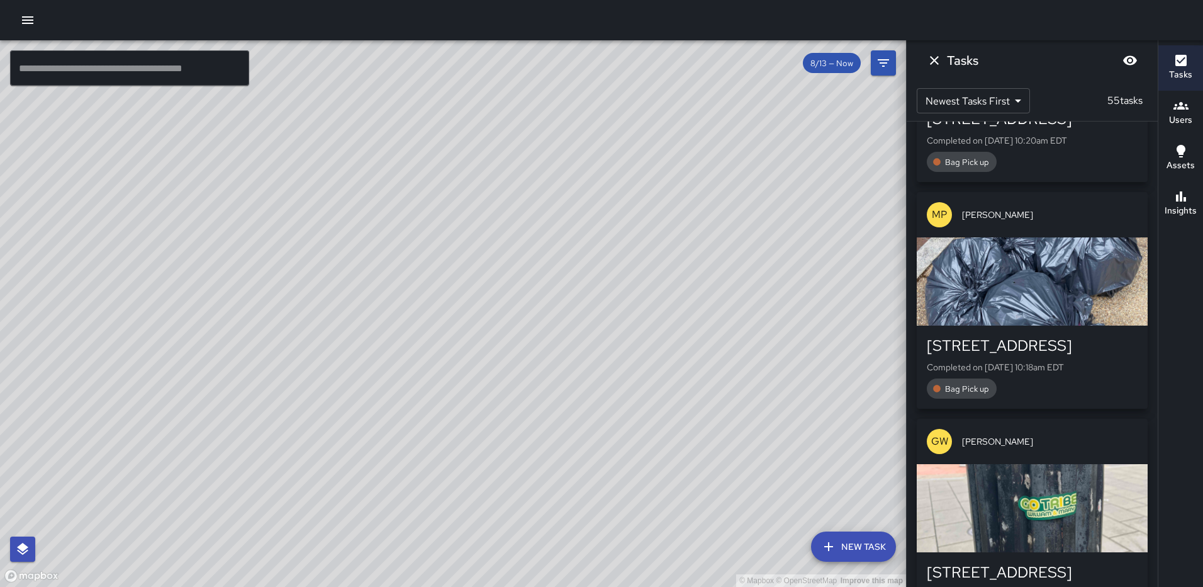
scroll to position [6572, 0]
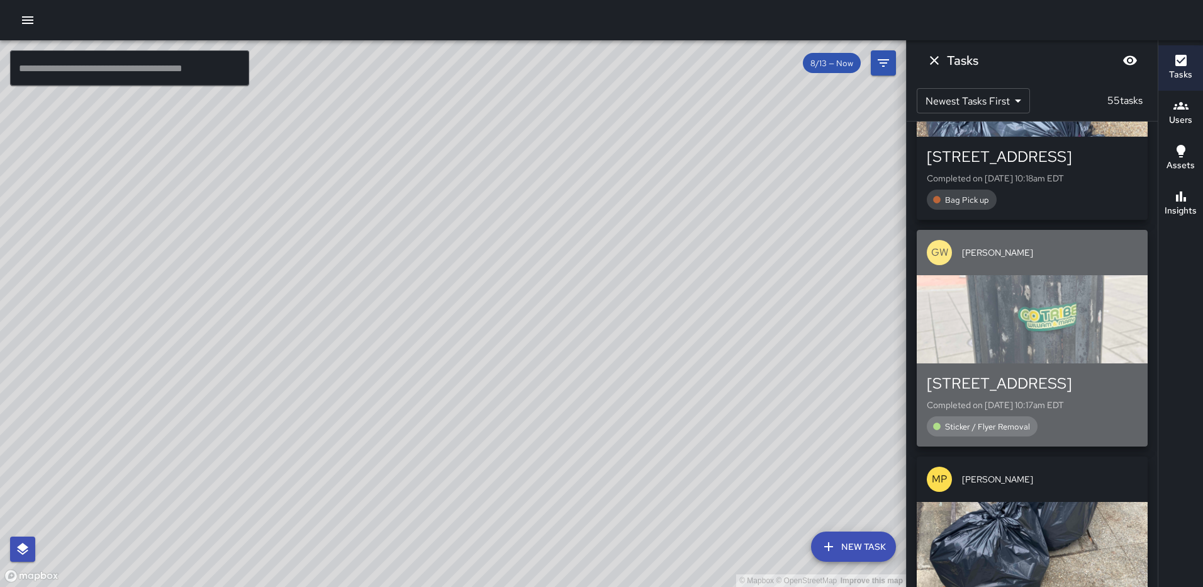
click at [1041, 351] on div "button" at bounding box center [1032, 319] width 231 height 88
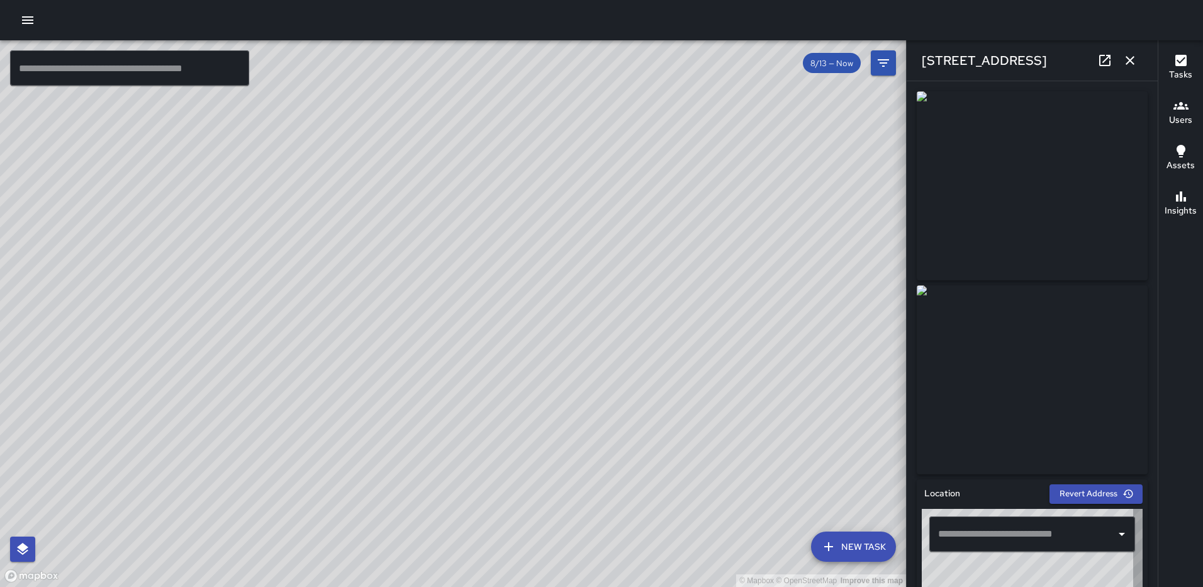
type input "**********"
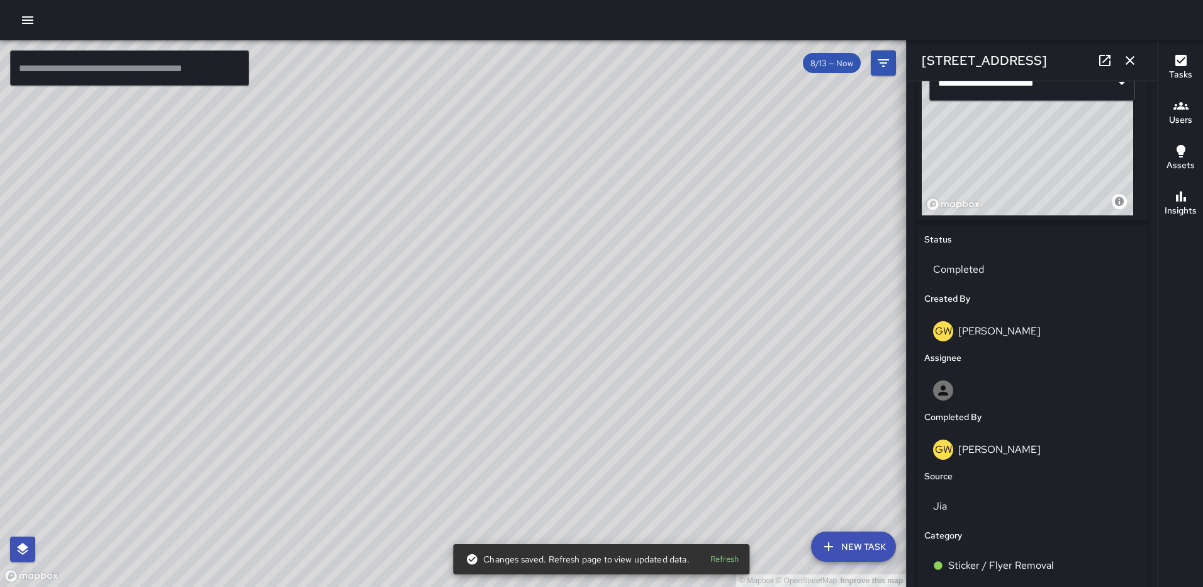
scroll to position [453, 0]
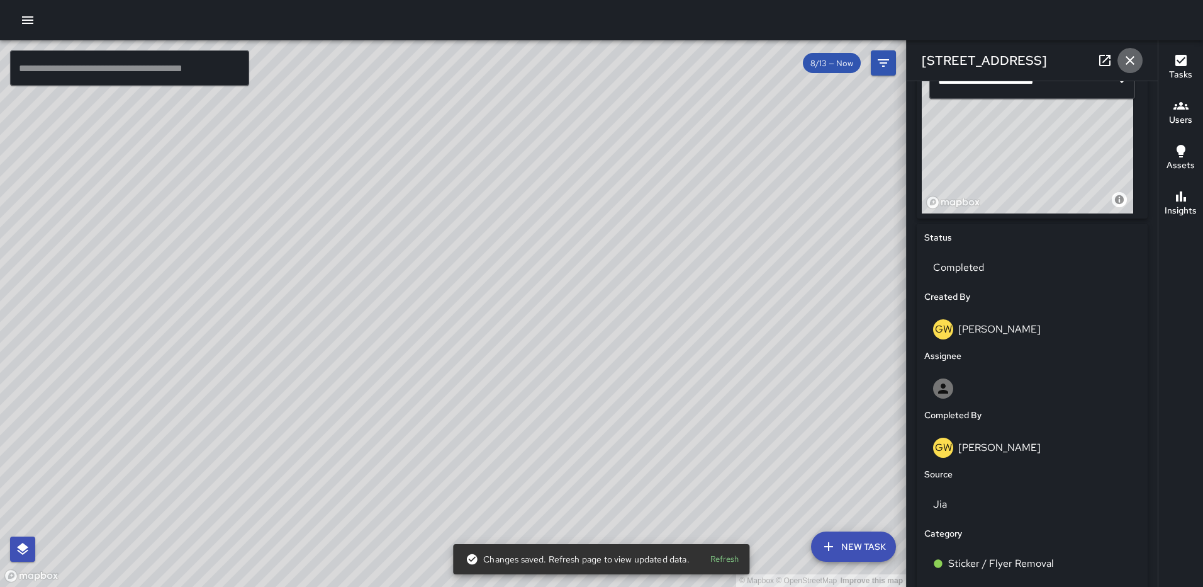
click at [1125, 51] on button "button" at bounding box center [1130, 60] width 25 height 25
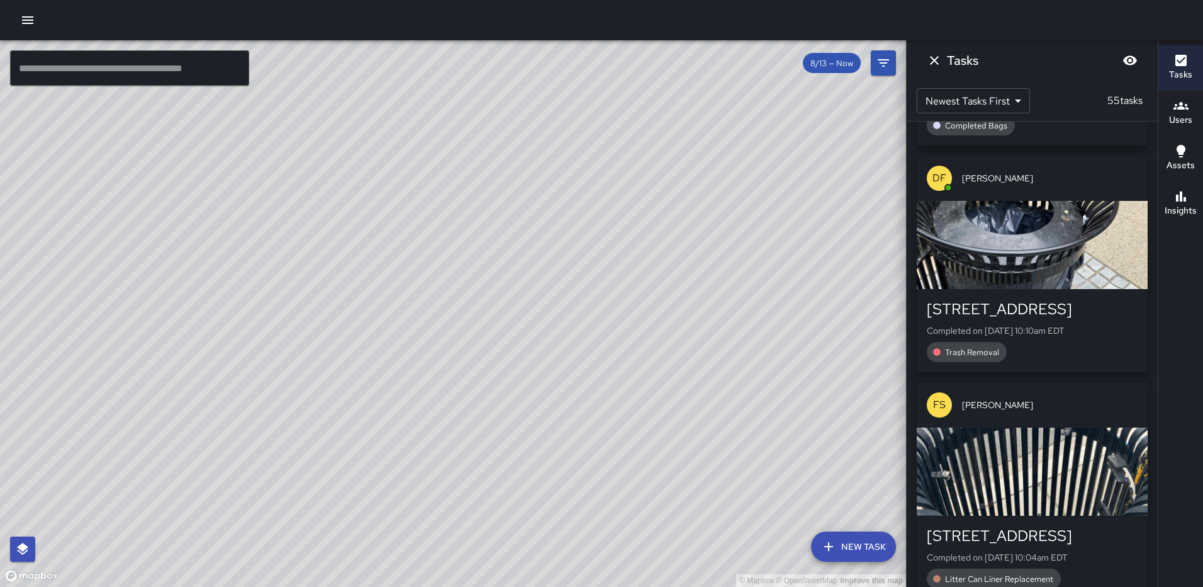
scroll to position [7327, 0]
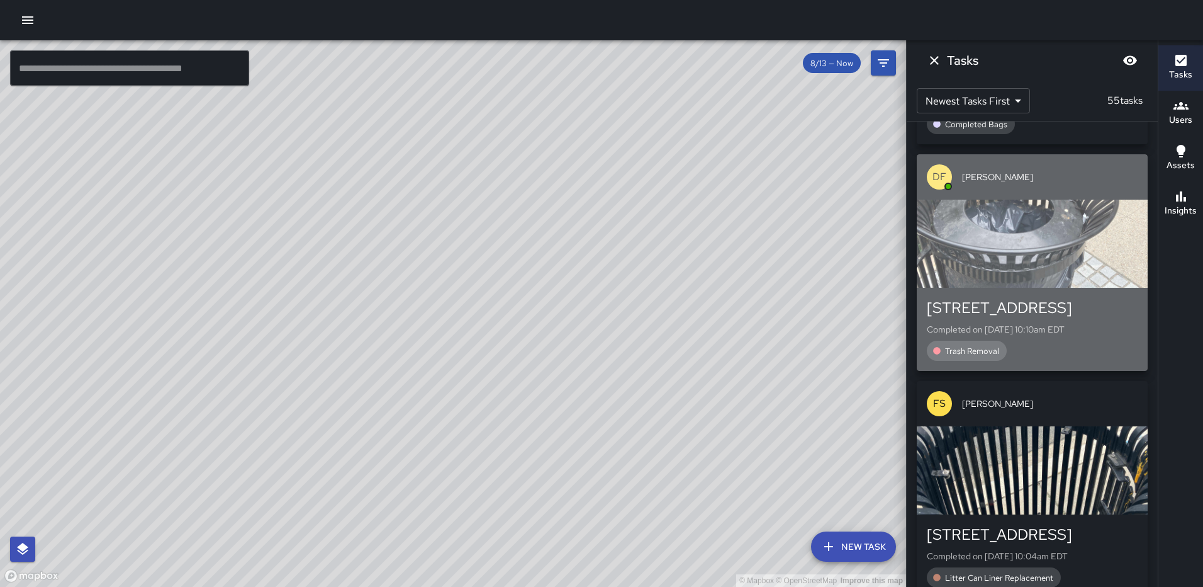
click at [1045, 257] on div "button" at bounding box center [1032, 244] width 231 height 88
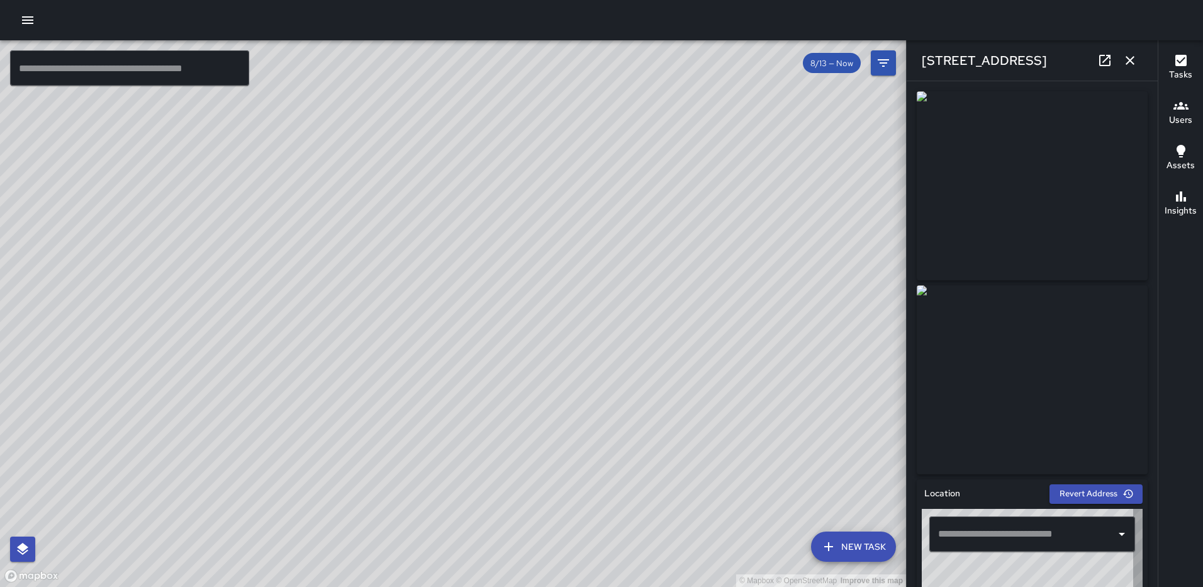
type input "**********"
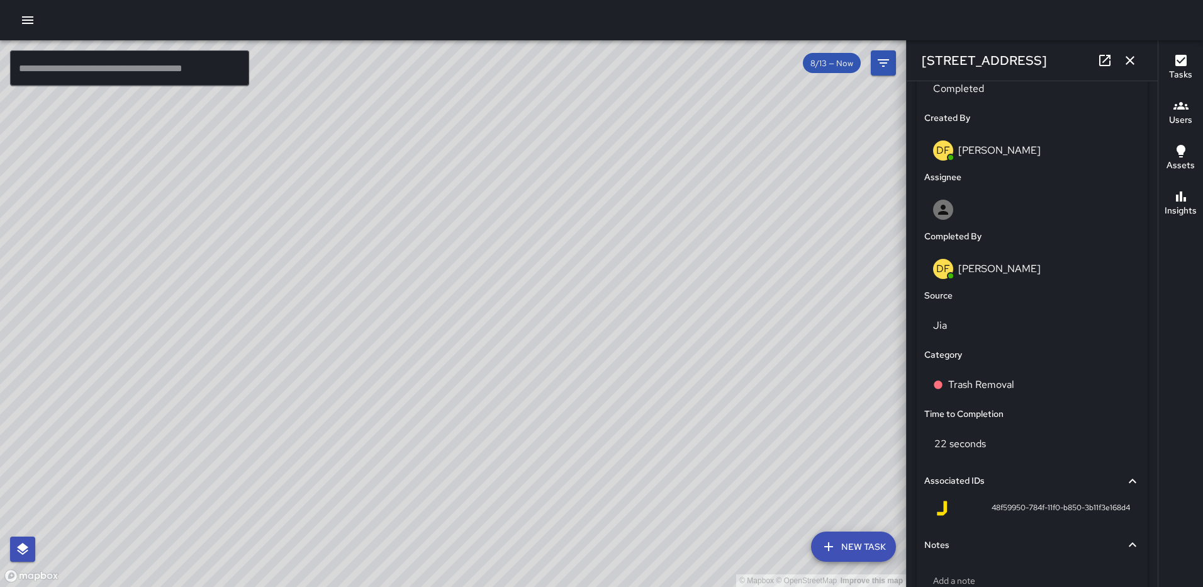
scroll to position [657, 0]
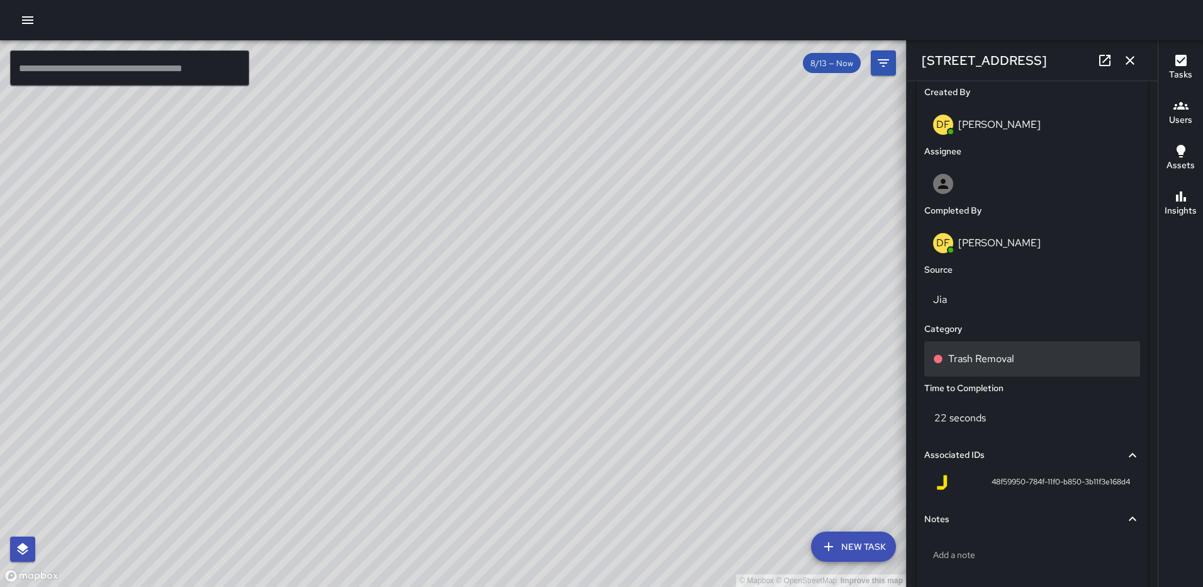
click at [1054, 363] on div "Trash Removal" at bounding box center [1032, 358] width 198 height 15
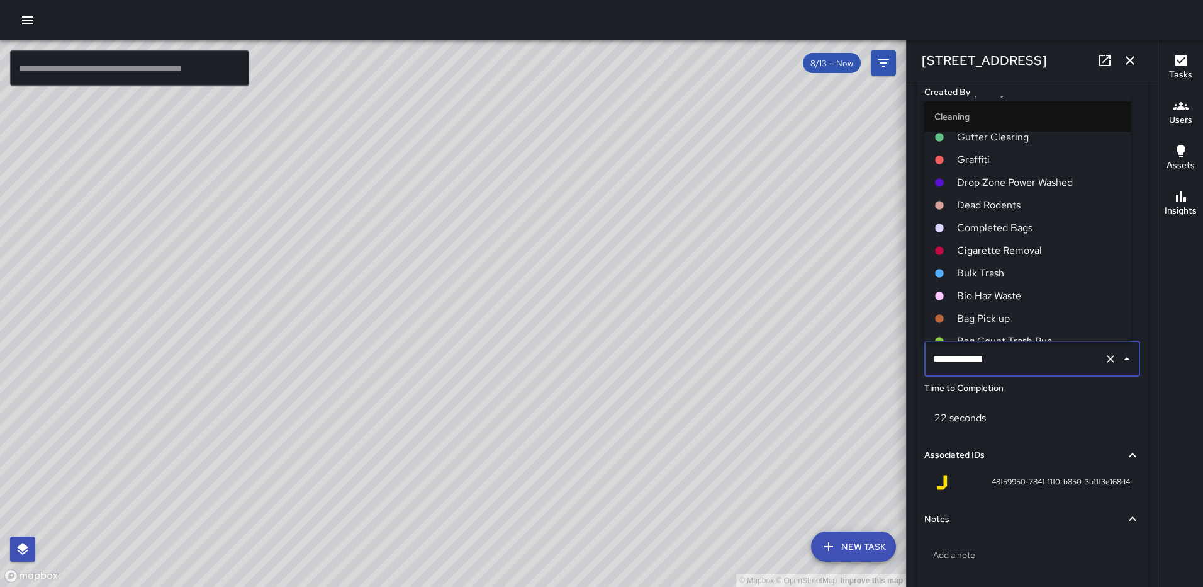
scroll to position [504, 0]
click at [1018, 227] on span "Completed Bags" at bounding box center [1039, 228] width 164 height 15
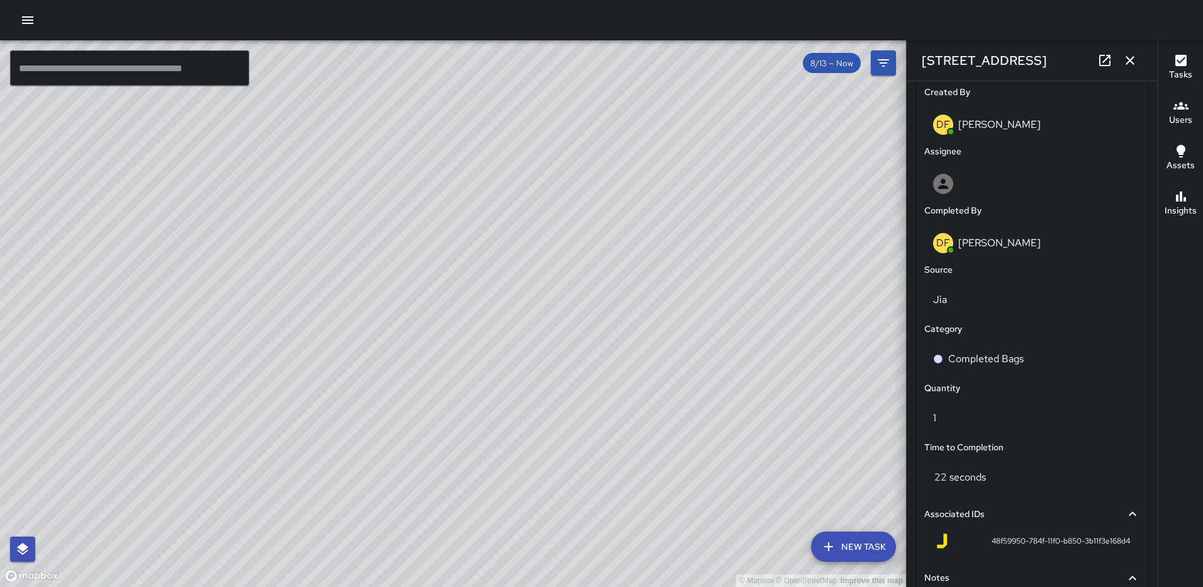
click at [1134, 56] on icon "button" at bounding box center [1130, 60] width 15 height 15
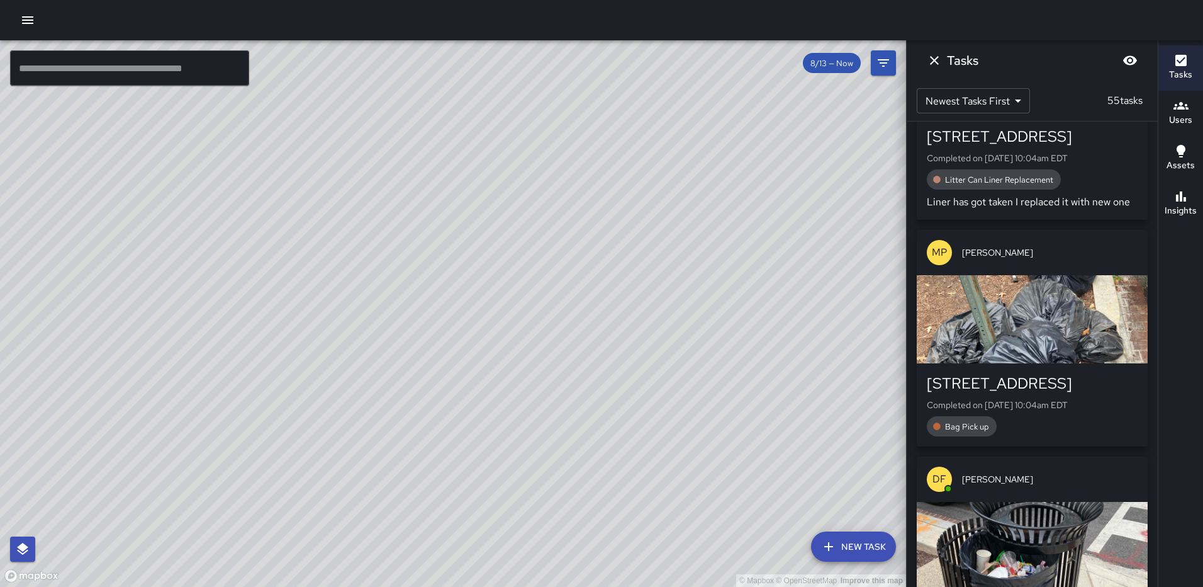
scroll to position [7894, 0]
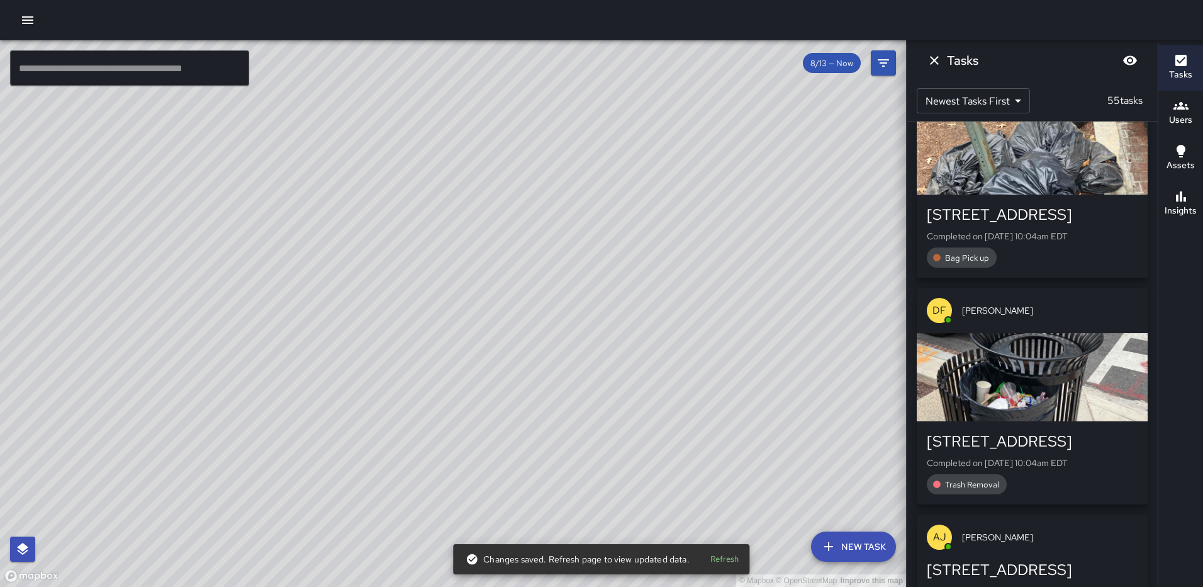
click at [1059, 404] on div "button" at bounding box center [1032, 377] width 231 height 88
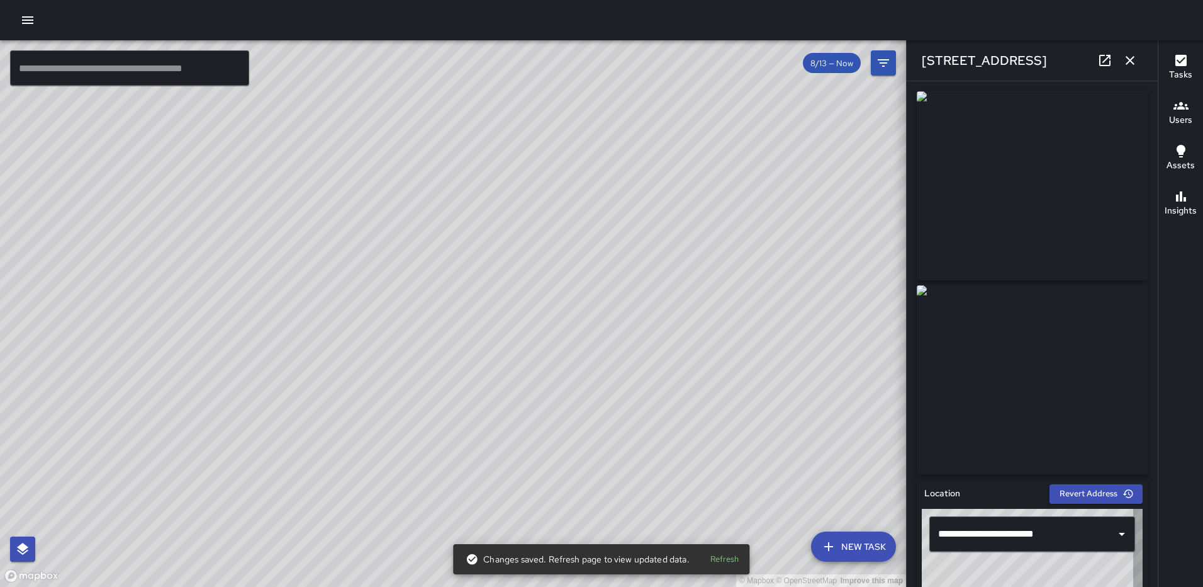
type input "**********"
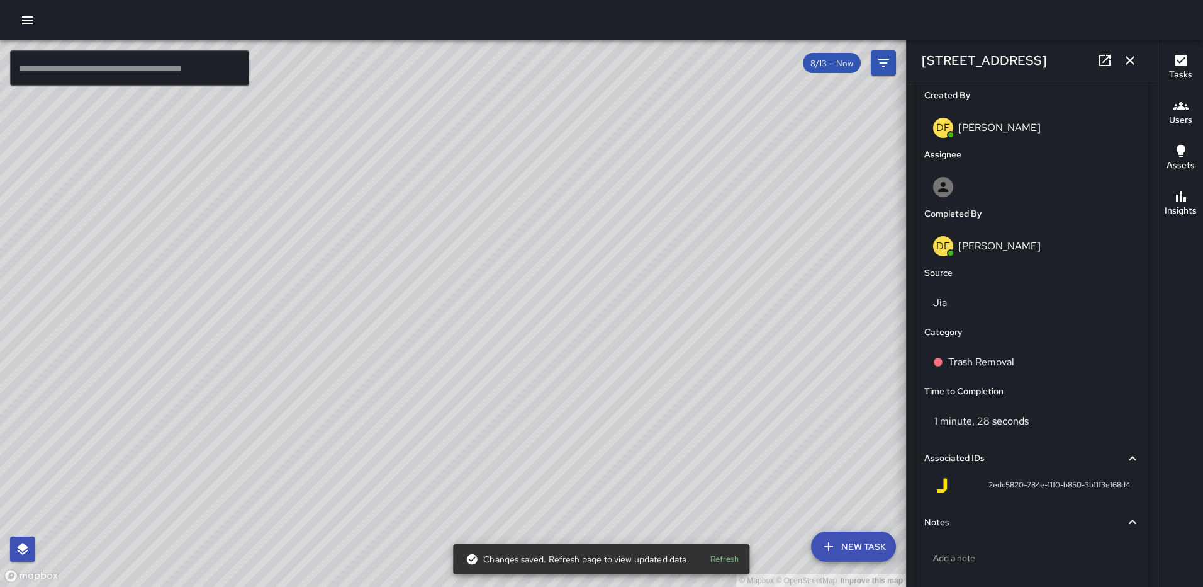
scroll to position [704, 0]
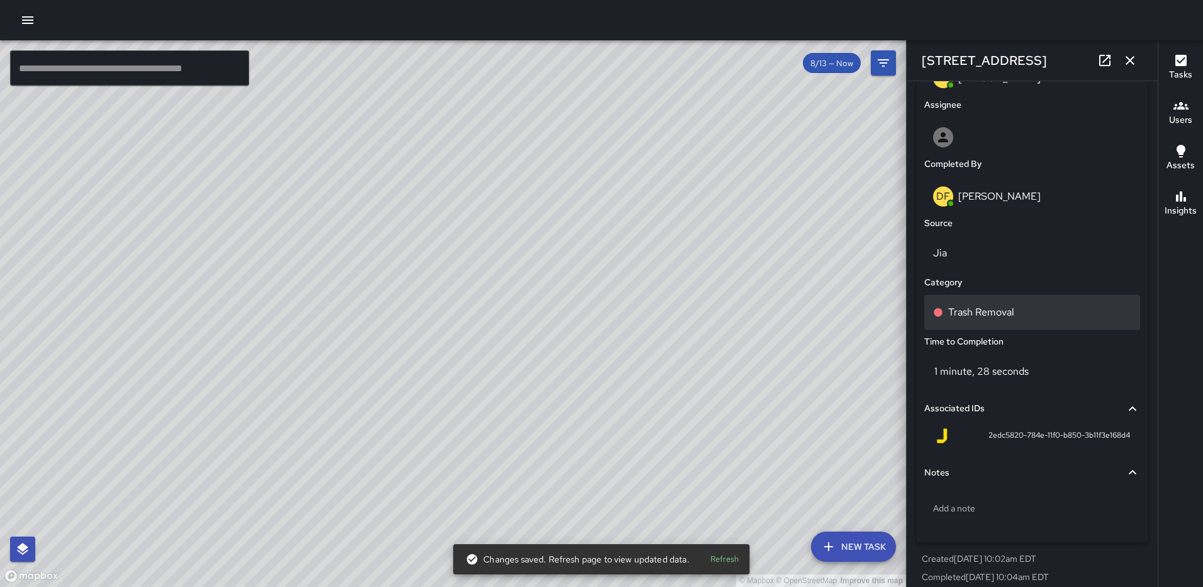
click at [1047, 310] on div "Trash Removal" at bounding box center [1032, 312] width 198 height 15
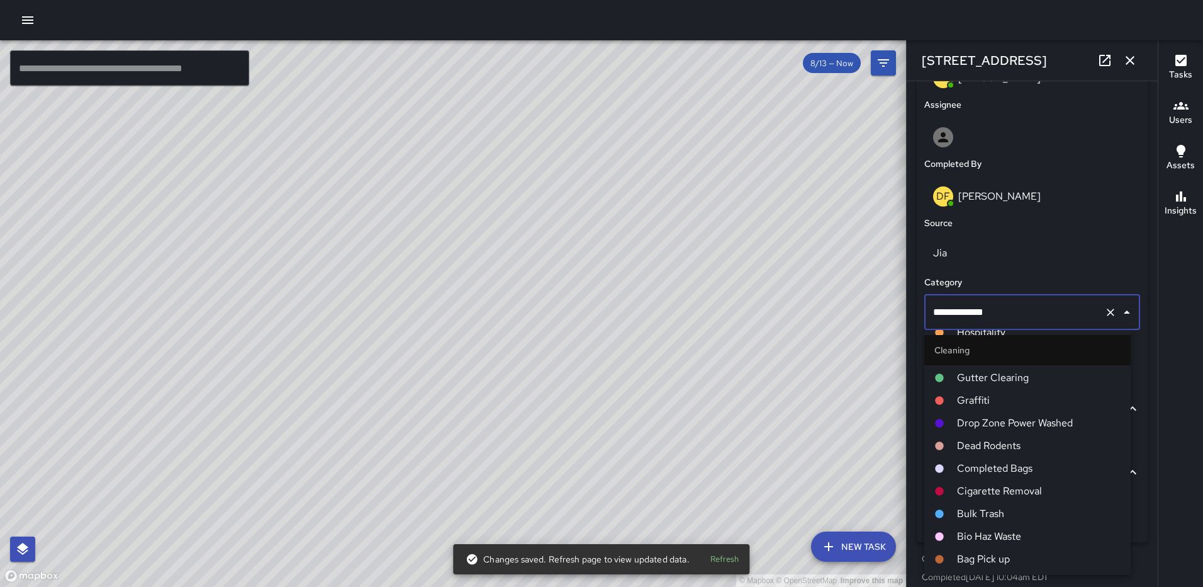
scroll to position [504, 0]
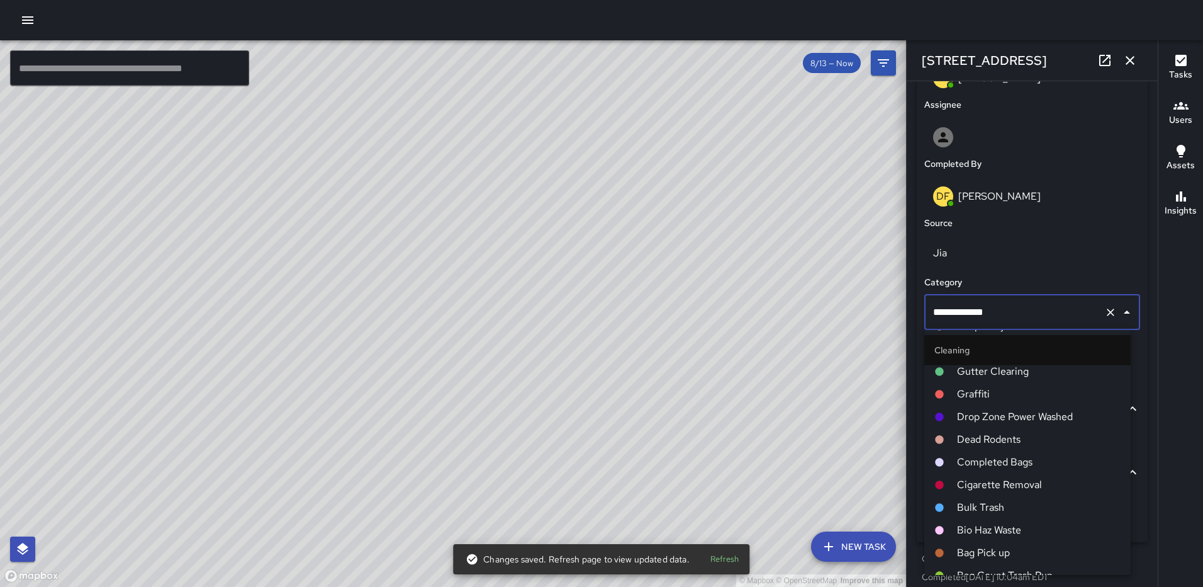
click at [1017, 463] on span "Completed Bags" at bounding box center [1039, 461] width 164 height 15
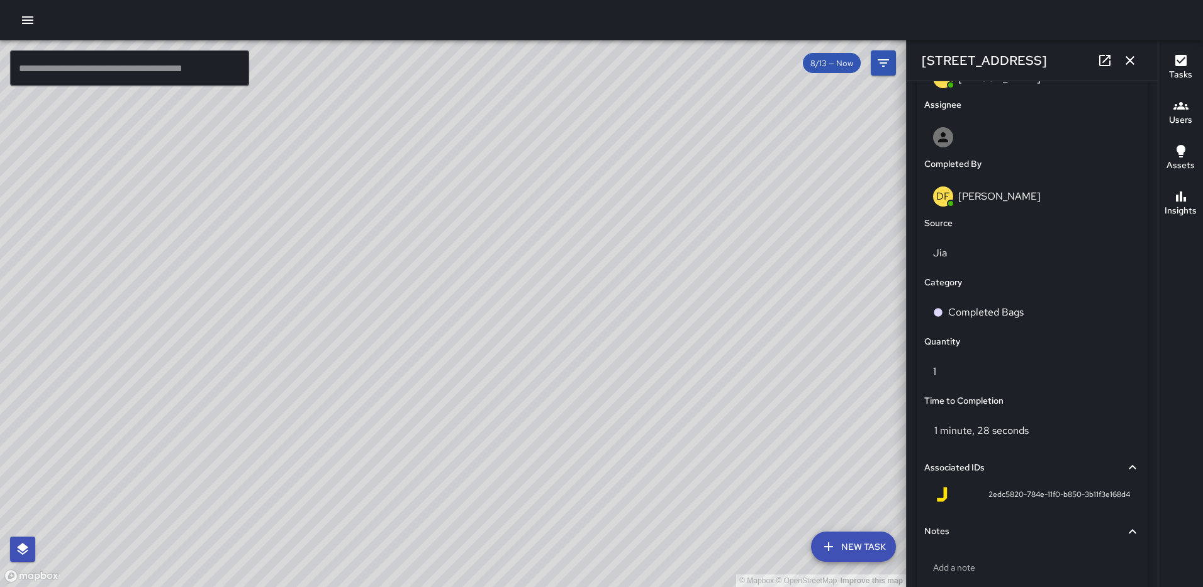
click at [1125, 57] on icon "button" at bounding box center [1130, 60] width 15 height 15
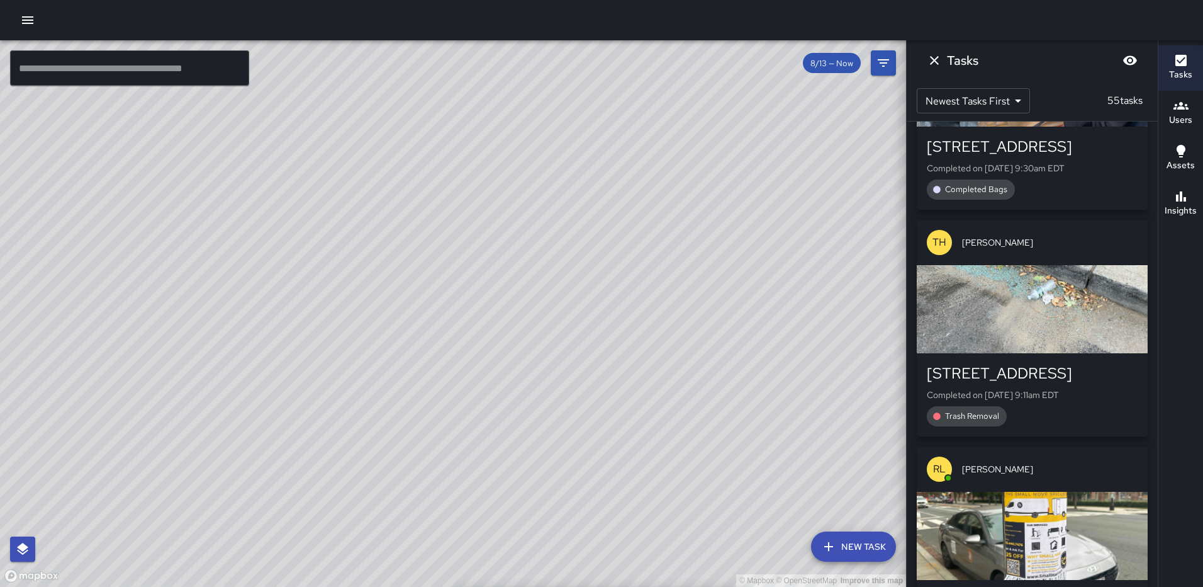
scroll to position [10411, 0]
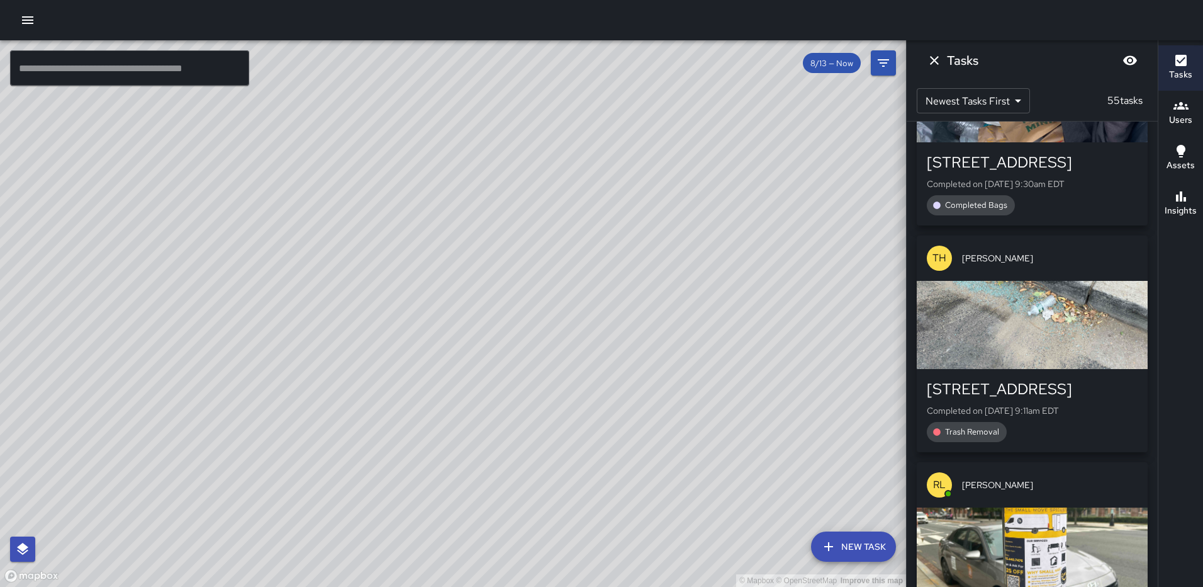
click at [1037, 345] on div "button" at bounding box center [1032, 325] width 231 height 88
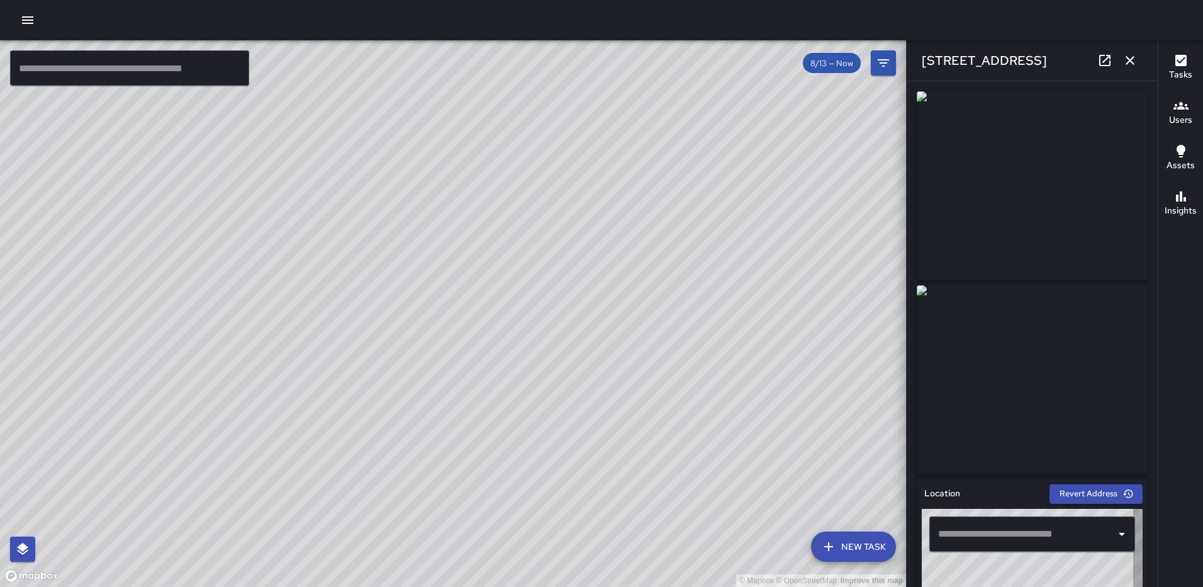
type input "**********"
click at [1127, 62] on icon "button" at bounding box center [1130, 60] width 15 height 15
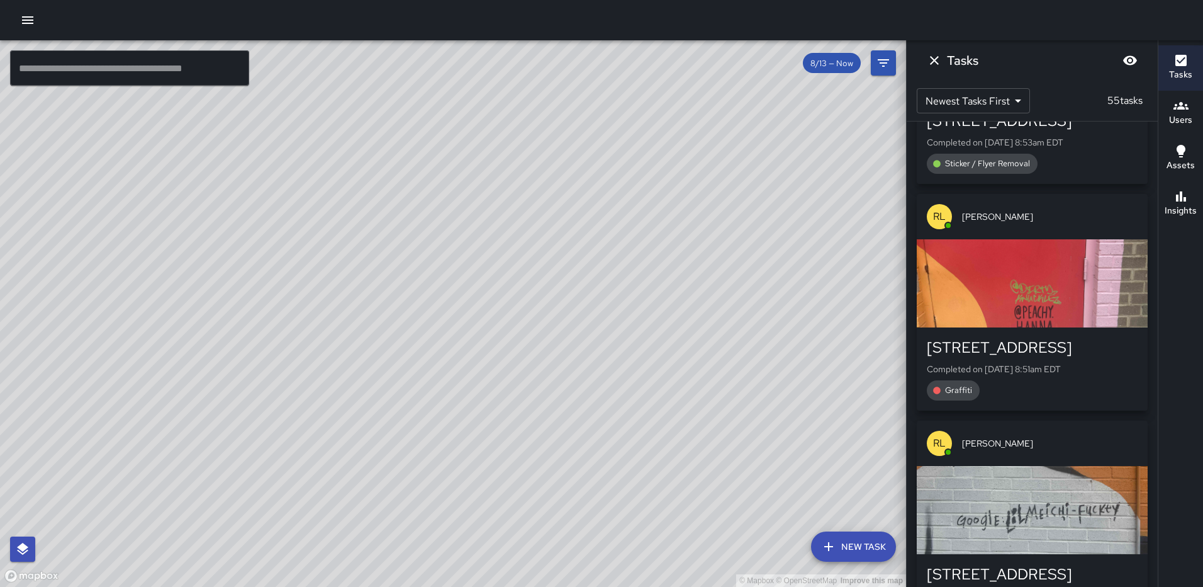
scroll to position [10915, 0]
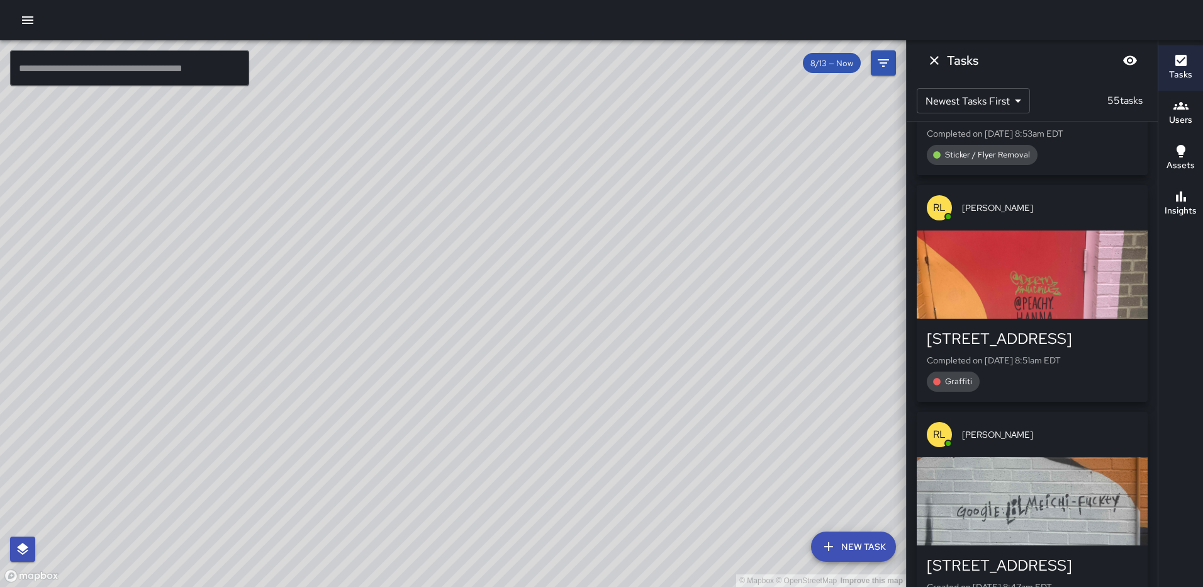
click at [1049, 318] on div "button" at bounding box center [1032, 274] width 231 height 88
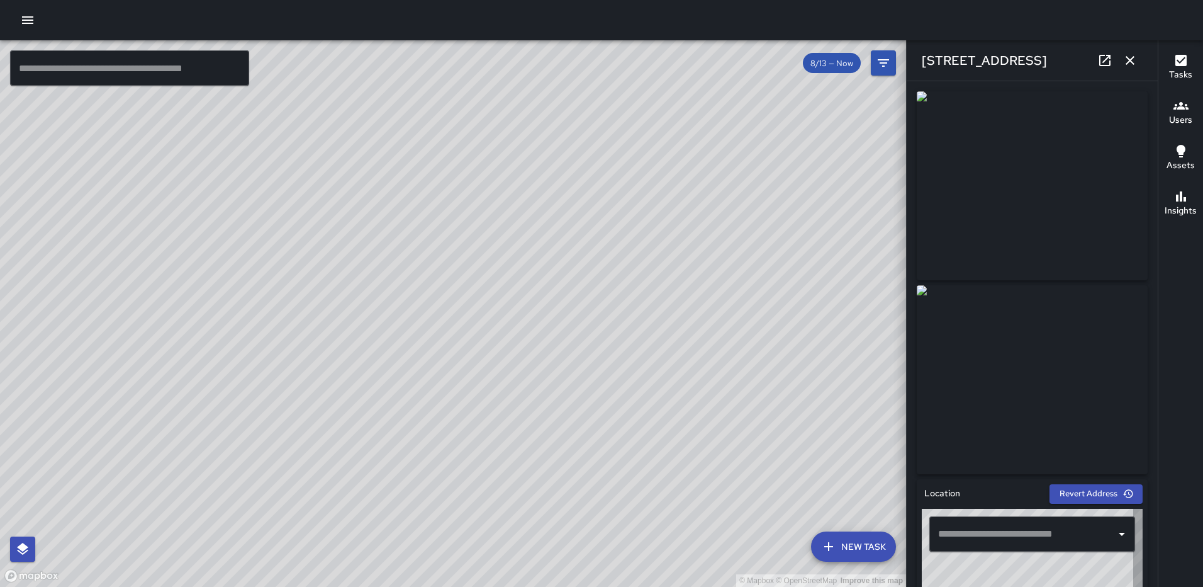
type input "**********"
click at [1135, 58] on icon "button" at bounding box center [1130, 60] width 15 height 15
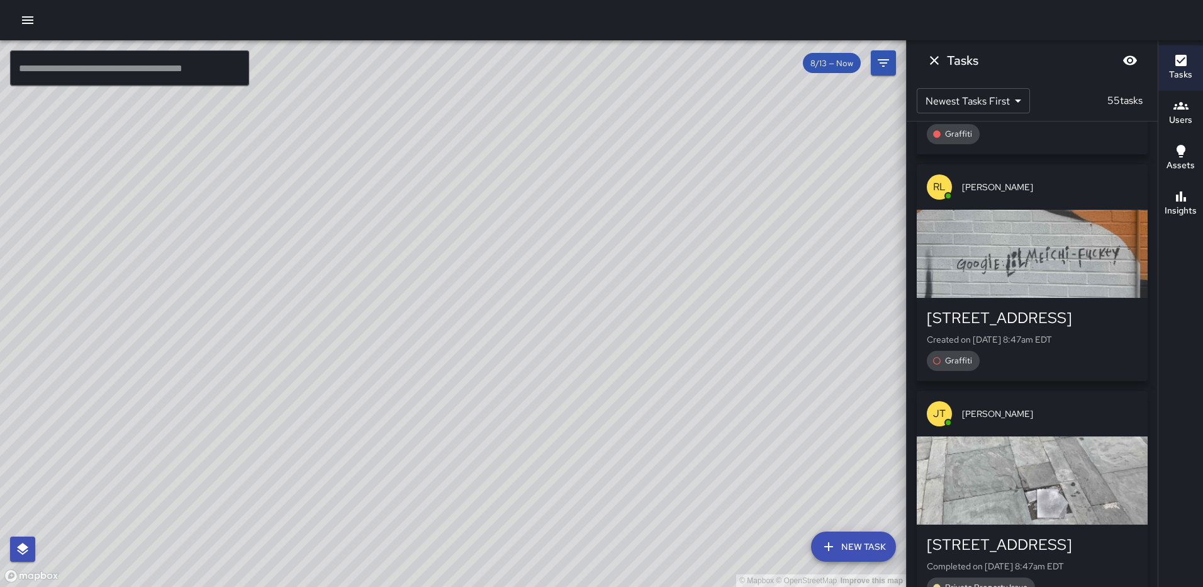
scroll to position [11166, 0]
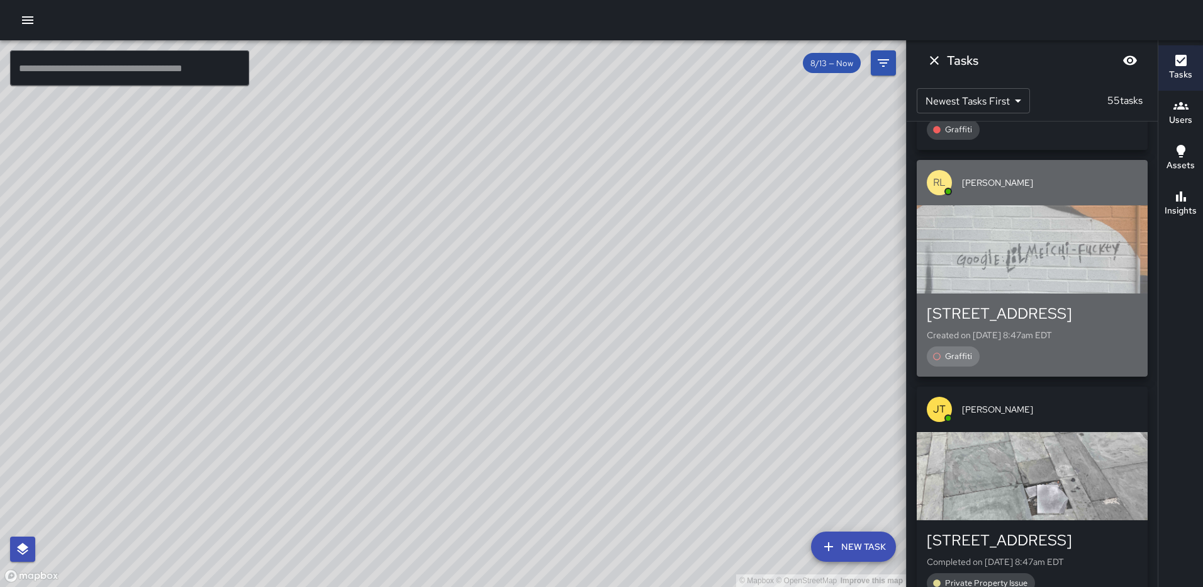
click at [1036, 293] on div "button" at bounding box center [1032, 249] width 231 height 88
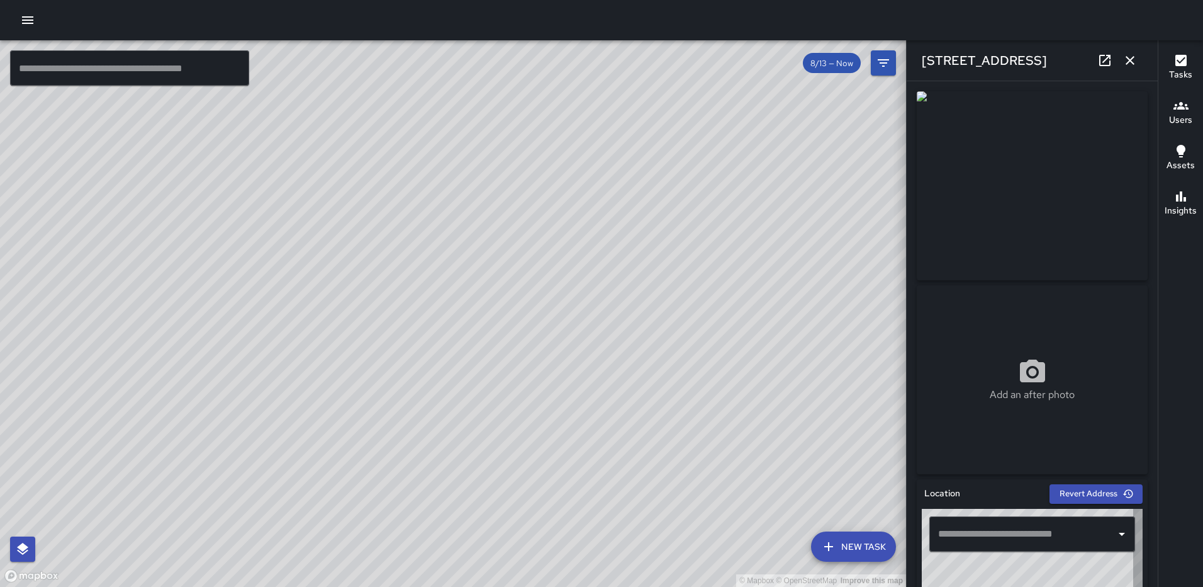
type input "**********"
click at [1123, 57] on icon "button" at bounding box center [1130, 60] width 15 height 15
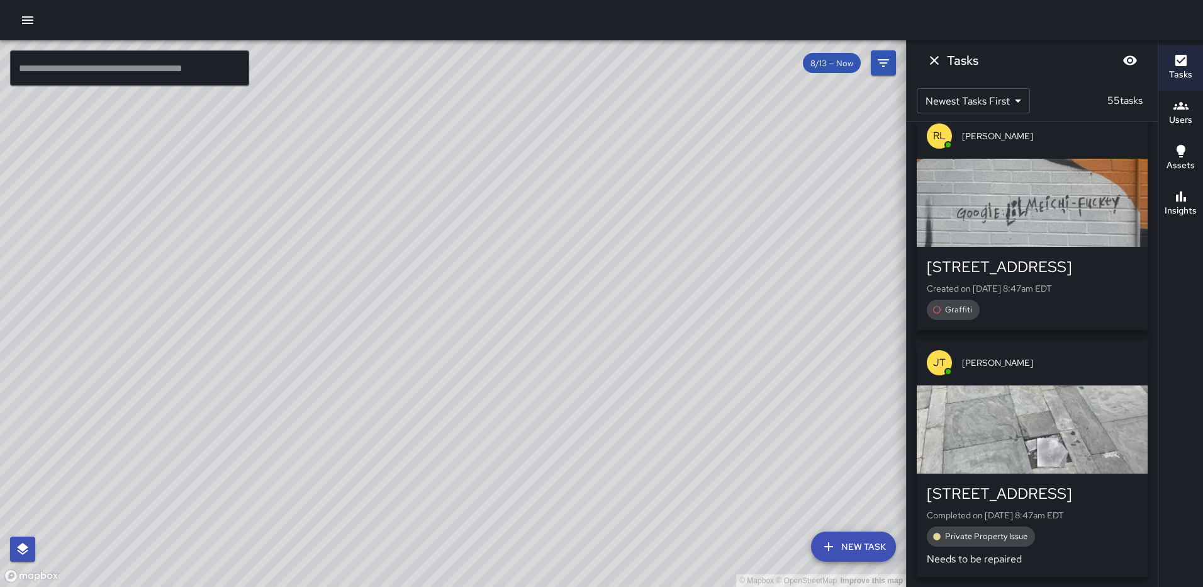
scroll to position [11253, 0]
click at [1064, 439] on div "button" at bounding box center [1032, 429] width 231 height 88
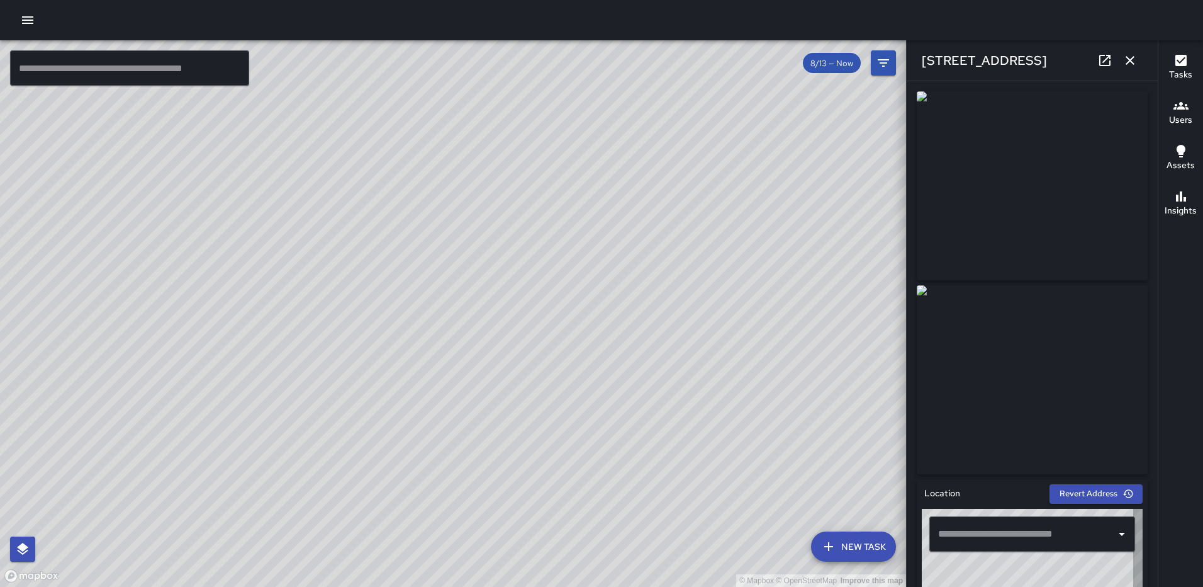
type input "**********"
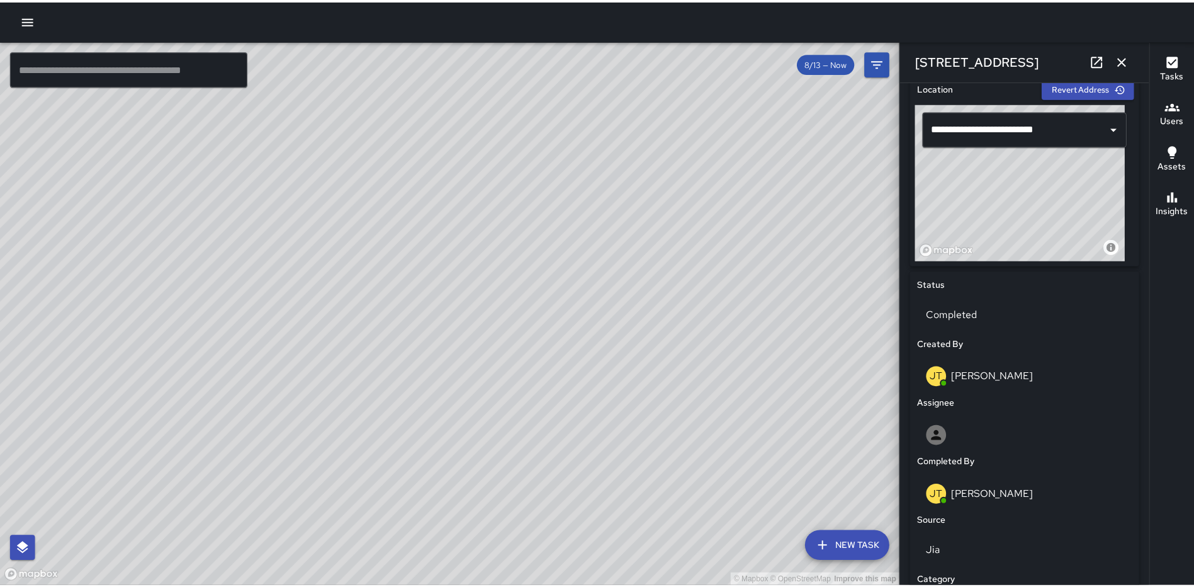
scroll to position [524, 0]
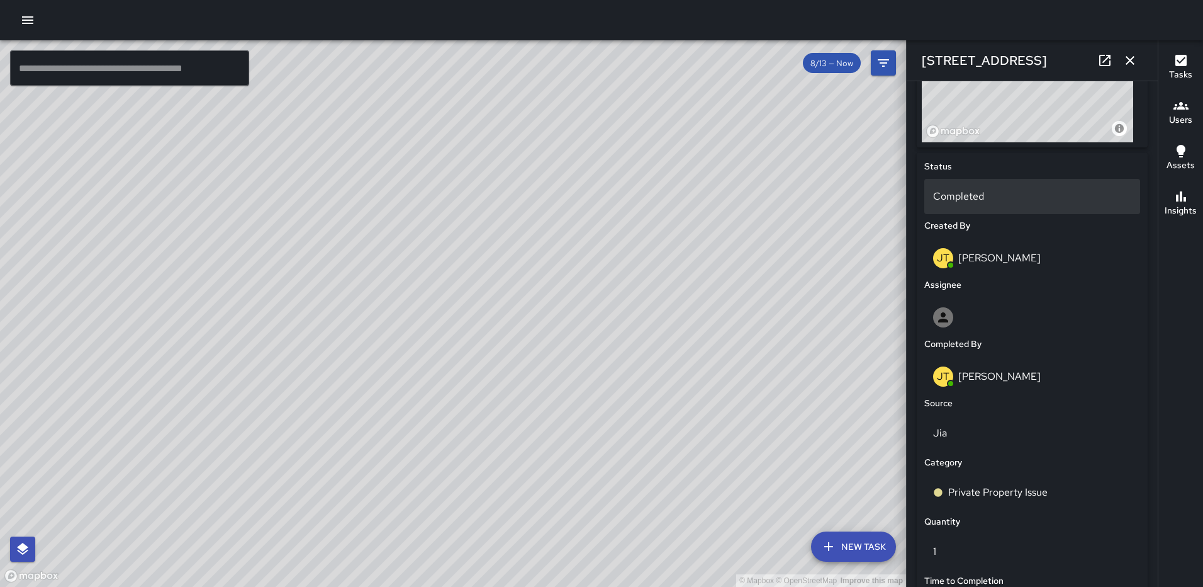
click at [1015, 196] on p "Completed" at bounding box center [1032, 196] width 198 height 15
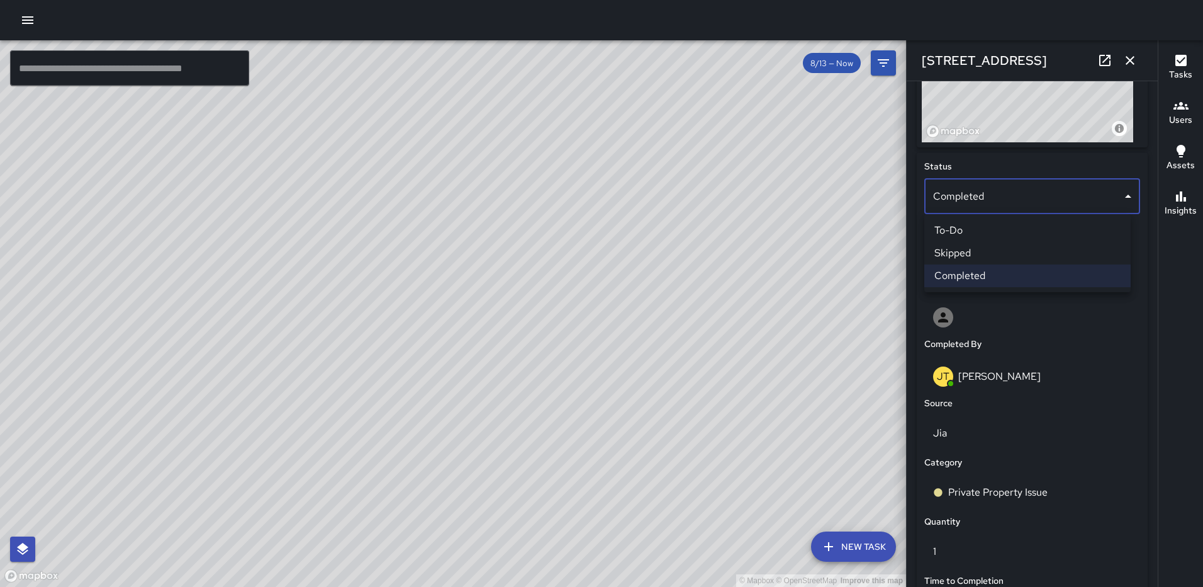
click at [997, 230] on li "To-Do" at bounding box center [1028, 230] width 206 height 23
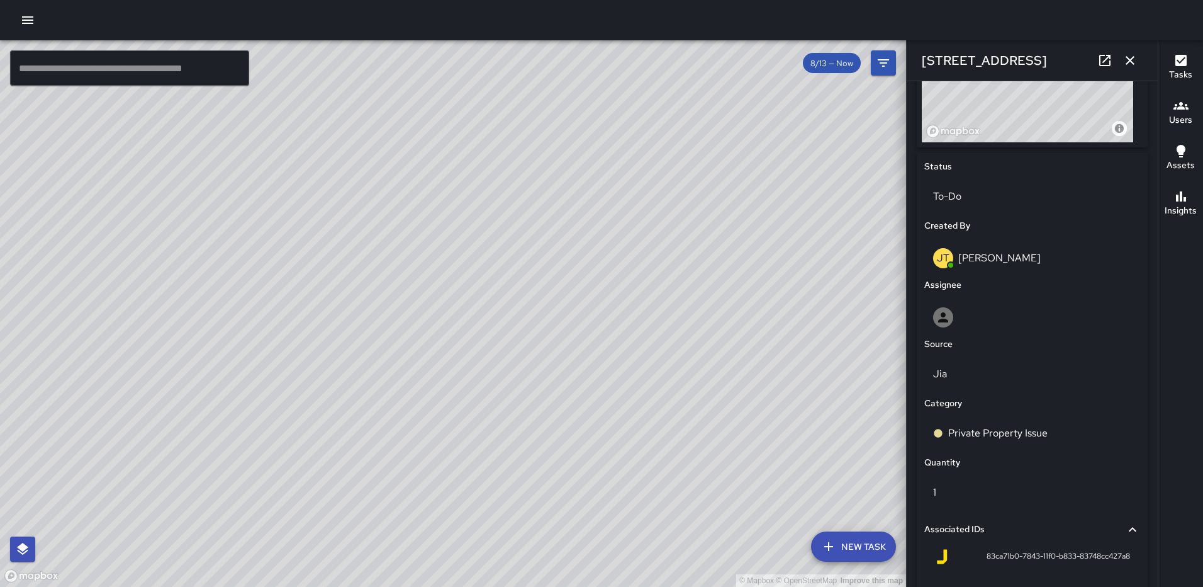
click at [1125, 64] on icon "button" at bounding box center [1130, 60] width 15 height 15
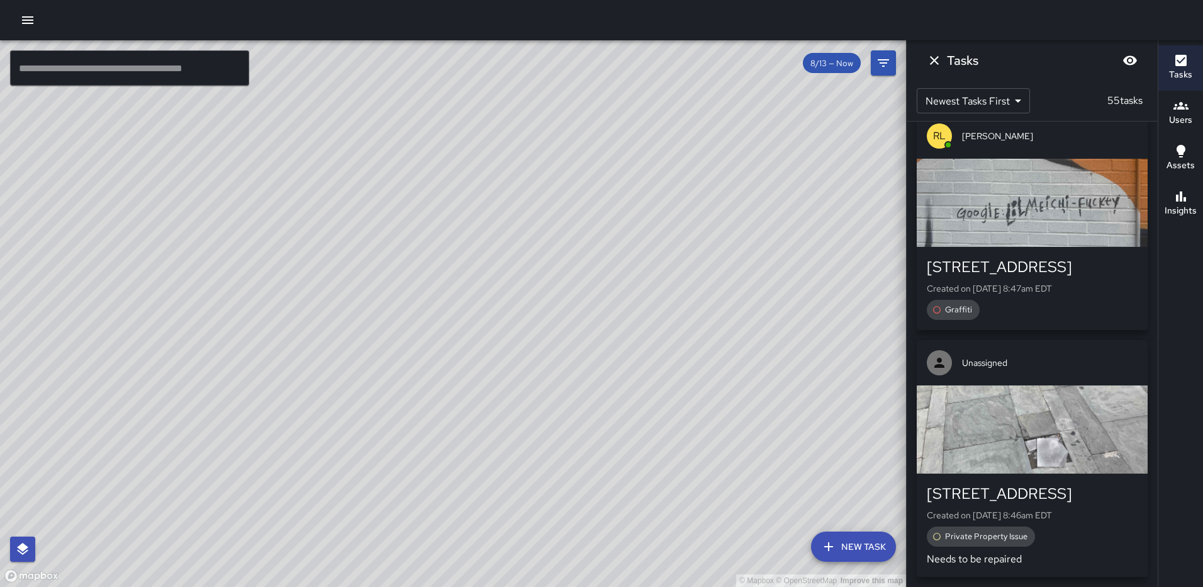
click at [932, 62] on icon "Dismiss" at bounding box center [934, 60] width 15 height 15
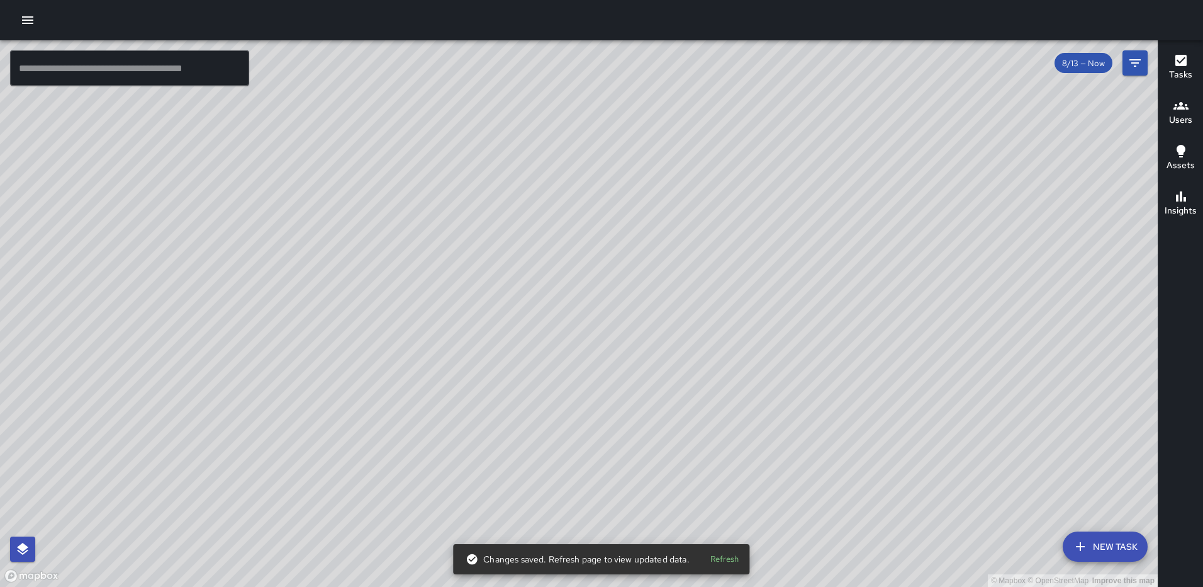
drag, startPoint x: 706, startPoint y: 369, endPoint x: 754, endPoint y: 252, distance: 125.9
click at [754, 252] on div "© Mapbox © OpenStreetMap Improve this map" at bounding box center [579, 313] width 1158 height 546
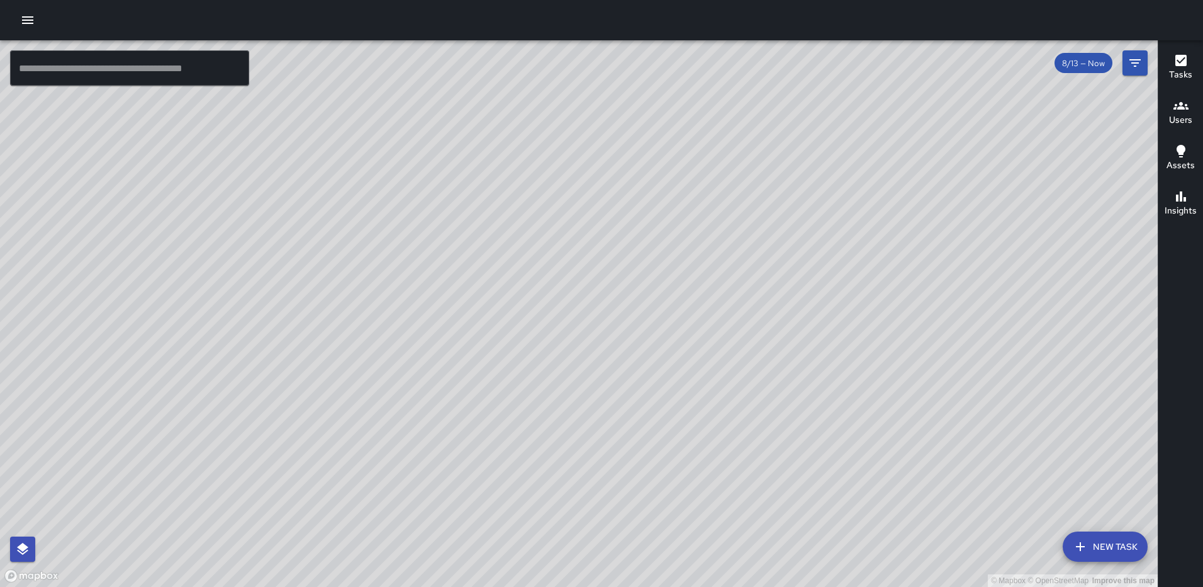
click at [17, 20] on button "button" at bounding box center [27, 20] width 25 height 25
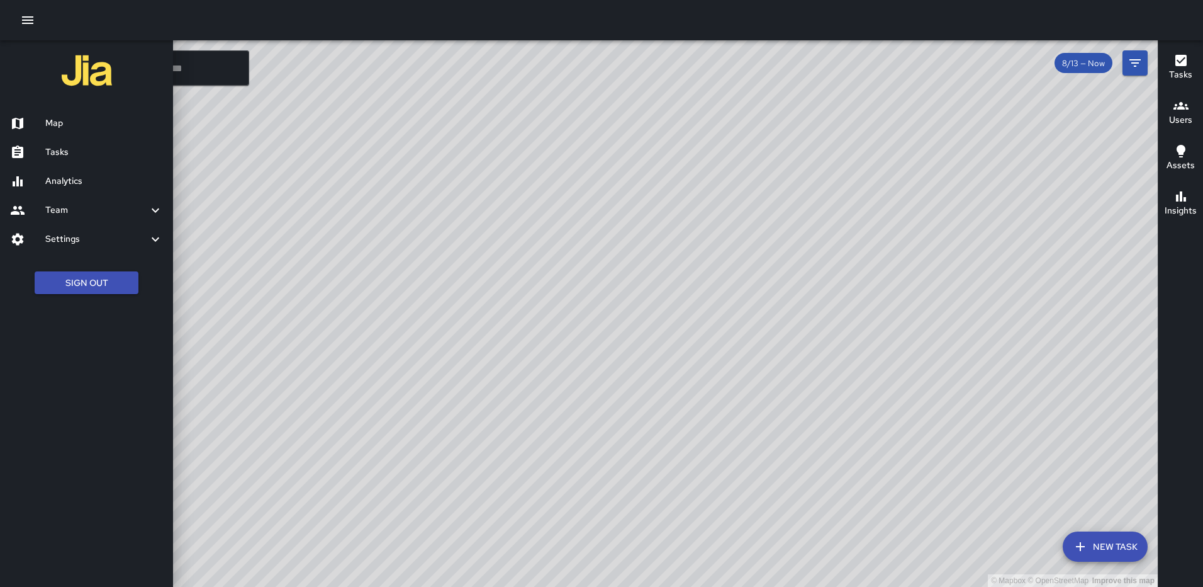
click at [60, 174] on h6 "Analytics" at bounding box center [104, 181] width 118 height 14
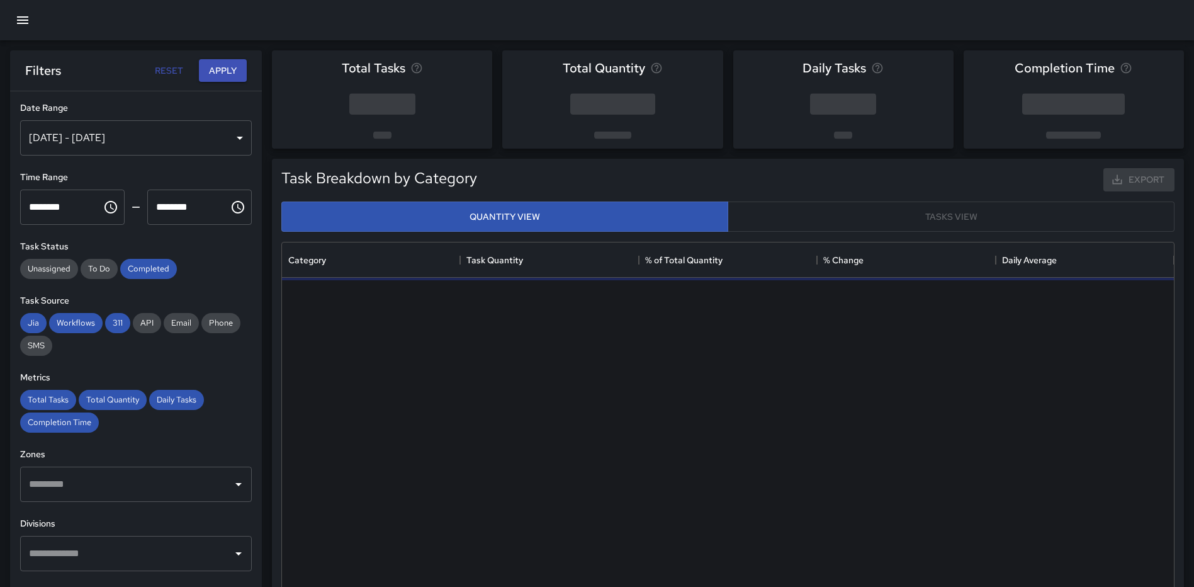
scroll to position [367, 882]
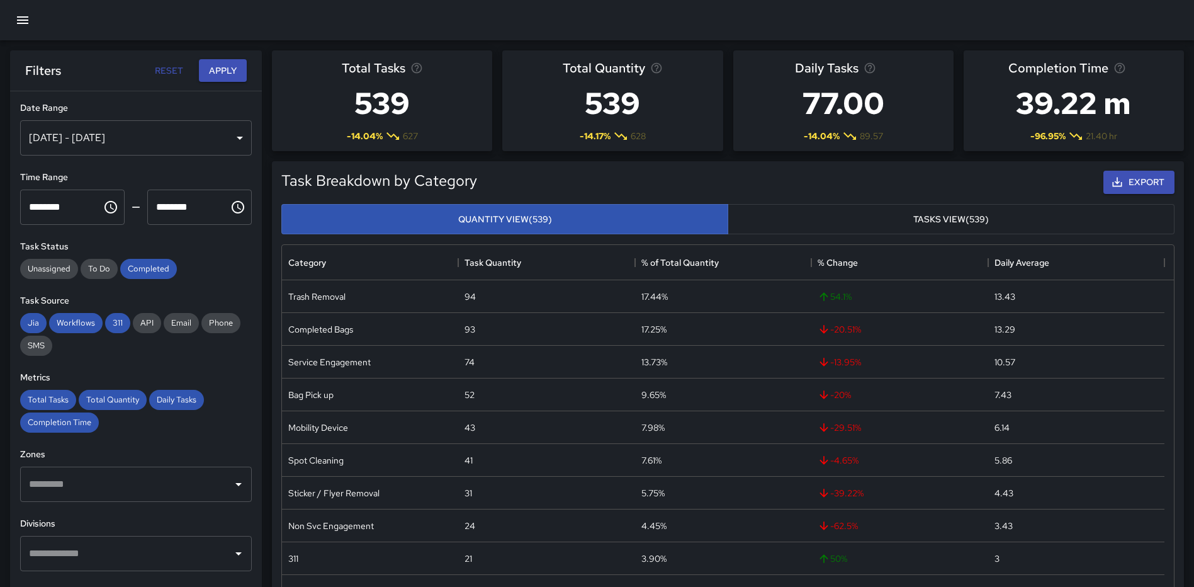
click at [225, 137] on div "[DATE] - [DATE]" at bounding box center [136, 137] width 232 height 35
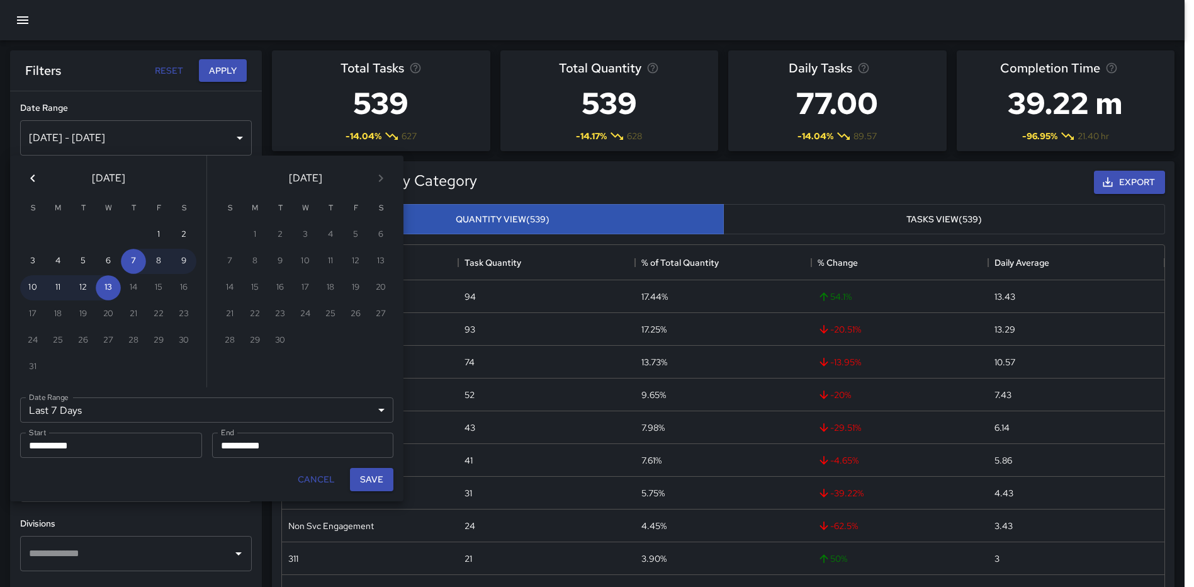
click at [230, 135] on div at bounding box center [597, 293] width 1194 height 587
click at [155, 231] on button "1" at bounding box center [158, 234] width 25 height 25
type input "******"
type input "**********"
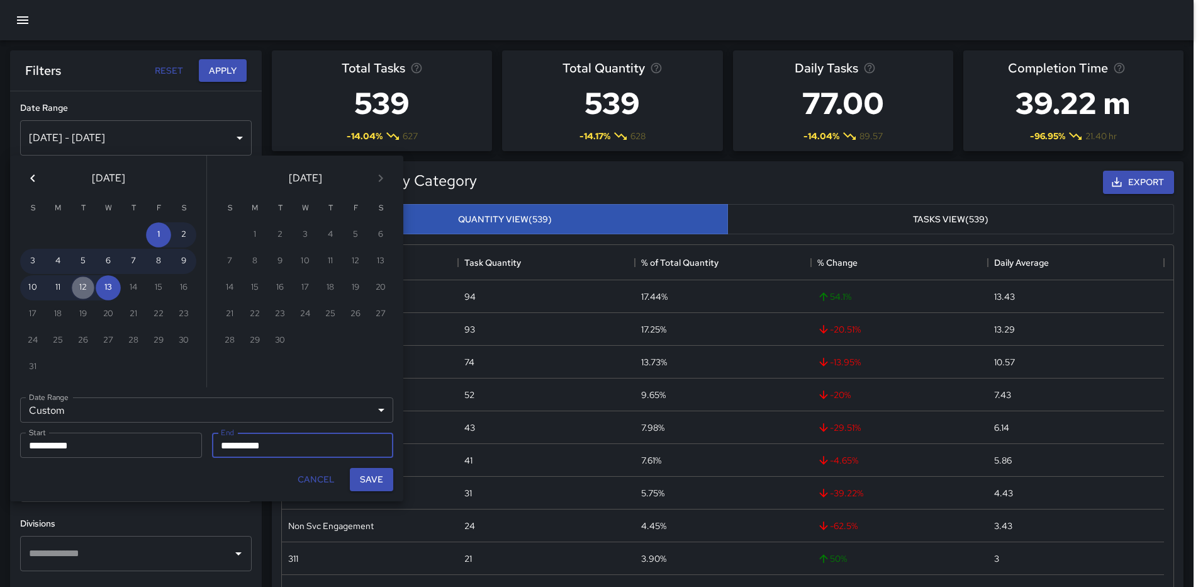
click at [86, 287] on button "12" at bounding box center [82, 287] width 25 height 25
type input "**********"
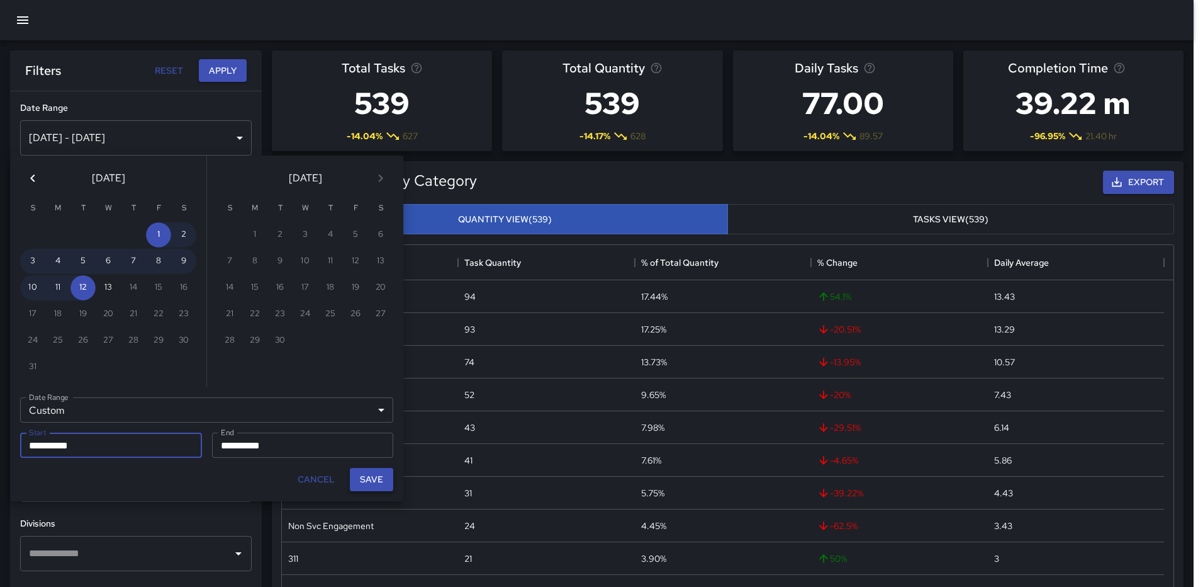
click at [373, 480] on button "Save" at bounding box center [371, 479] width 43 height 23
type input "**********"
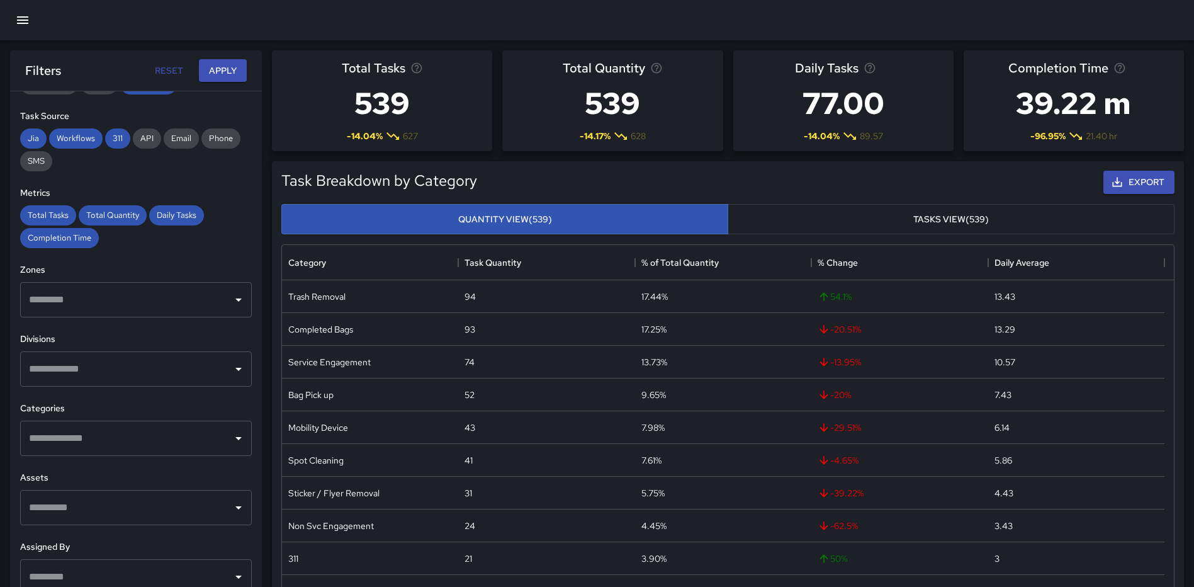
scroll to position [189, 0]
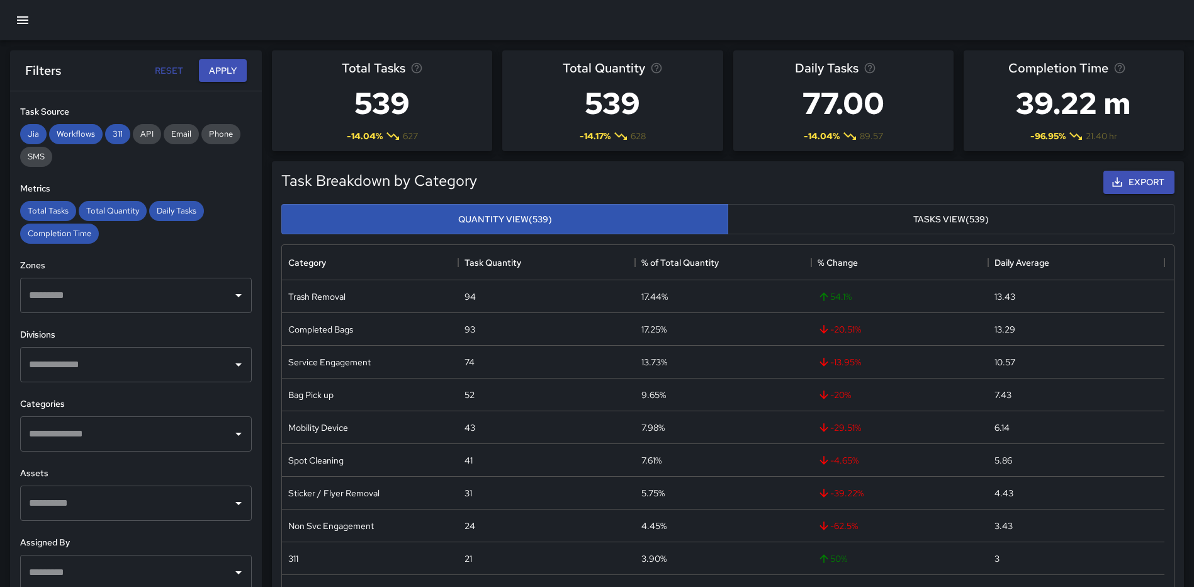
click at [198, 367] on input "text" at bounding box center [126, 364] width 201 height 24
click at [213, 77] on button "Apply" at bounding box center [223, 70] width 48 height 23
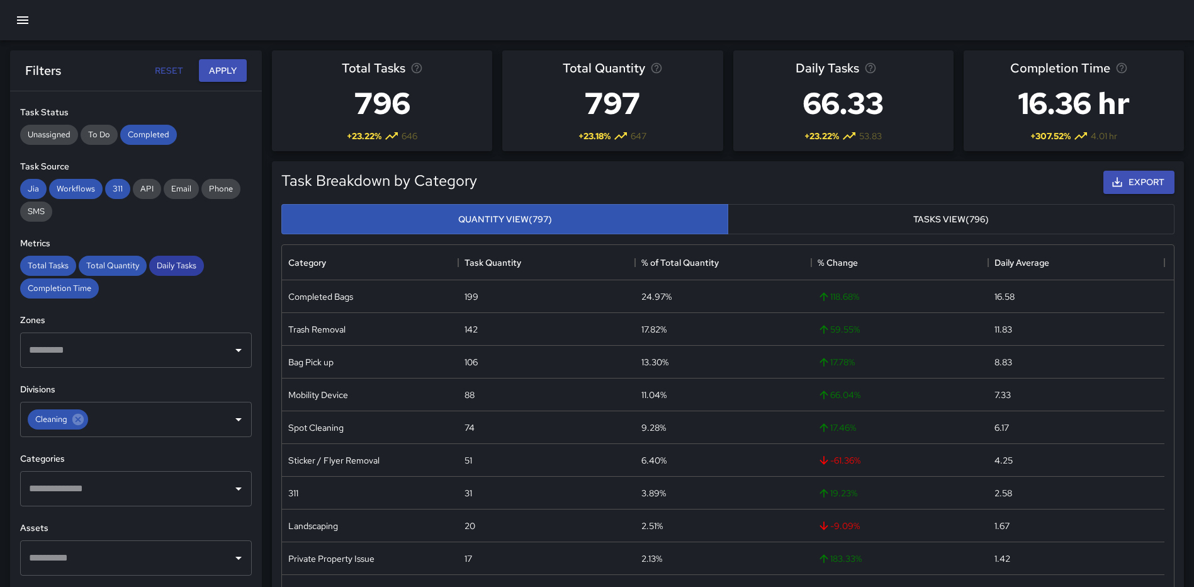
scroll to position [0, 0]
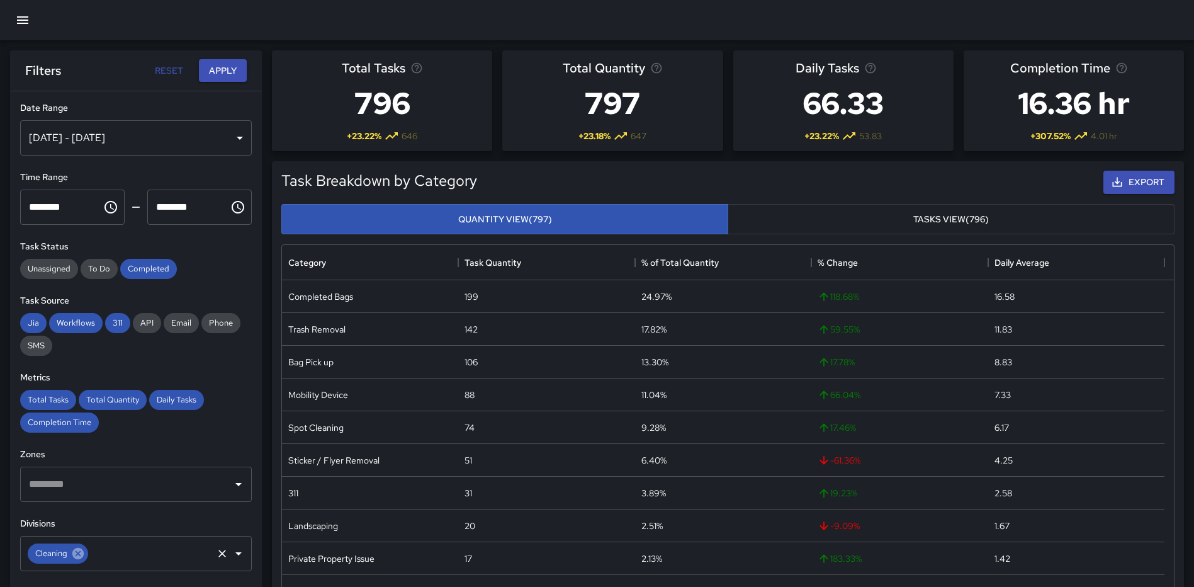
click at [78, 556] on icon at bounding box center [77, 553] width 11 height 11
click at [231, 558] on icon "Open" at bounding box center [238, 553] width 15 height 15
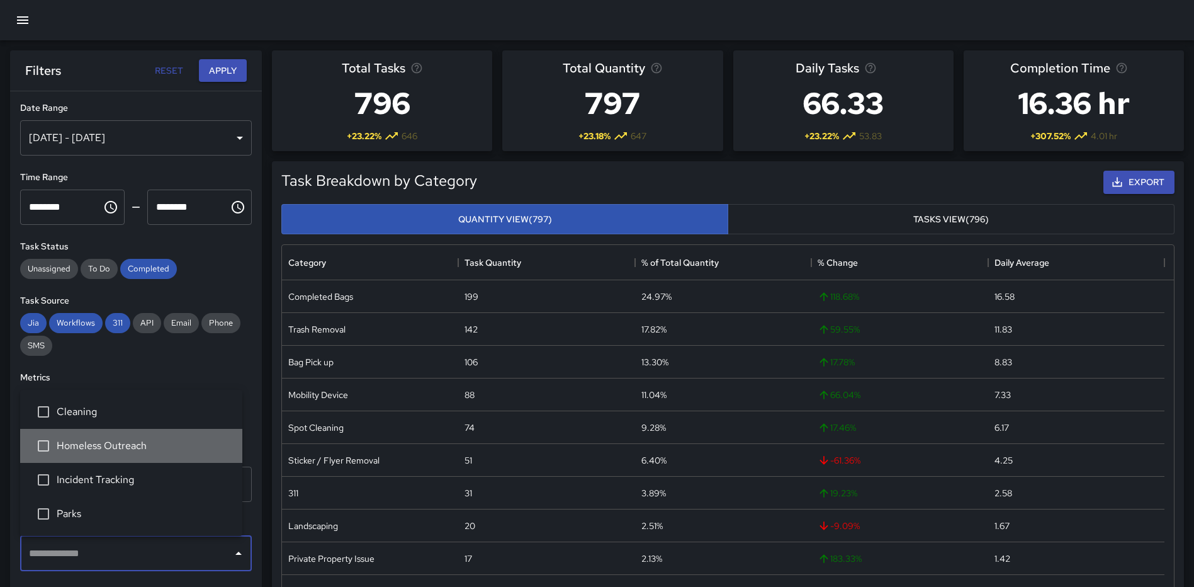
click at [122, 445] on span "Homeless Outreach" at bounding box center [145, 445] width 176 height 15
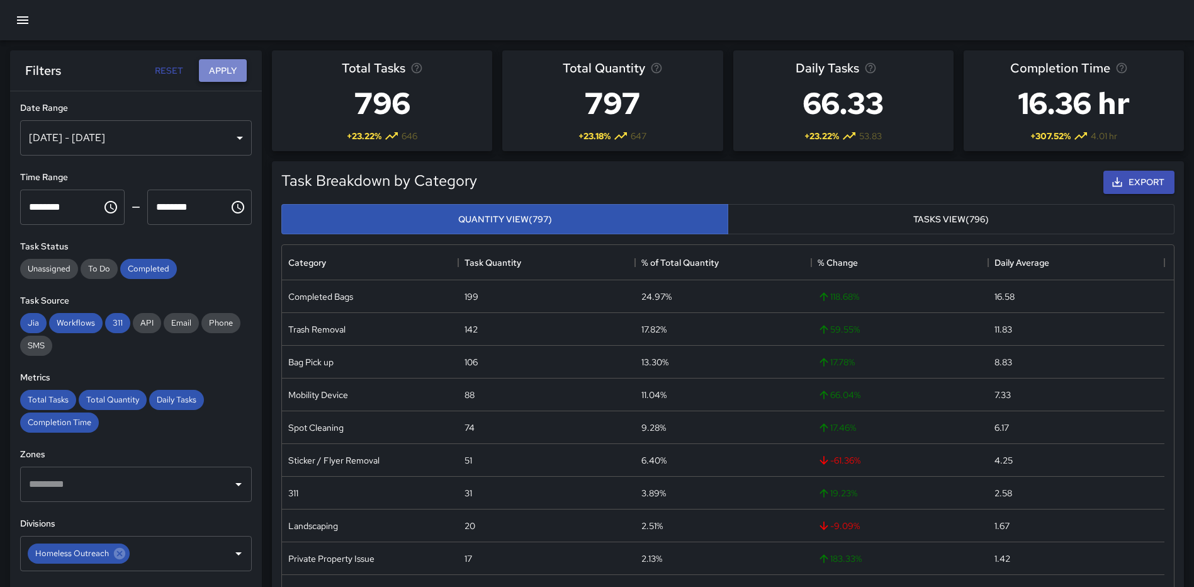
click at [226, 67] on button "Apply" at bounding box center [223, 70] width 48 height 23
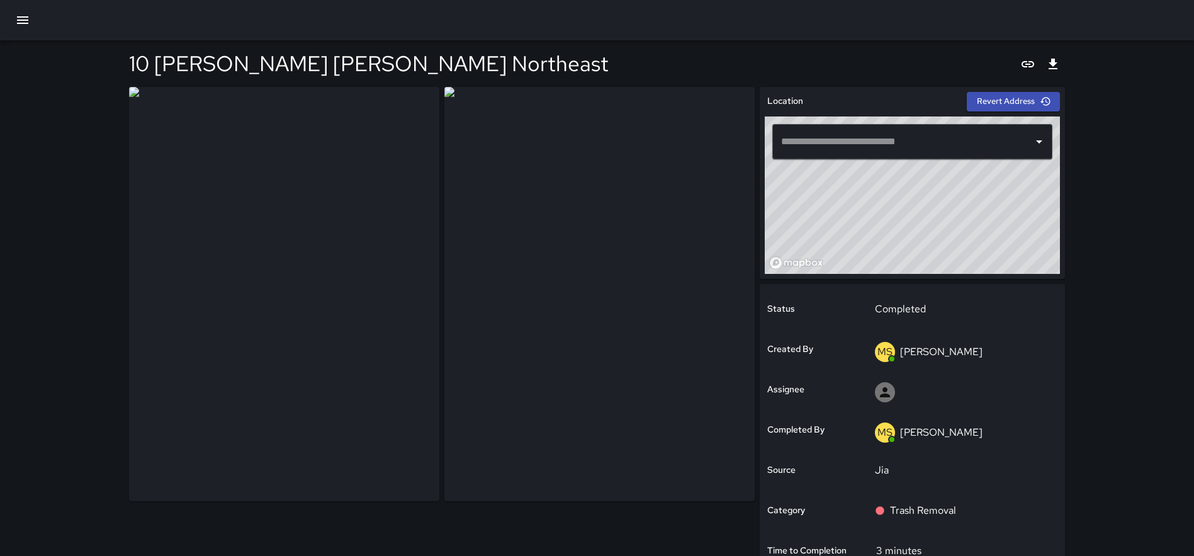
type input "**********"
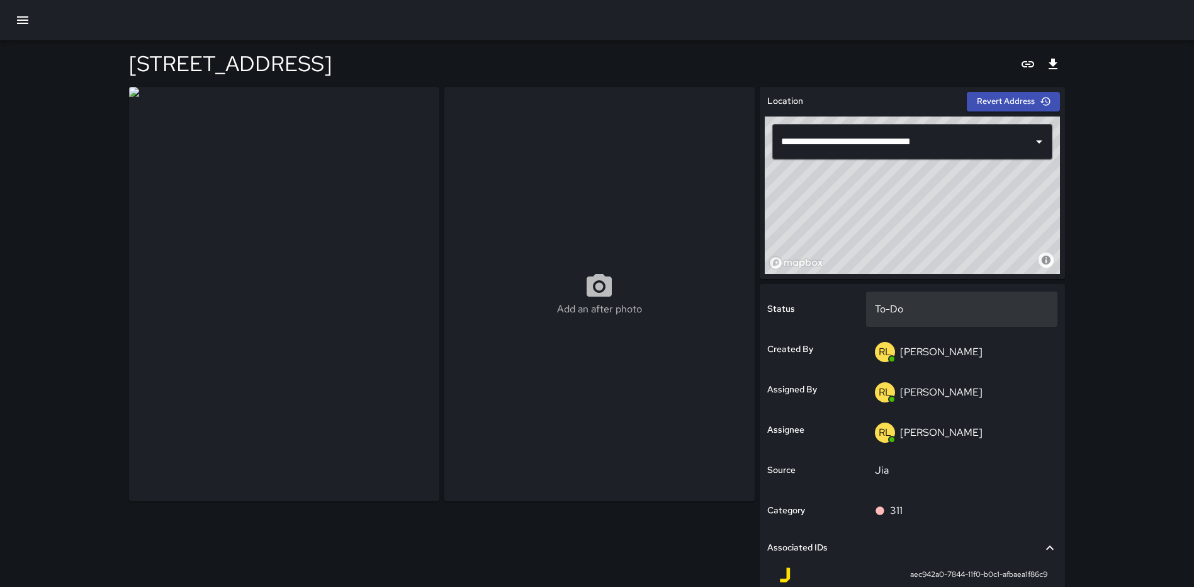
click at [926, 317] on div "To-Do" at bounding box center [962, 308] width 192 height 35
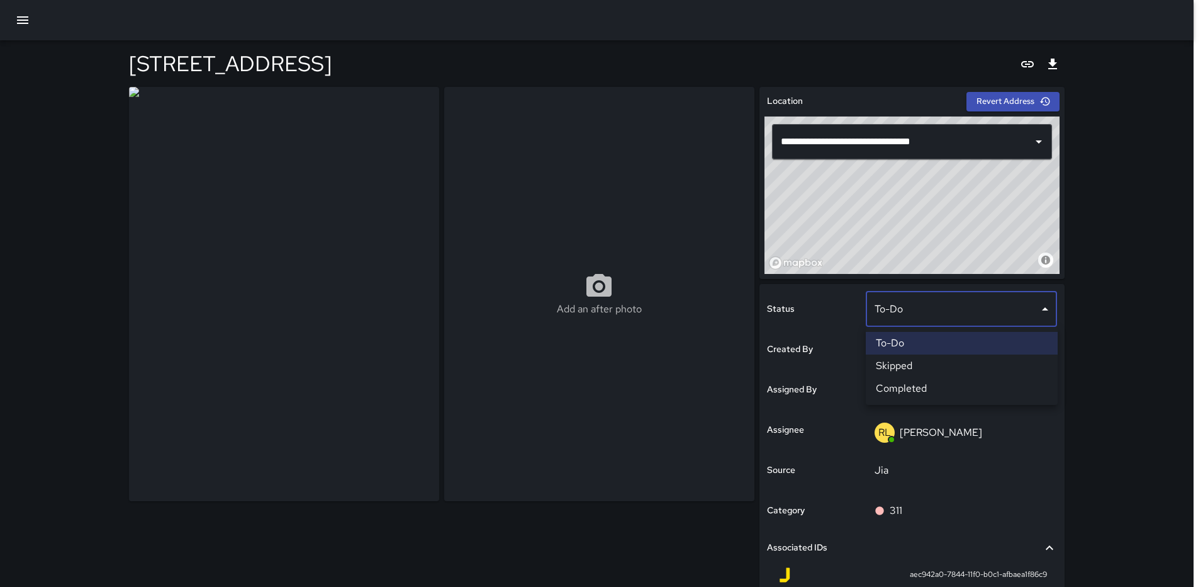
click at [927, 390] on li "Completed" at bounding box center [962, 388] width 192 height 23
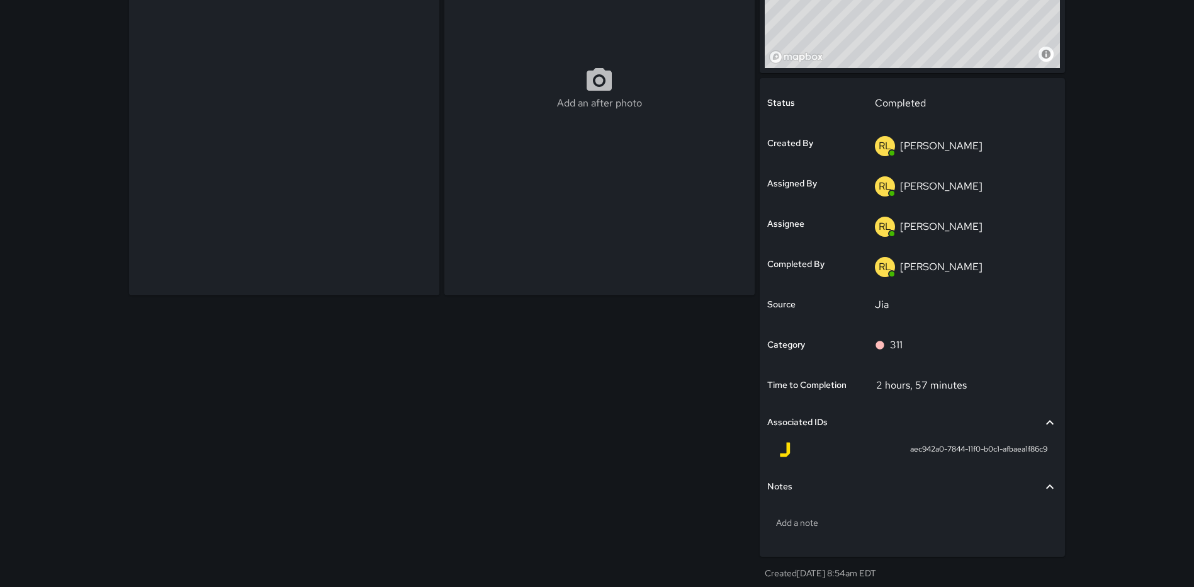
scroll to position [226, 0]
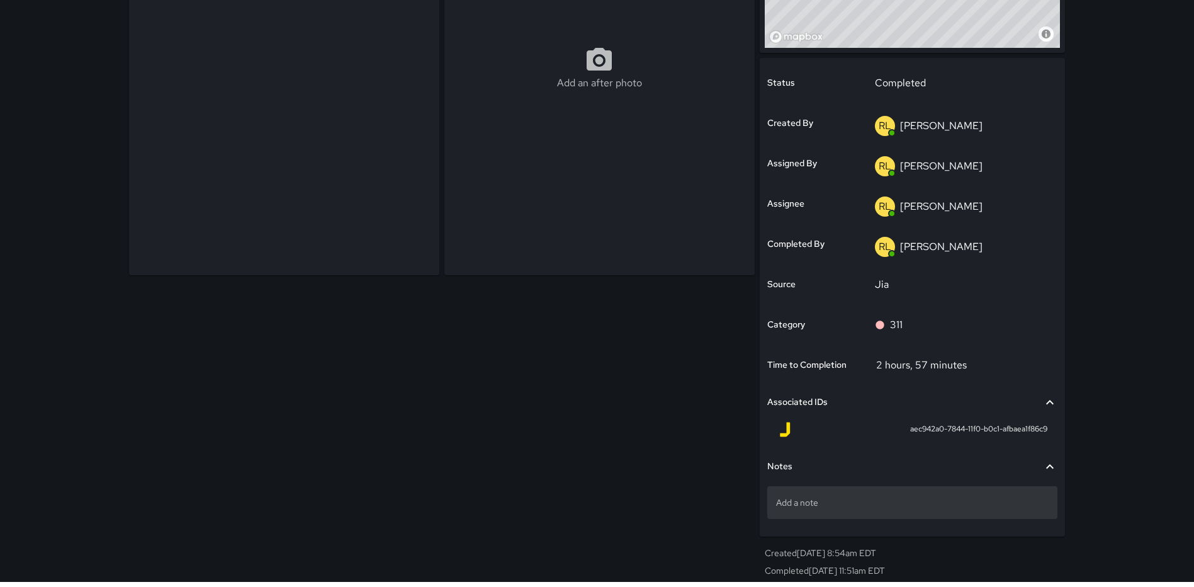
click at [825, 502] on p "Add a note" at bounding box center [912, 502] width 273 height 13
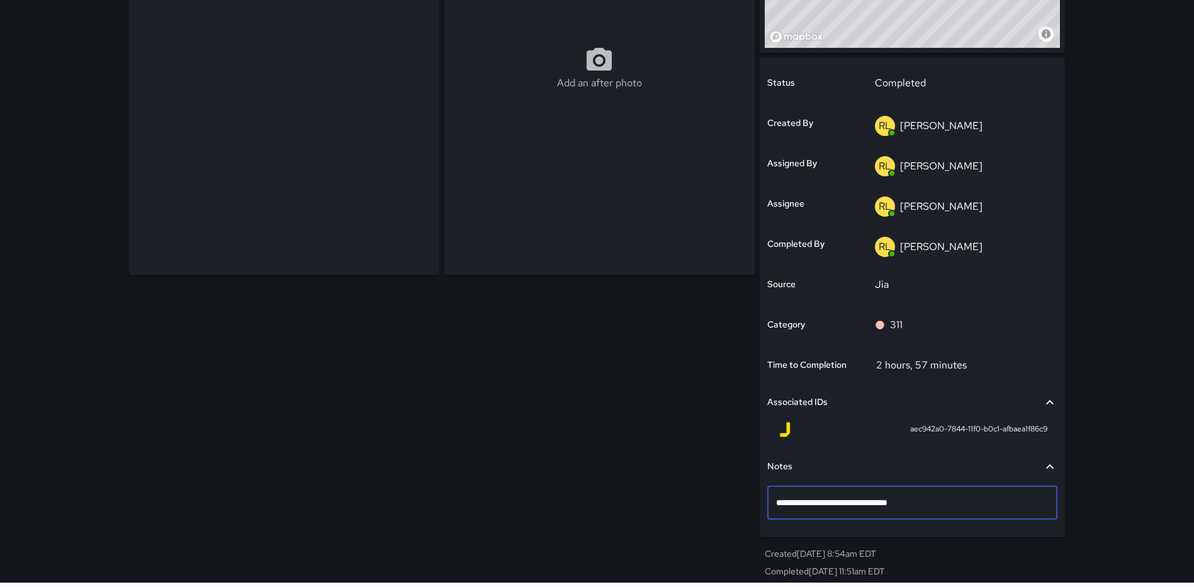
type textarea "**********"
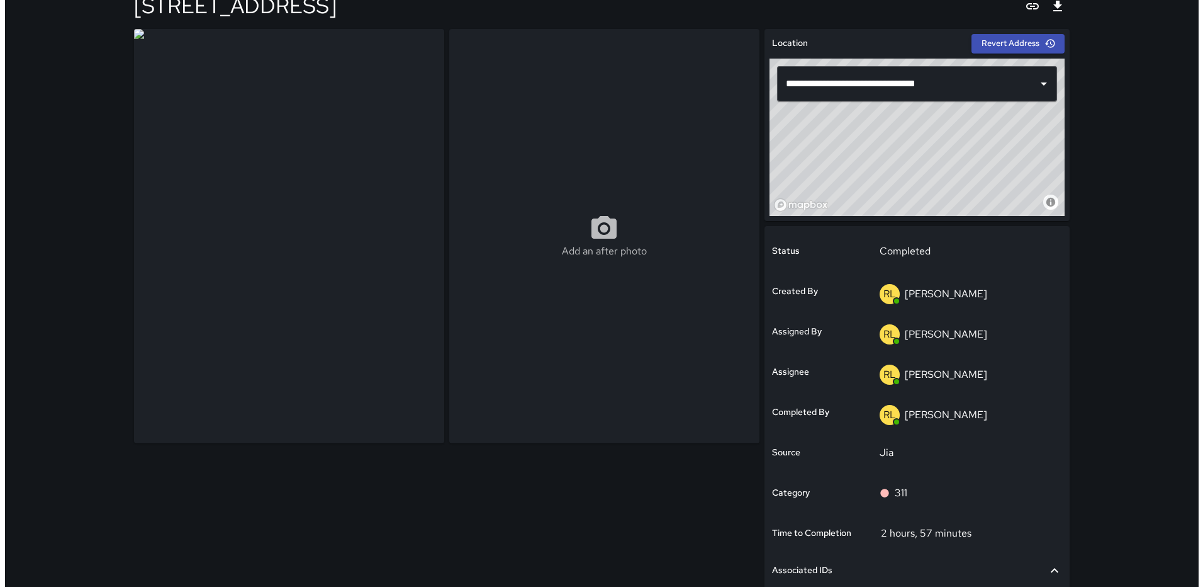
scroll to position [0, 0]
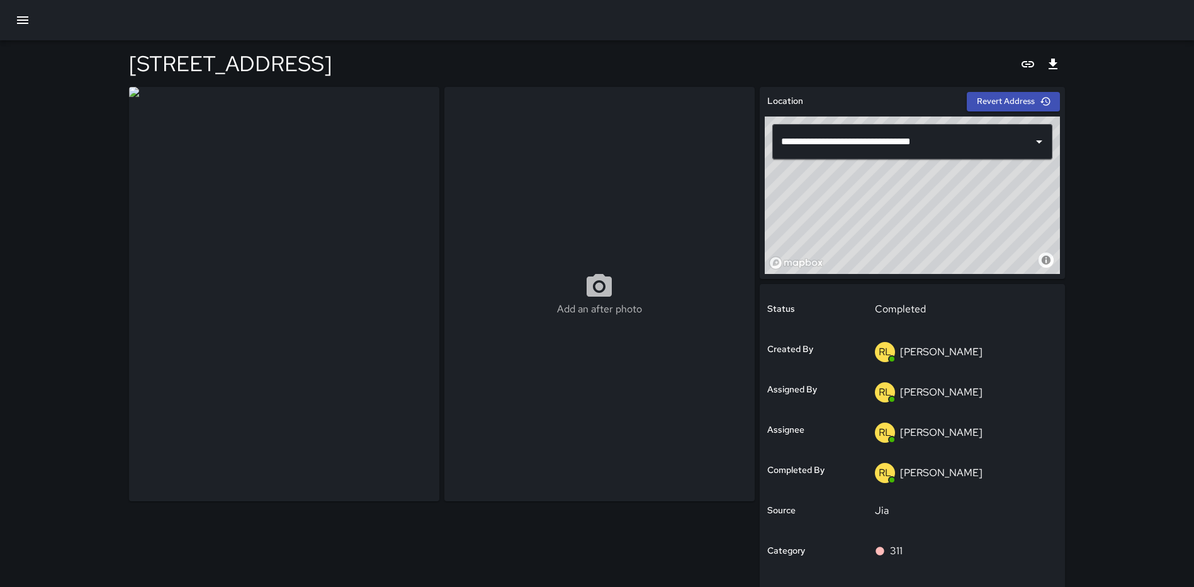
click at [18, 17] on icon "button" at bounding box center [22, 20] width 11 height 8
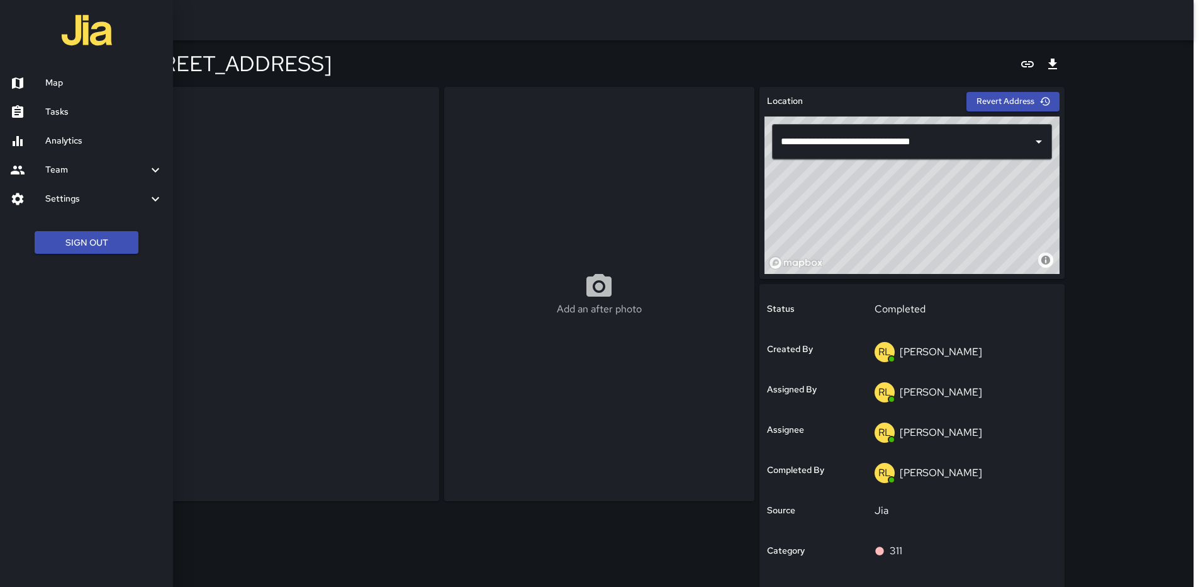
click at [74, 89] on h6 "Map" at bounding box center [104, 83] width 118 height 14
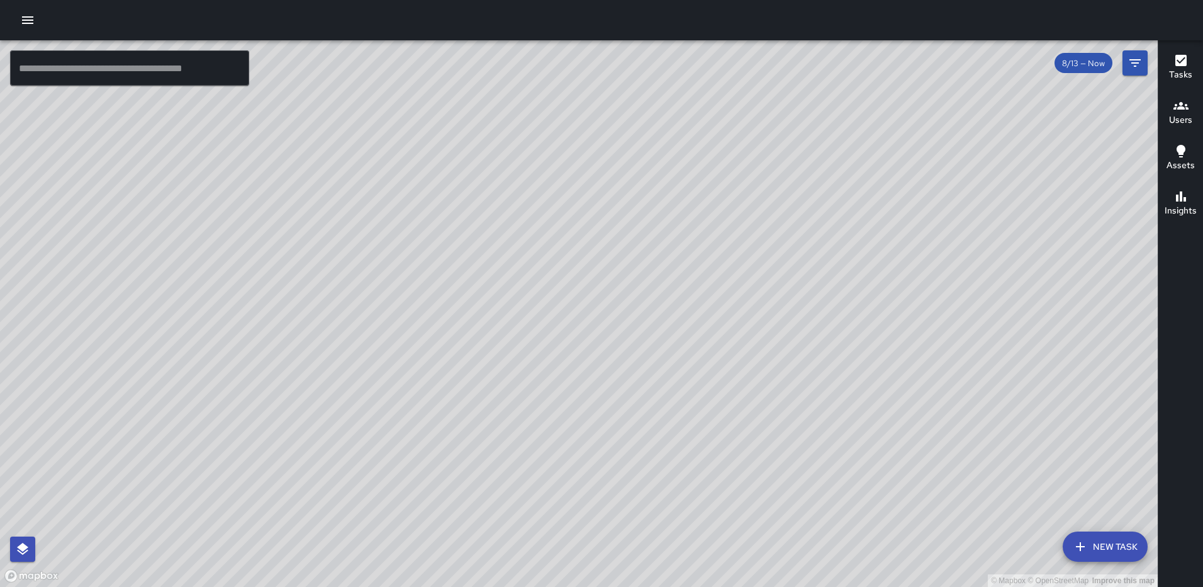
drag, startPoint x: 591, startPoint y: 517, endPoint x: 631, endPoint y: 353, distance: 169.0
click at [631, 353] on div "© Mapbox © OpenStreetMap Improve this map" at bounding box center [579, 313] width 1158 height 546
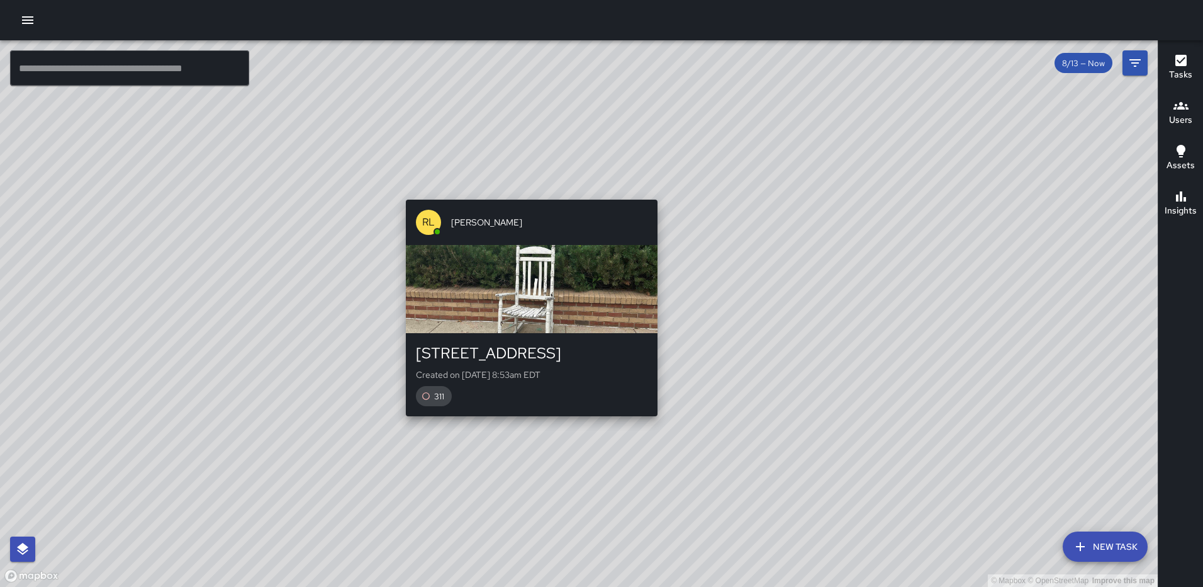
click at [526, 191] on div "© Mapbox © OpenStreetMap Improve this map RL Ruben Lechuga 901 North Capitol St…" at bounding box center [579, 313] width 1158 height 546
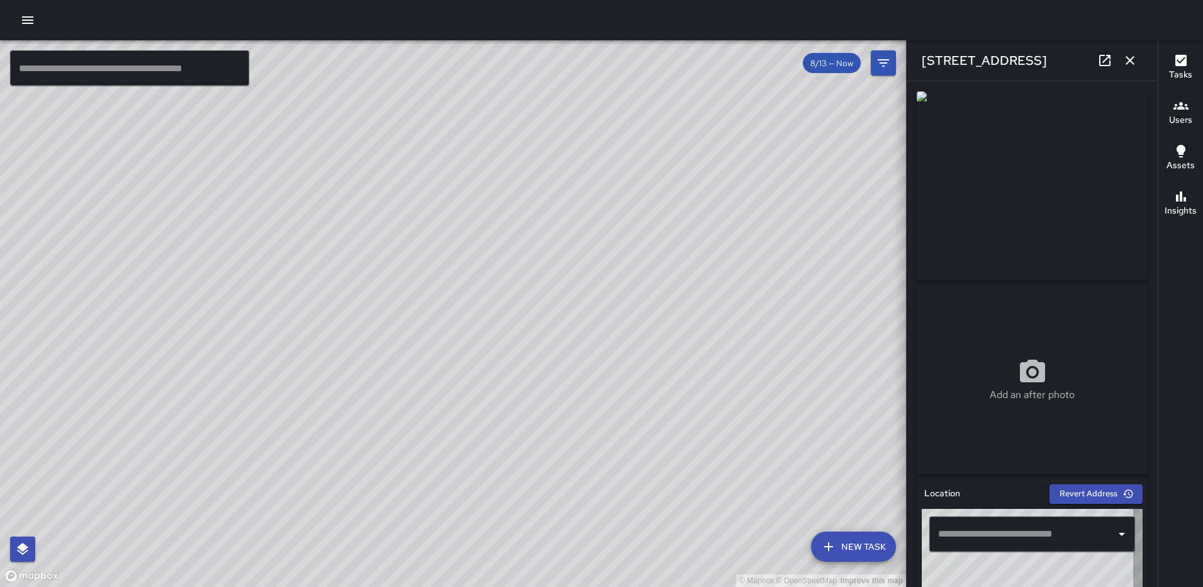
type input "**********"
click at [1108, 61] on icon at bounding box center [1105, 60] width 15 height 15
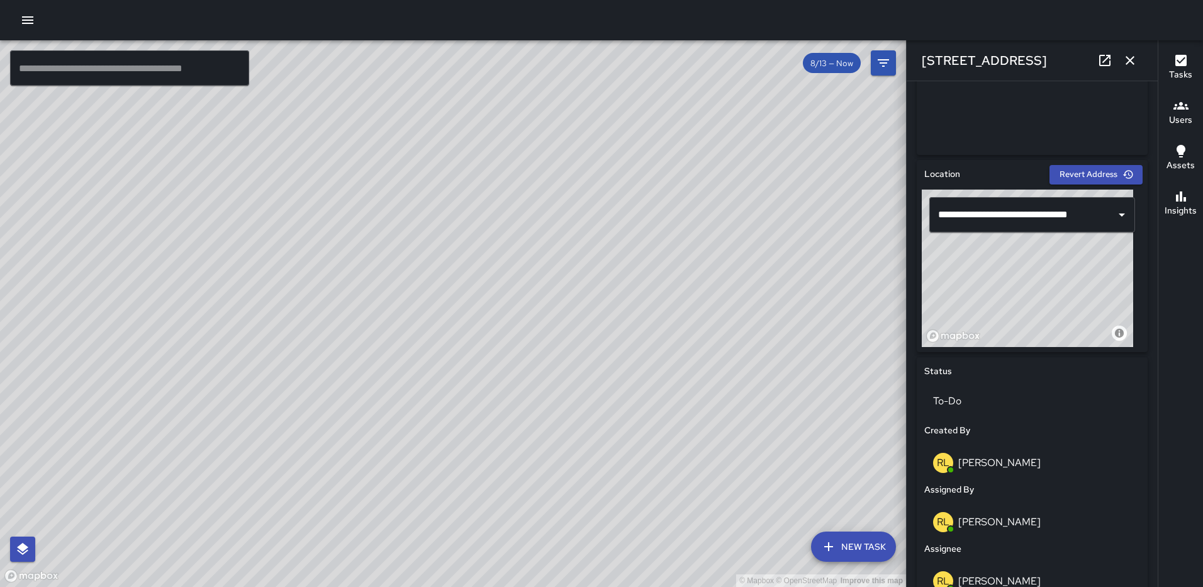
scroll to position [363, 0]
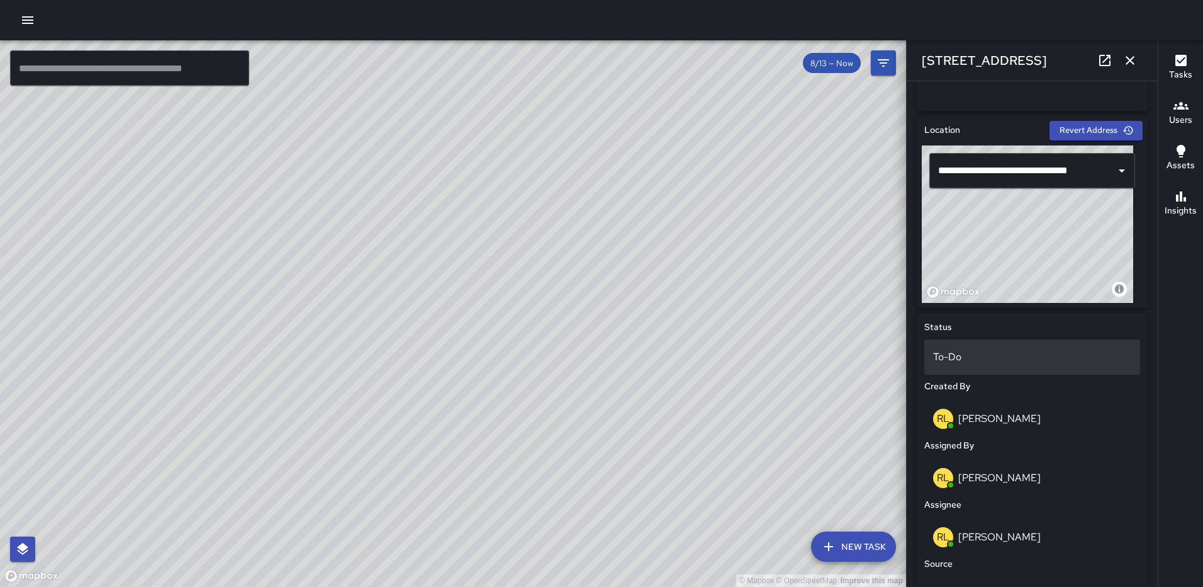
click at [978, 358] on p "To-Do" at bounding box center [1032, 356] width 198 height 15
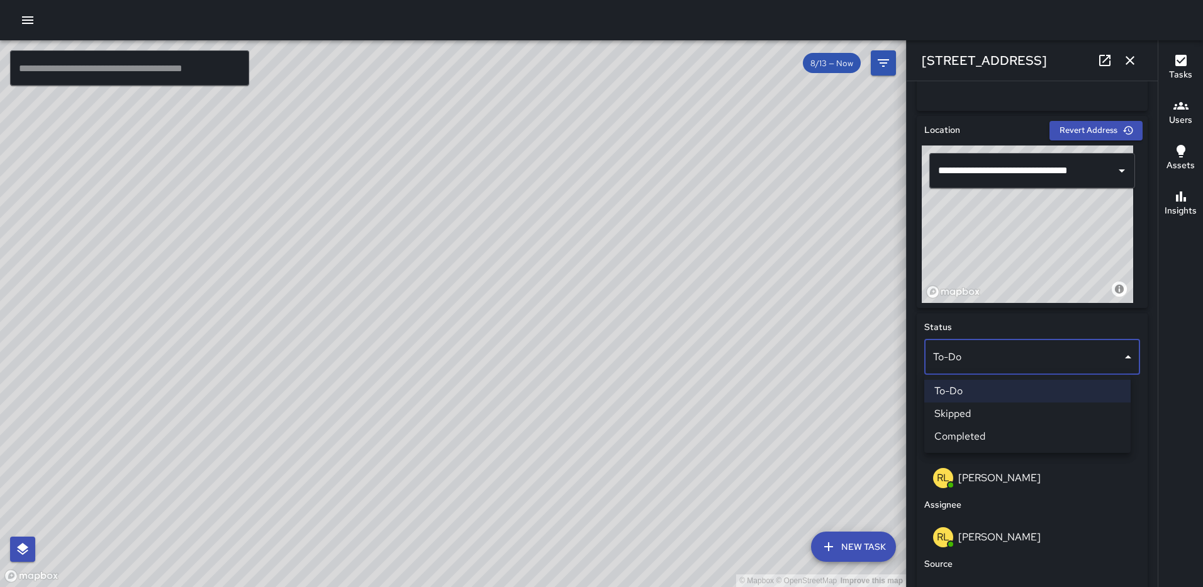
click at [971, 434] on li "Completed" at bounding box center [1028, 436] width 206 height 23
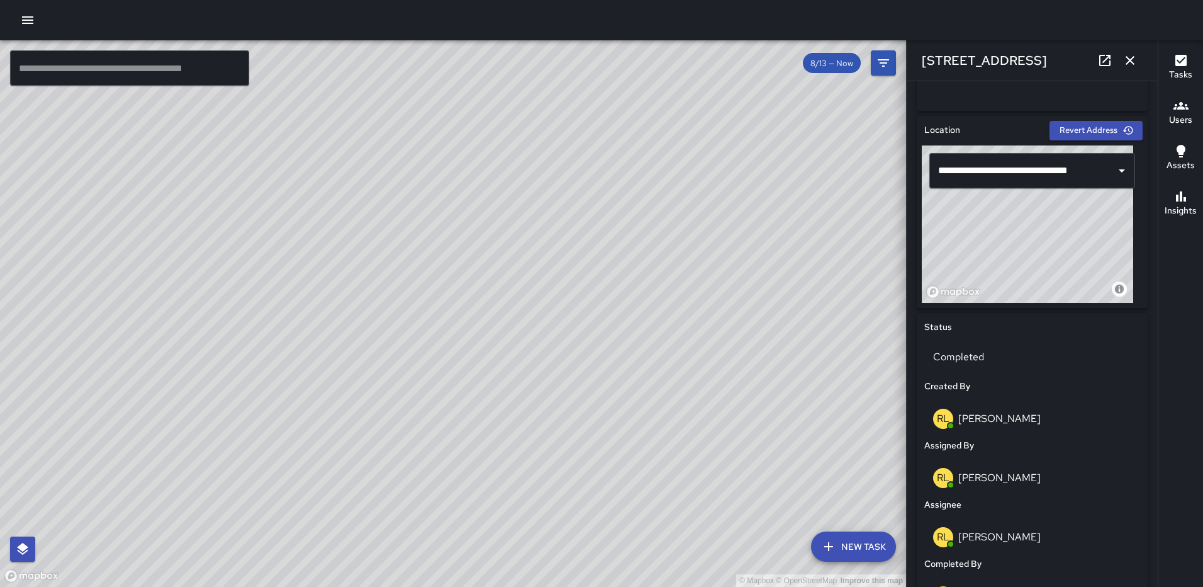
click at [1125, 59] on icon "button" at bounding box center [1130, 60] width 15 height 15
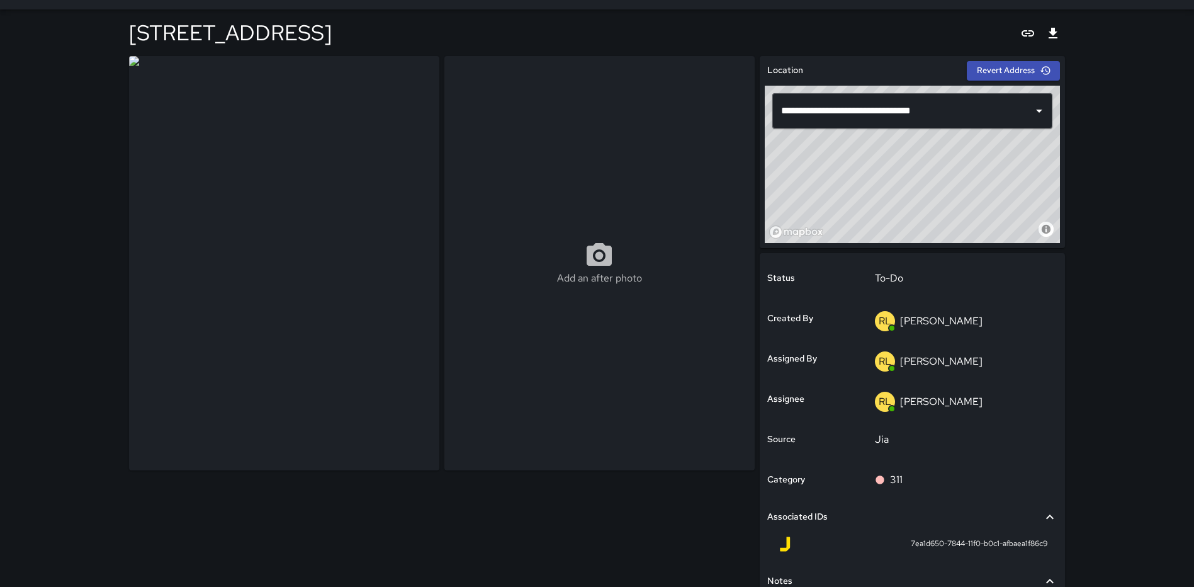
scroll to position [128, 0]
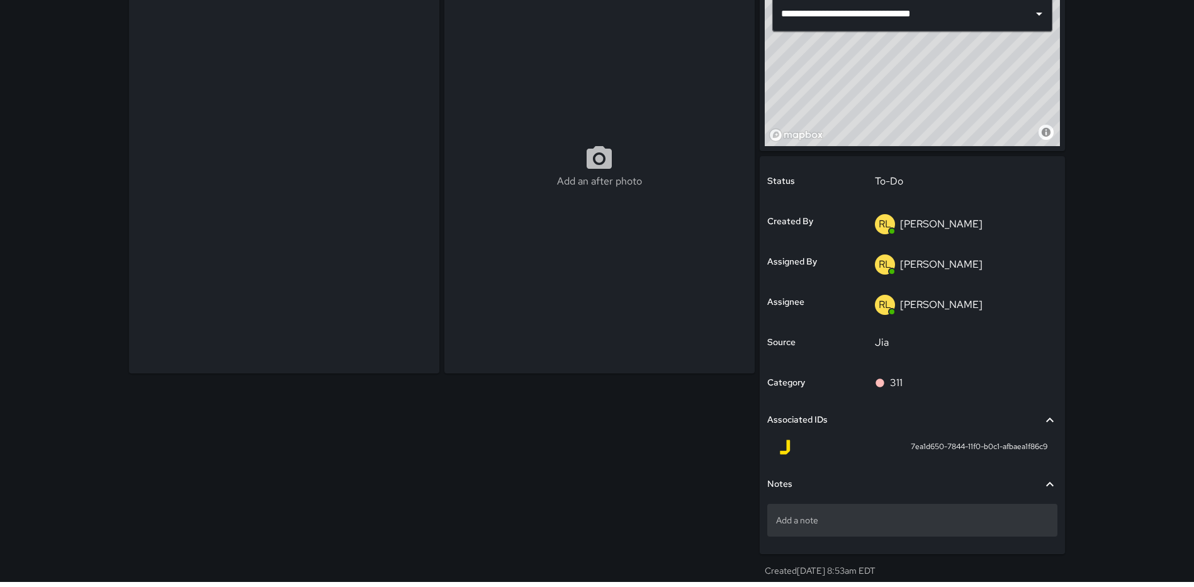
click at [887, 512] on div "Add a note" at bounding box center [912, 520] width 290 height 33
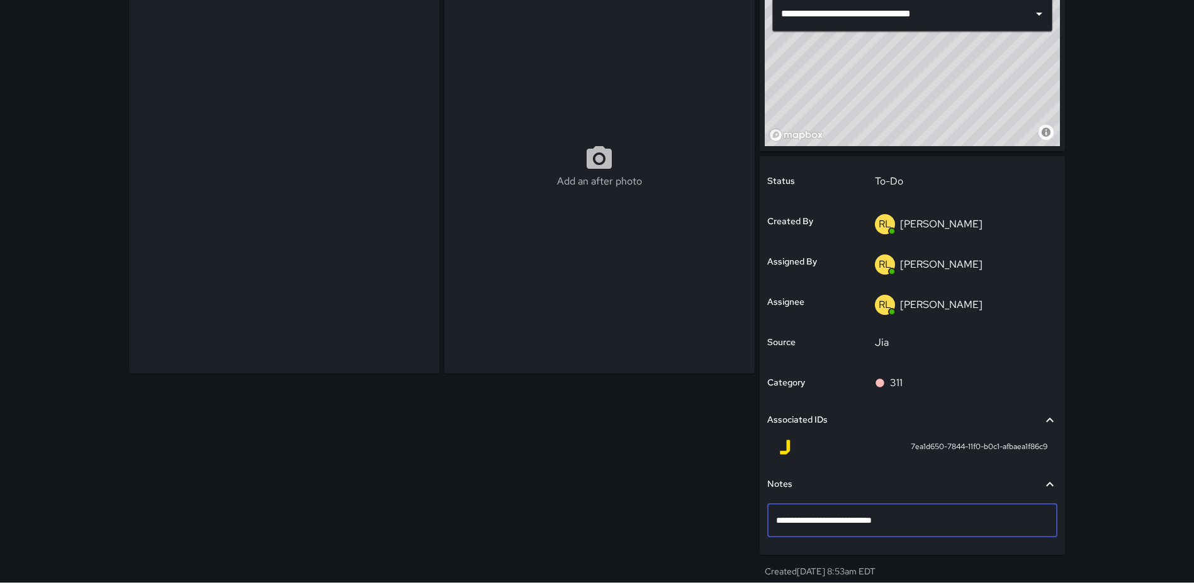
type textarea "**********"
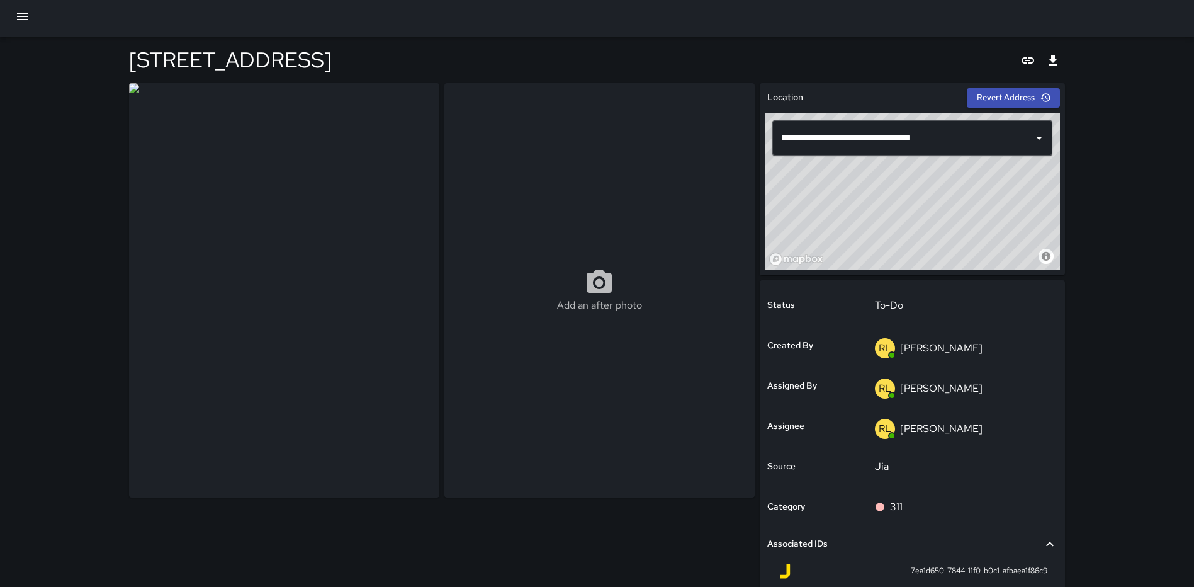
scroll to position [0, 0]
